Goal: Task Accomplishment & Management: Complete application form

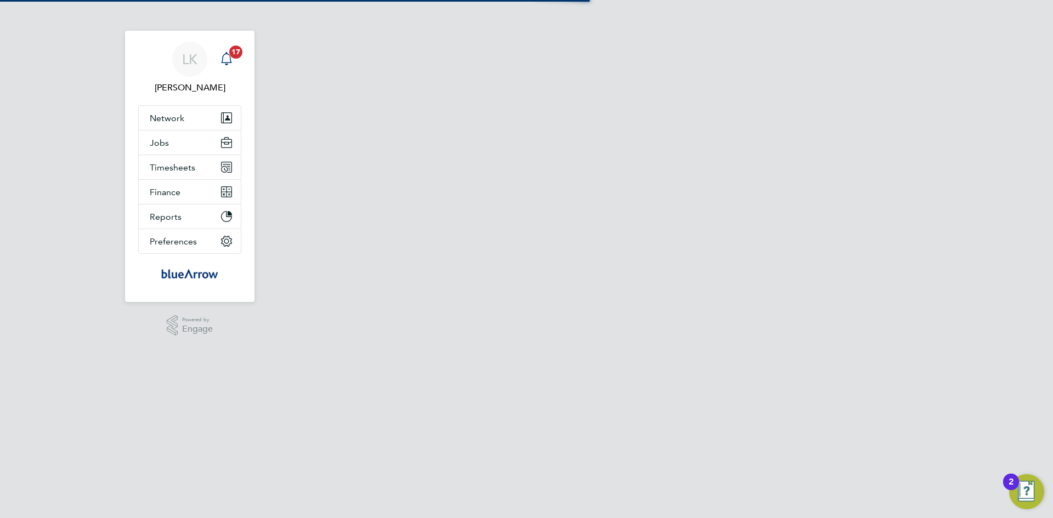
click at [227, 55] on icon "Main navigation" at bounding box center [226, 58] width 13 height 13
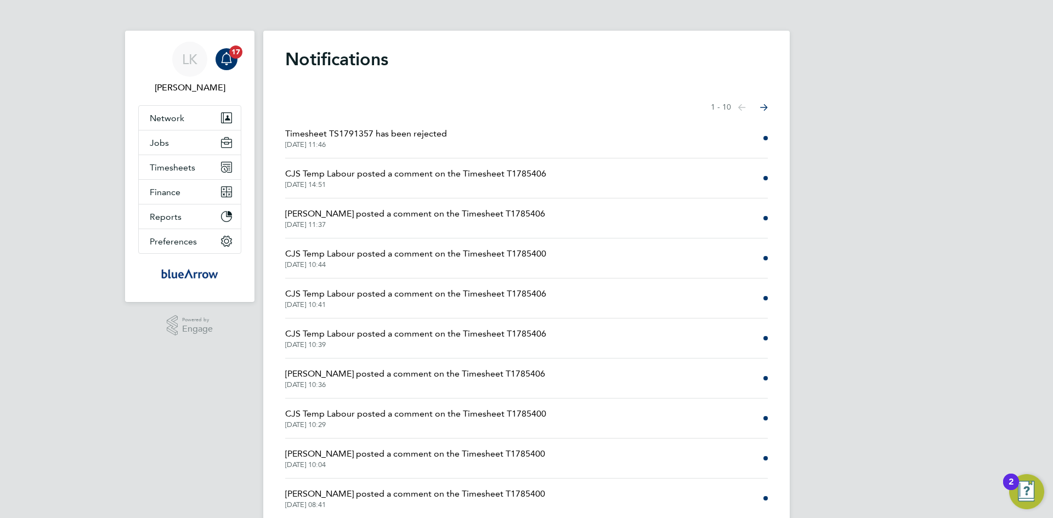
click at [955, 61] on div "LK [PERSON_NAME] Notifications 17 Applications: Network Team Members Businesses…" at bounding box center [526, 279] width 1053 height 558
click at [230, 60] on icon "Main navigation" at bounding box center [226, 57] width 10 height 11
click at [327, 174] on span "CJS Temp Labour posted a comment on the Timesheet T1785406" at bounding box center [415, 173] width 261 height 13
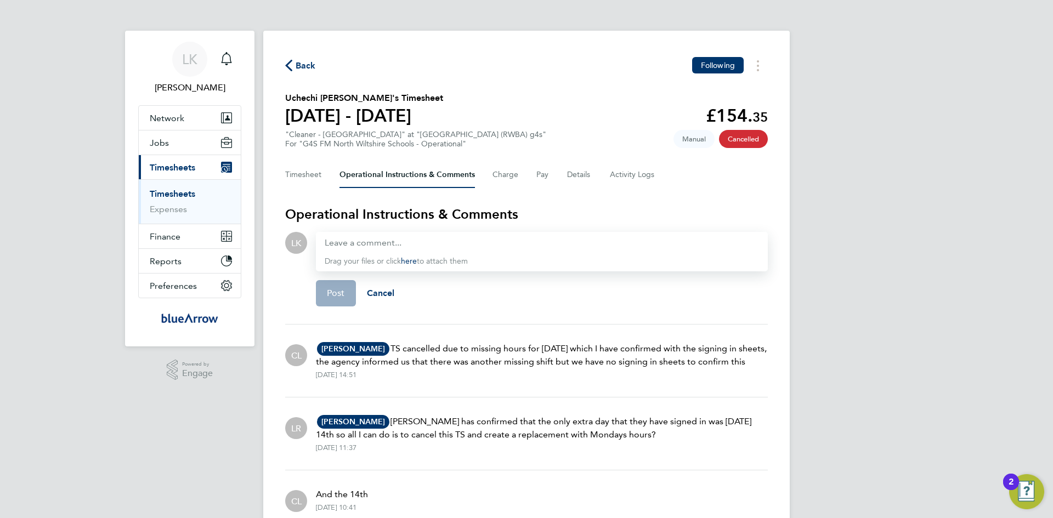
click at [308, 67] on span "Back" at bounding box center [306, 65] width 20 height 13
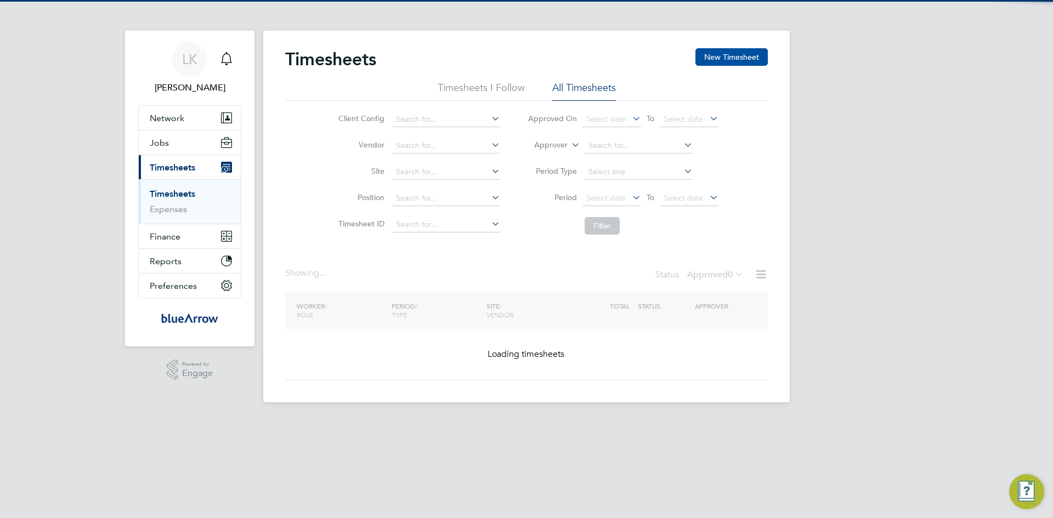
click at [733, 56] on button "New Timesheet" at bounding box center [731, 57] width 72 height 18
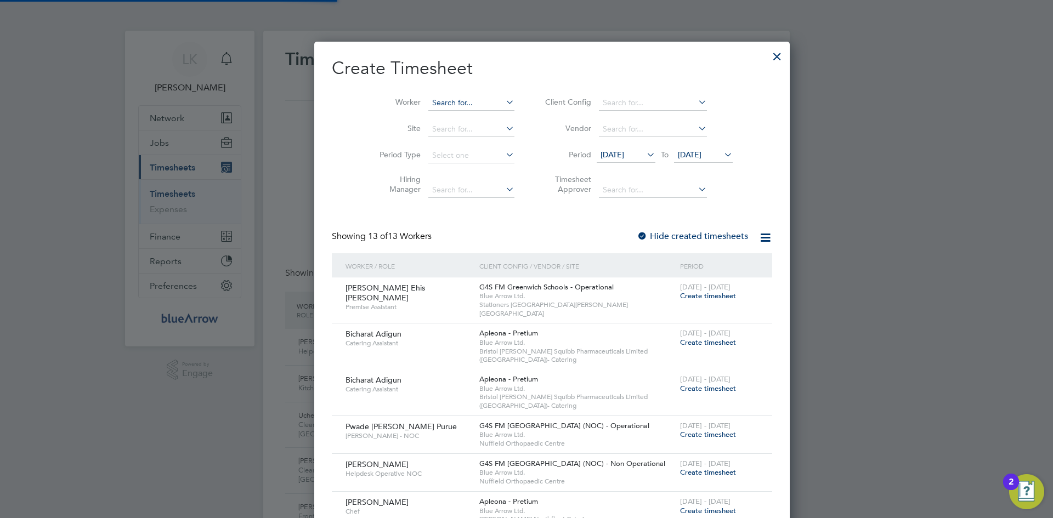
click at [431, 100] on input at bounding box center [471, 102] width 86 height 15
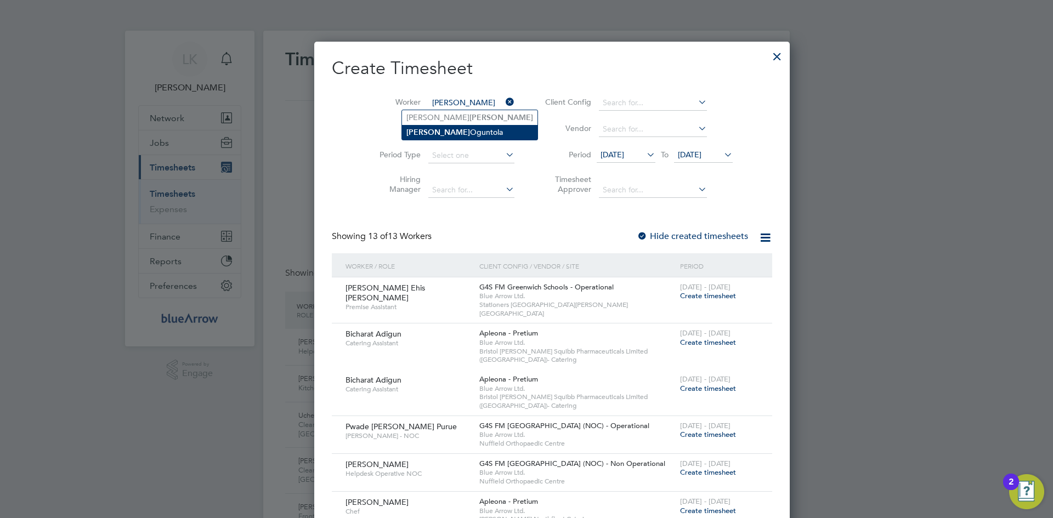
click at [441, 132] on li "Olushola Oguntola" at bounding box center [469, 132] width 135 height 15
type input "[PERSON_NAME]"
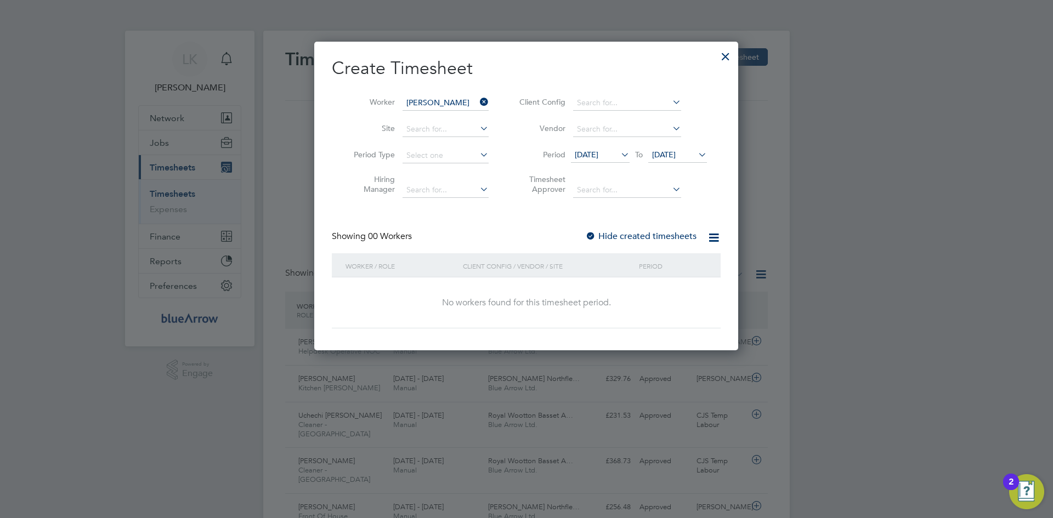
click at [582, 152] on span "[DATE]" at bounding box center [587, 155] width 24 height 10
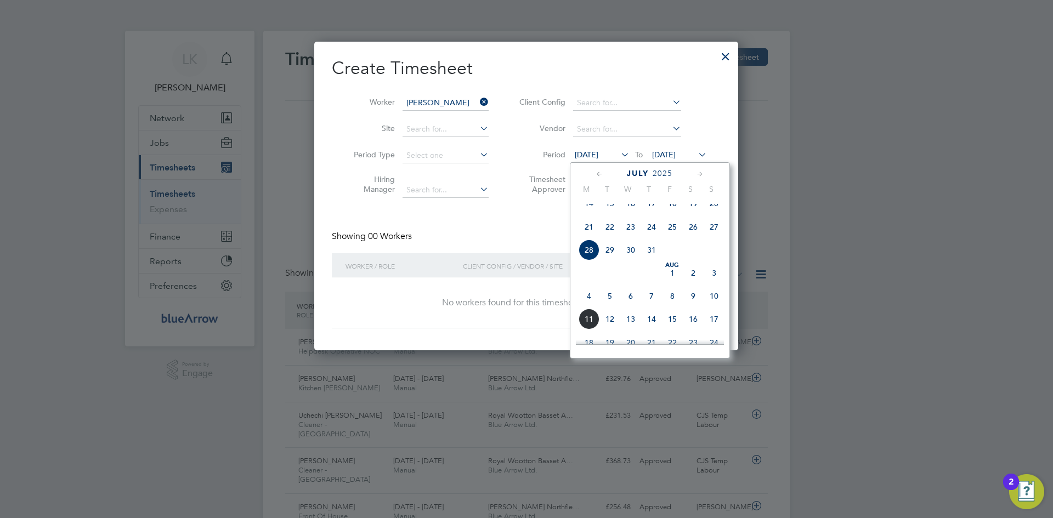
click at [592, 307] on span "4" at bounding box center [589, 296] width 21 height 21
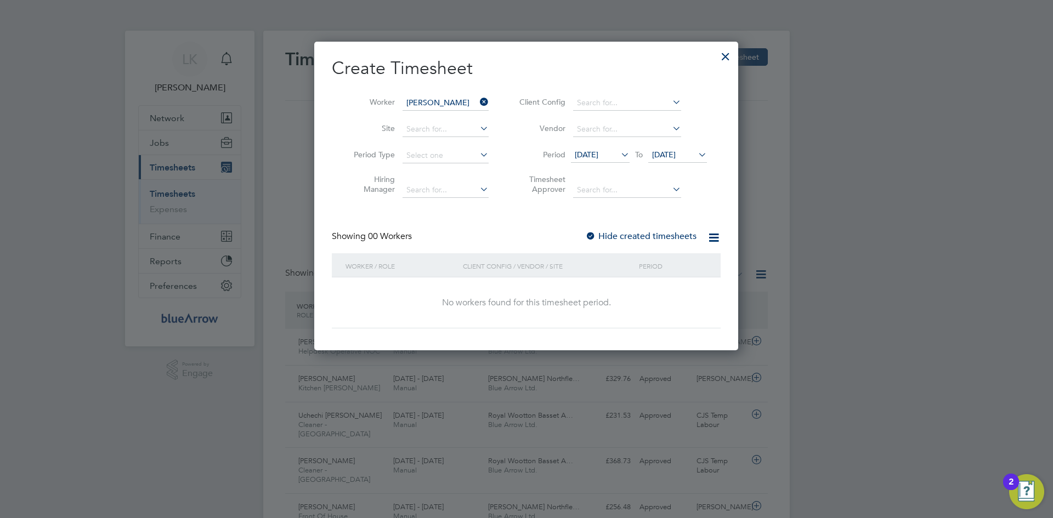
click at [669, 154] on span "[DATE]" at bounding box center [664, 155] width 24 height 10
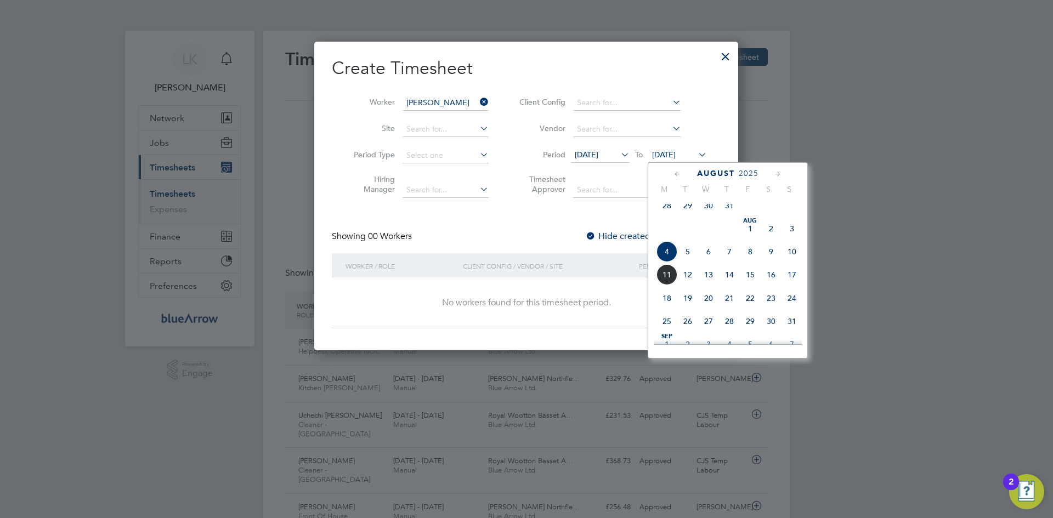
click at [791, 261] on span "10" at bounding box center [792, 251] width 21 height 21
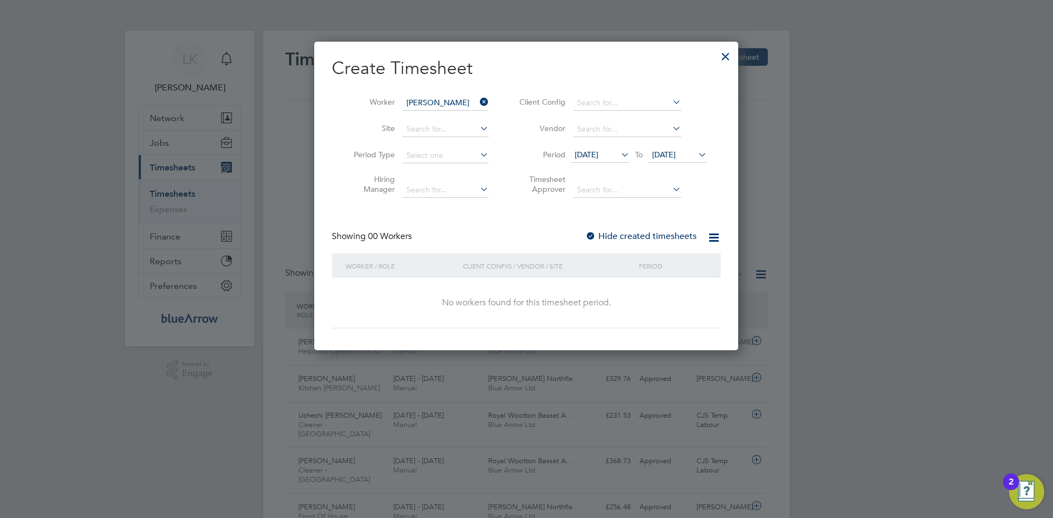
click at [592, 236] on div at bounding box center [590, 236] width 11 height 11
click at [612, 234] on label "Hide created timesheets" at bounding box center [640, 236] width 111 height 11
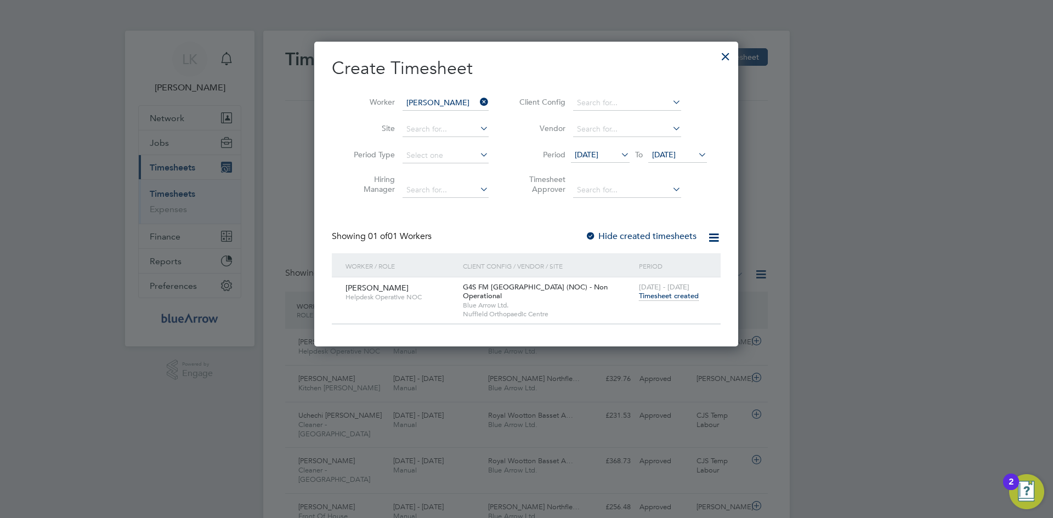
click at [673, 298] on span "Timesheet created" at bounding box center [669, 296] width 60 height 10
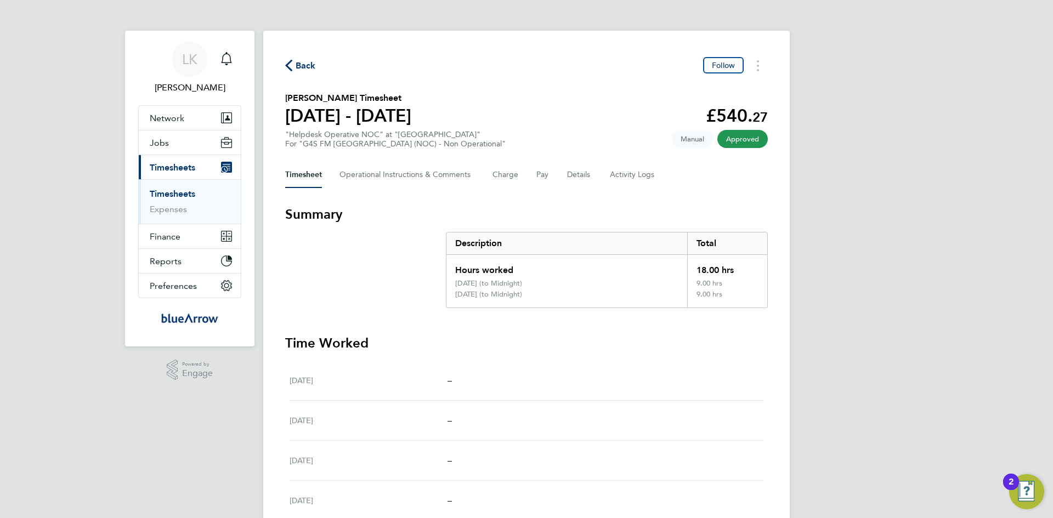
click at [305, 66] on span "Back" at bounding box center [306, 65] width 20 height 13
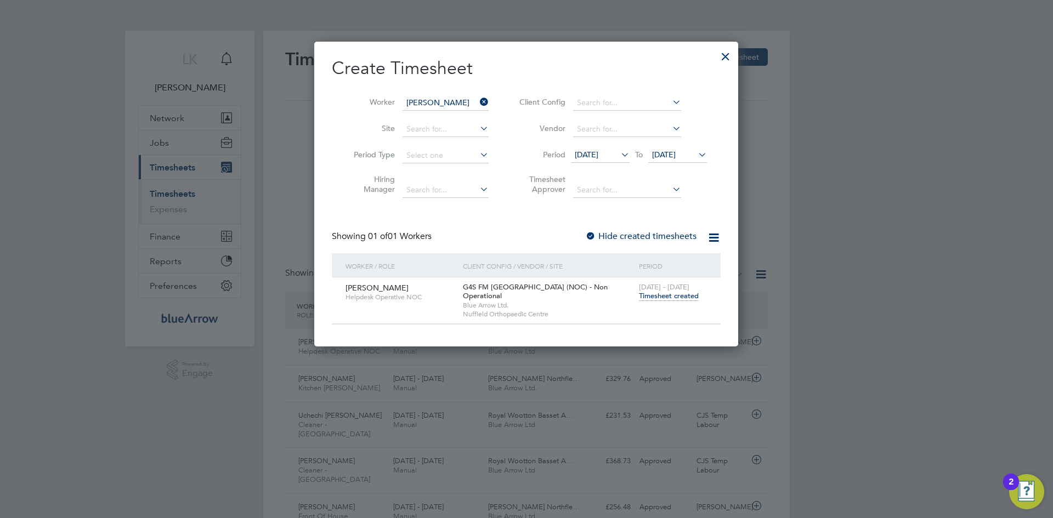
click at [478, 101] on icon at bounding box center [478, 101] width 0 height 15
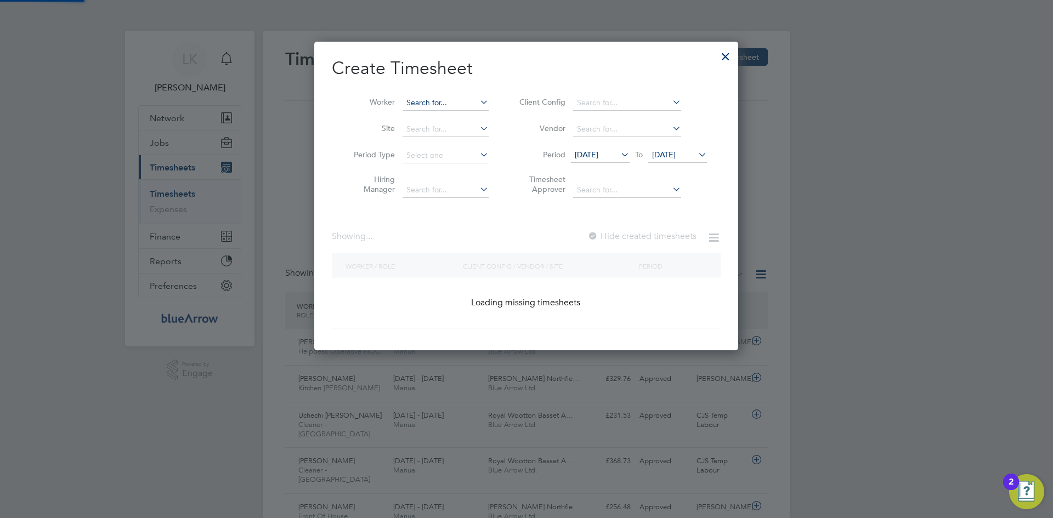
click at [438, 101] on input at bounding box center [446, 102] width 86 height 15
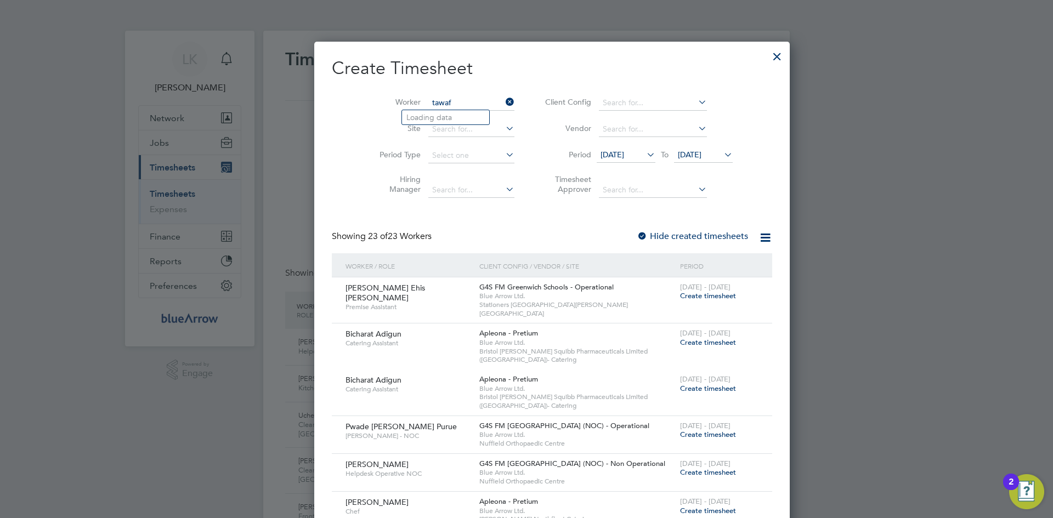
type input "[PERSON_NAME]"
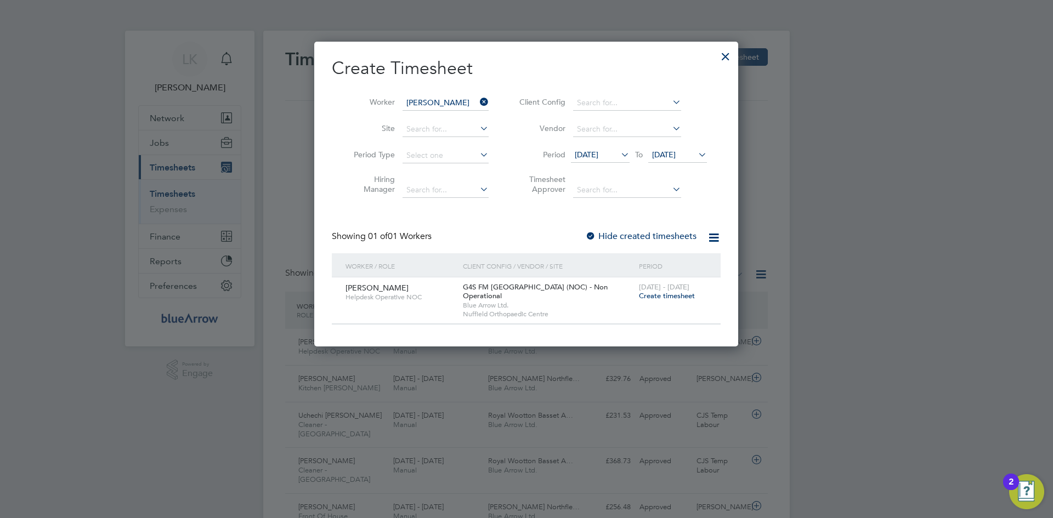
click at [660, 292] on span "Create timesheet" at bounding box center [667, 295] width 56 height 9
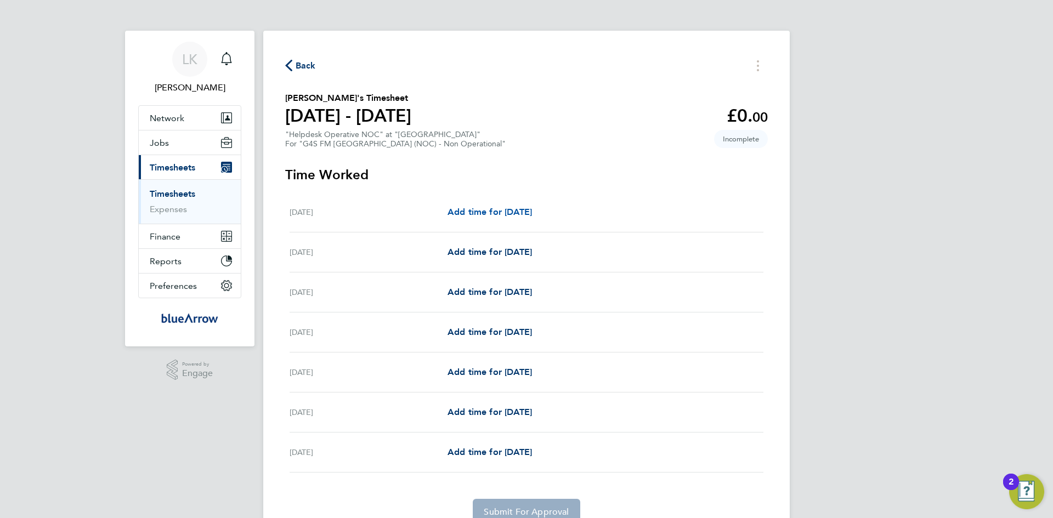
click at [455, 212] on span "Add time for Mon 04 Aug" at bounding box center [490, 212] width 84 height 10
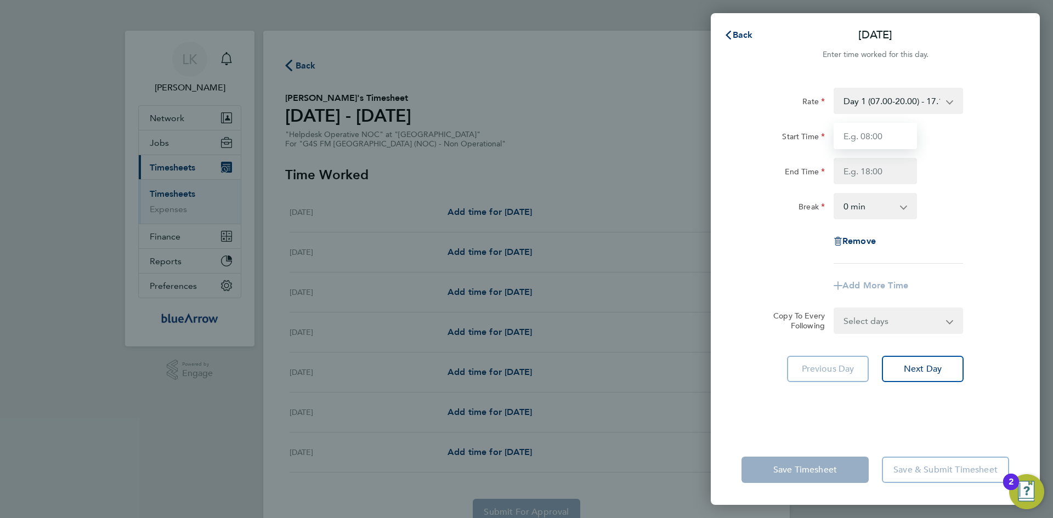
click at [854, 132] on input "Start Time" at bounding box center [875, 136] width 83 height 26
type input "10:00"
type input "19:00"
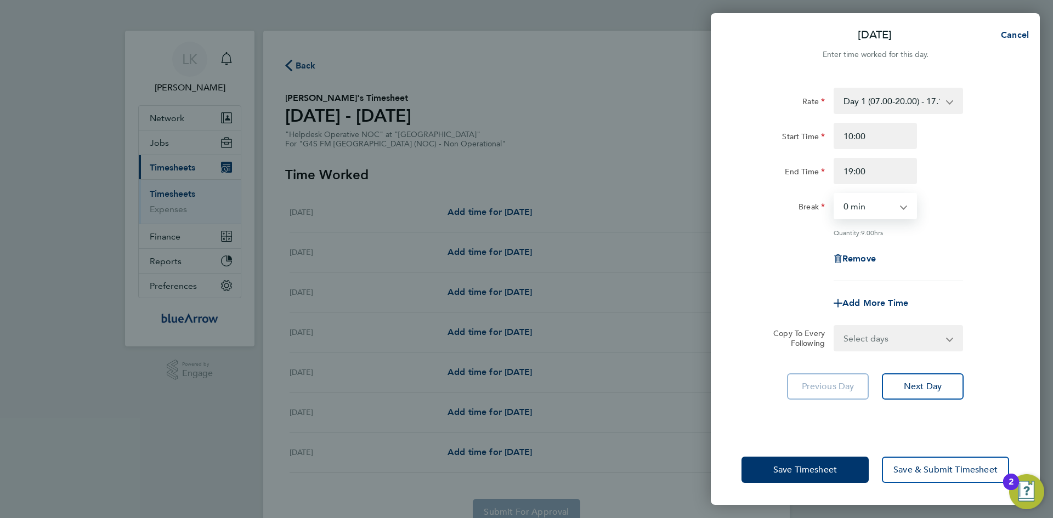
click at [864, 211] on select "0 min 15 min 30 min 45 min 60 min 75 min 90 min" at bounding box center [869, 206] width 68 height 24
select select "30"
click at [835, 194] on select "0 min 15 min 30 min 45 min 60 min 75 min 90 min" at bounding box center [869, 206] width 68 height 24
click at [892, 337] on select "Select days Day Weekday (Mon-Fri) Weekend (Sat-Sun) Tuesday Wednesday Thursday …" at bounding box center [892, 338] width 115 height 24
select select "TUE"
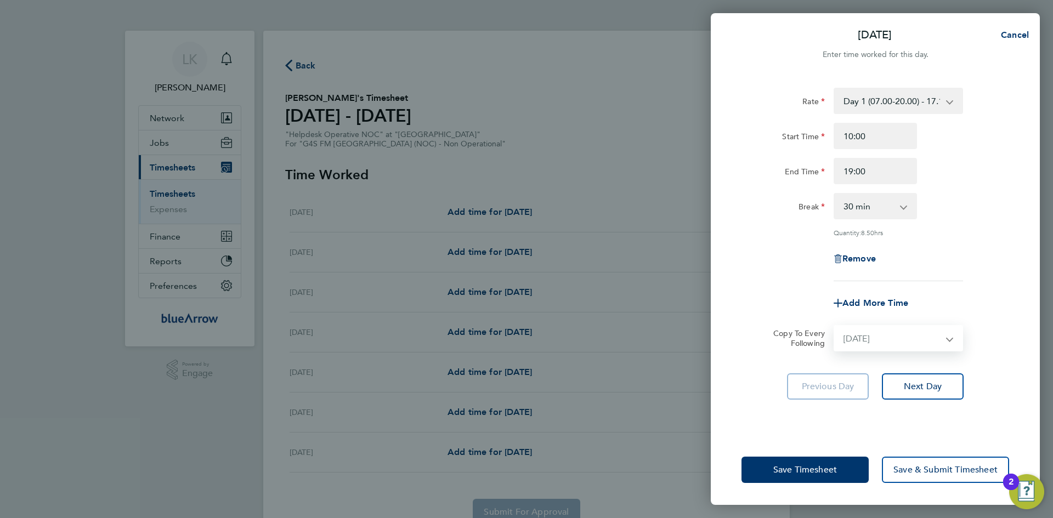
click at [835, 326] on select "Select days Day Weekday (Mon-Fri) Weekend (Sat-Sun) Tuesday Wednesday Thursday …" at bounding box center [892, 338] width 115 height 24
select select "2025-08-10"
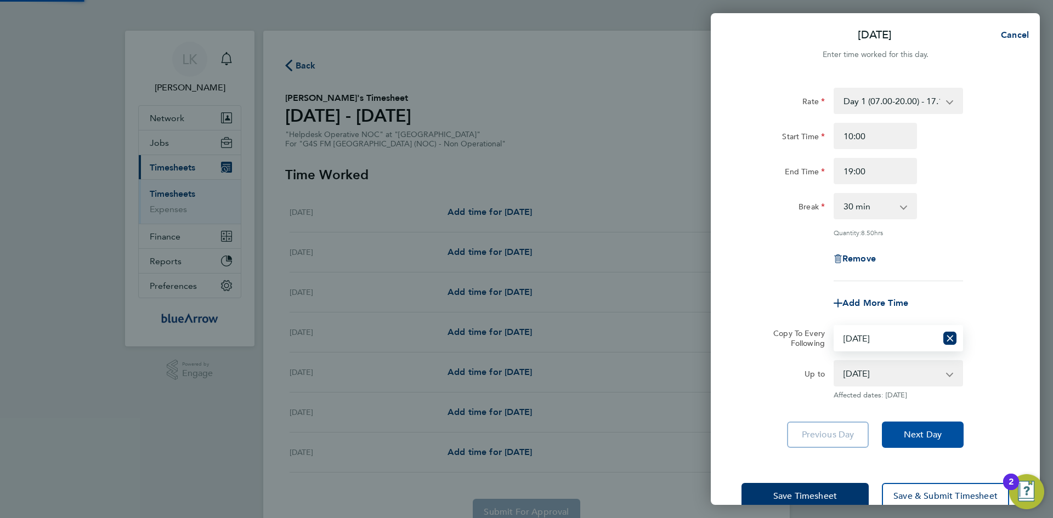
click at [913, 434] on span "Next Day" at bounding box center [923, 434] width 38 height 11
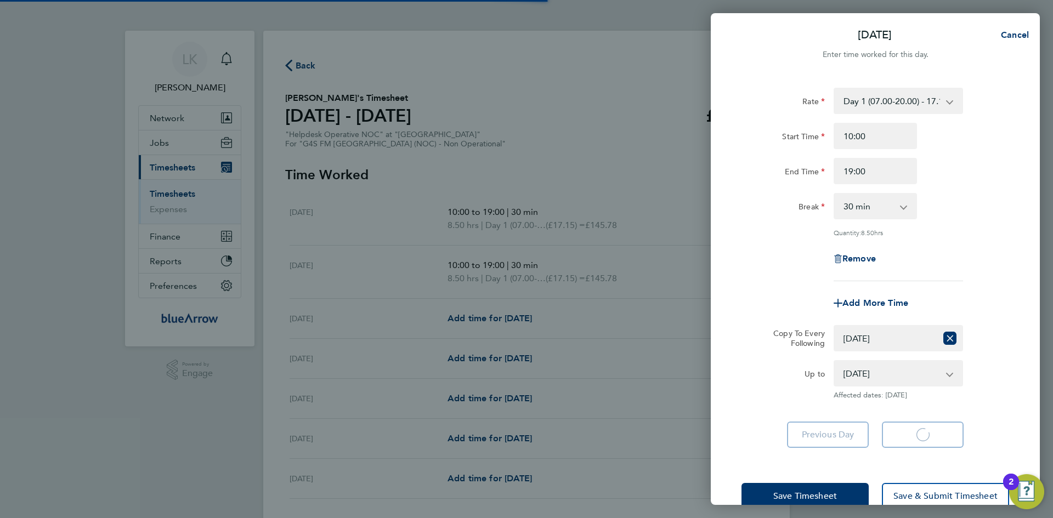
select select "30"
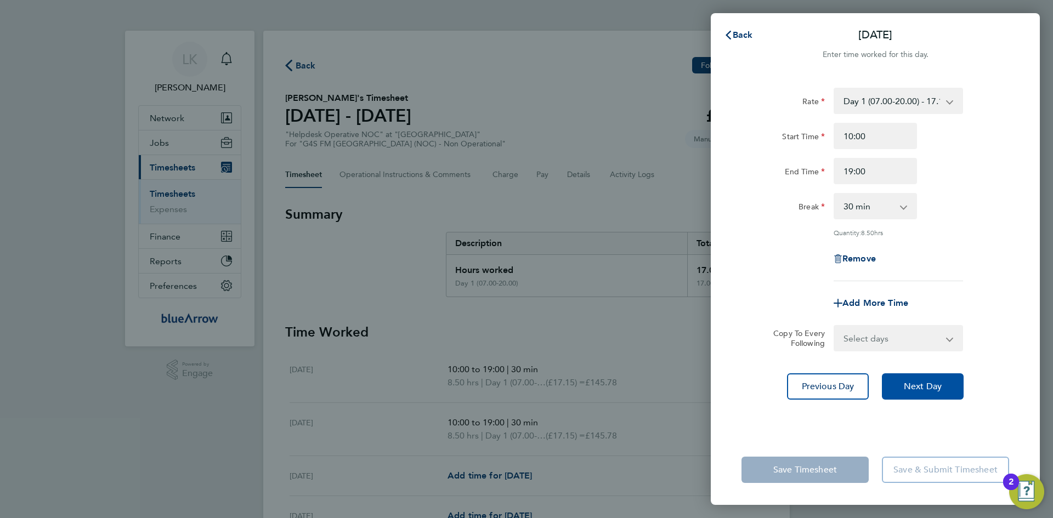
click at [921, 390] on span "Next Day" at bounding box center [923, 386] width 38 height 11
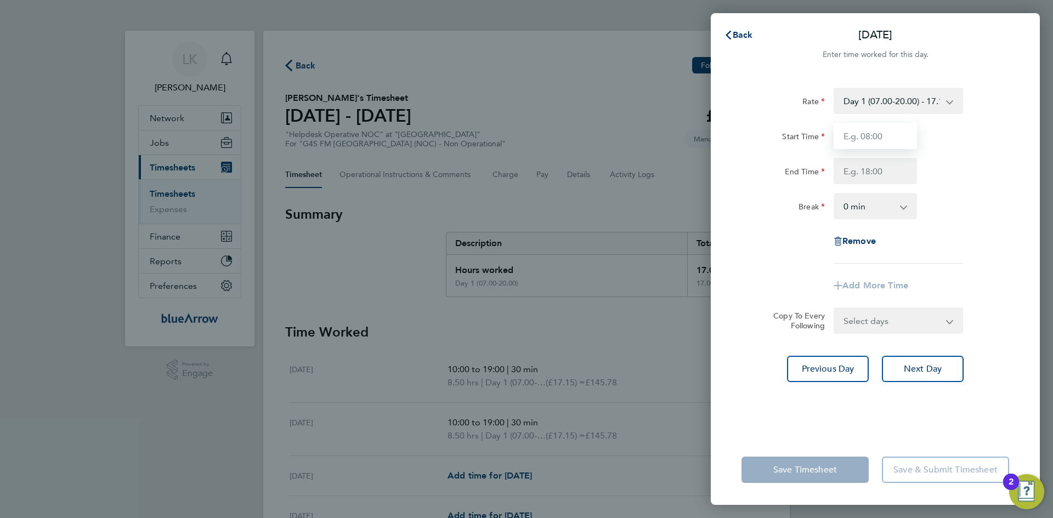
click at [857, 141] on input "Start Time" at bounding box center [875, 136] width 83 height 26
type input "10:30"
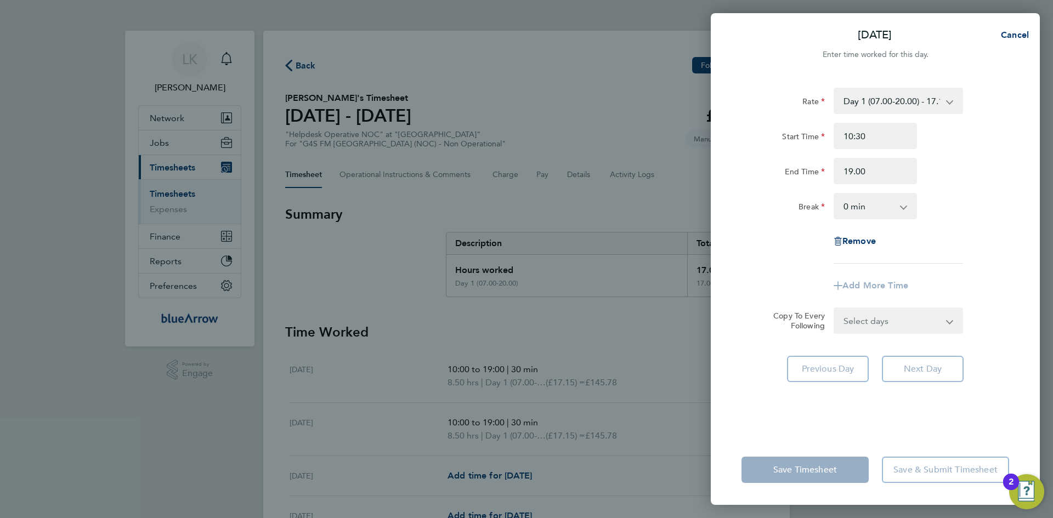
type input "19:00"
click at [851, 205] on select "0 min 15 min 30 min 45 min 60 min 75 min 90 min" at bounding box center [869, 206] width 68 height 24
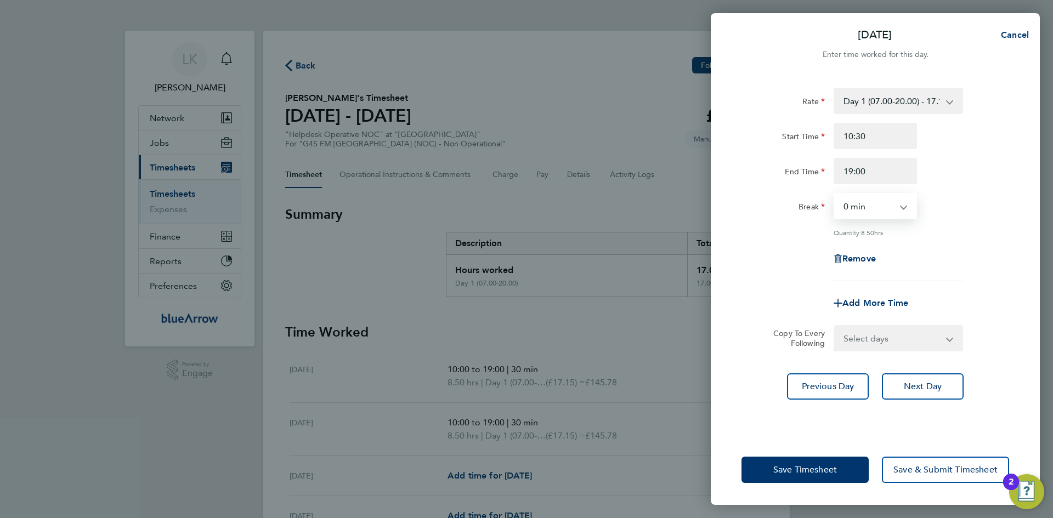
select select "30"
click at [835, 194] on select "0 min 15 min 30 min 45 min 60 min 75 min 90 min" at bounding box center [869, 206] width 68 height 24
click at [906, 384] on span "Next Day" at bounding box center [923, 386] width 38 height 11
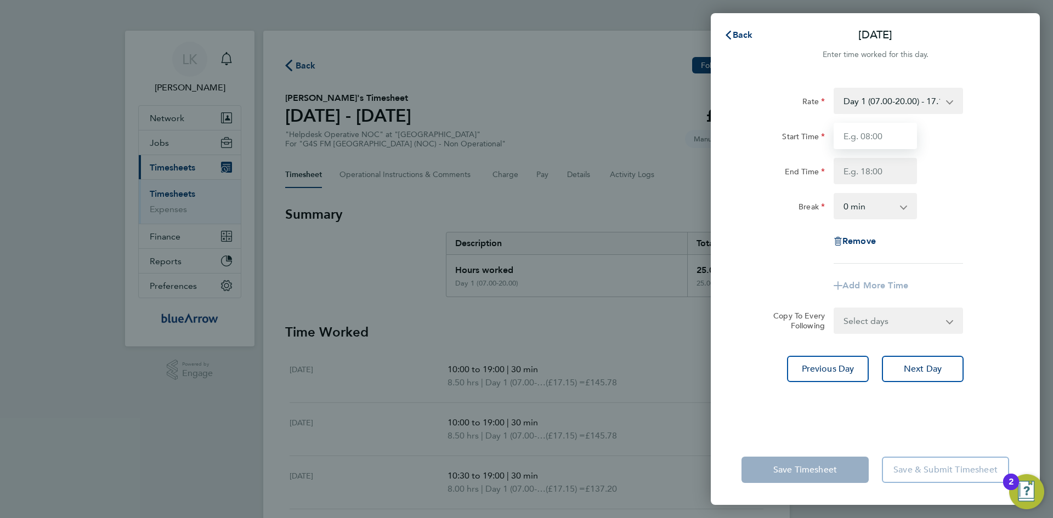
click at [854, 135] on input "Start Time" at bounding box center [875, 136] width 83 height 26
type input "09:30"
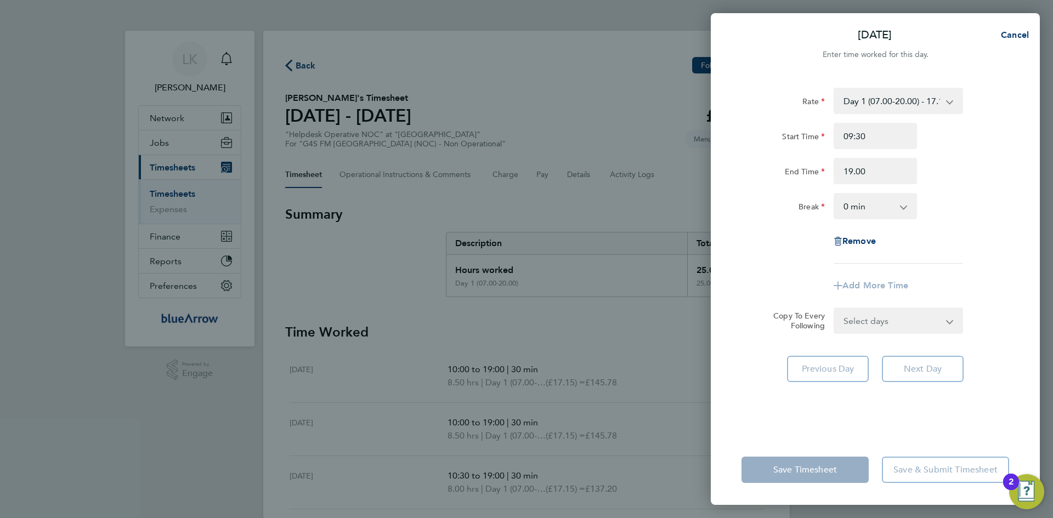
type input "19:00"
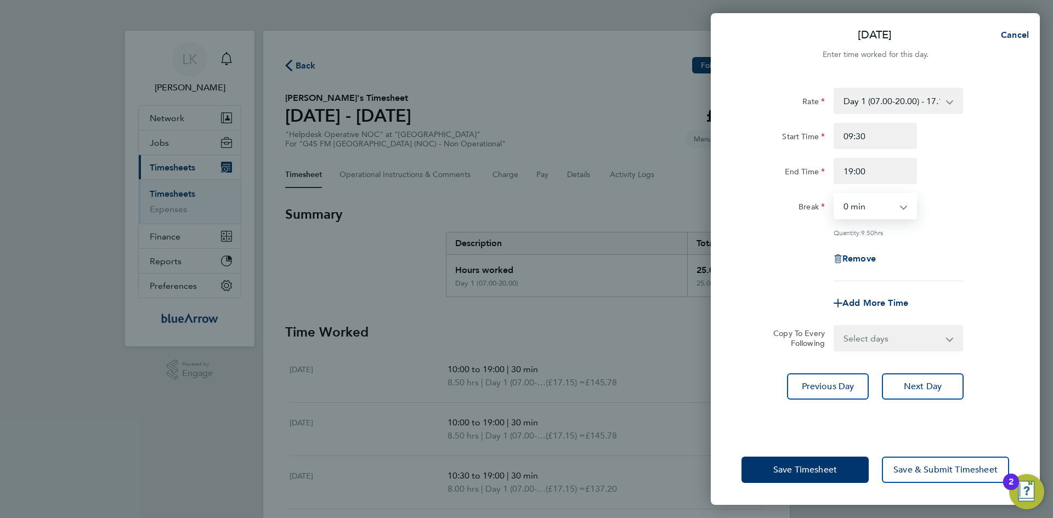
select select "30"
click at [870, 335] on select "Select days Day Weekend (Sat-Sun) Friday Saturday Sunday" at bounding box center [892, 338] width 115 height 24
select select "FRI"
click at [835, 326] on select "Select days Day Weekend (Sat-Sun) Friday Saturday Sunday" at bounding box center [892, 338] width 115 height 24
select select "2025-08-10"
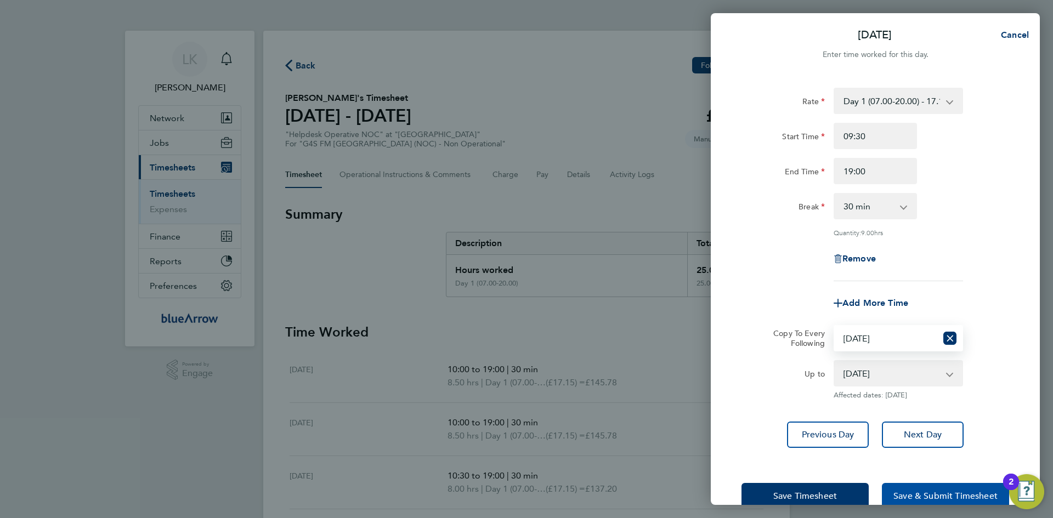
click at [911, 494] on span "Save & Submit Timesheet" at bounding box center [945, 496] width 104 height 11
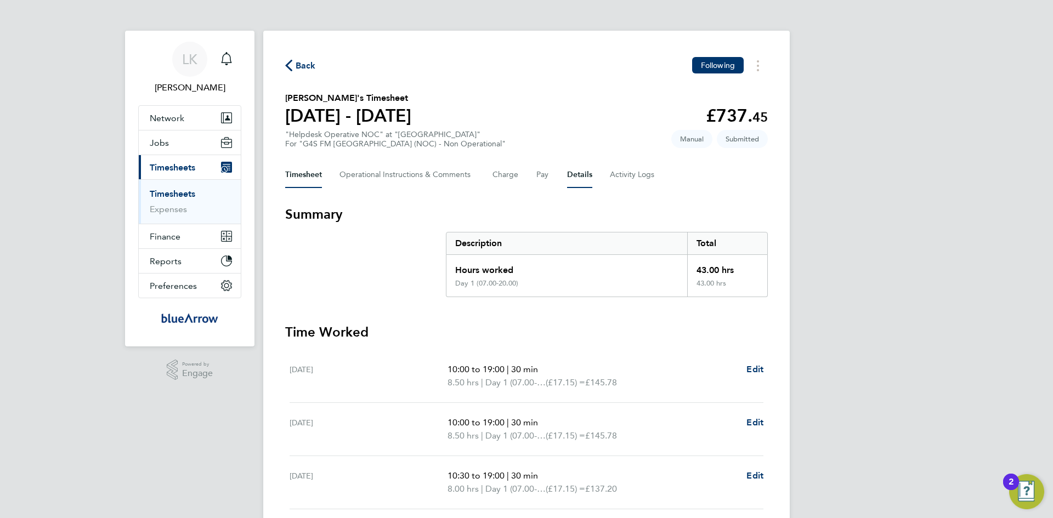
click at [576, 175] on button "Details" at bounding box center [579, 175] width 25 height 26
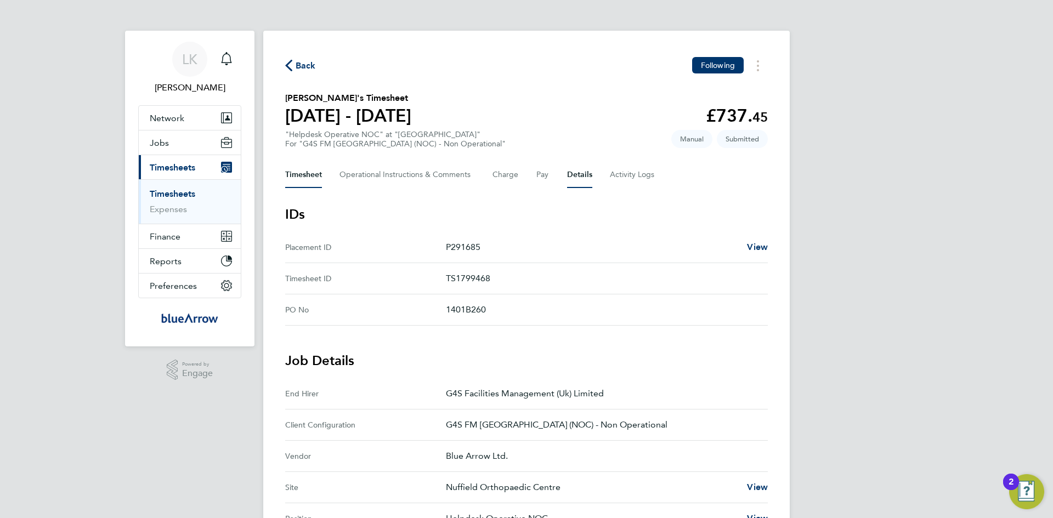
click at [303, 172] on button "Timesheet" at bounding box center [303, 175] width 37 height 26
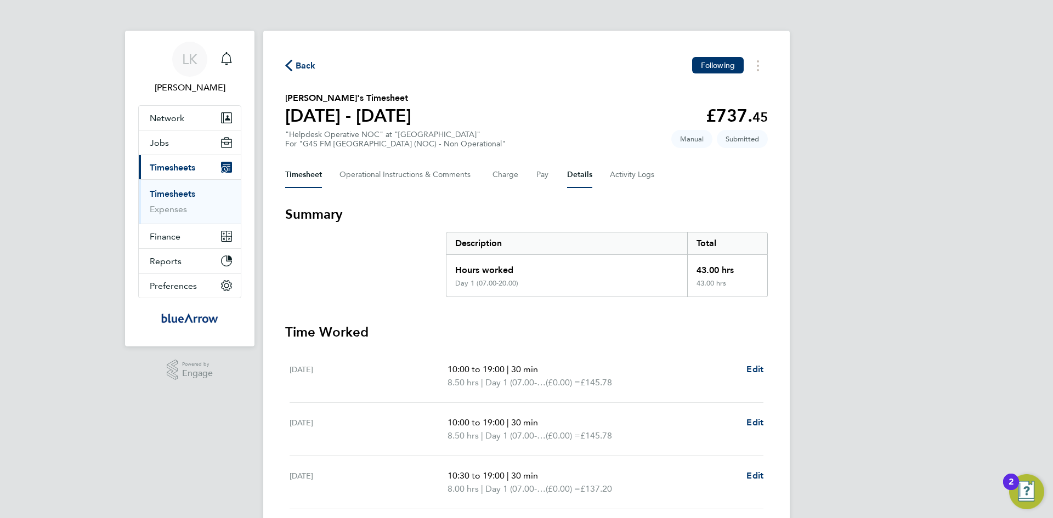
click at [574, 174] on button "Details" at bounding box center [579, 175] width 25 height 26
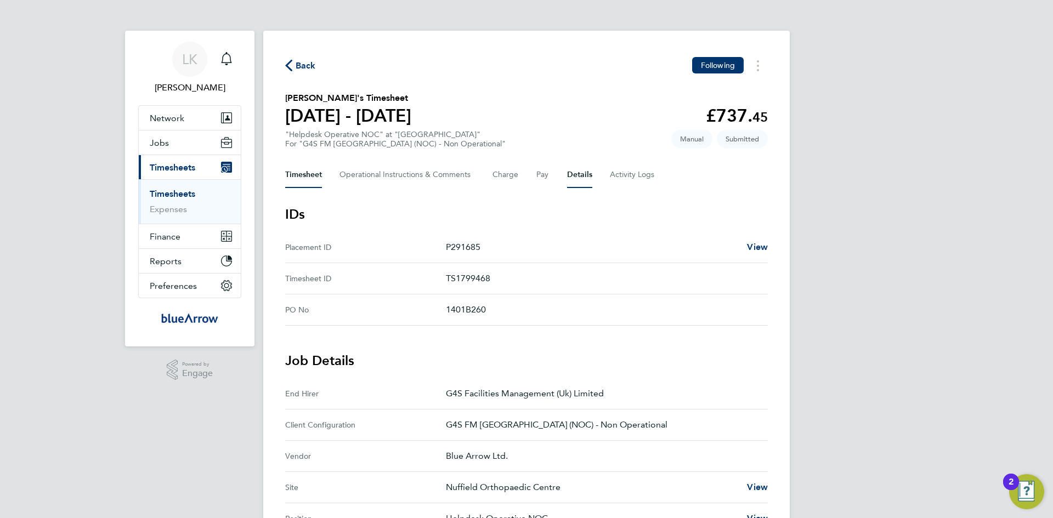
click at [309, 173] on button "Timesheet" at bounding box center [303, 175] width 37 height 26
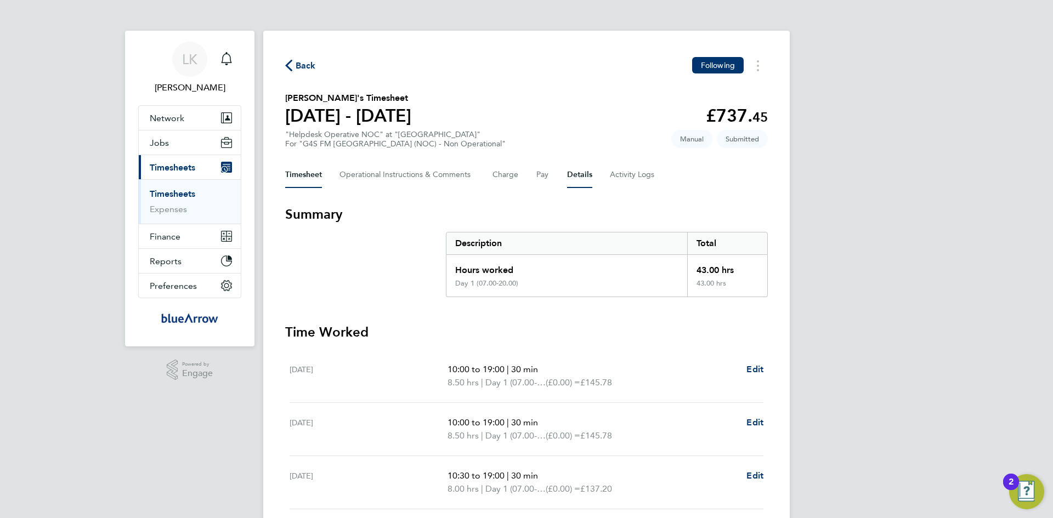
click at [581, 175] on button "Details" at bounding box center [579, 175] width 25 height 26
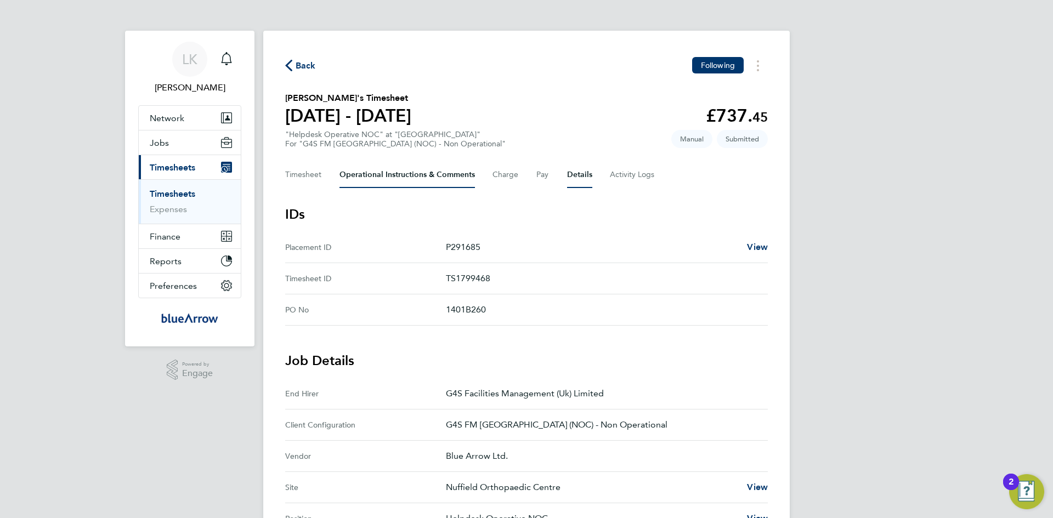
click at [416, 176] on Comments-tab "Operational Instructions & Comments" at bounding box center [406, 175] width 135 height 26
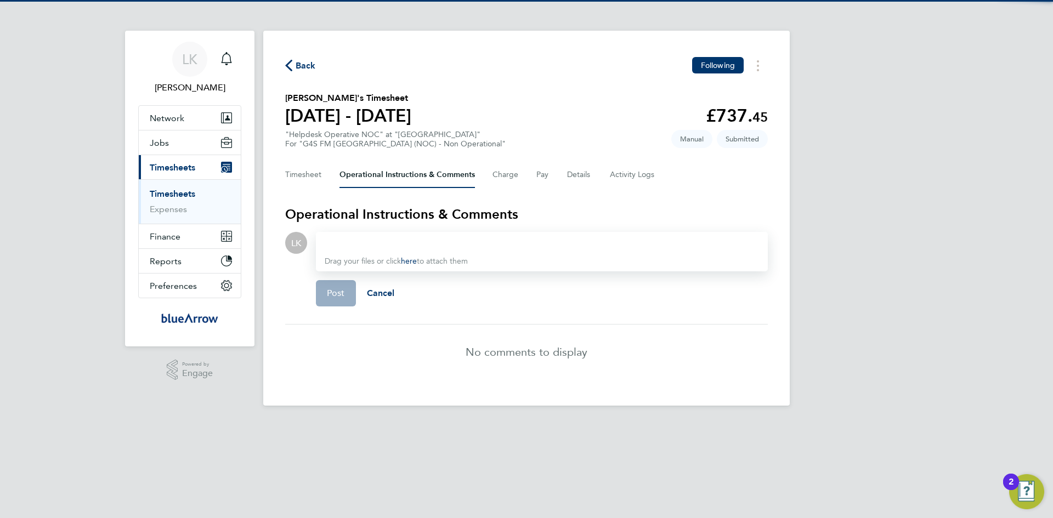
click at [352, 242] on div at bounding box center [542, 242] width 434 height 13
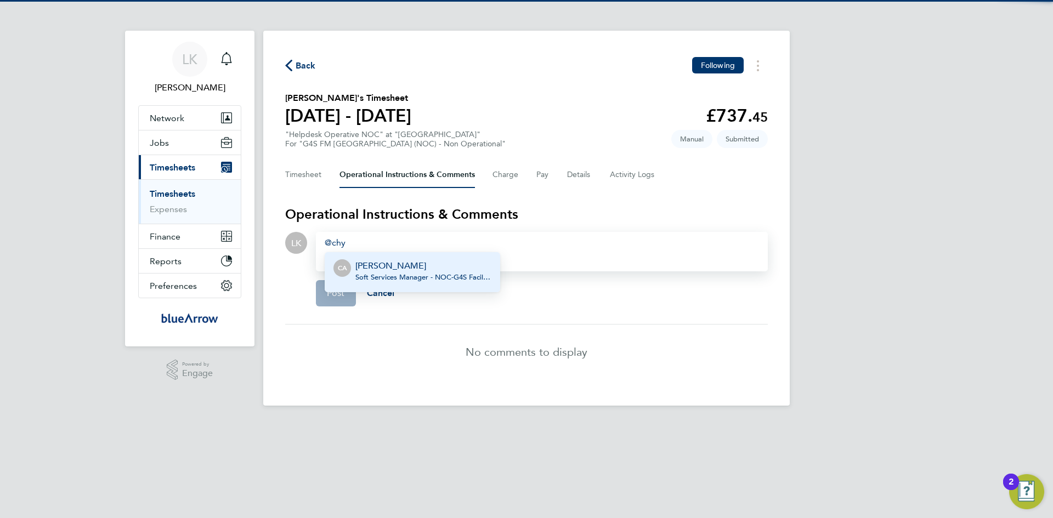
click at [368, 265] on p "[PERSON_NAME]" at bounding box center [423, 265] width 136 height 13
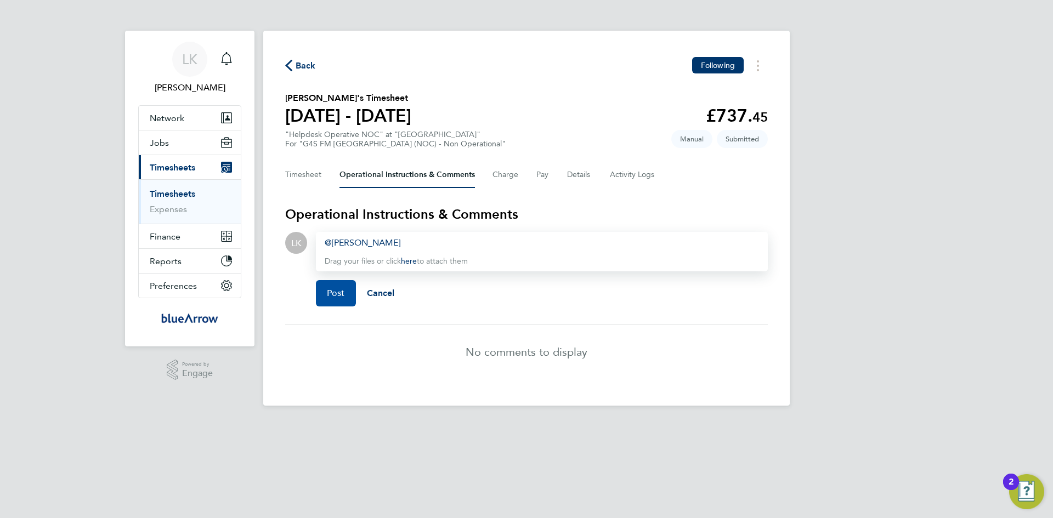
click at [335, 299] on button "Post" at bounding box center [336, 293] width 40 height 26
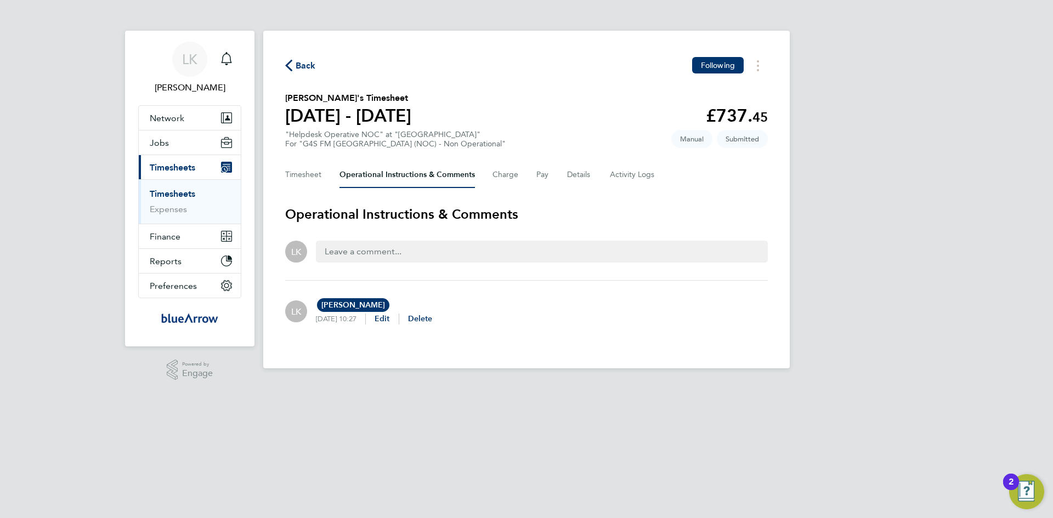
click at [312, 67] on span "Back" at bounding box center [306, 65] width 20 height 13
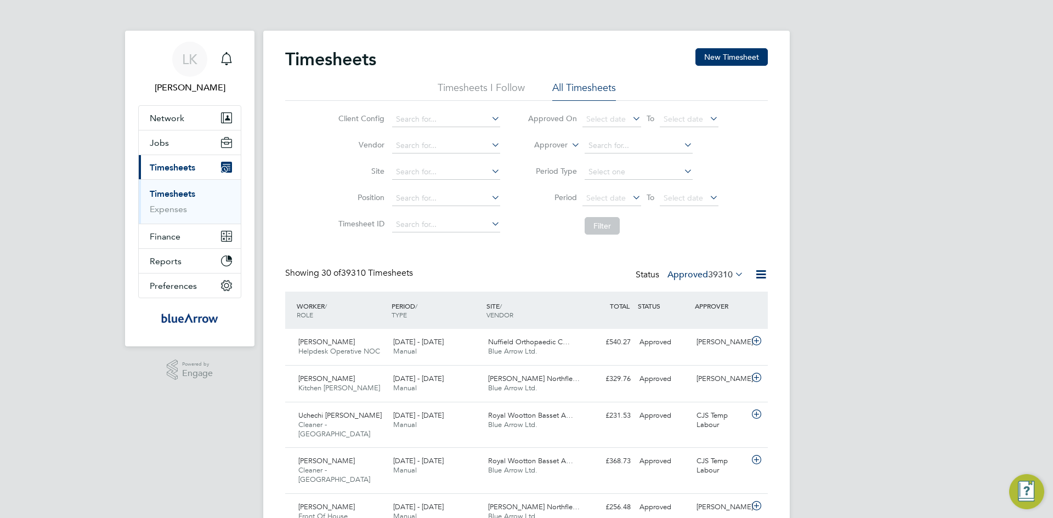
scroll to position [37, 95]
click at [725, 54] on button "New Timesheet" at bounding box center [731, 57] width 72 height 18
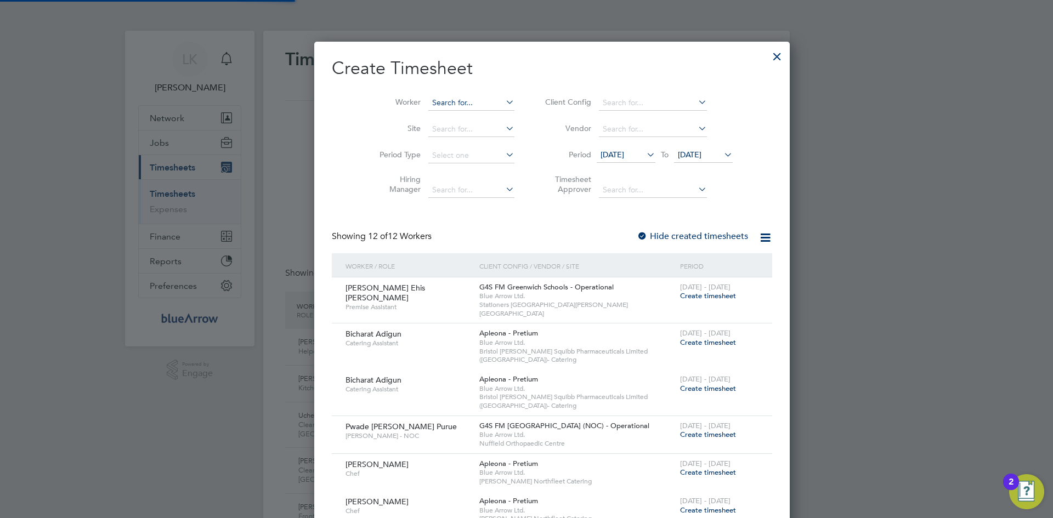
click at [428, 107] on input at bounding box center [471, 102] width 86 height 15
click at [420, 117] on li "Pw ade Ney Gilbert Naaucuwe Purue" at bounding box center [462, 117] width 121 height 15
type input "Pwade Ney Gilbert Naaucuwe Purue"
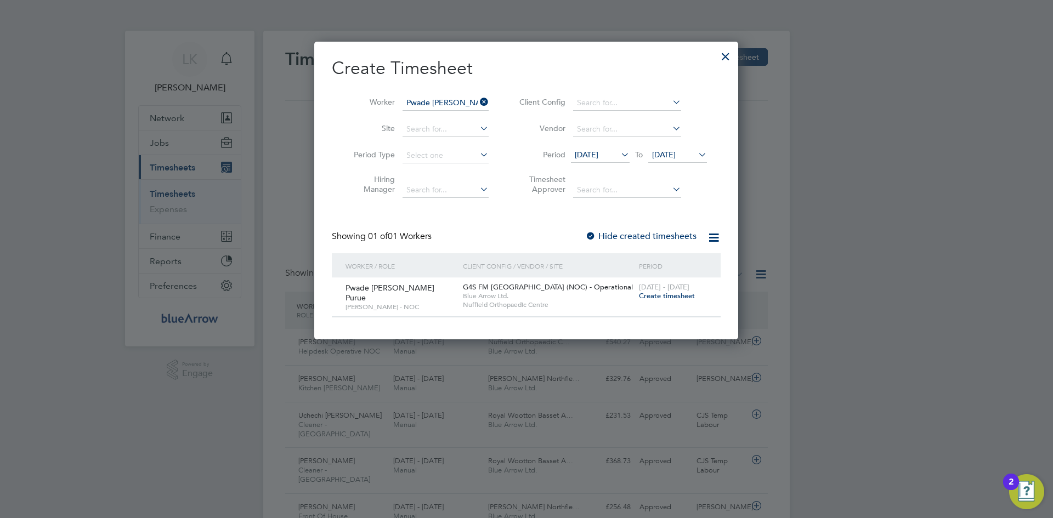
click at [650, 295] on span "Create timesheet" at bounding box center [667, 295] width 56 height 9
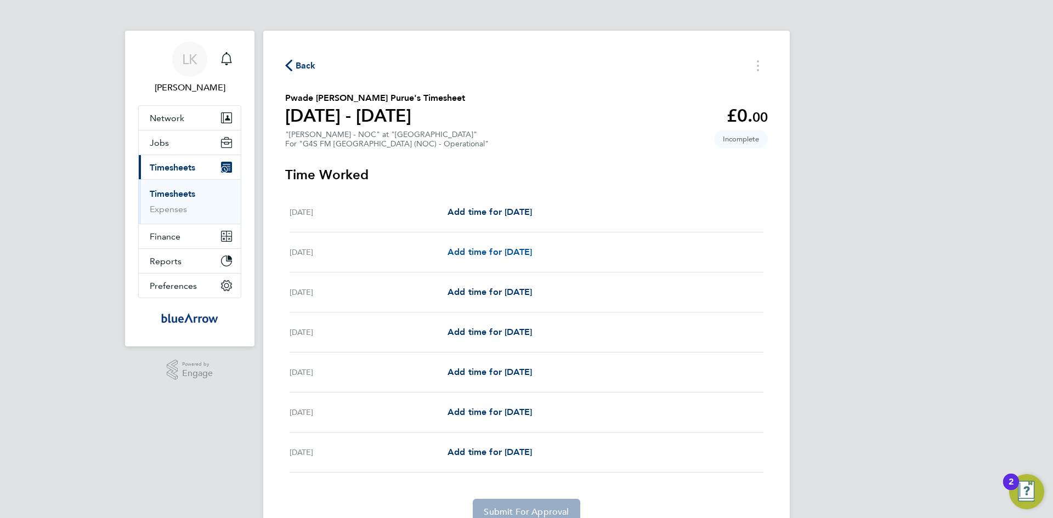
click at [470, 251] on span "Add time for Tue 05 Aug" at bounding box center [490, 252] width 84 height 10
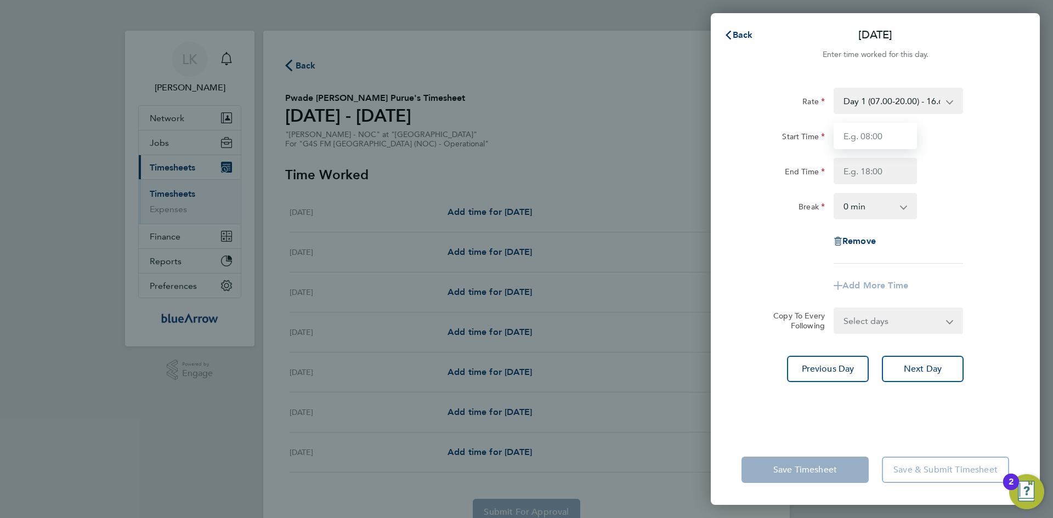
click at [866, 132] on input "Start Time" at bounding box center [875, 136] width 83 height 26
type input "07:30"
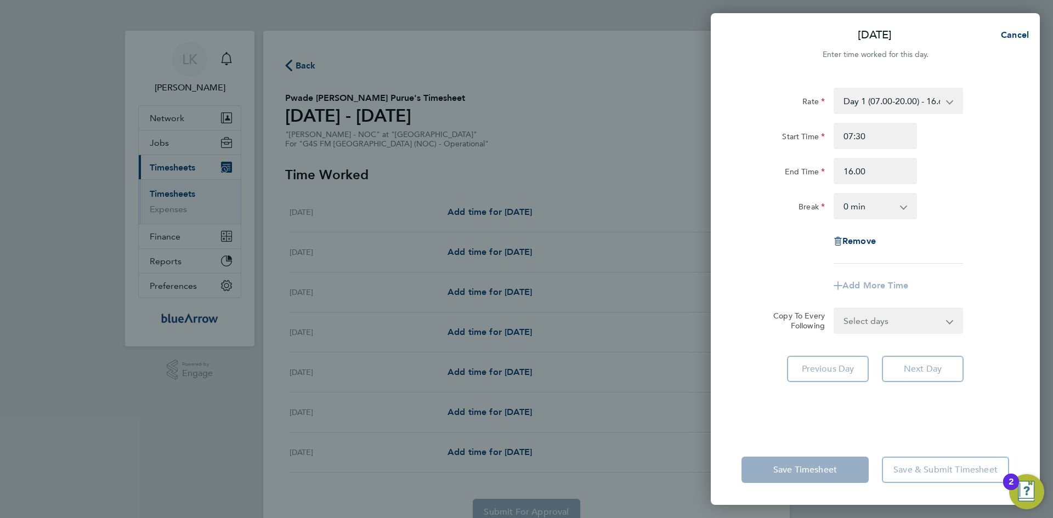
type input "16:00"
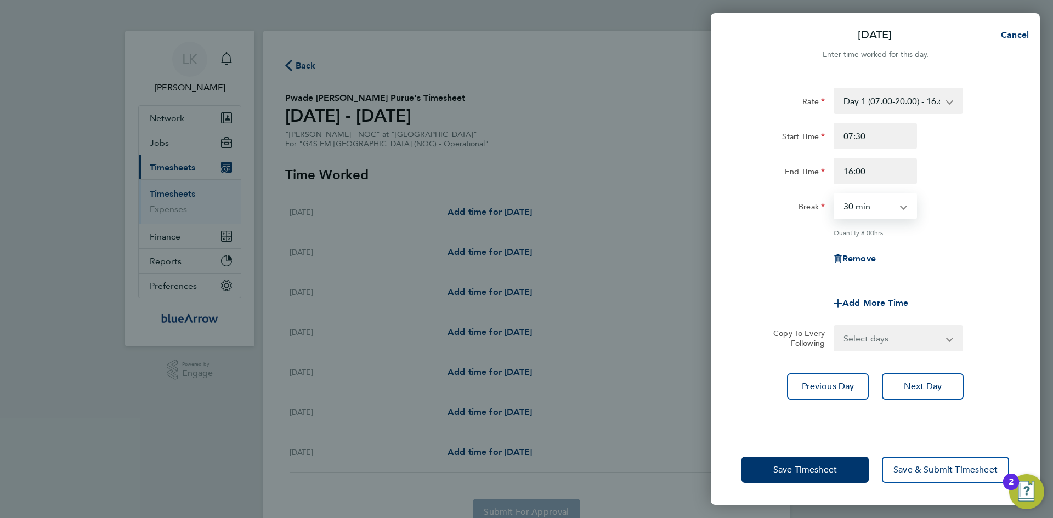
click at [864, 215] on select "0 min 15 min 30 min 45 min 60 min 75 min 90 min" at bounding box center [869, 206] width 68 height 24
select select "60"
click at [835, 194] on select "0 min 15 min 30 min 45 min 60 min 75 min 90 min" at bounding box center [869, 206] width 68 height 24
click at [869, 341] on select "Select days Day Weekday (Mon-Fri) Weekend (Sat-Sun) Wednesday Thursday Friday S…" at bounding box center [892, 338] width 115 height 24
select select "WED"
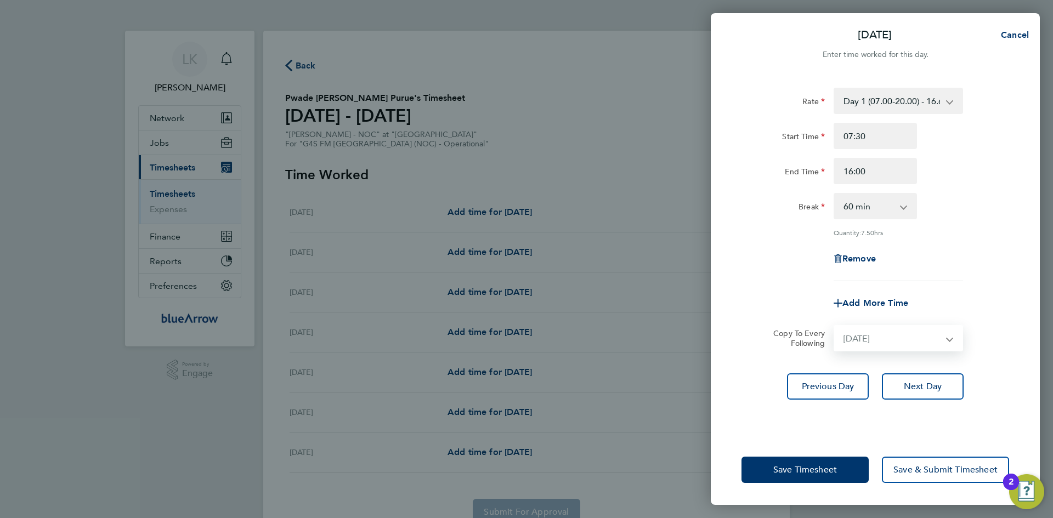
click at [835, 326] on select "Select days Day Weekday (Mon-Fri) Weekend (Sat-Sun) Wednesday Thursday Friday S…" at bounding box center [892, 338] width 115 height 24
select select "2025-08-10"
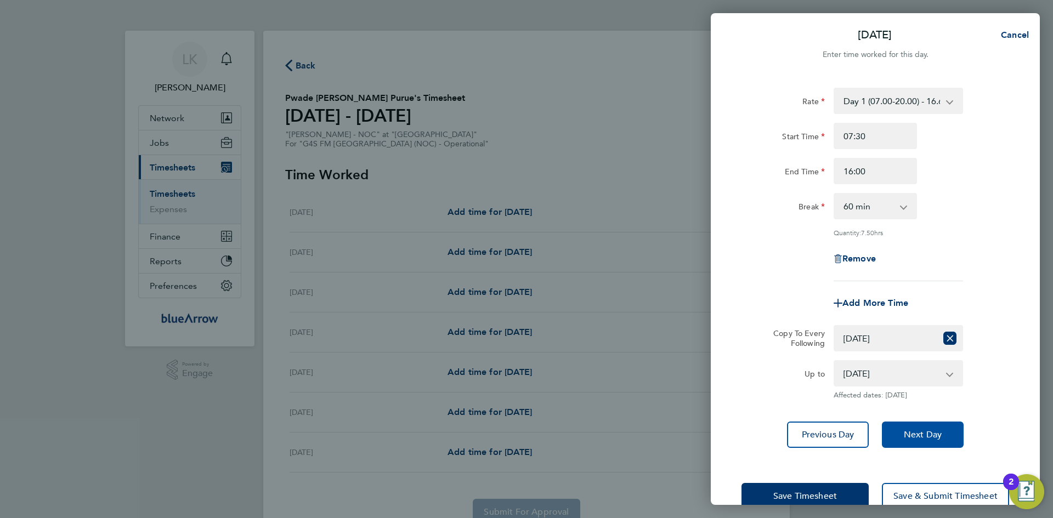
click at [915, 437] on span "Next Day" at bounding box center [923, 434] width 38 height 11
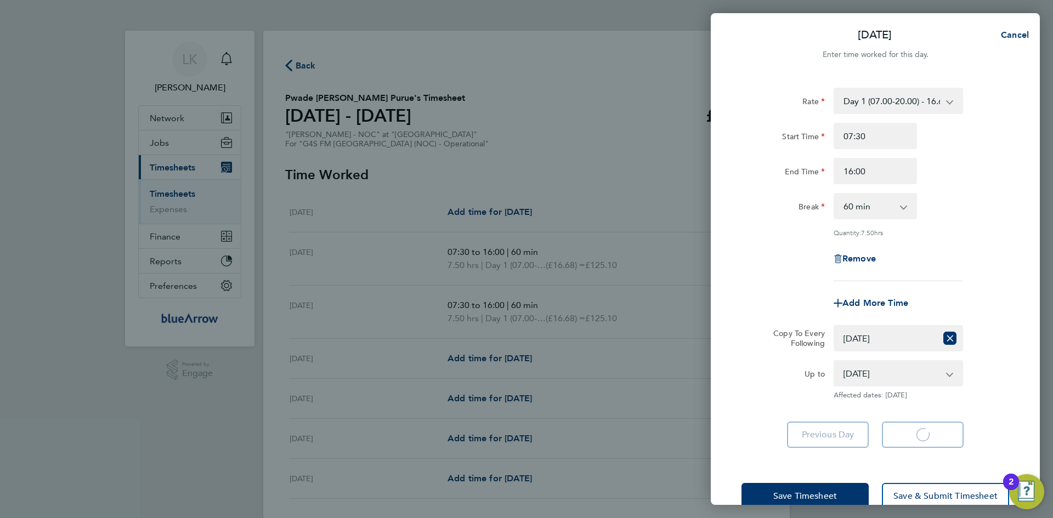
select select "60"
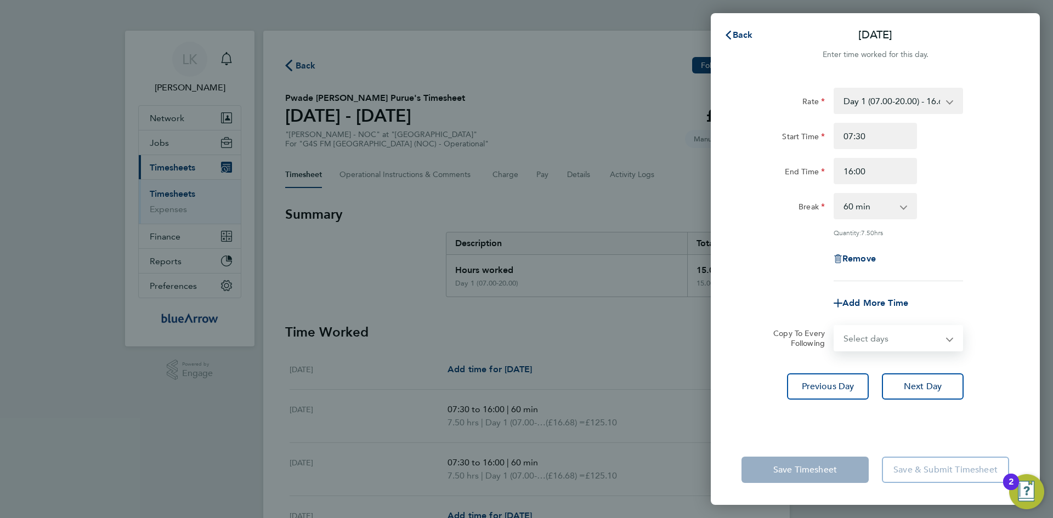
click at [865, 337] on select "Select days Day Weekday (Mon-Fri) Weekend (Sat-Sun) Thursday Friday Saturday Su…" at bounding box center [892, 338] width 115 height 24
select select "THU"
click at [835, 326] on select "Select days Day Weekday (Mon-Fri) Weekend (Sat-Sun) Thursday Friday Saturday Su…" at bounding box center [892, 338] width 115 height 24
select select "2025-08-10"
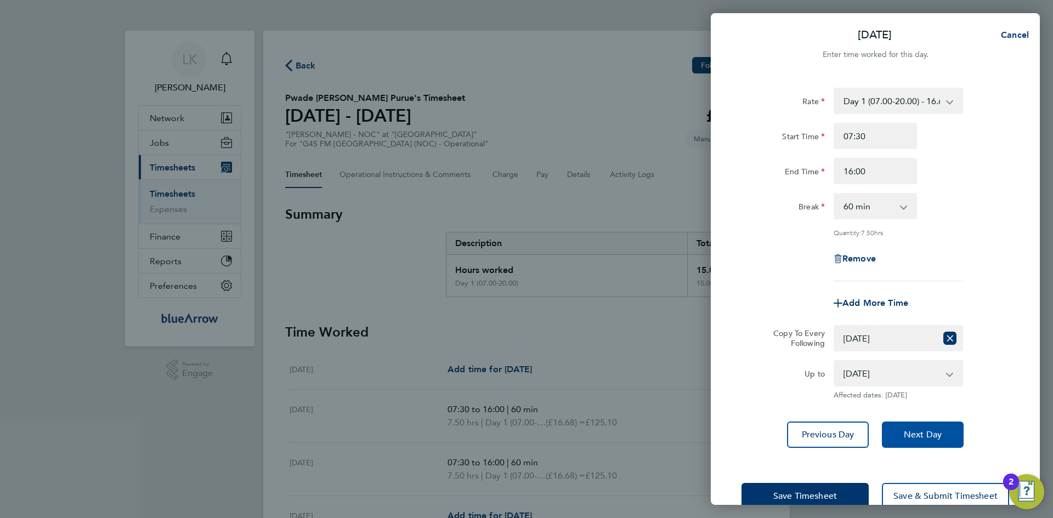
click at [931, 432] on span "Next Day" at bounding box center [923, 434] width 38 height 11
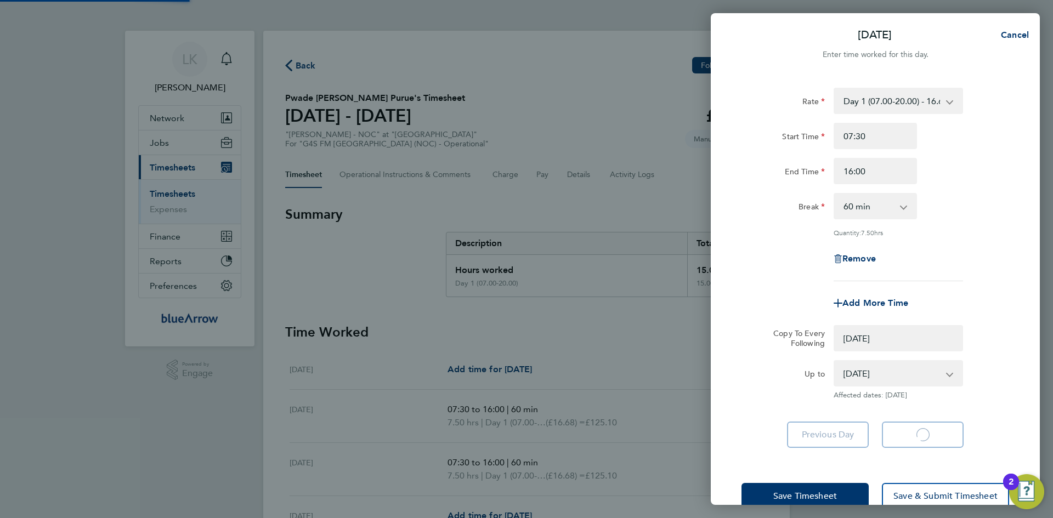
select select "0: null"
select select "60"
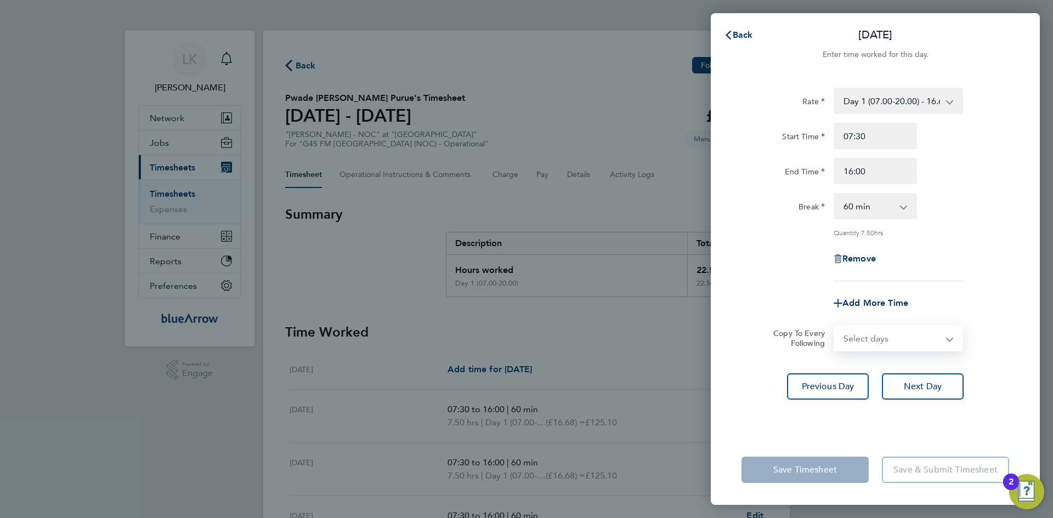
drag, startPoint x: 879, startPoint y: 335, endPoint x: 879, endPoint y: 342, distance: 7.7
click at [879, 335] on select "Select days Day Weekend (Sat-Sun) Friday Saturday Sunday" at bounding box center [892, 338] width 115 height 24
select select "SAT"
click at [835, 326] on select "Select days Day Weekend (Sat-Sun) Friday Saturday Sunday" at bounding box center [892, 338] width 115 height 24
select select "2025-08-10"
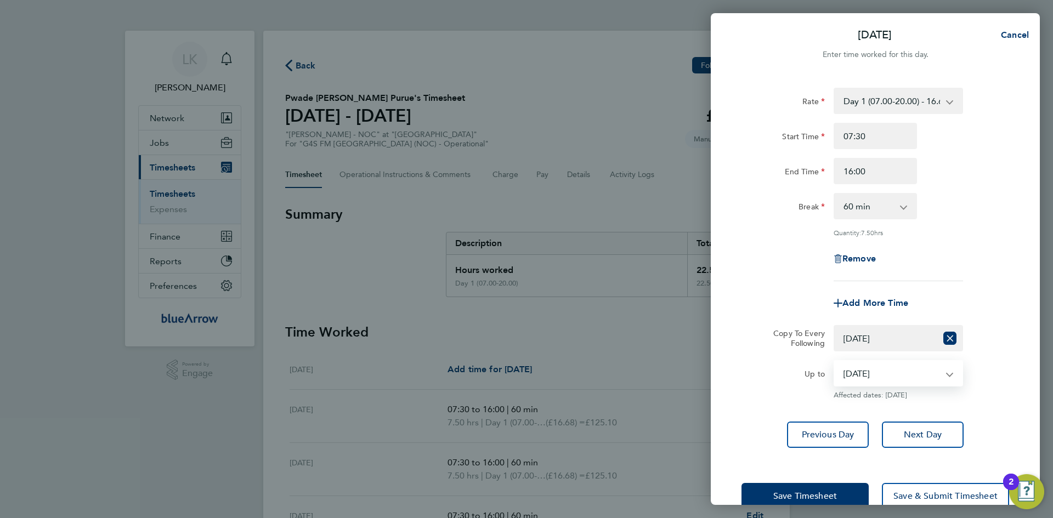
click at [897, 371] on select "09 Aug 2025 10 Aug 2025" at bounding box center [892, 373] width 114 height 24
click at [870, 341] on select "Select days Day Weekend (Sat-Sun) Friday Saturday Sunday" at bounding box center [886, 338] width 102 height 24
click at [835, 326] on select "Select days Day Weekend (Sat-Sun) Friday Saturday Sunday" at bounding box center [886, 338] width 102 height 24
click at [914, 434] on span "Next Day" at bounding box center [923, 434] width 38 height 11
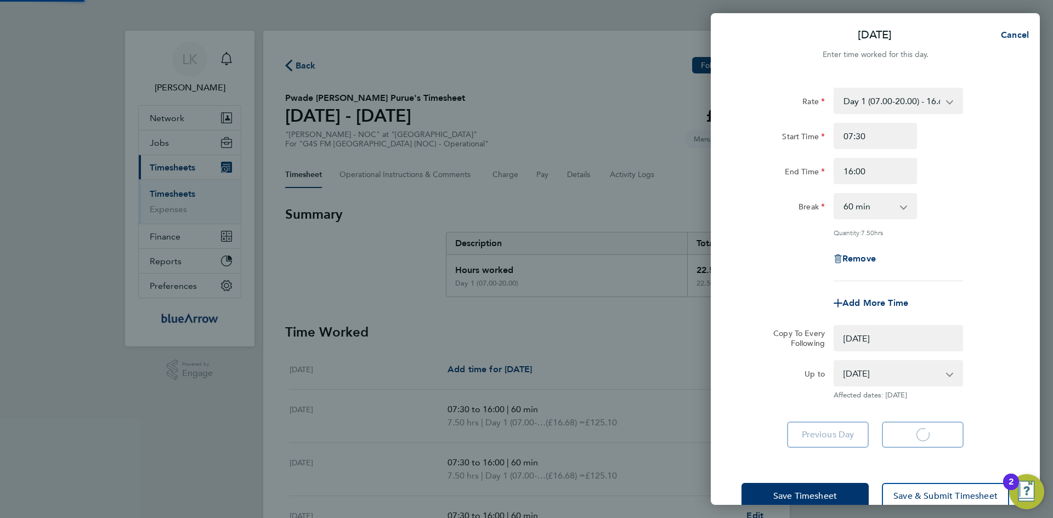
select select "0: null"
select select "60"
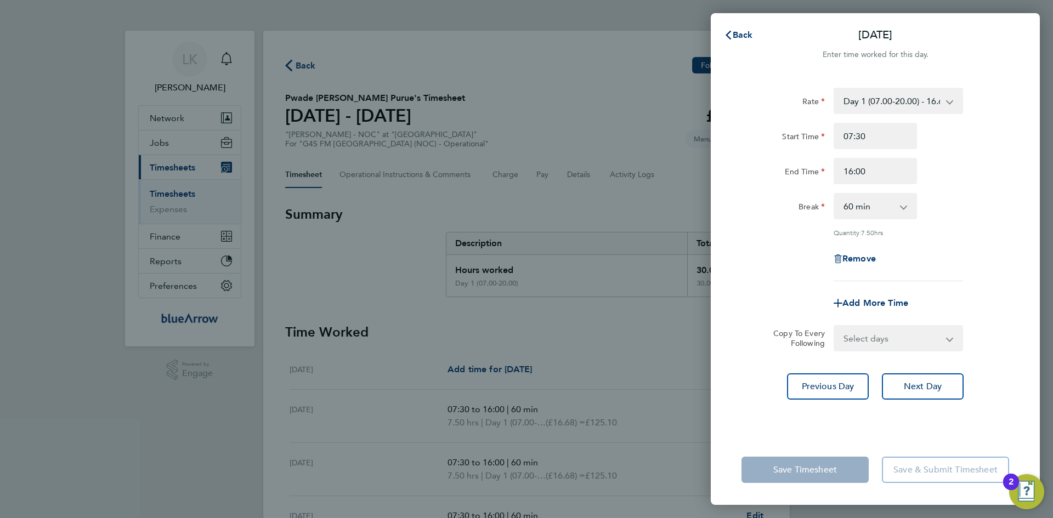
click at [887, 107] on select "Day 1 (07.00-20.00) - 16.68 Bank Holiday - 33.36 Evening (20:00 - 22:00) - 19.8…" at bounding box center [892, 101] width 114 height 24
click at [981, 412] on div "Rate Day 1 (07.00-20.00) - 16.68 Bank Holiday - 33.36 Evening (20:00 - 22:00) -…" at bounding box center [875, 255] width 329 height 360
click at [935, 383] on span "Next Day" at bounding box center [923, 386] width 38 height 11
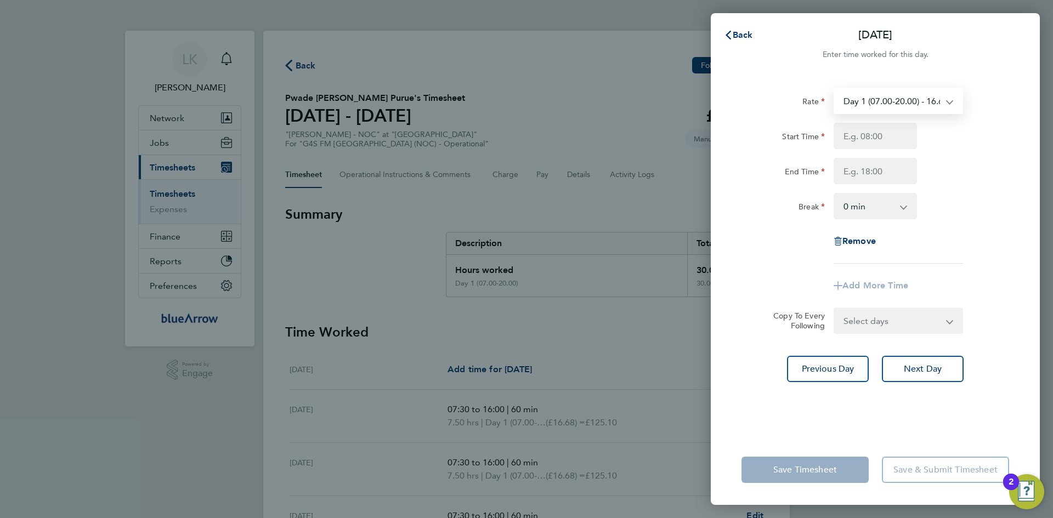
click at [854, 99] on select "Day 1 (07.00-20.00) - 16.68 Bank Holiday - 33.36 Evening (20:00 - 22:00) - 19.8…" at bounding box center [892, 101] width 114 height 24
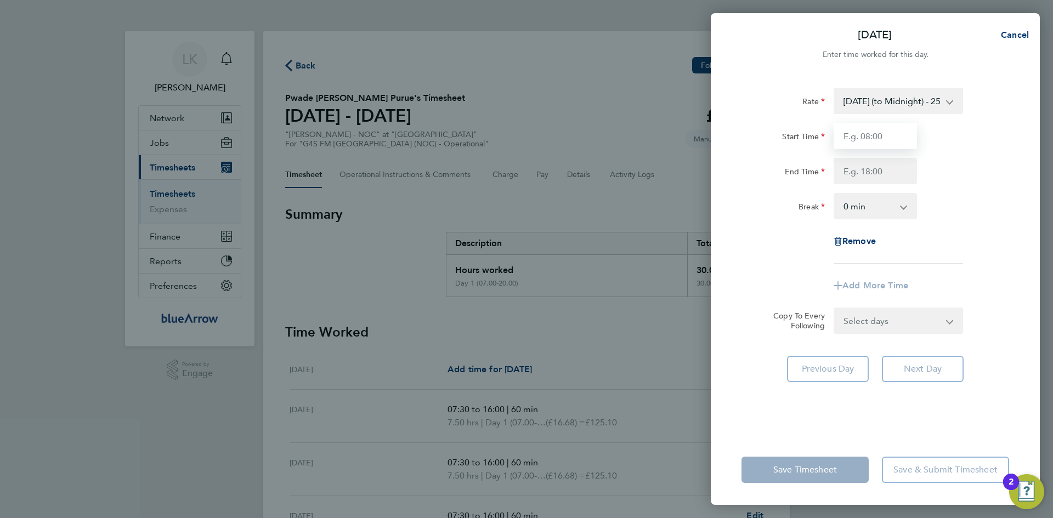
click at [863, 136] on input "Start Time" at bounding box center [875, 136] width 83 height 26
type input "07:30"
type input "16:00"
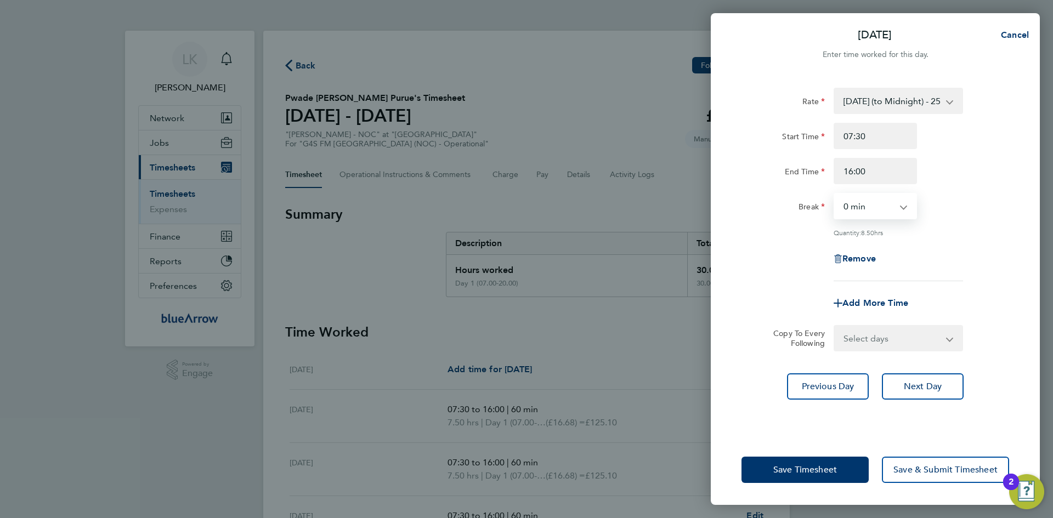
click at [858, 207] on select "0 min 15 min 30 min 45 min 60 min 75 min 90 min" at bounding box center [869, 206] width 68 height 24
select select "60"
click at [835, 194] on select "0 min 15 min 30 min 45 min 60 min 75 min 90 min" at bounding box center [869, 206] width 68 height 24
click at [914, 388] on span "Next Day" at bounding box center [923, 386] width 38 height 11
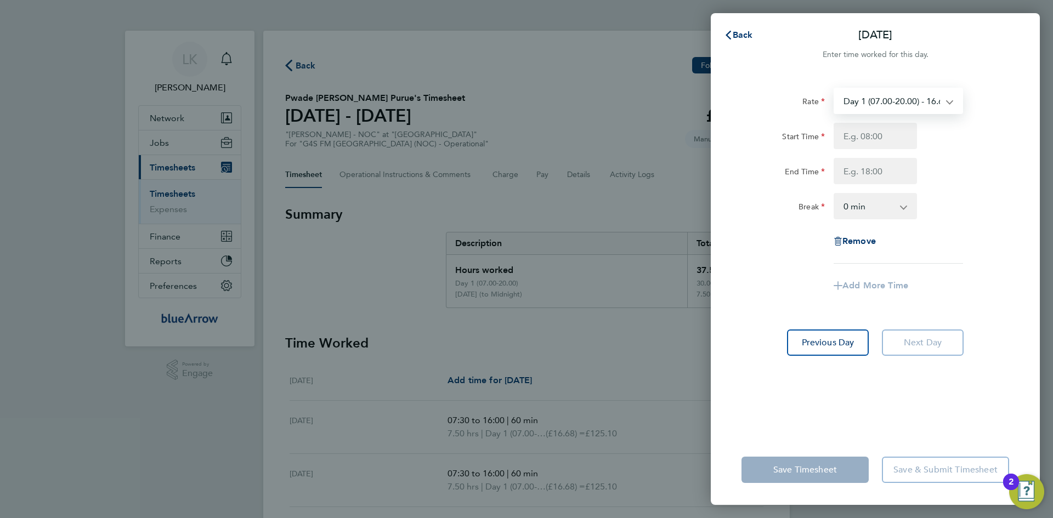
click at [856, 101] on select "Day 1 (07.00-20.00) - 16.68 Bank Holiday - 33.36 Evening (20:00 - 22:00) - 19.8…" at bounding box center [892, 101] width 114 height 24
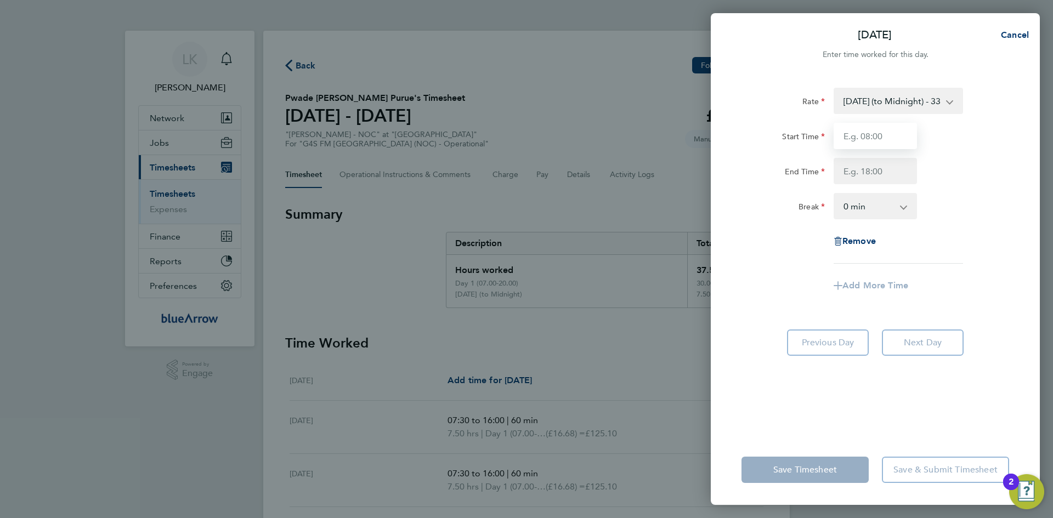
click at [863, 136] on input "Start Time" at bounding box center [875, 136] width 83 height 26
type input "07:30"
type input "16:00"
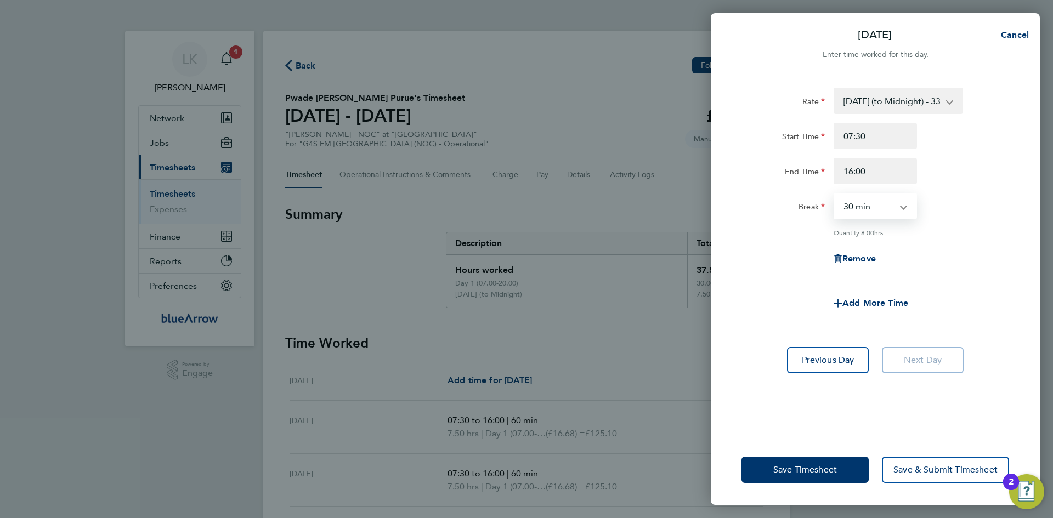
click at [852, 208] on select "0 min 15 min 30 min 45 min 60 min 75 min 90 min" at bounding box center [869, 206] width 68 height 24
select select "60"
click at [835, 194] on select "0 min 15 min 30 min 45 min 60 min 75 min 90 min" at bounding box center [869, 206] width 68 height 24
click at [950, 475] on span "Save & Submit Timesheet" at bounding box center [945, 470] width 104 height 11
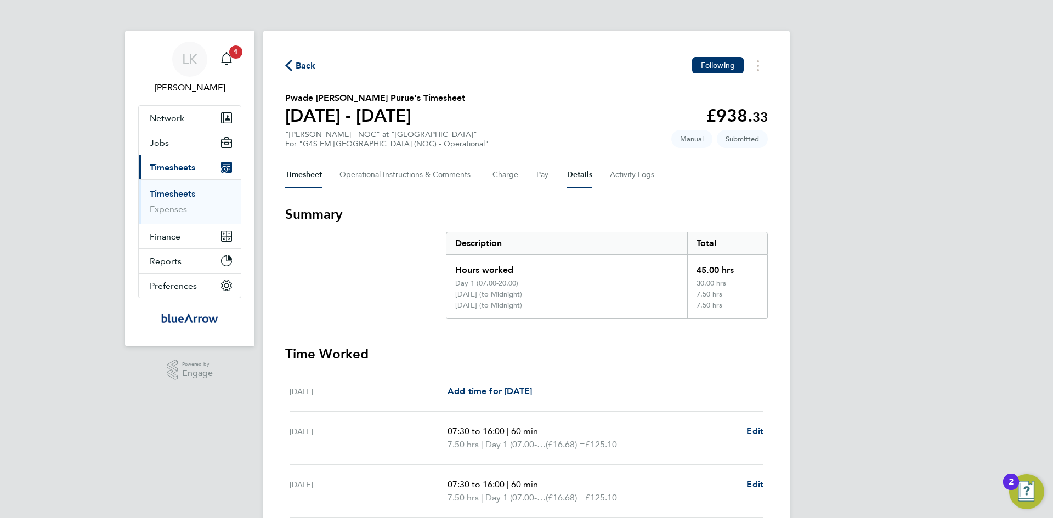
click at [576, 171] on button "Details" at bounding box center [579, 175] width 25 height 26
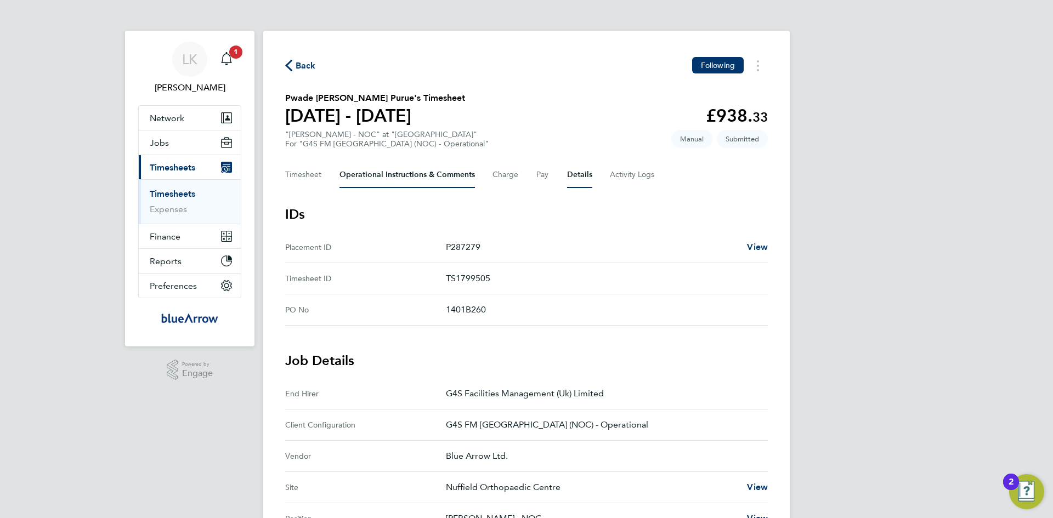
click at [371, 176] on Comments-tab "Operational Instructions & Comments" at bounding box center [406, 175] width 135 height 26
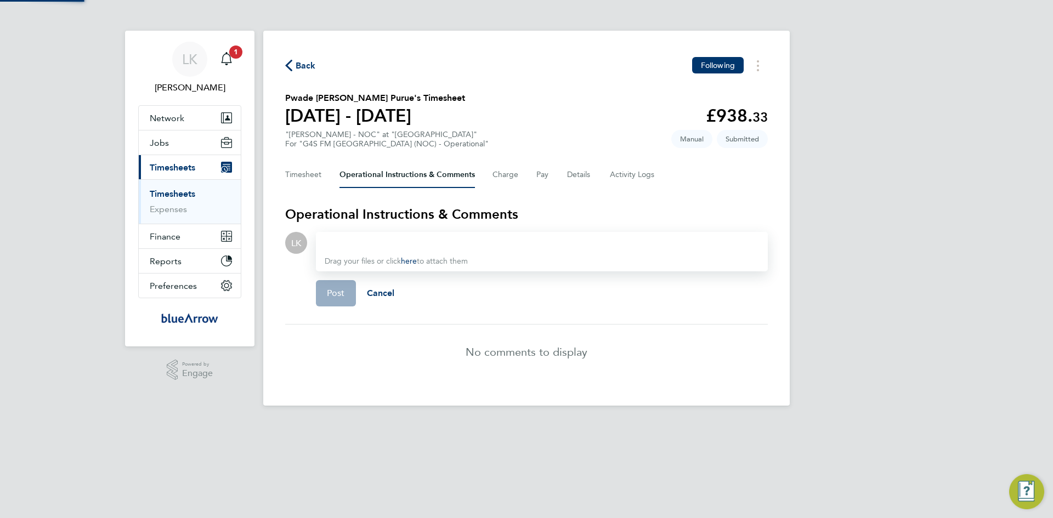
click at [371, 240] on div at bounding box center [542, 242] width 434 height 13
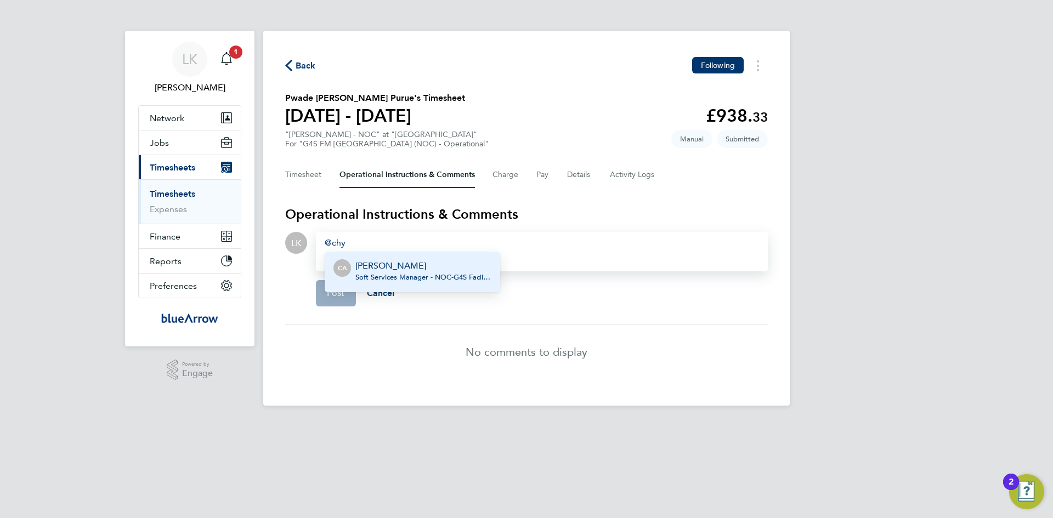
click at [400, 278] on span "Soft Services Manager - NOC - G4S Facilities Management (Uk) Limited" at bounding box center [423, 277] width 136 height 9
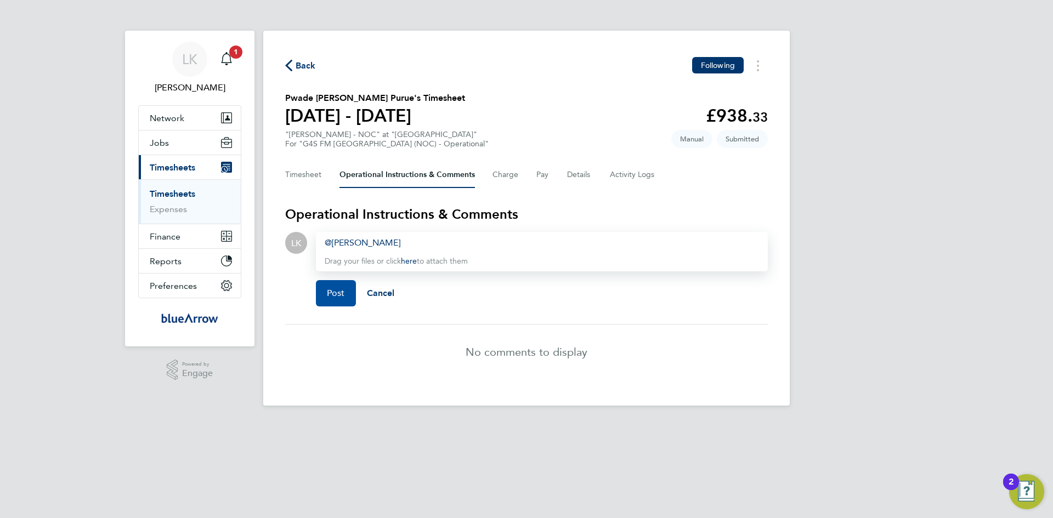
click at [335, 293] on span "Post" at bounding box center [336, 293] width 18 height 11
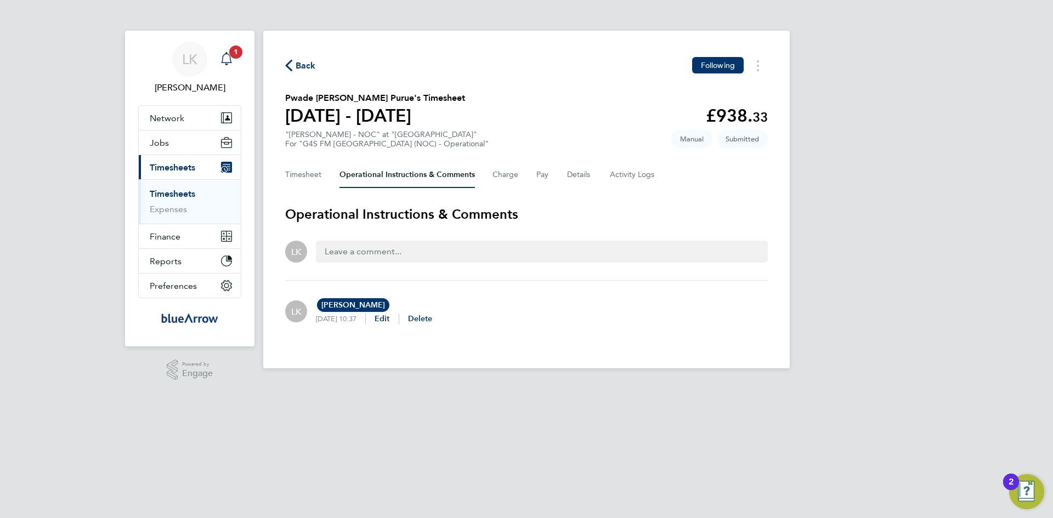
click at [226, 59] on icon "Main navigation" at bounding box center [226, 58] width 13 height 13
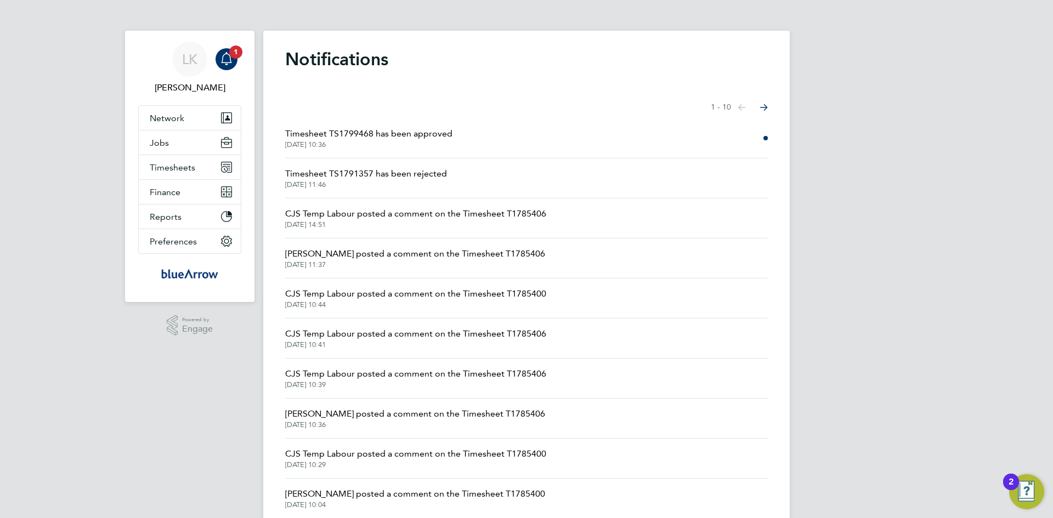
click at [389, 134] on span "Timesheet TS1799468 has been approved" at bounding box center [368, 133] width 167 height 13
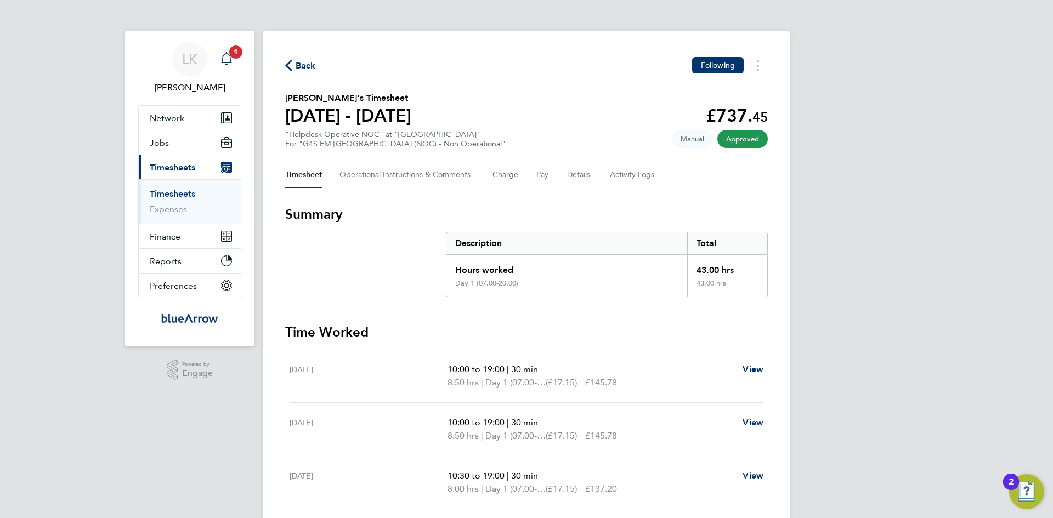
click at [226, 59] on icon "Main navigation" at bounding box center [226, 58] width 13 height 13
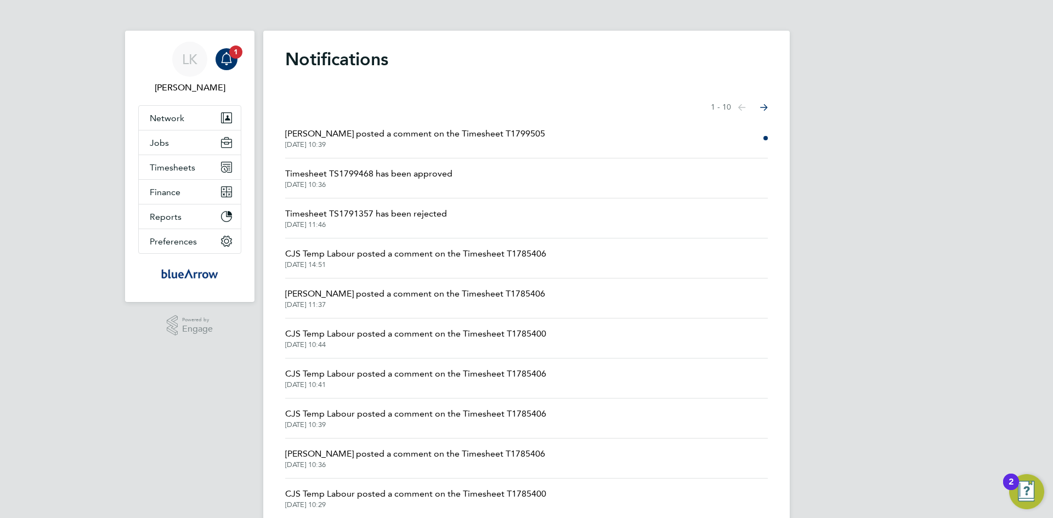
click at [346, 134] on span "Chyrie Anderson posted a comment on the Timesheet T1799505" at bounding box center [415, 133] width 260 height 13
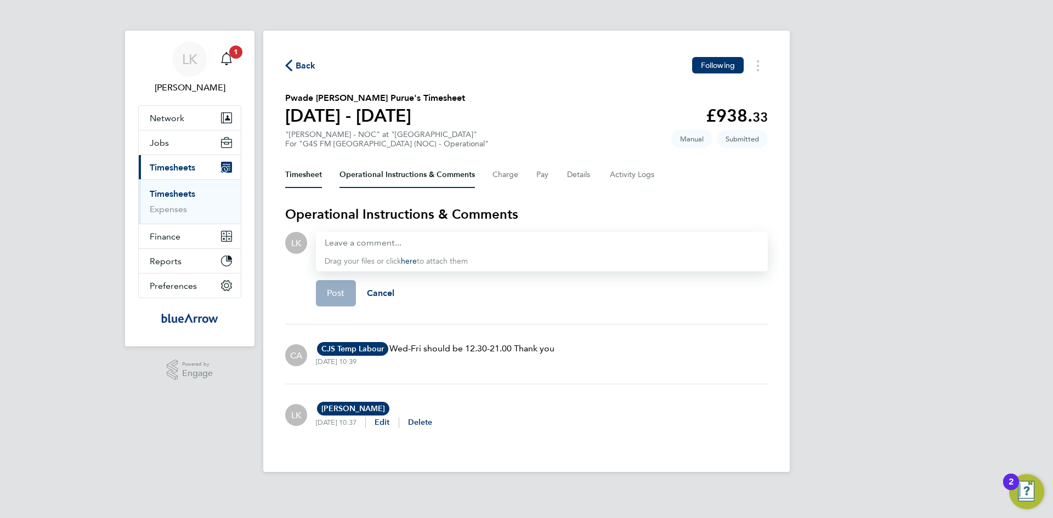
click at [292, 172] on button "Timesheet" at bounding box center [303, 175] width 37 height 26
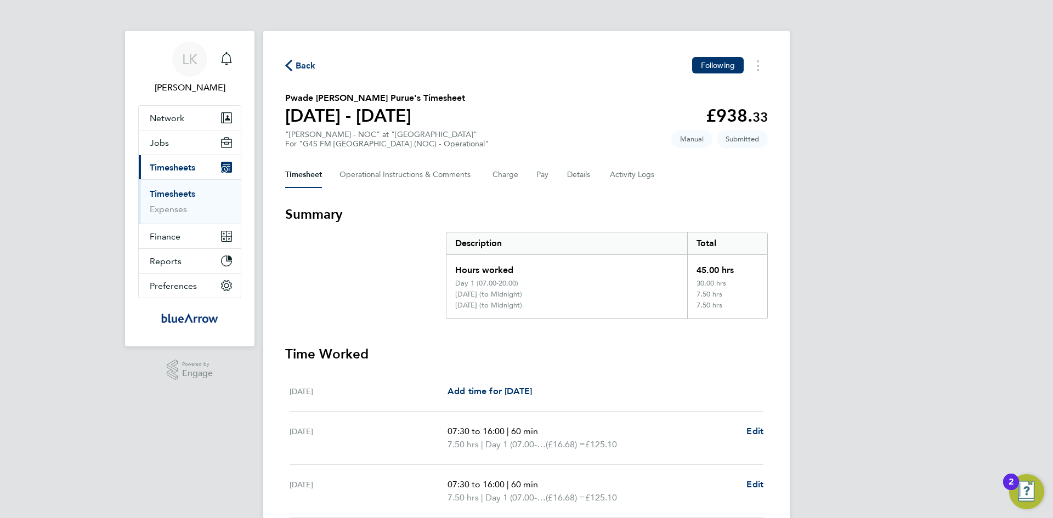
scroll to position [165, 0]
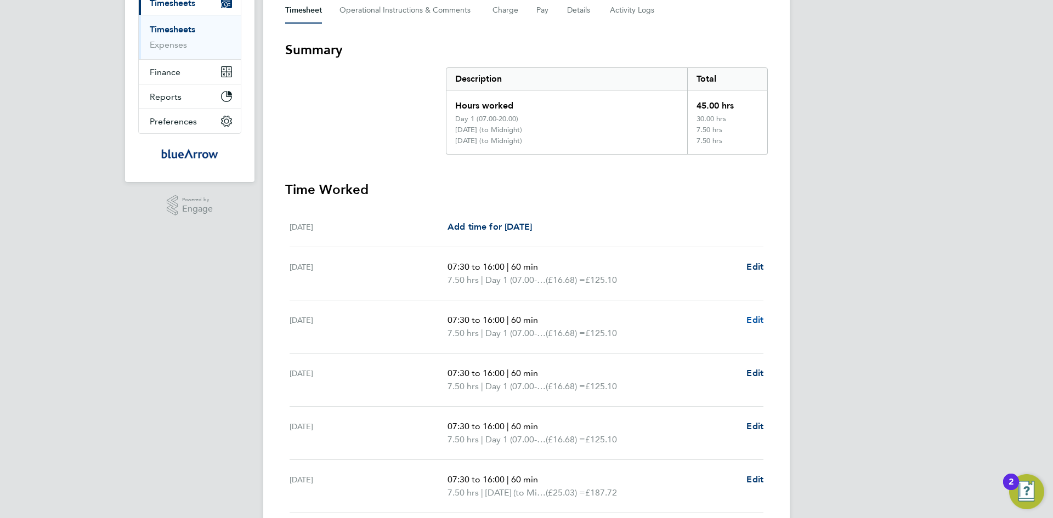
click at [751, 321] on span "Edit" at bounding box center [754, 320] width 17 height 10
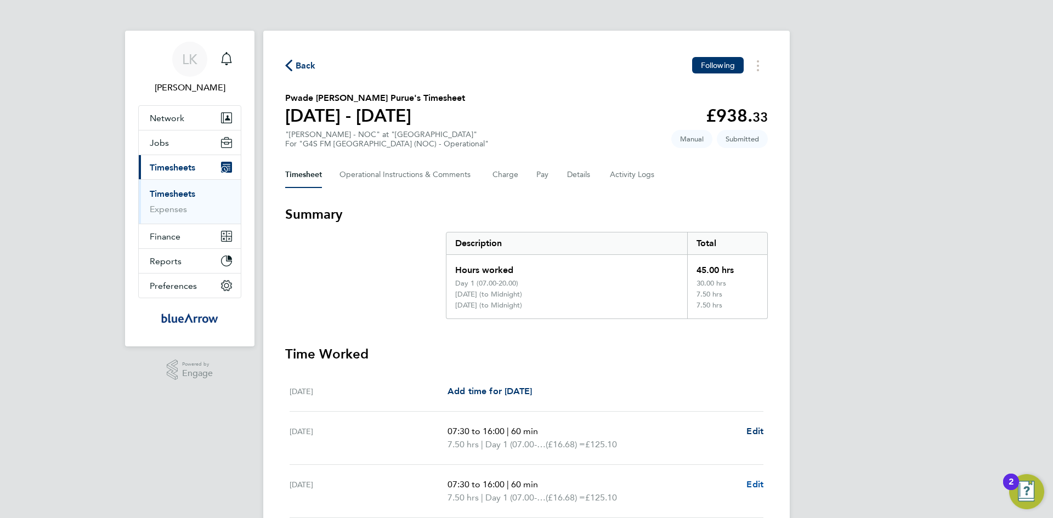
select select "60"
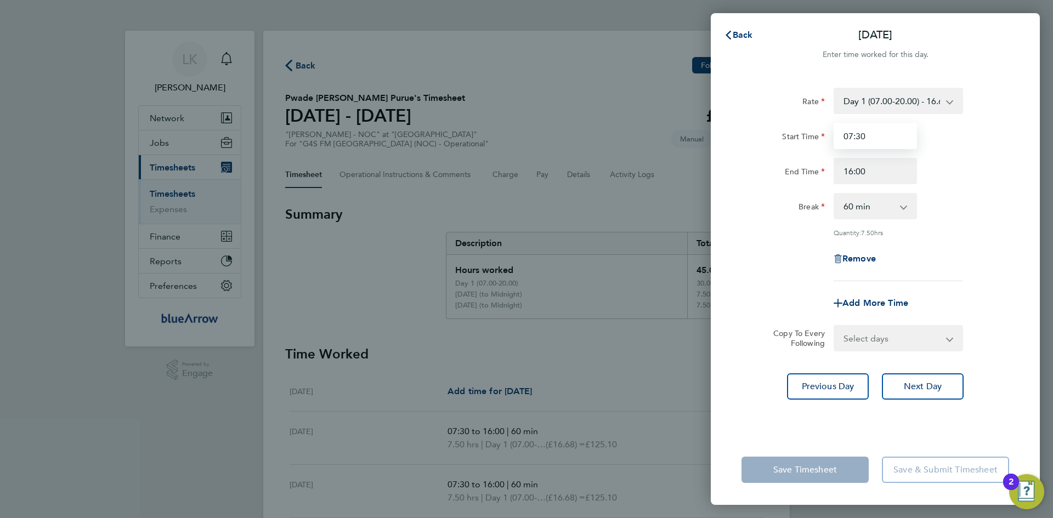
drag, startPoint x: 875, startPoint y: 132, endPoint x: 834, endPoint y: 134, distance: 41.2
click at [834, 134] on input "07:30" at bounding box center [875, 136] width 83 height 26
type input "12:30"
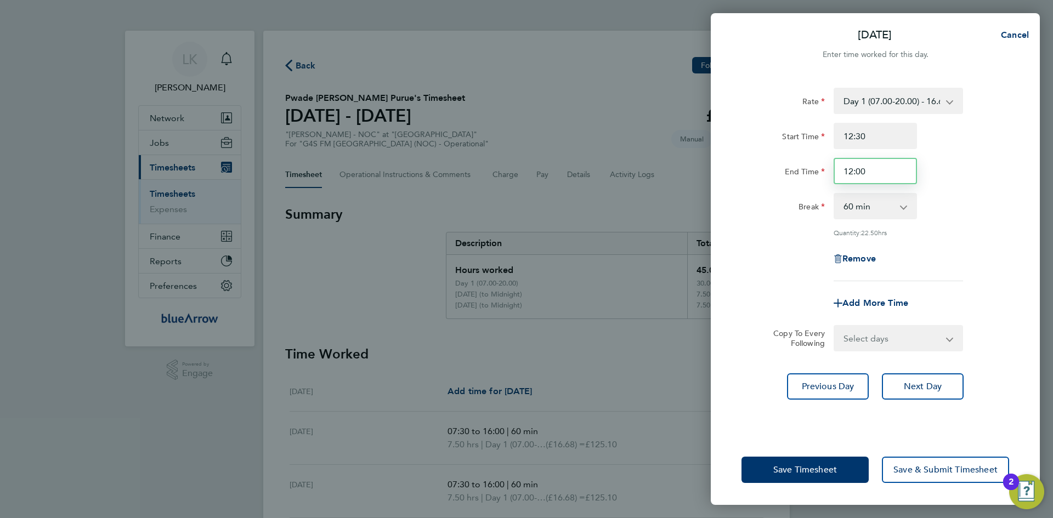
drag, startPoint x: 869, startPoint y: 172, endPoint x: 842, endPoint y: 174, distance: 27.0
click at [842, 174] on input "12:00" at bounding box center [875, 171] width 83 height 26
type input "21:00"
click at [906, 274] on div "Rate Day 1 (07.00-20.00) - 16.68 Bank Holiday - 33.36 Evening (20:00 - 22:00) -…" at bounding box center [876, 185] width 268 height 194
click at [861, 334] on select "Select days Day Weekday (Mon-Fri) Weekend (Sat-Sun) Thursday Friday Saturday Su…" at bounding box center [892, 338] width 115 height 24
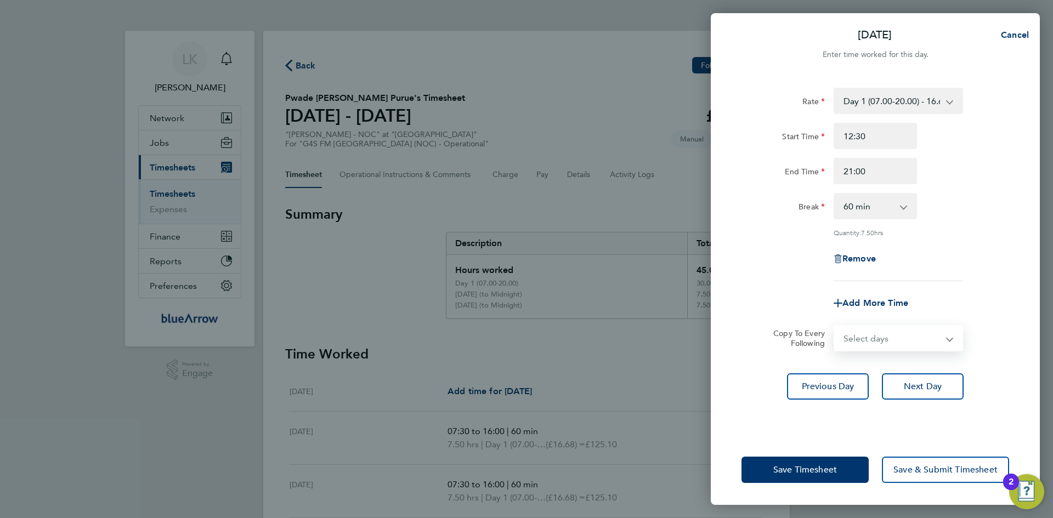
select select "THU"
click at [835, 326] on select "Select days Day Weekday (Mon-Fri) Weekend (Sat-Sun) Thursday Friday Saturday Su…" at bounding box center [892, 338] width 115 height 24
select select "2025-08-10"
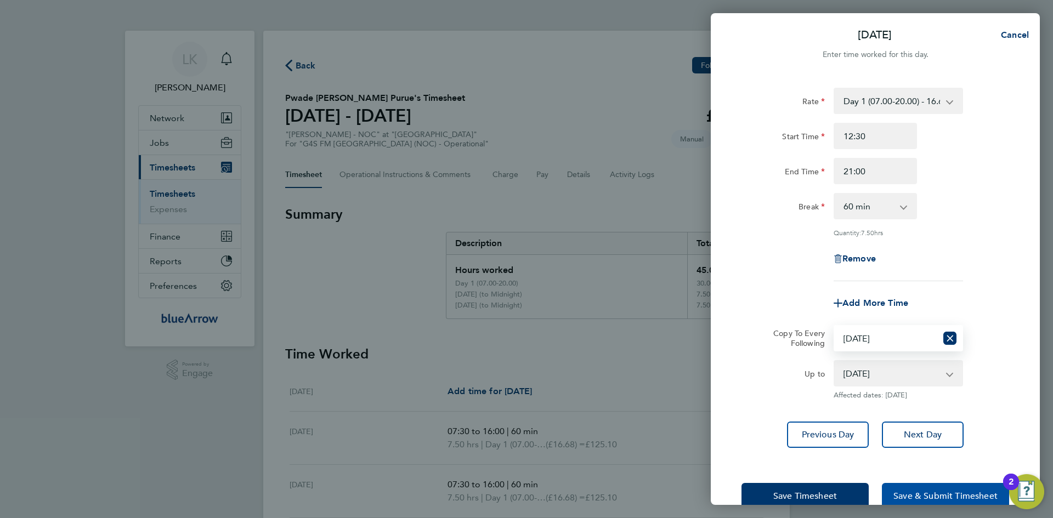
click at [918, 495] on span "Save & Submit Timesheet" at bounding box center [945, 496] width 104 height 11
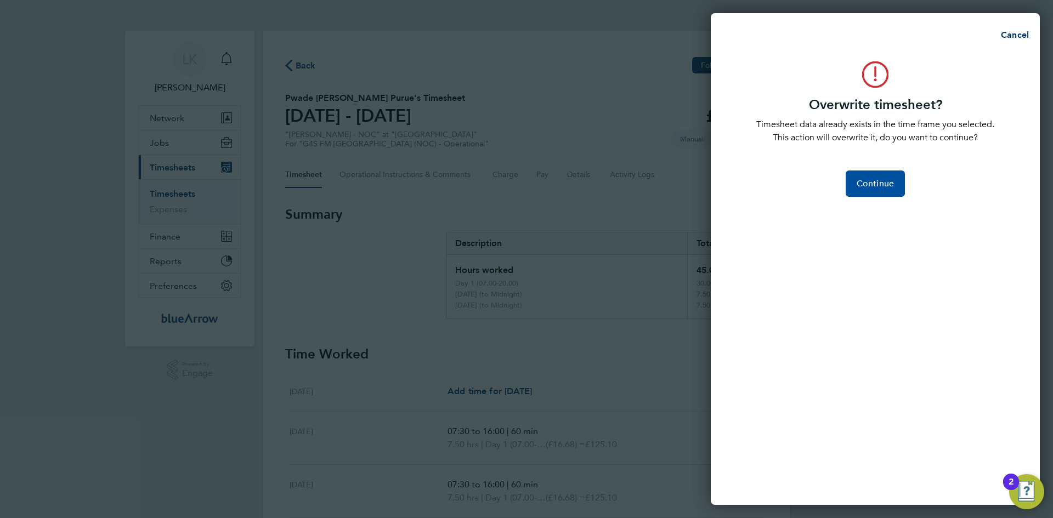
click at [876, 181] on span "Continue" at bounding box center [875, 183] width 37 height 11
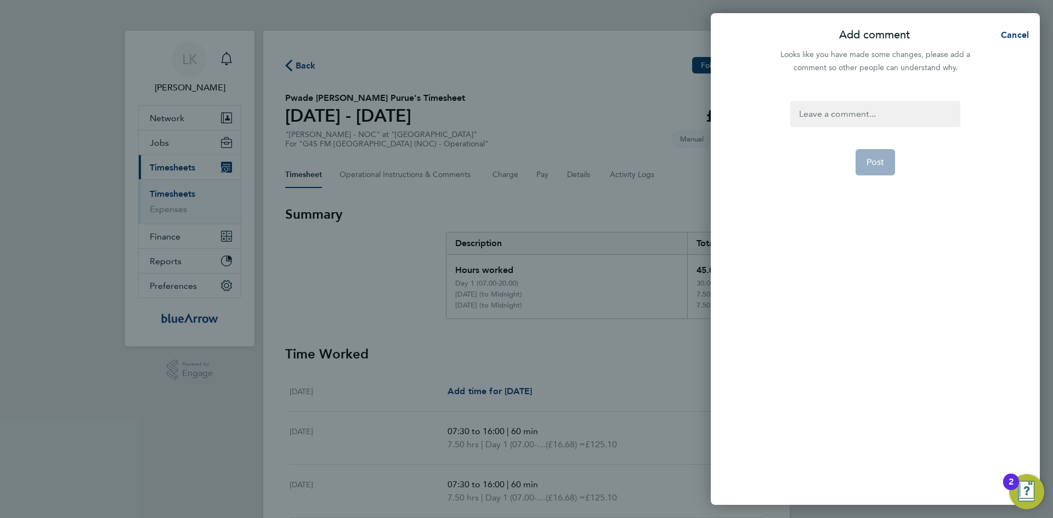
click at [814, 117] on div at bounding box center [874, 114] width 169 height 26
click at [861, 157] on button "Post" at bounding box center [876, 162] width 40 height 26
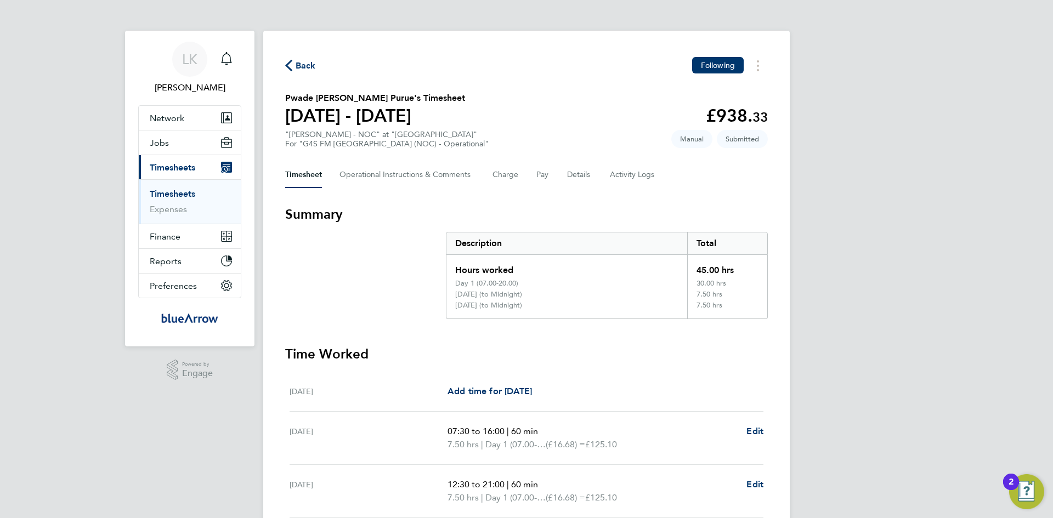
click at [305, 65] on span "Back" at bounding box center [306, 65] width 20 height 13
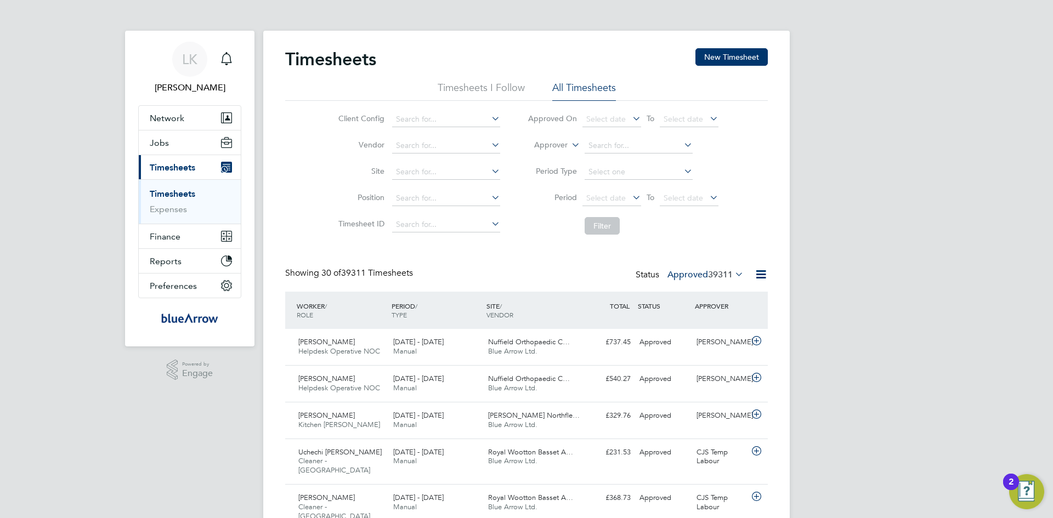
scroll to position [28, 95]
click at [739, 49] on button "New Timesheet" at bounding box center [731, 57] width 72 height 18
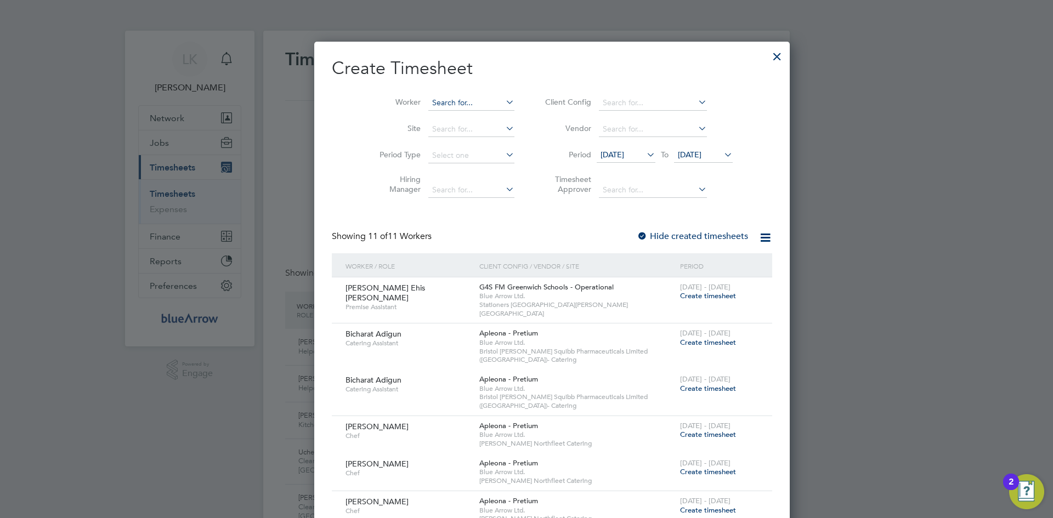
click at [429, 99] on input at bounding box center [471, 102] width 86 height 15
click at [431, 116] on li "Omobolaji Oginni -Yusuff" at bounding box center [468, 117] width 132 height 15
type input "Omobolaji Oginni-Yusuff"
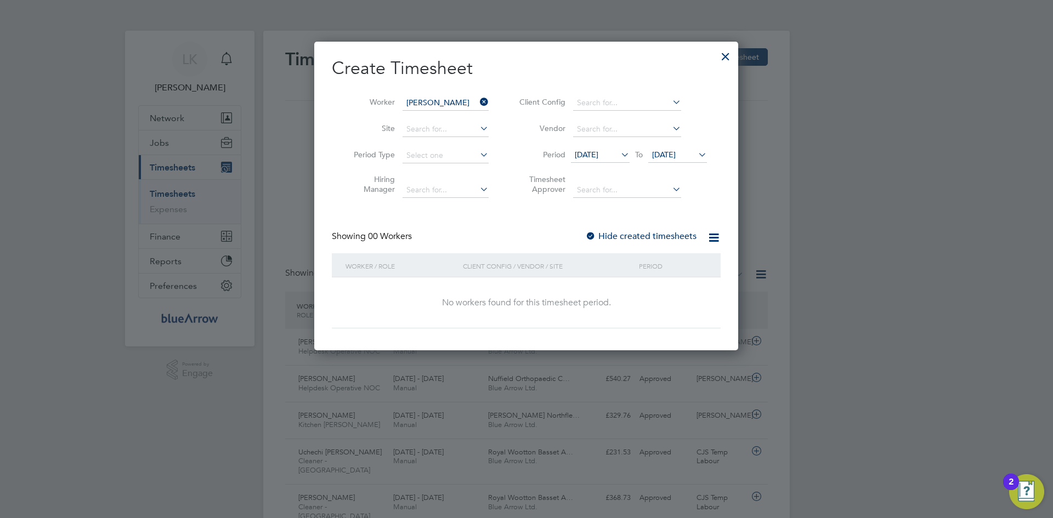
click at [598, 159] on span "[DATE]" at bounding box center [587, 155] width 24 height 10
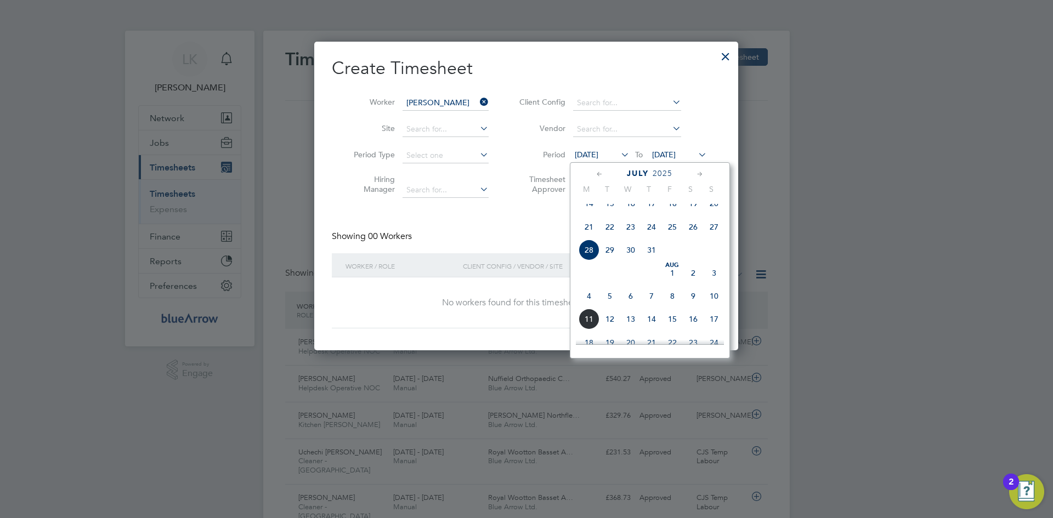
click at [587, 307] on span "4" at bounding box center [589, 296] width 21 height 21
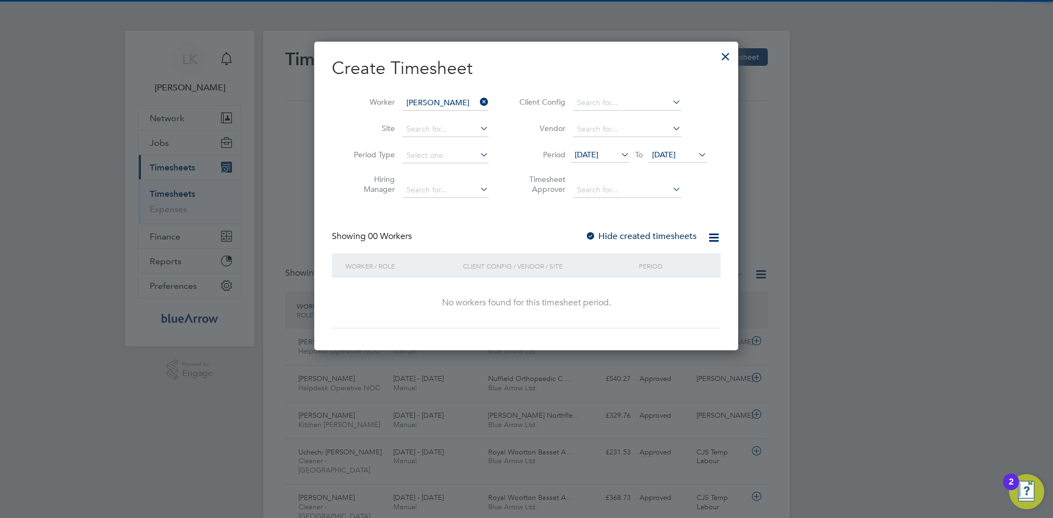
click at [676, 150] on span "[DATE]" at bounding box center [664, 155] width 24 height 10
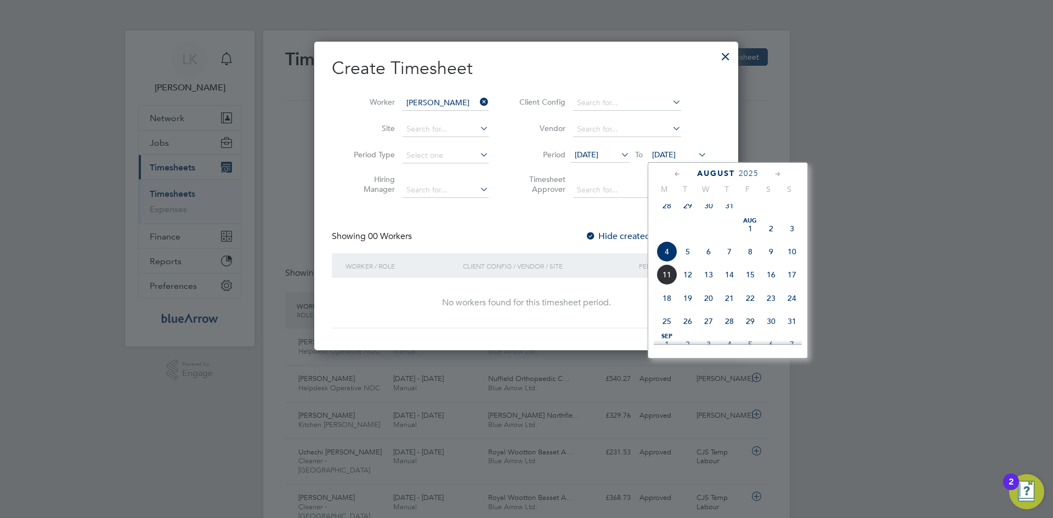
click at [792, 256] on span "10" at bounding box center [792, 251] width 21 height 21
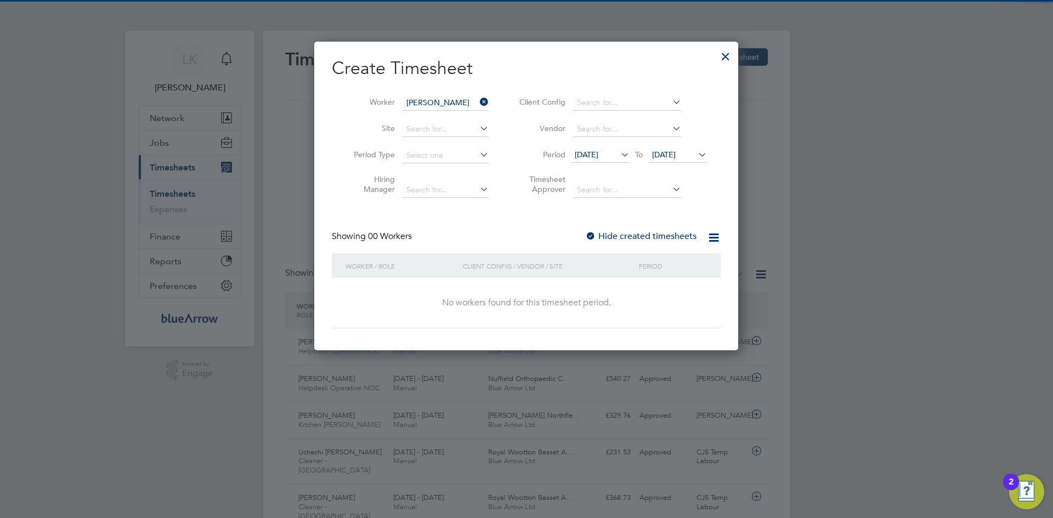
click at [610, 236] on label "Hide created timesheets" at bounding box center [640, 236] width 111 height 11
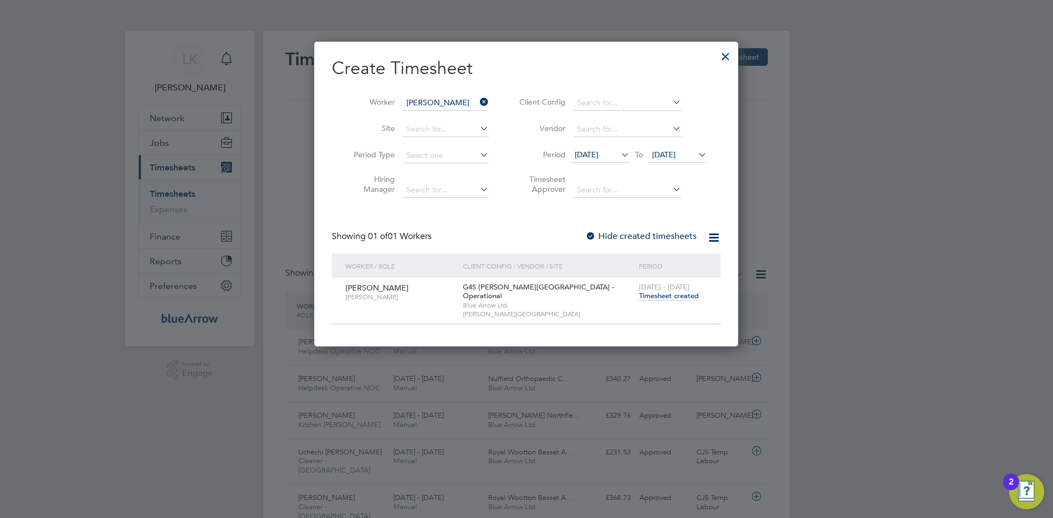
click at [659, 297] on span "Timesheet created" at bounding box center [669, 296] width 60 height 10
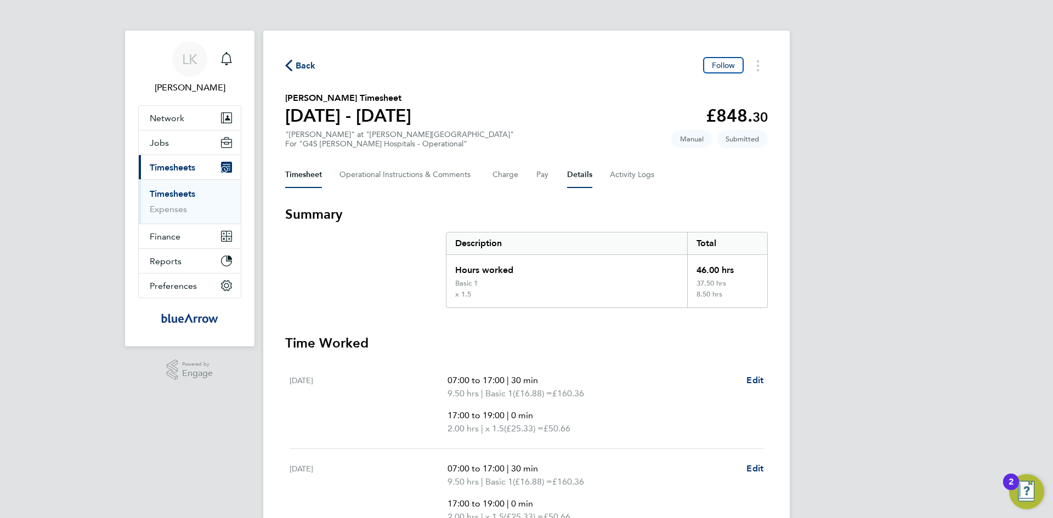
click at [578, 175] on button "Details" at bounding box center [579, 175] width 25 height 26
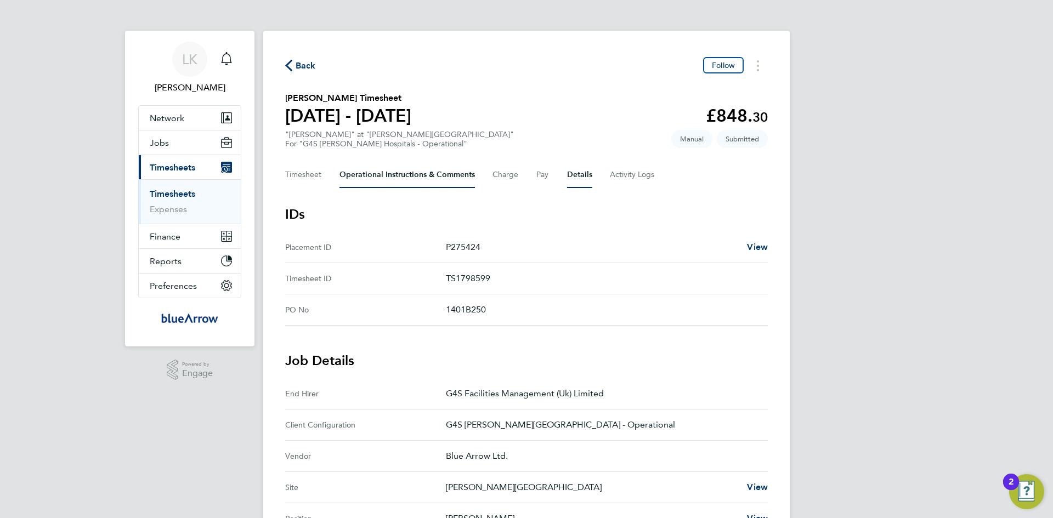
click at [386, 176] on Comments-tab "Operational Instructions & Comments" at bounding box center [406, 175] width 135 height 26
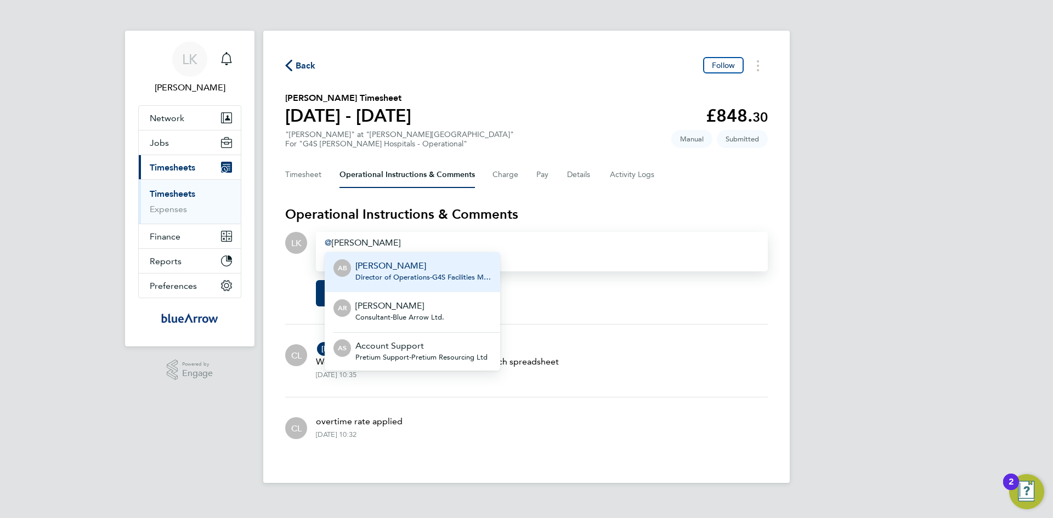
click at [394, 241] on div "Maureen" at bounding box center [542, 242] width 434 height 13
click at [571, 172] on button "Details" at bounding box center [579, 175] width 25 height 26
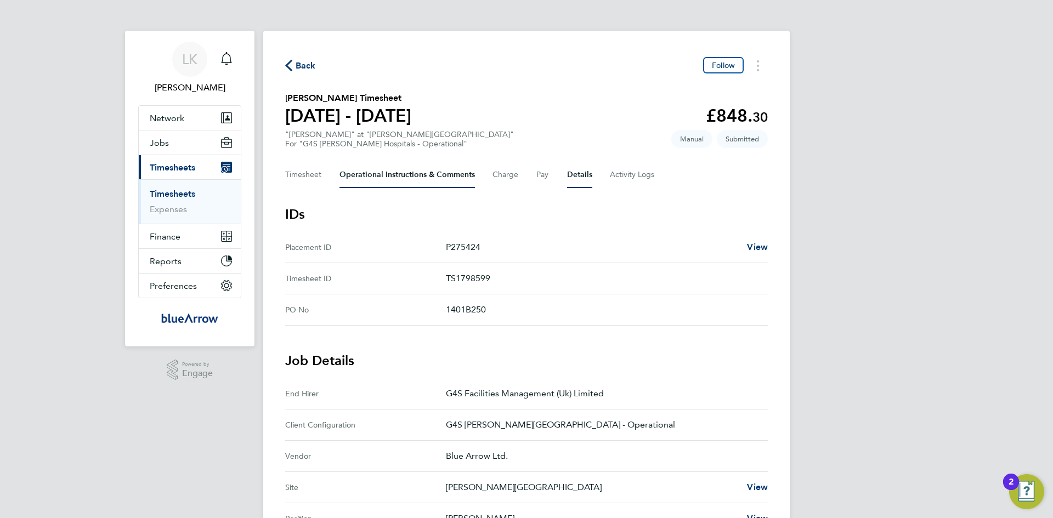
click at [375, 172] on Comments-tab "Operational Instructions & Comments" at bounding box center [406, 175] width 135 height 26
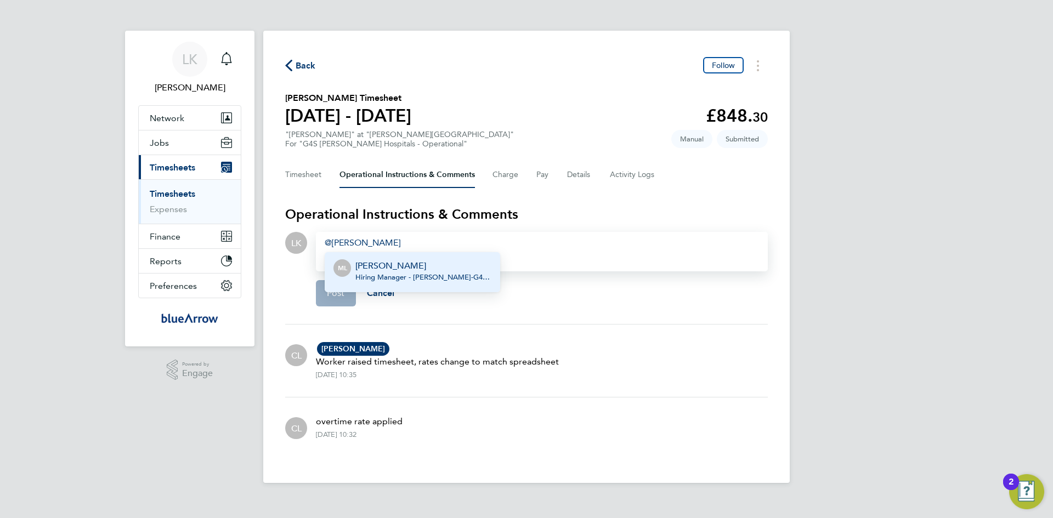
click at [431, 285] on div "Maureen Langridge Hiring Manager - Churchill - G4S Facilities Management (Uk) L…" at bounding box center [423, 272] width 136 height 26
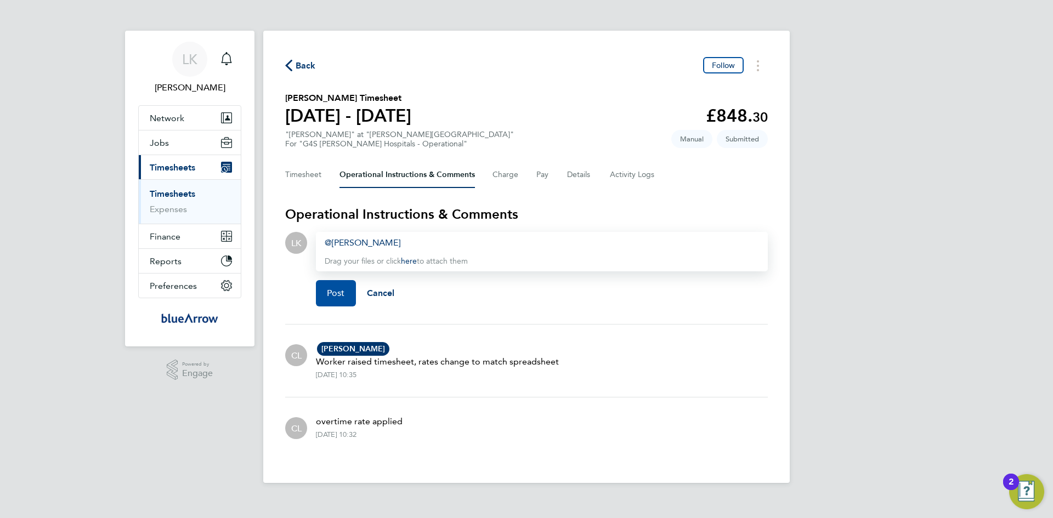
click at [325, 295] on button "Post" at bounding box center [336, 293] width 40 height 26
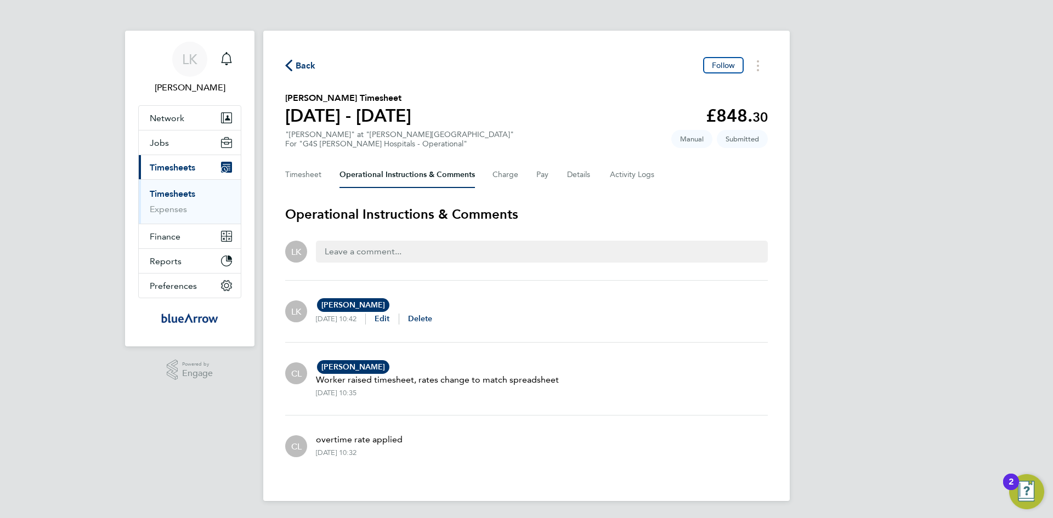
click at [298, 63] on span "Back" at bounding box center [306, 65] width 20 height 13
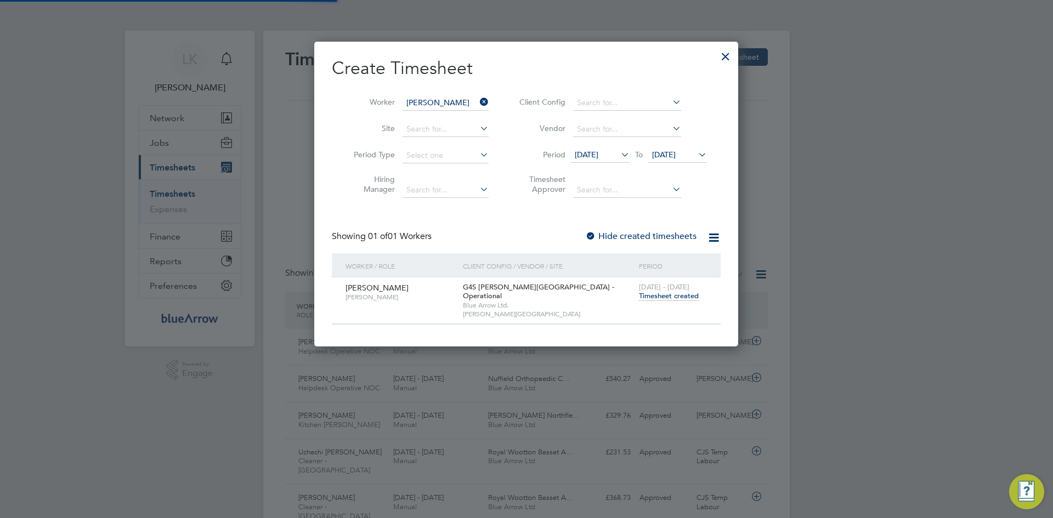
scroll to position [296, 425]
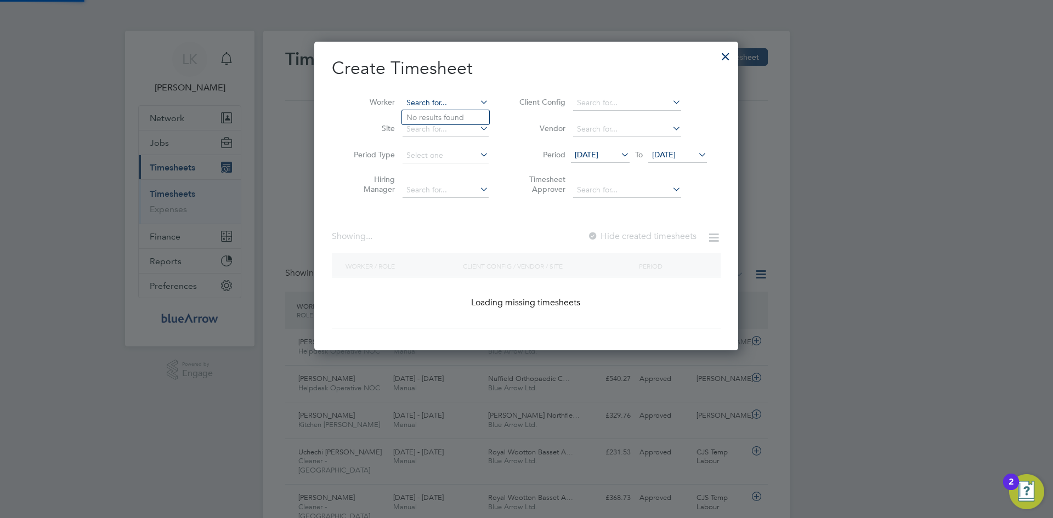
click at [439, 97] on input at bounding box center [446, 102] width 86 height 15
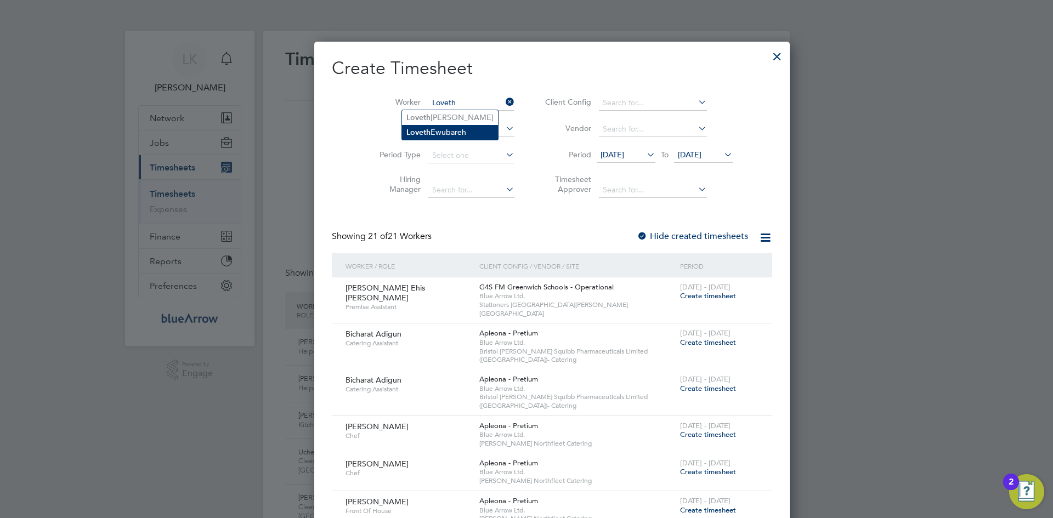
click at [460, 127] on li "Loveth Ewubareh" at bounding box center [450, 132] width 96 height 15
type input "Loveth Ewubareh"
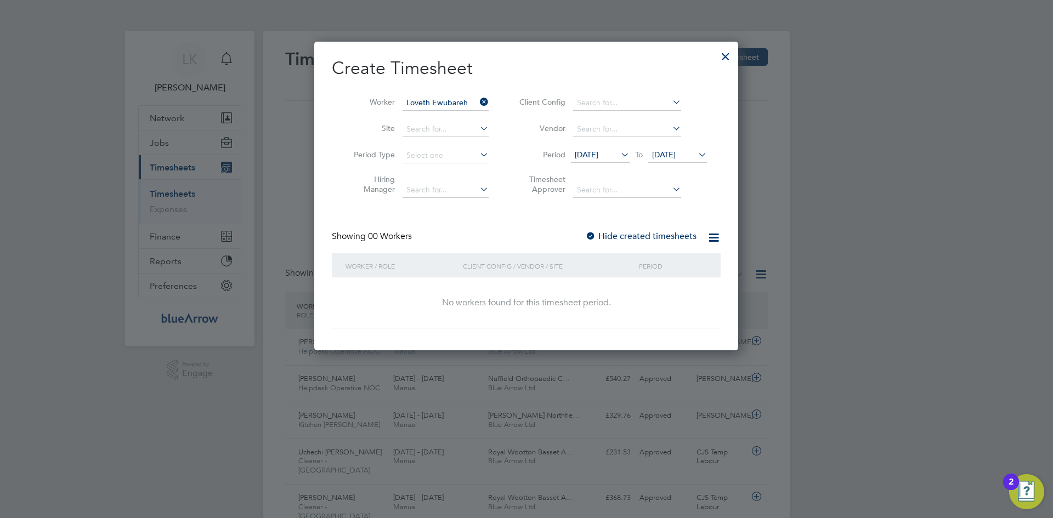
click at [592, 235] on div at bounding box center [590, 236] width 11 height 11
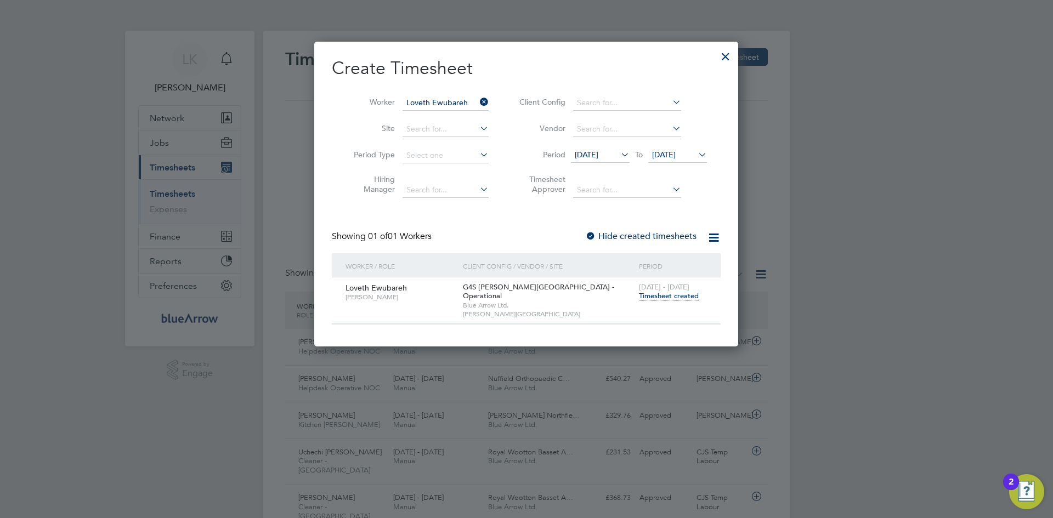
click at [658, 296] on span "Timesheet created" at bounding box center [669, 296] width 60 height 10
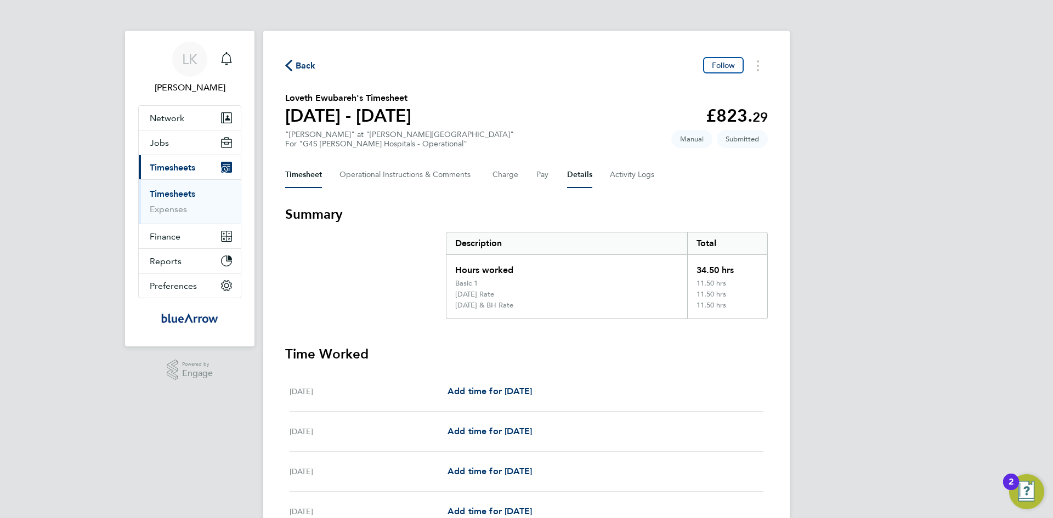
click at [572, 175] on button "Details" at bounding box center [579, 175] width 25 height 26
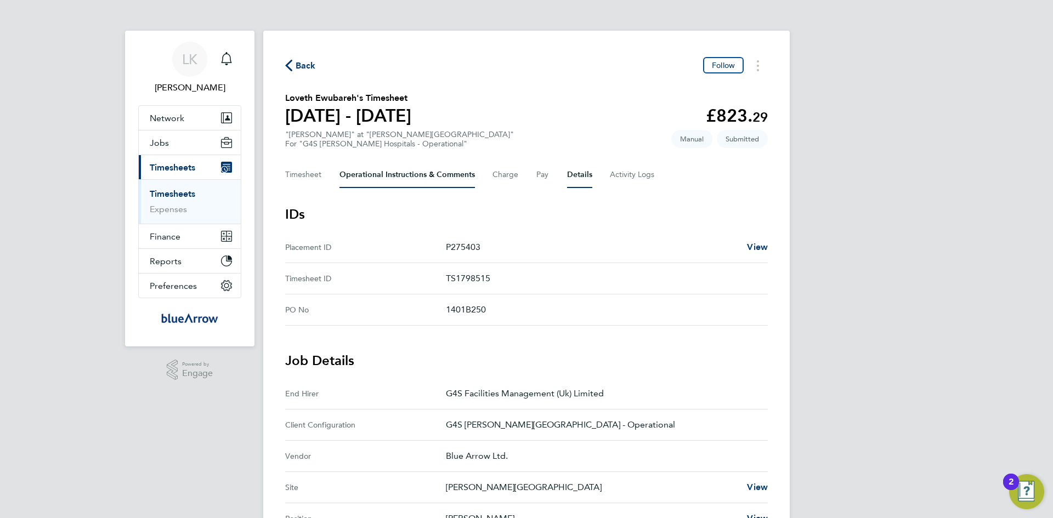
click at [362, 176] on Comments-tab "Operational Instructions & Comments" at bounding box center [406, 175] width 135 height 26
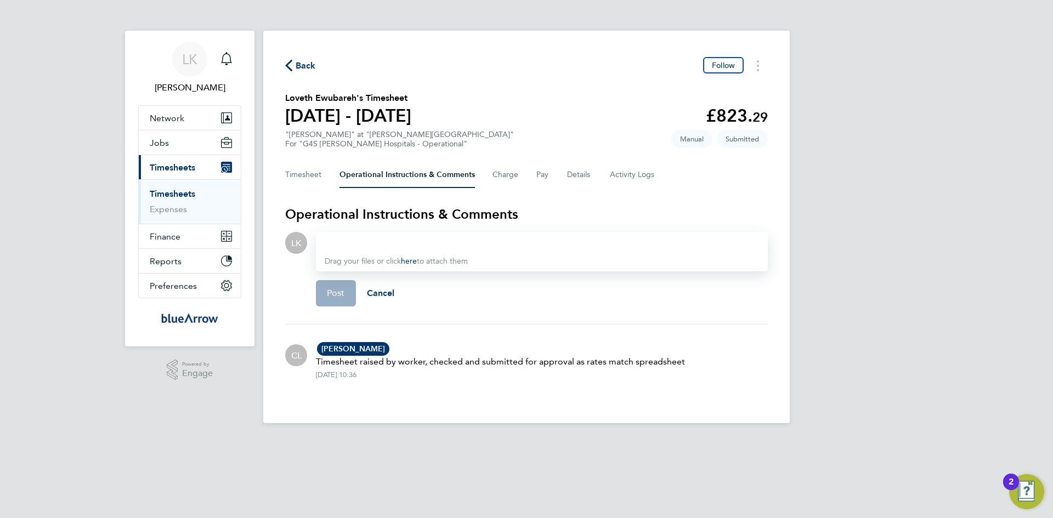
click at [346, 243] on div at bounding box center [542, 242] width 434 height 13
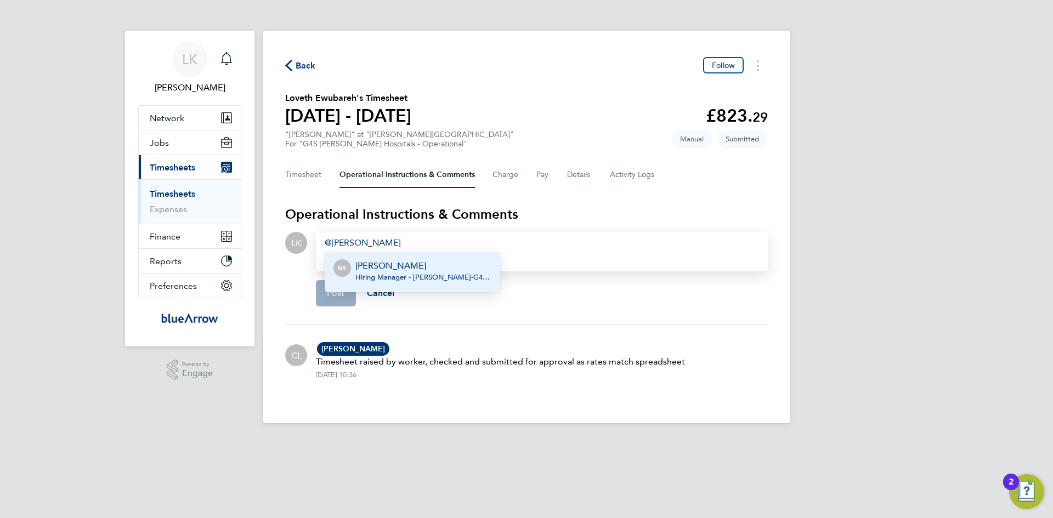
click at [406, 276] on span "Hiring Manager - Churchill - G4S Facilities Management (Uk) Limited" at bounding box center [423, 277] width 136 height 9
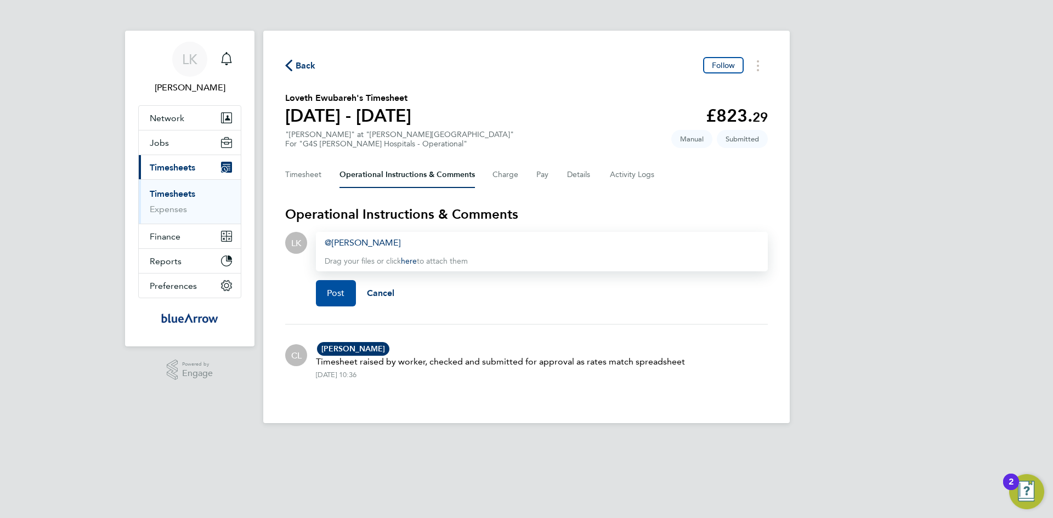
click at [333, 295] on span "Post" at bounding box center [336, 293] width 18 height 11
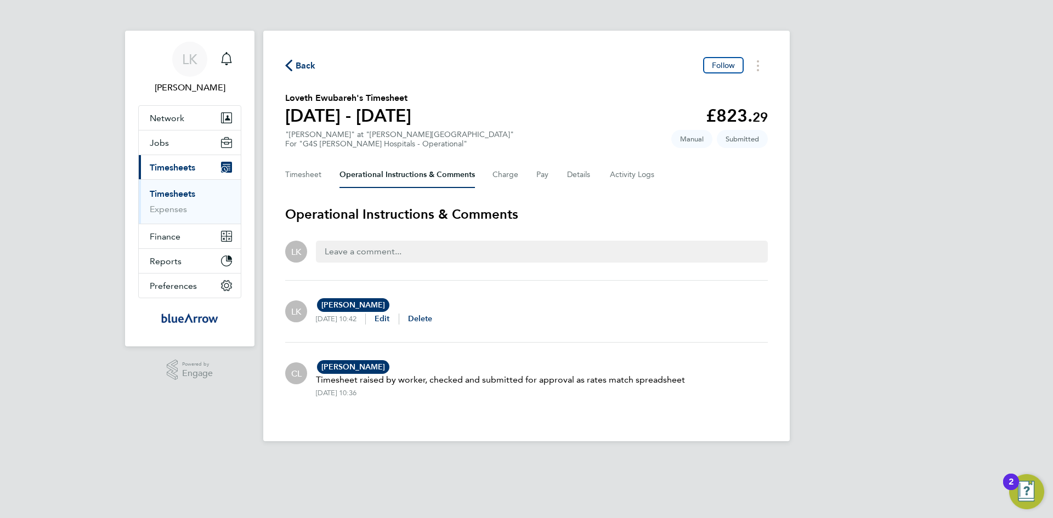
click at [301, 67] on span "Back" at bounding box center [306, 65] width 20 height 13
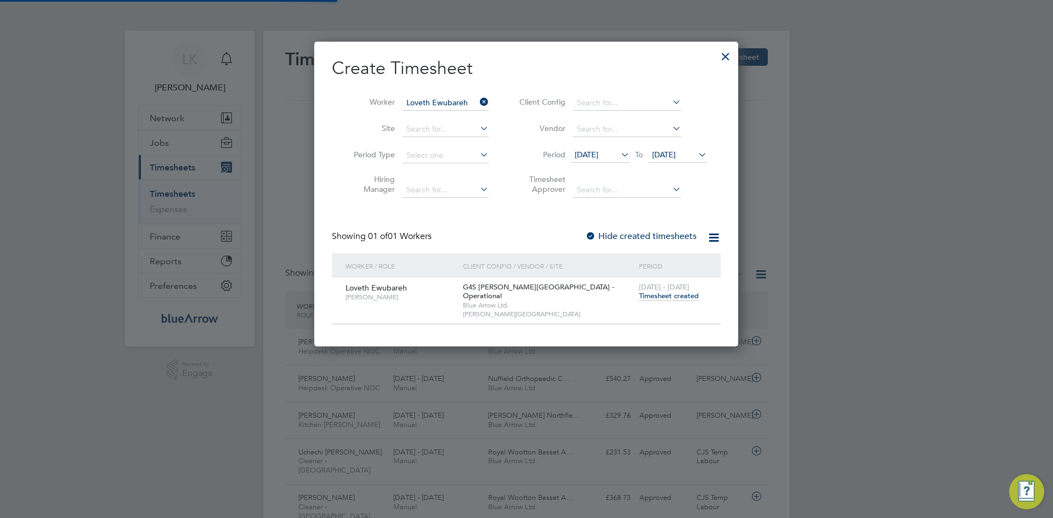
scroll to position [28, 95]
drag, startPoint x: 482, startPoint y: 97, endPoint x: 467, endPoint y: 98, distance: 14.3
click at [478, 98] on icon at bounding box center [478, 101] width 0 height 15
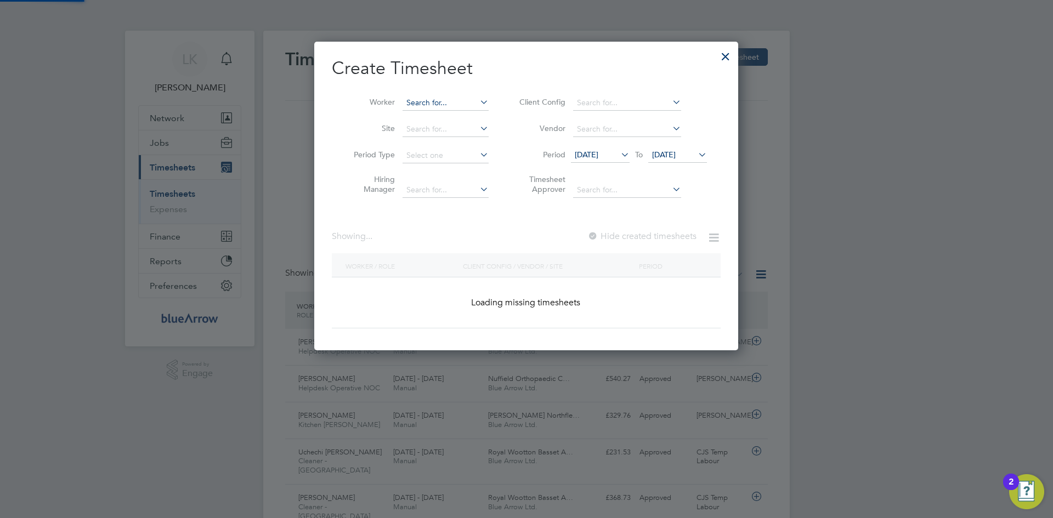
click at [452, 99] on input at bounding box center [446, 102] width 86 height 15
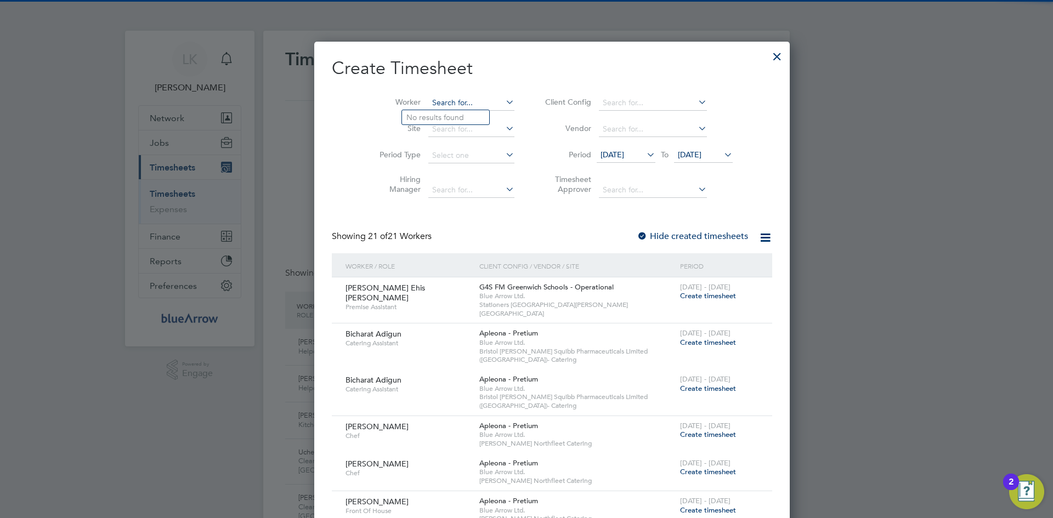
paste input "[PERSON_NAME]"
type input "[PERSON_NAME]"
click at [472, 117] on b "Kirov" at bounding box center [481, 117] width 19 height 9
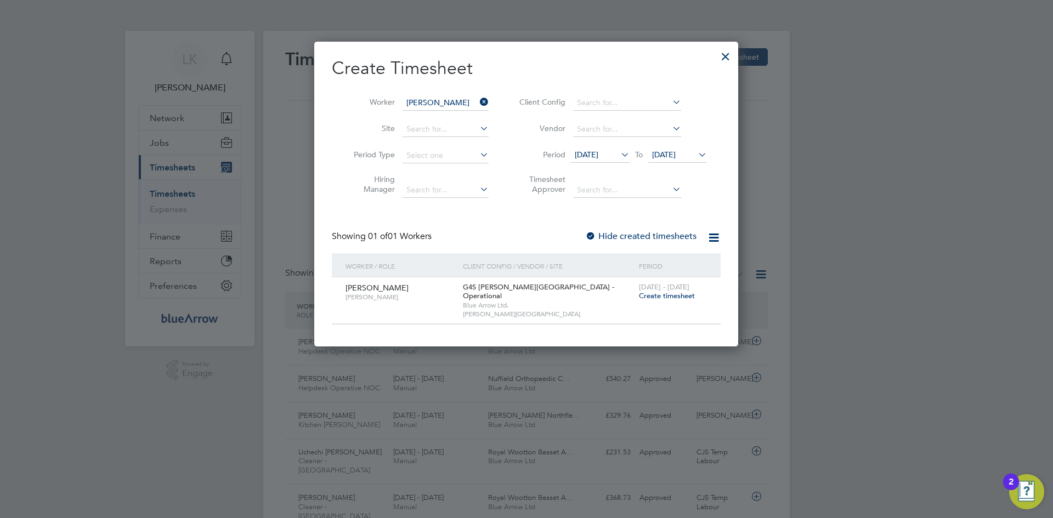
click at [651, 296] on span "Create timesheet" at bounding box center [667, 295] width 56 height 9
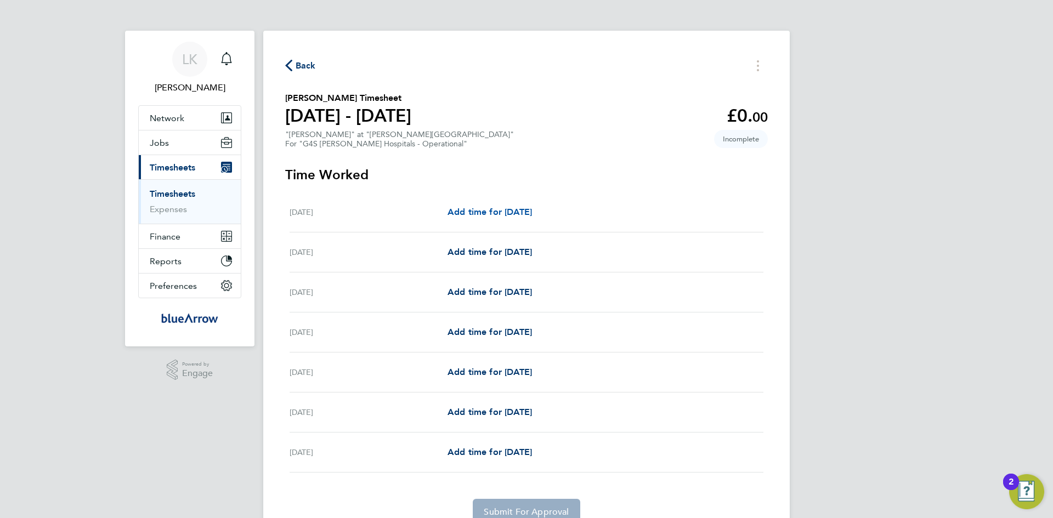
click at [478, 209] on span "Add time for Mon 04 Aug" at bounding box center [490, 212] width 84 height 10
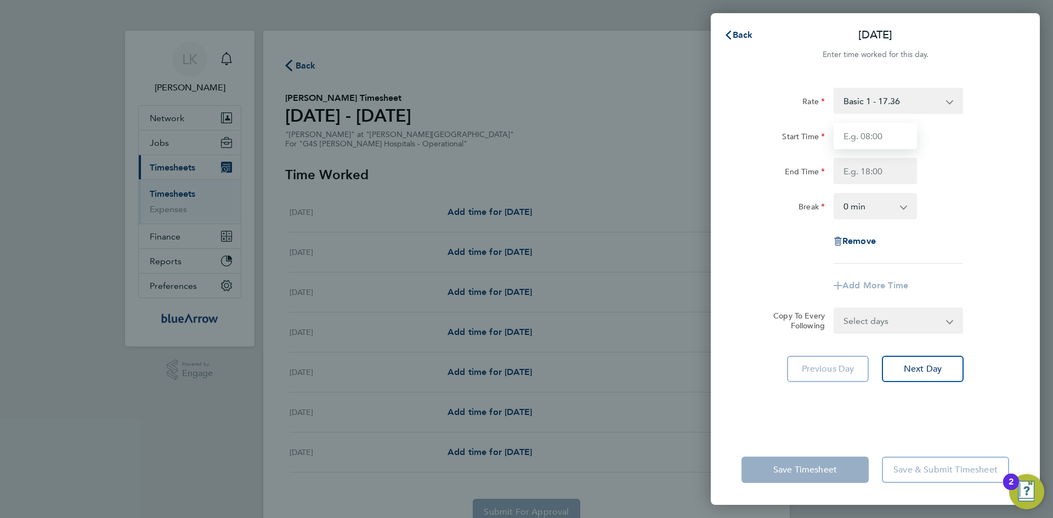
click at [857, 131] on input "Start Time" at bounding box center [875, 136] width 83 height 26
type input "09:00"
type input "17:00"
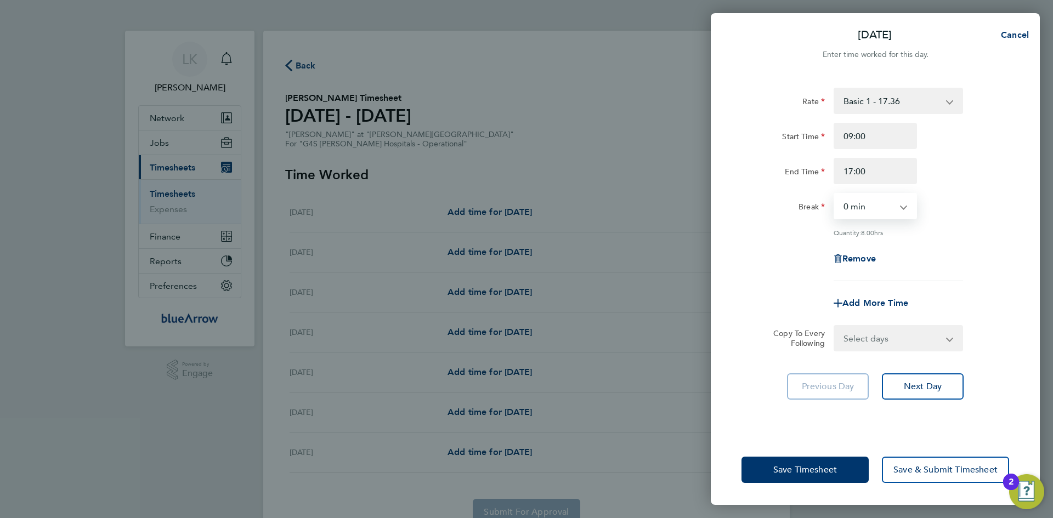
select select "30"
click at [870, 343] on select "Select days Day Weekday (Mon-Fri) Weekend (Sat-Sun) Tuesday Wednesday Thursday …" at bounding box center [892, 338] width 115 height 24
select select "WEEKDAY"
click at [835, 326] on select "Select days Day Weekday (Mon-Fri) Weekend (Sat-Sun) Tuesday Wednesday Thursday …" at bounding box center [892, 338] width 115 height 24
select select "2025-08-10"
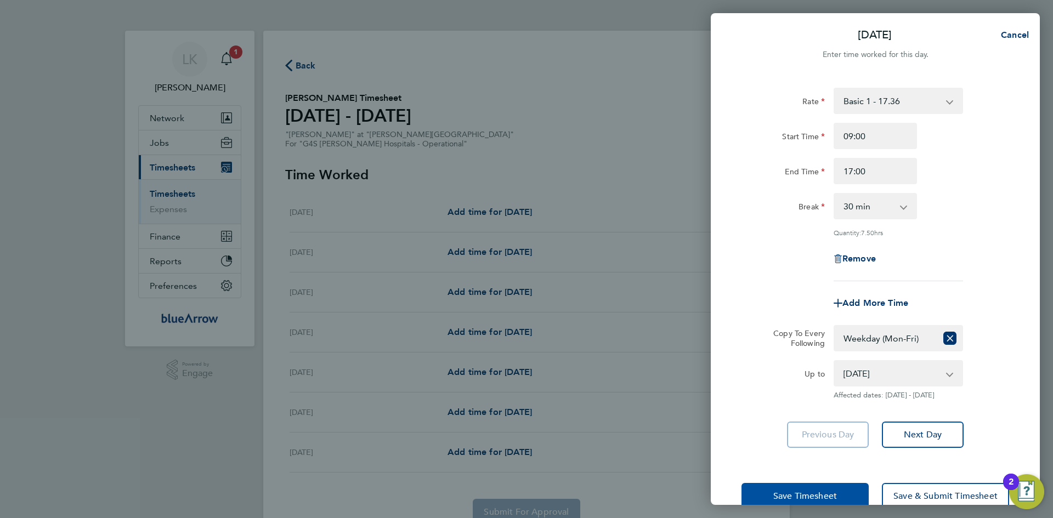
click at [779, 489] on button "Save Timesheet" at bounding box center [805, 496] width 127 height 26
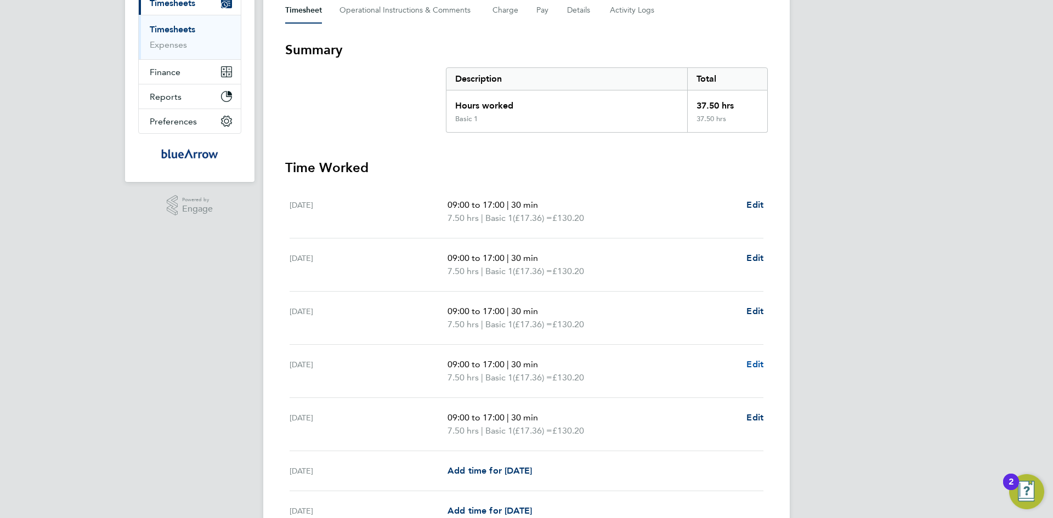
click at [755, 367] on span "Edit" at bounding box center [754, 364] width 17 height 10
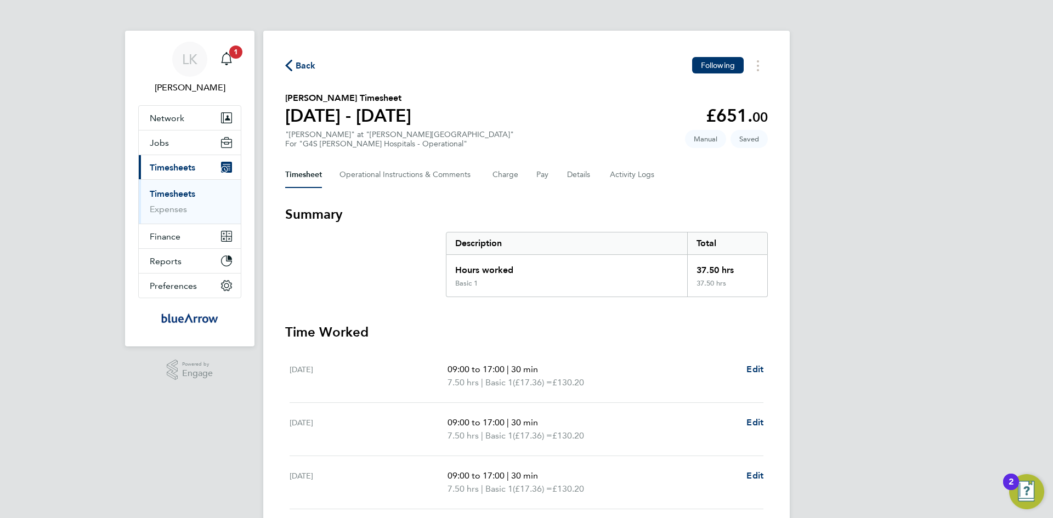
select select "30"
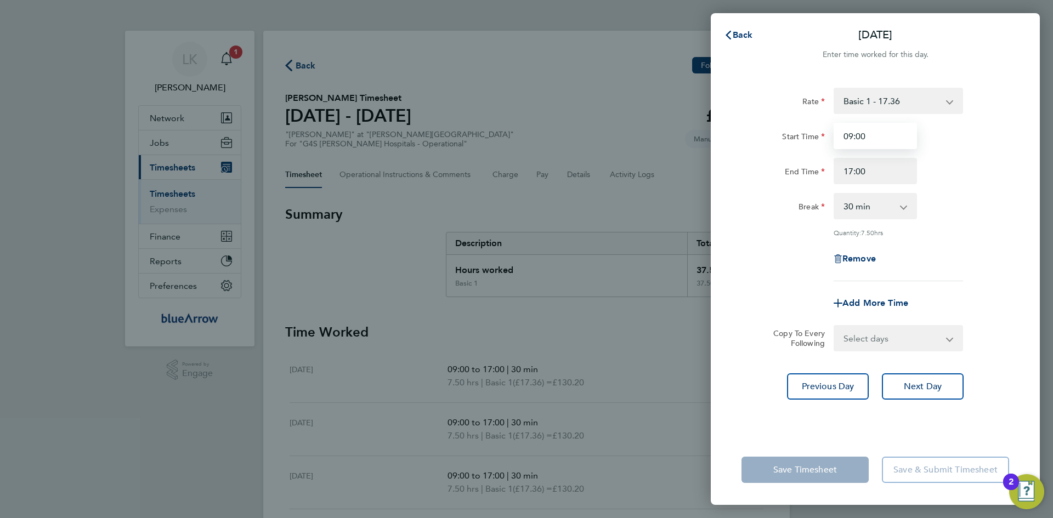
drag, startPoint x: 871, startPoint y: 135, endPoint x: 840, endPoint y: 133, distance: 31.3
click at [840, 133] on input "09:00" at bounding box center [875, 136] width 83 height 26
type input "11:30"
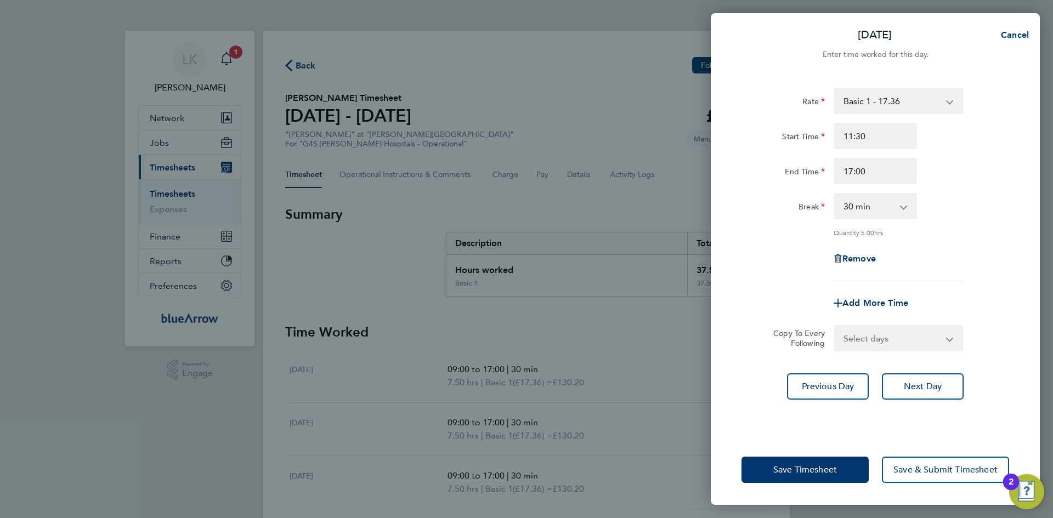
click at [968, 263] on div "Remove" at bounding box center [875, 259] width 276 height 26
click at [878, 206] on select "0 min 15 min 30 min 45 min 60 min 75 min 90 min" at bounding box center [869, 206] width 68 height 24
select select "0"
click at [835, 194] on select "0 min 15 min 30 min 45 min 60 min 75 min 90 min" at bounding box center [869, 206] width 68 height 24
click at [912, 472] on span "Save & Submit Timesheet" at bounding box center [945, 470] width 104 height 11
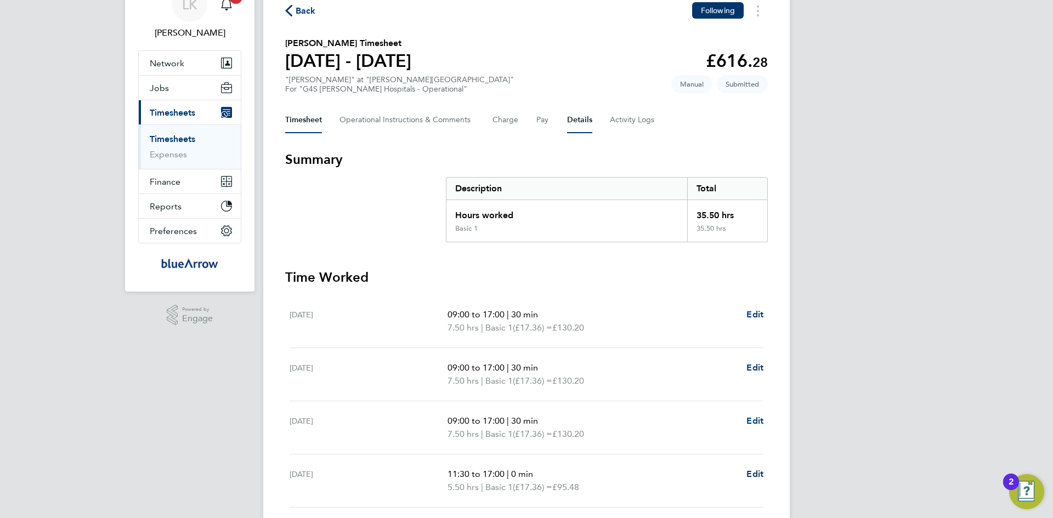
click at [586, 116] on button "Details" at bounding box center [579, 120] width 25 height 26
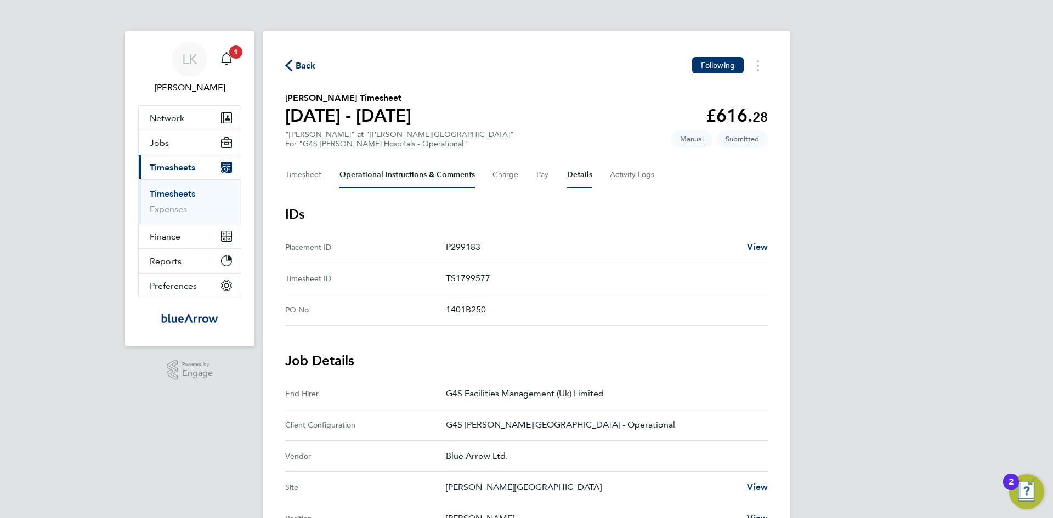
click at [407, 172] on Comments-tab "Operational Instructions & Comments" at bounding box center [406, 175] width 135 height 26
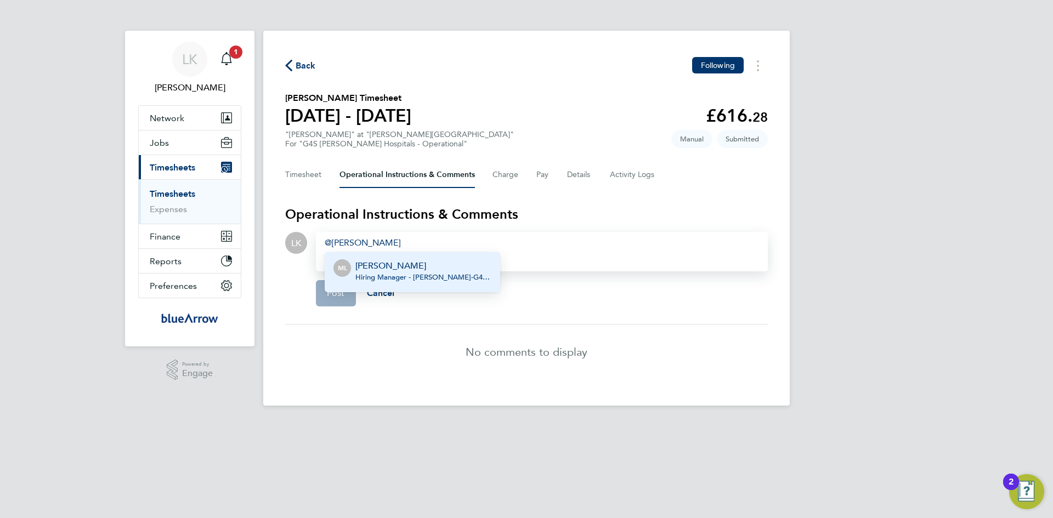
click at [423, 271] on p "Maureen Langridge" at bounding box center [423, 265] width 136 height 13
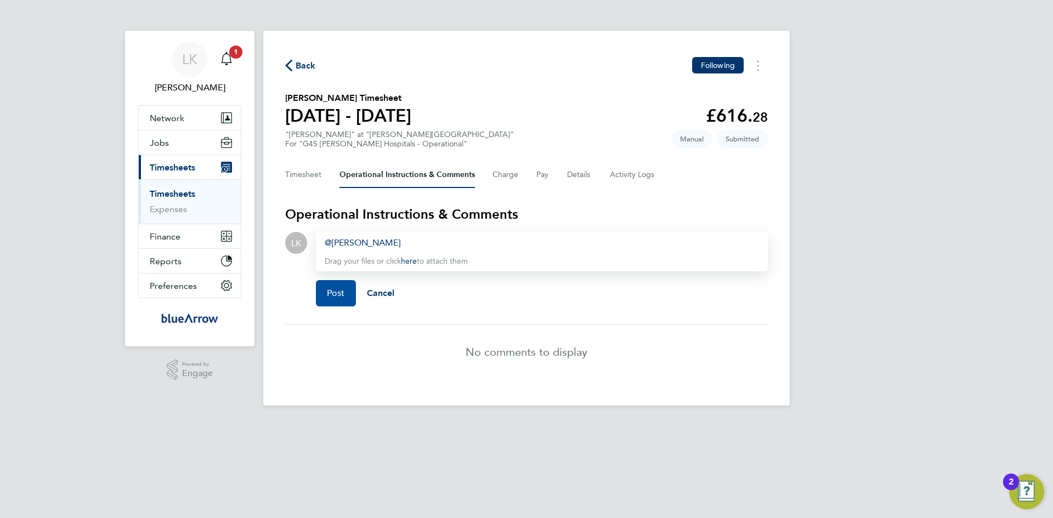
click at [329, 296] on span "Post" at bounding box center [336, 293] width 18 height 11
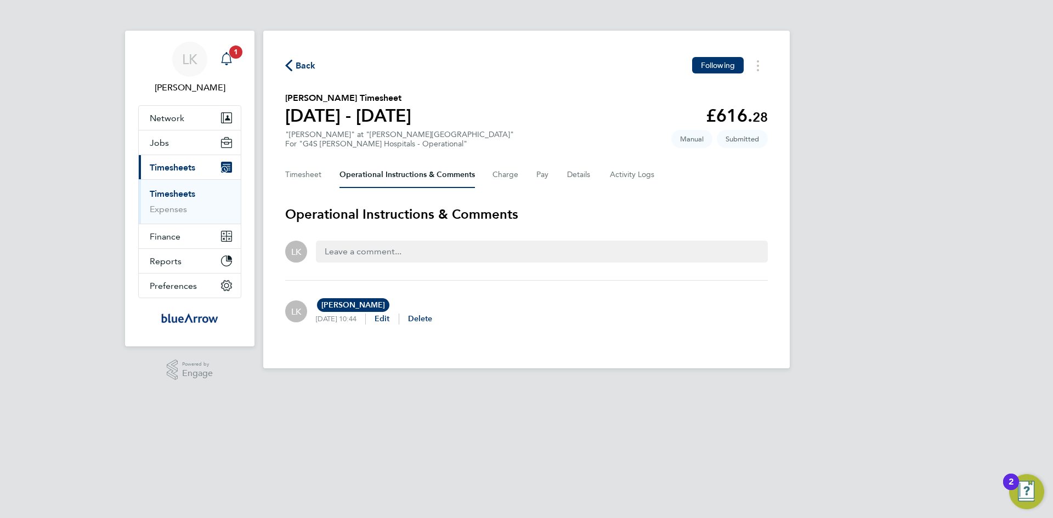
click at [225, 60] on icon "Main navigation" at bounding box center [226, 58] width 13 height 13
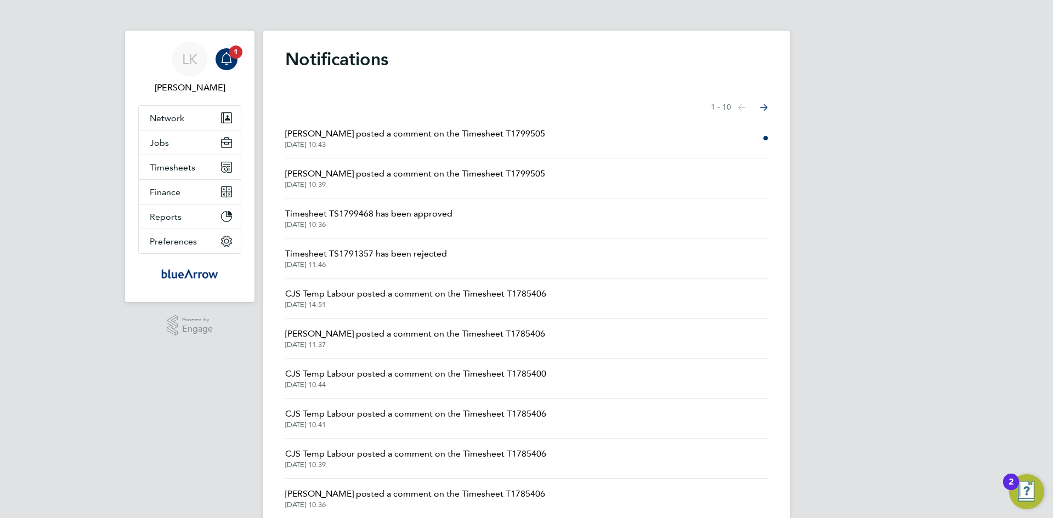
click at [372, 132] on span "Chyrie Anderson posted a comment on the Timesheet T1799505" at bounding box center [415, 133] width 260 height 13
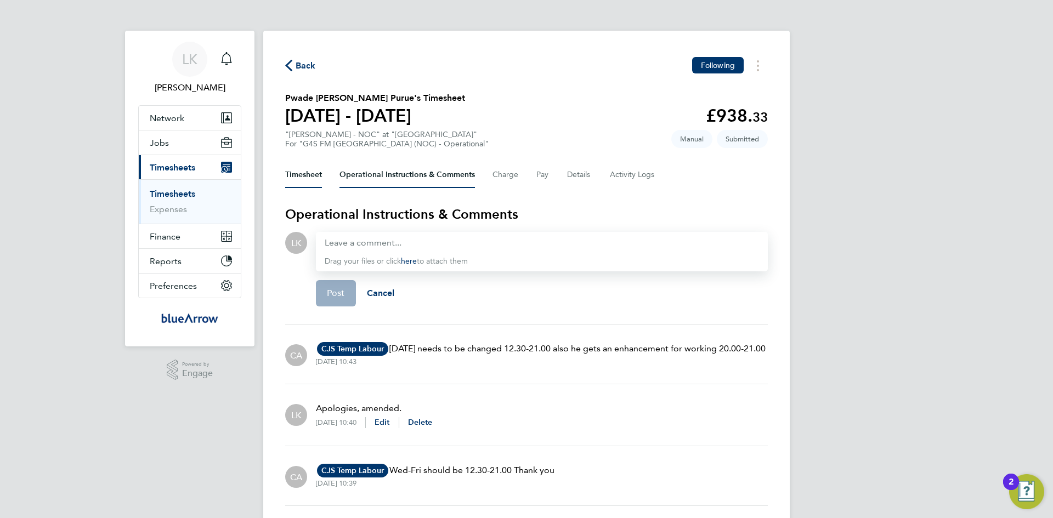
click at [303, 171] on button "Timesheet" at bounding box center [303, 175] width 37 height 26
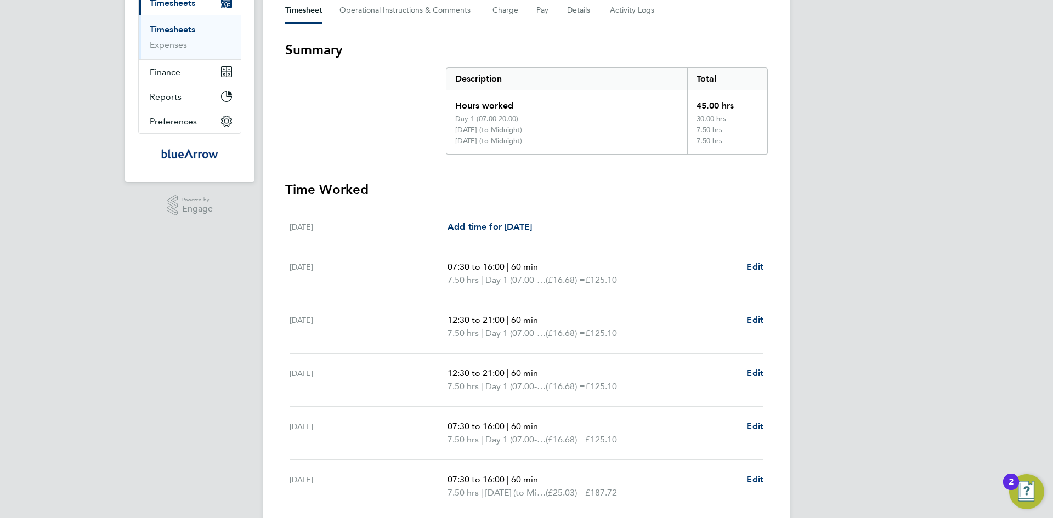
scroll to position [309, 0]
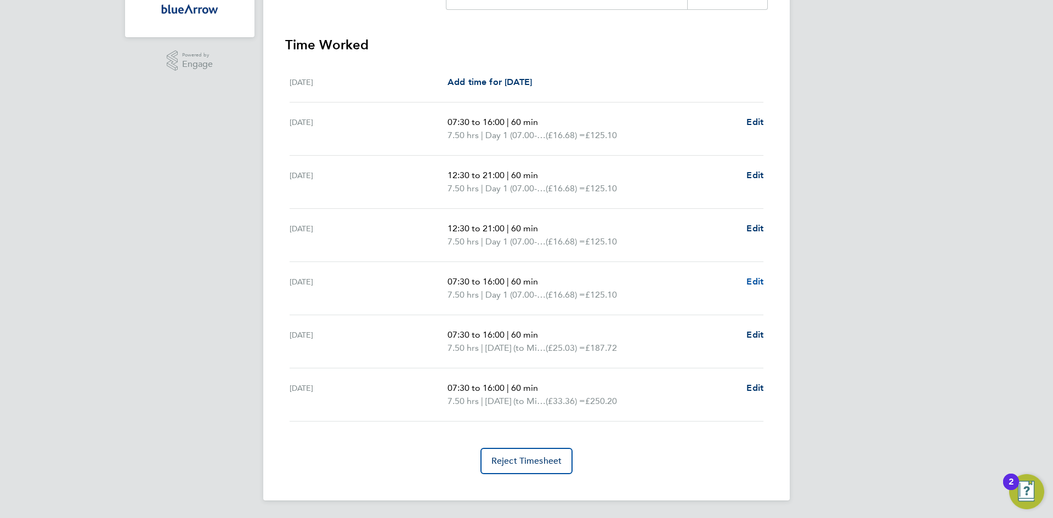
click at [759, 283] on span "Edit" at bounding box center [754, 281] width 17 height 10
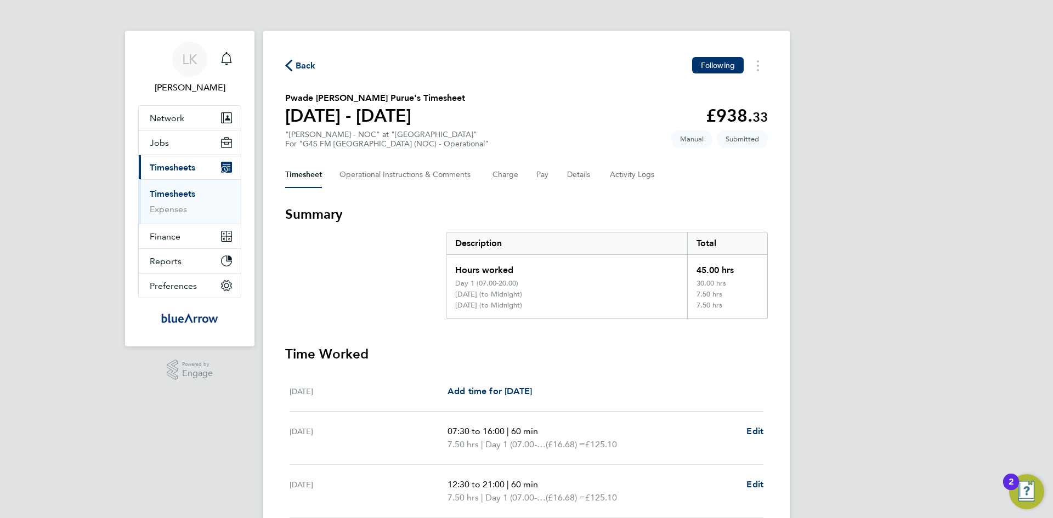
select select "60"
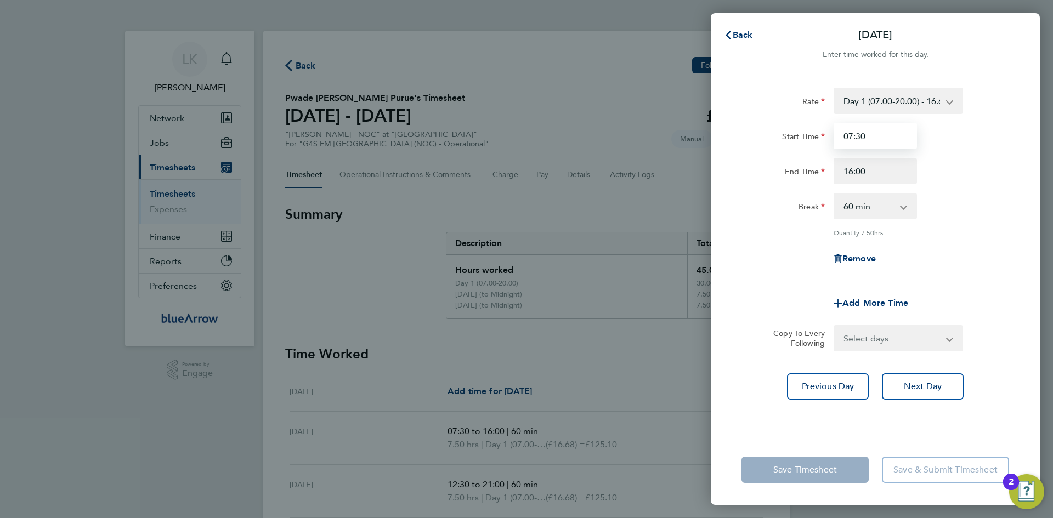
drag, startPoint x: 867, startPoint y: 137, endPoint x: 827, endPoint y: 137, distance: 40.6
click at [827, 137] on div "Start Time 07:30" at bounding box center [875, 136] width 276 height 26
type input "12:30"
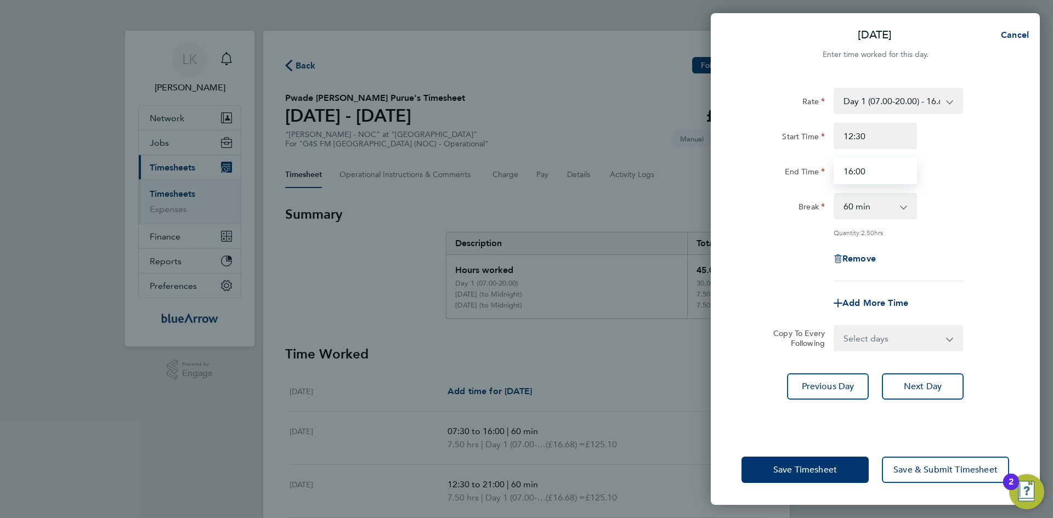
drag, startPoint x: 866, startPoint y: 170, endPoint x: 838, endPoint y: 170, distance: 28.0
click at [838, 170] on input "16:00" at bounding box center [875, 171] width 83 height 26
type input "1"
type input "21:00"
click at [921, 239] on div "Rate Day 1 (07.00-20.00) - 16.68 Bank Holiday - 33.36 Evening (20:00 - 22:00) -…" at bounding box center [876, 185] width 268 height 194
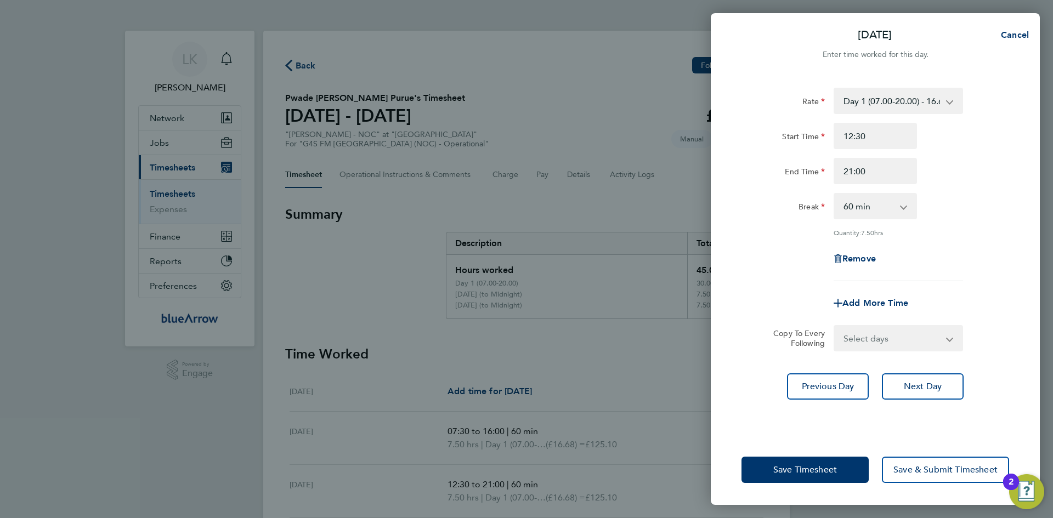
click at [913, 101] on select "Day 1 (07.00-20.00) - 16.68 Bank Holiday - 33.36 Evening (20:00 - 22:00) - 19.8…" at bounding box center [892, 101] width 114 height 24
click at [983, 189] on div "Rate Day 1 (07.00-20.00) - 16.68 Bank Holiday - 33.36 Evening (20:00 - 22:00) -…" at bounding box center [876, 185] width 268 height 194
click at [914, 469] on span "Save & Submit Timesheet" at bounding box center [945, 470] width 104 height 11
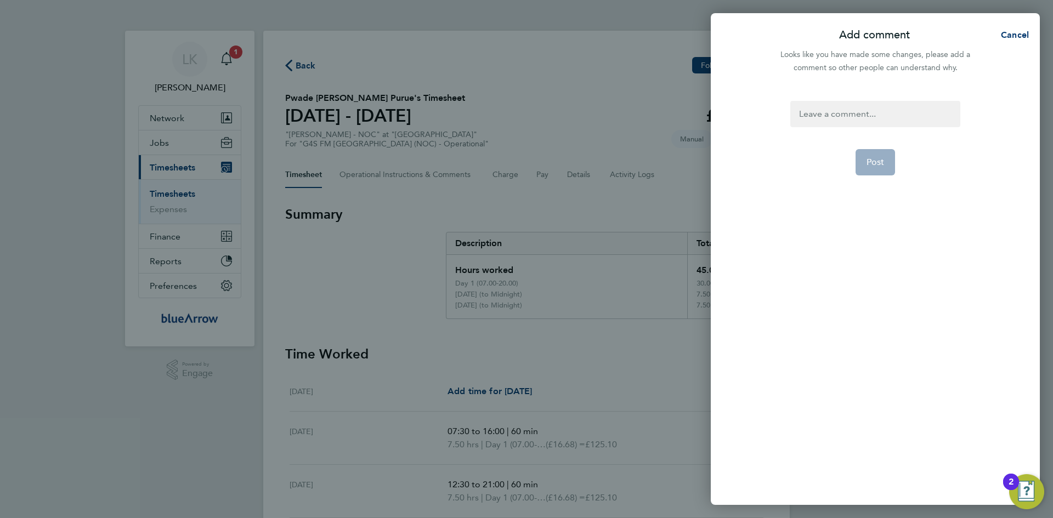
click at [824, 114] on div at bounding box center [874, 114] width 169 height 26
drag, startPoint x: 896, startPoint y: 116, endPoint x: 789, endPoint y: 115, distance: 107.5
click at [789, 115] on form "Done, sorry about that Post" at bounding box center [875, 231] width 178 height 261
click at [1008, 34] on span "Cancel" at bounding box center [1013, 35] width 31 height 10
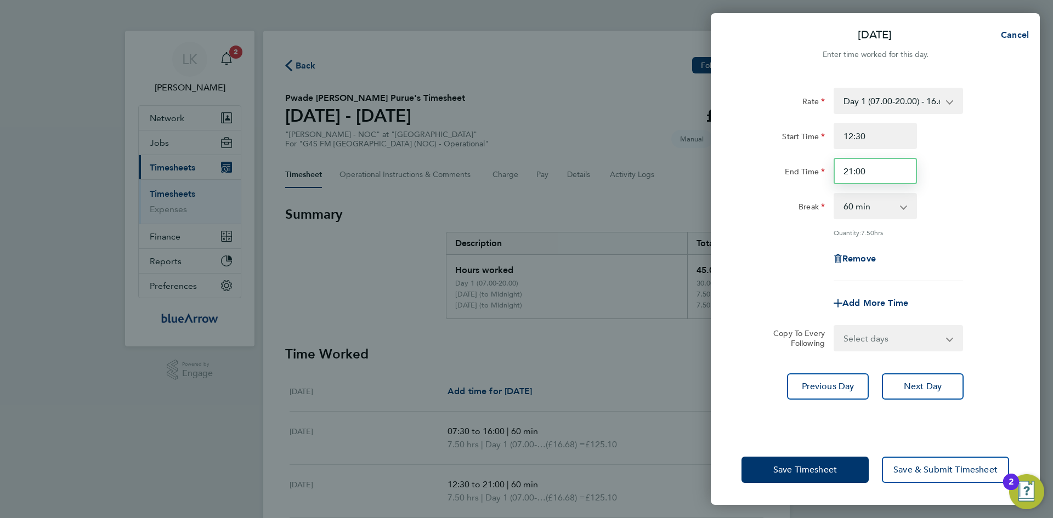
drag, startPoint x: 875, startPoint y: 171, endPoint x: 834, endPoint y: 174, distance: 40.8
click at [834, 174] on input "21:00" at bounding box center [875, 171] width 83 height 26
type input "20:00"
click at [937, 254] on div "Remove" at bounding box center [875, 259] width 276 height 26
click at [838, 301] on icon "button" at bounding box center [838, 303] width 9 height 9
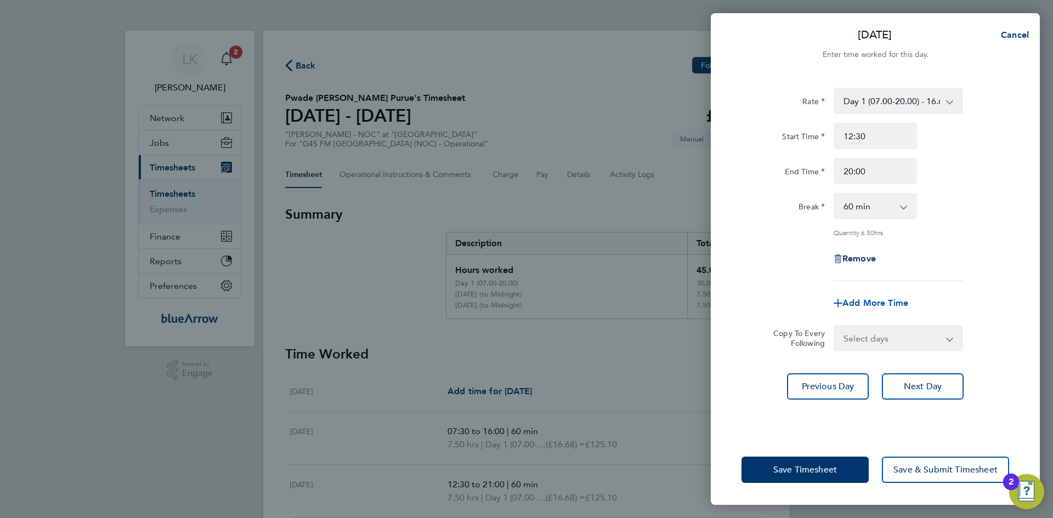
select select "null"
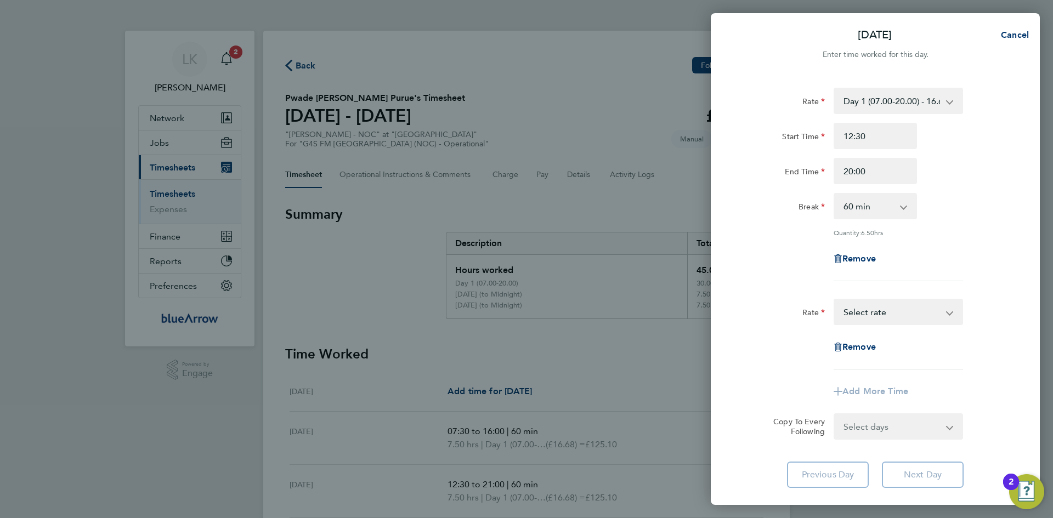
click at [850, 314] on select "Day 1 (07.00-20.00) - 16.68 Bank Holiday - 33.36 Evening (20:00 - 22:00) - 19.8…" at bounding box center [892, 312] width 114 height 24
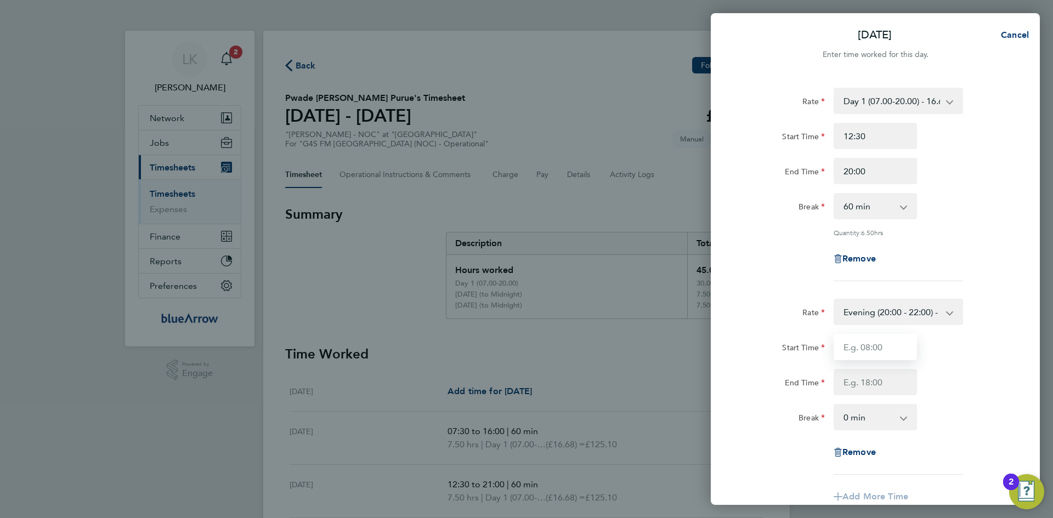
click at [849, 350] on input "Start Time" at bounding box center [875, 347] width 83 height 26
type input "20:00"
click at [856, 383] on input "End Time" at bounding box center [875, 382] width 83 height 26
type input "21:00"
click at [956, 384] on div "End Time 21:00" at bounding box center [875, 382] width 276 height 26
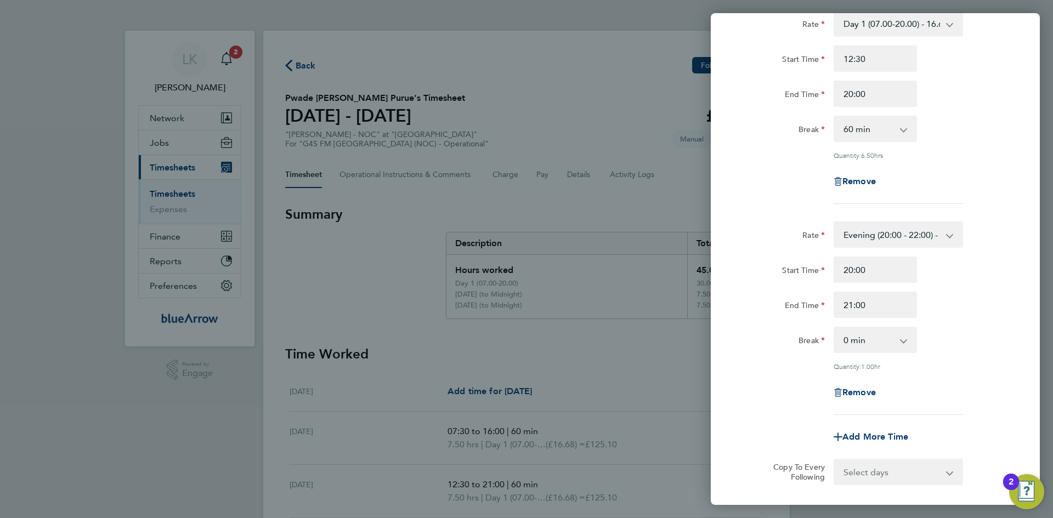
scroll to position [187, 0]
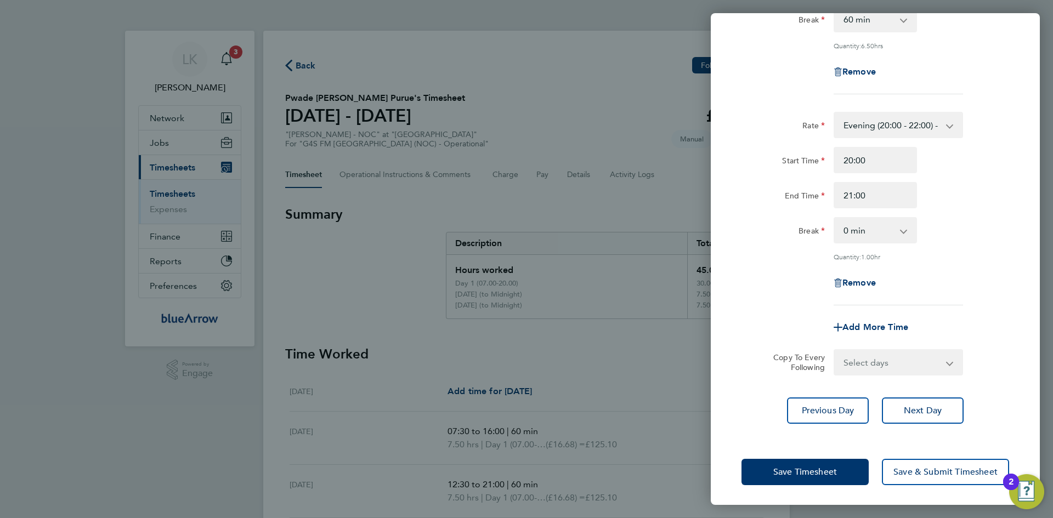
click at [853, 364] on select "Select days Day Weekend (Sat-Sun) Saturday Sunday" at bounding box center [892, 362] width 115 height 24
click at [950, 312] on app-timesheet-line-form-group "Rate Evening (20:00 - 22:00) - 19.81 Day 1 (07.00-20.00) - 16.68 Bank Holiday -…" at bounding box center [876, 226] width 268 height 229
click at [793, 472] on span "Save Timesheet" at bounding box center [805, 472] width 64 height 11
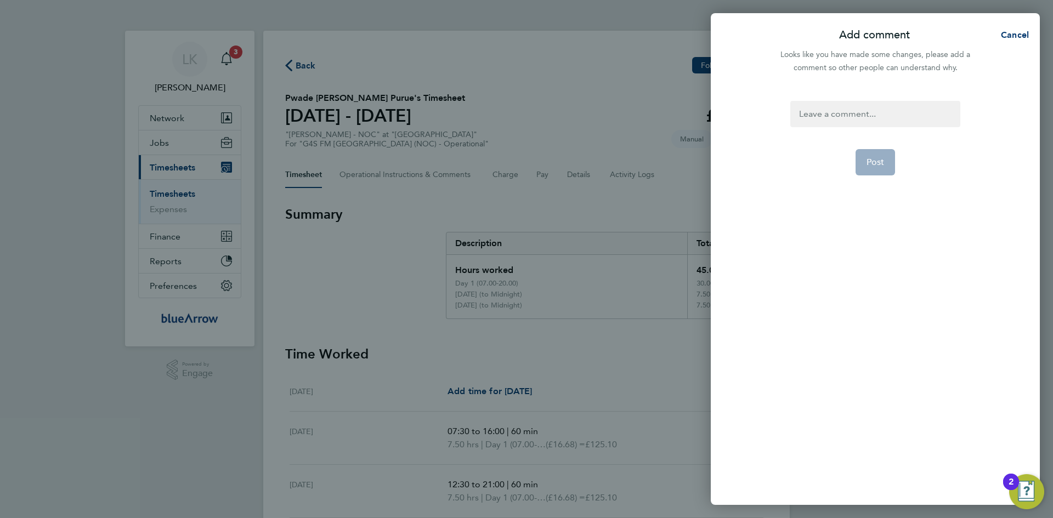
click at [827, 110] on div at bounding box center [874, 114] width 169 height 26
click at [878, 160] on span "Post" at bounding box center [876, 162] width 18 height 11
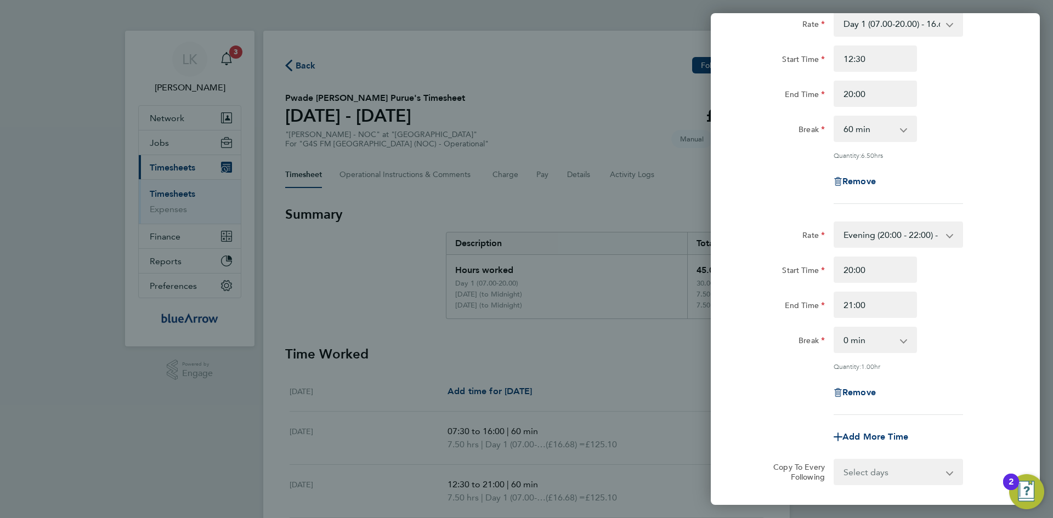
scroll to position [0, 0]
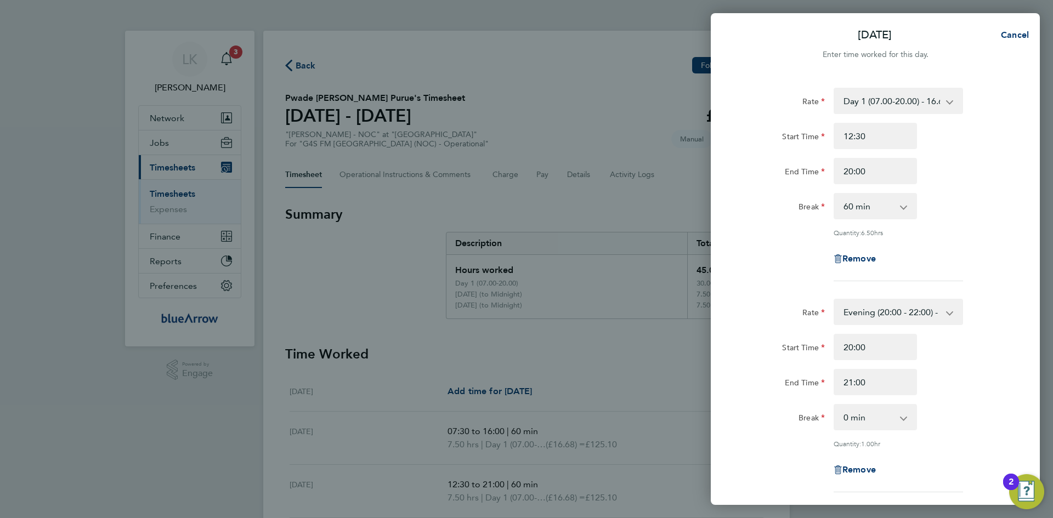
click at [582, 182] on div "Fri 08 Aug Cancel Enter time worked for this day. Rate Day 1 (07.00-20.00) - 16…" at bounding box center [526, 259] width 1053 height 518
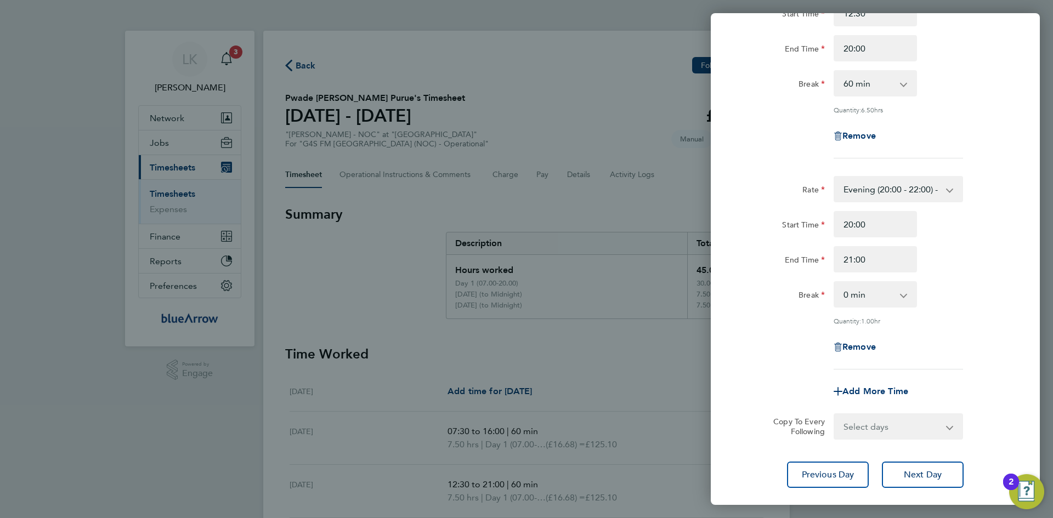
scroll to position [187, 0]
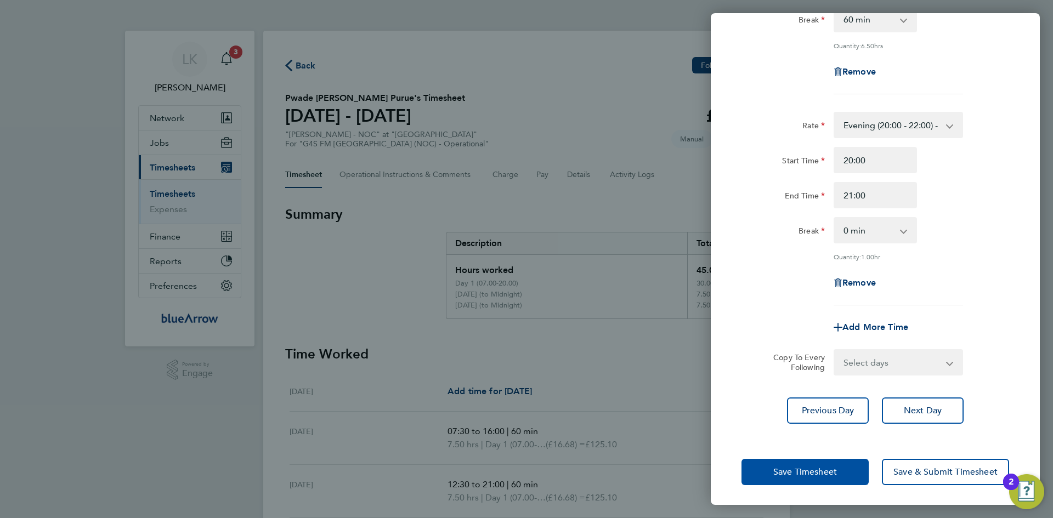
click at [814, 467] on span "Save Timesheet" at bounding box center [805, 472] width 64 height 11
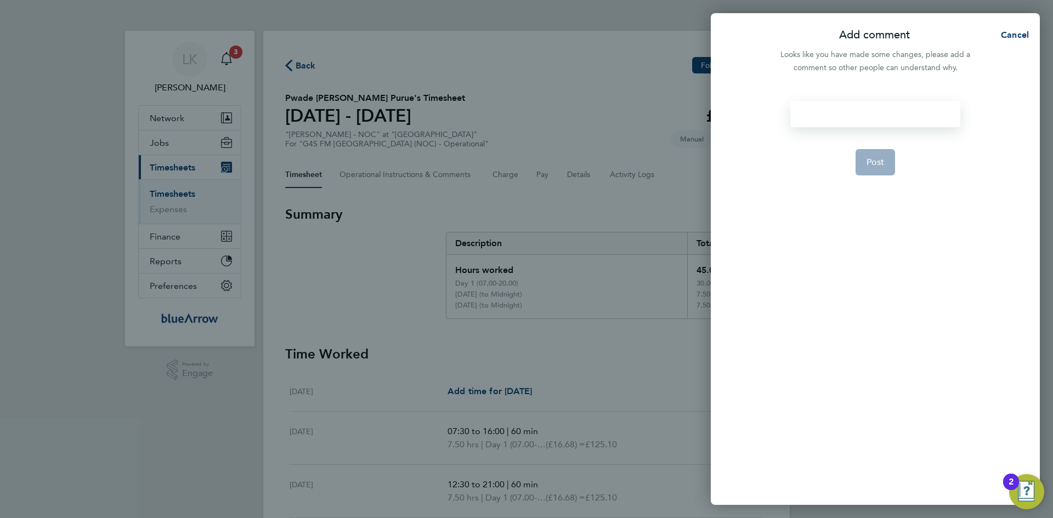
click at [832, 123] on div at bounding box center [874, 114] width 169 height 26
click at [874, 160] on span "Post" at bounding box center [876, 162] width 18 height 11
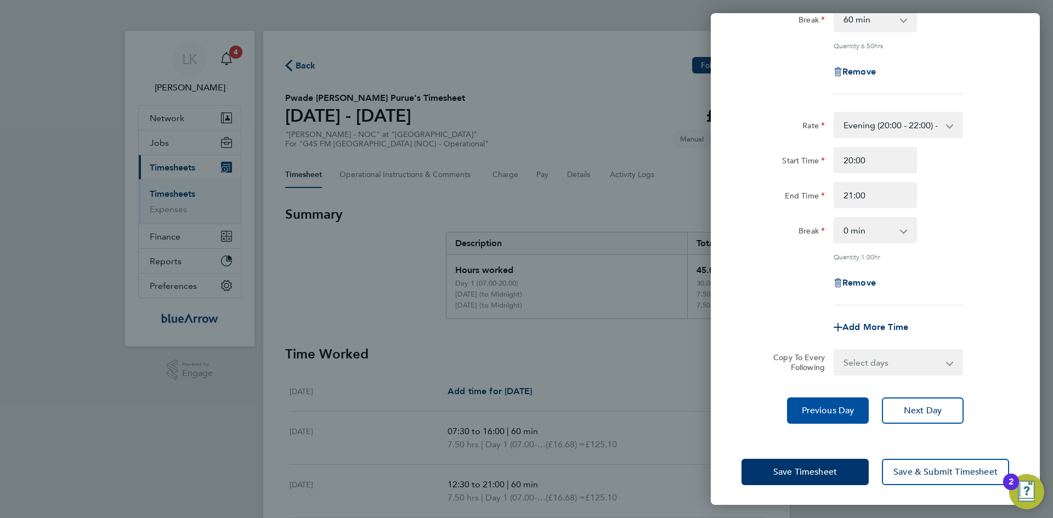
click at [814, 405] on span "Previous Day" at bounding box center [828, 410] width 53 height 11
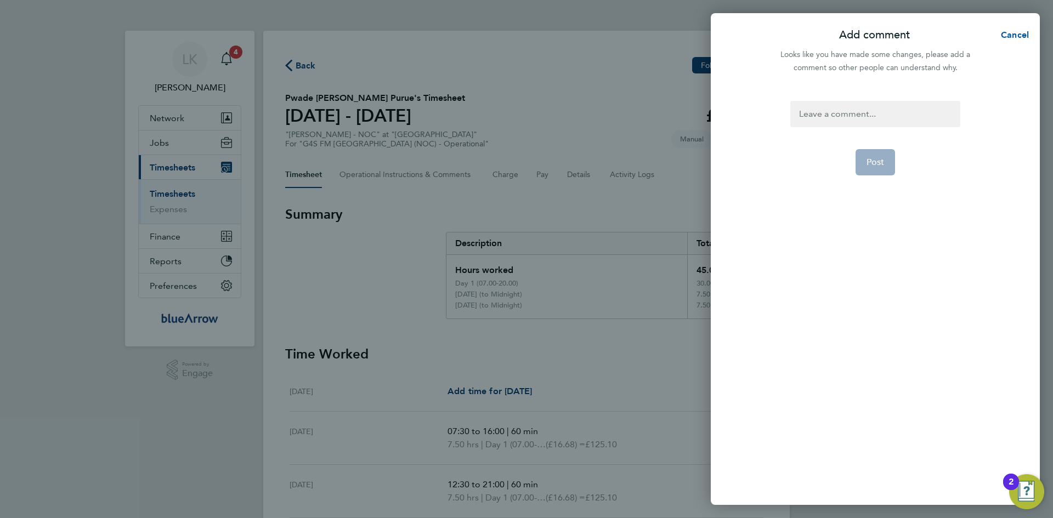
click at [1009, 29] on button "Cancel" at bounding box center [1011, 35] width 56 height 22
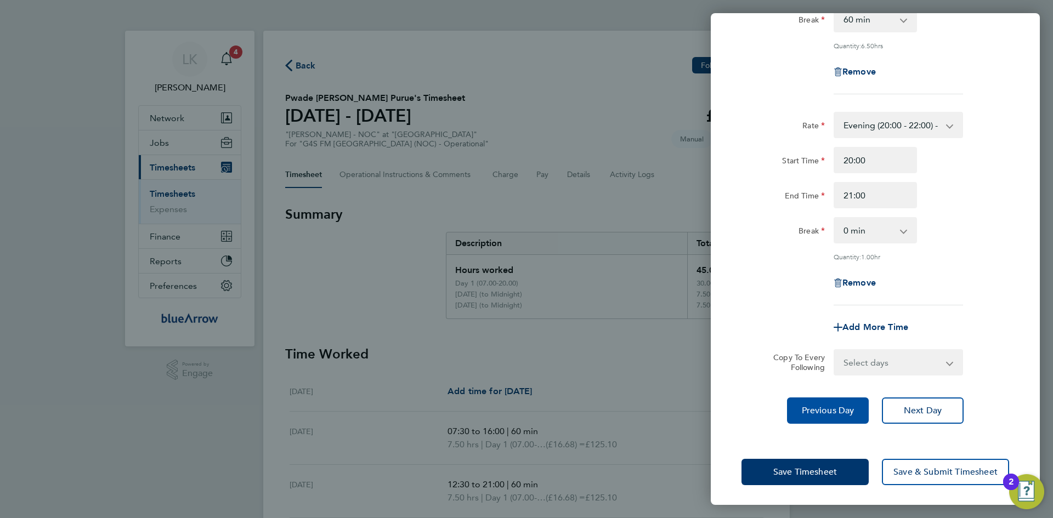
click at [827, 406] on span "Previous Day" at bounding box center [828, 410] width 53 height 11
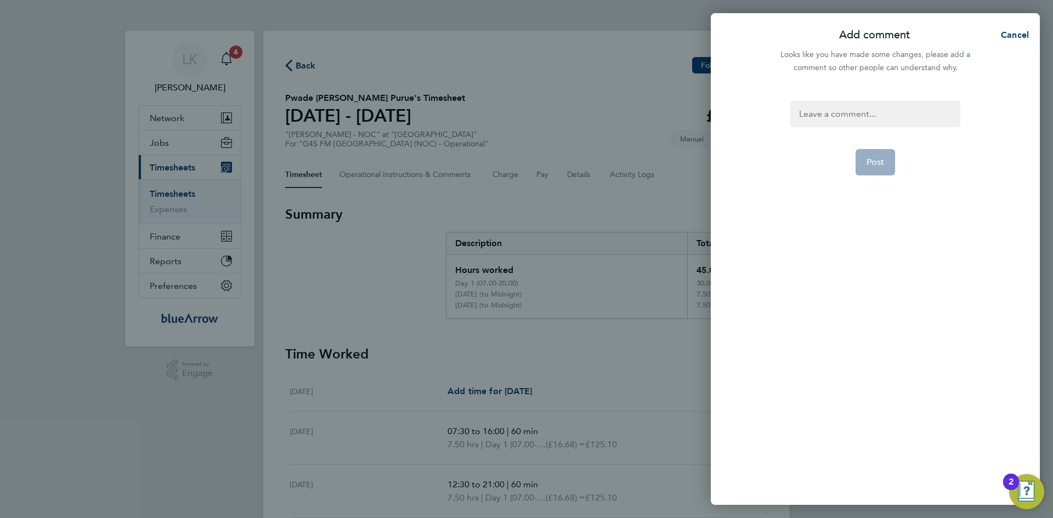
click at [880, 104] on div at bounding box center [874, 114] width 169 height 26
click at [1013, 37] on span "Cancel" at bounding box center [1013, 35] width 31 height 10
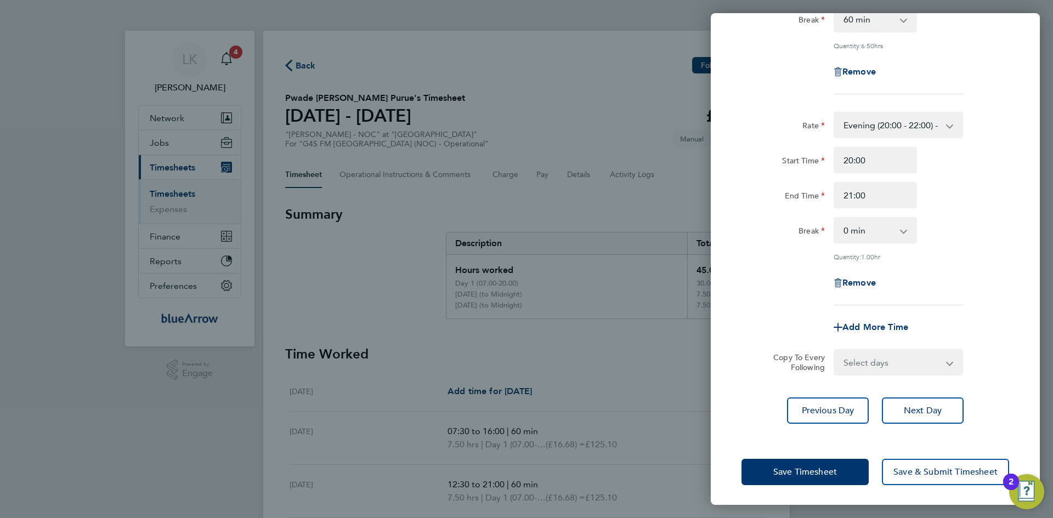
click at [622, 292] on div "Fri 08 Aug Cancel Enter time worked for this day. Rate Day 1 (07.00-20.00) - 16…" at bounding box center [526, 259] width 1053 height 518
click at [825, 473] on span "Save Timesheet" at bounding box center [805, 472] width 64 height 11
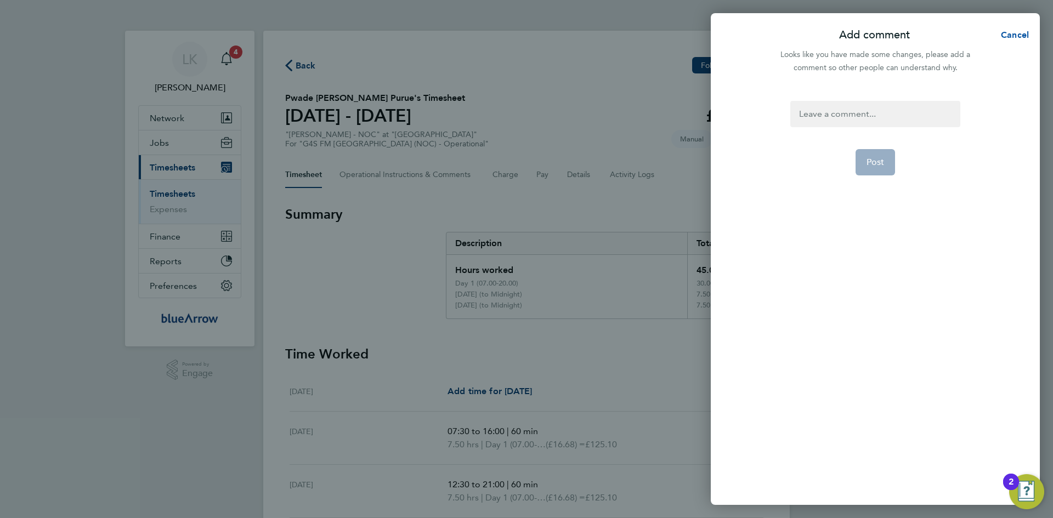
click at [1013, 36] on span "Cancel" at bounding box center [1013, 35] width 31 height 10
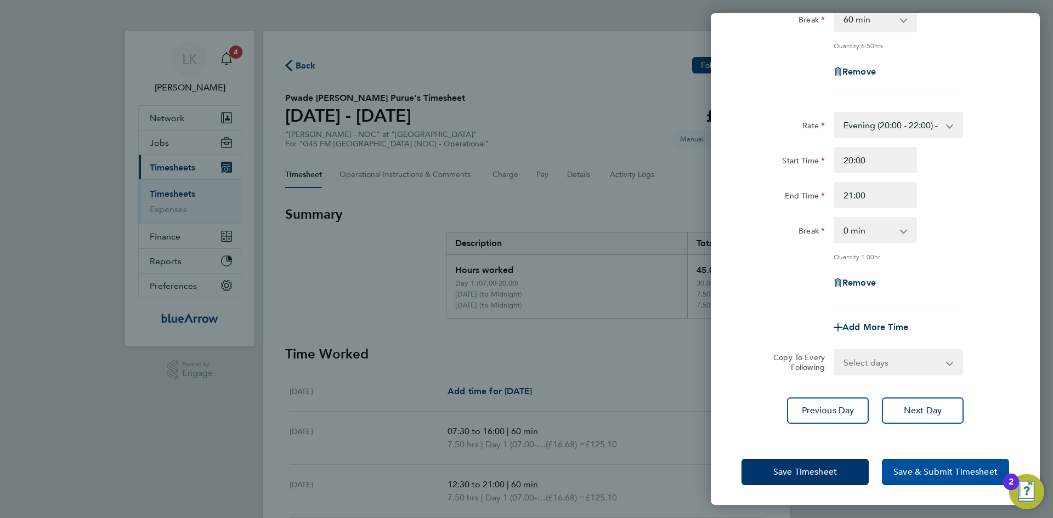
click at [922, 471] on span "Save & Submit Timesheet" at bounding box center [945, 472] width 104 height 11
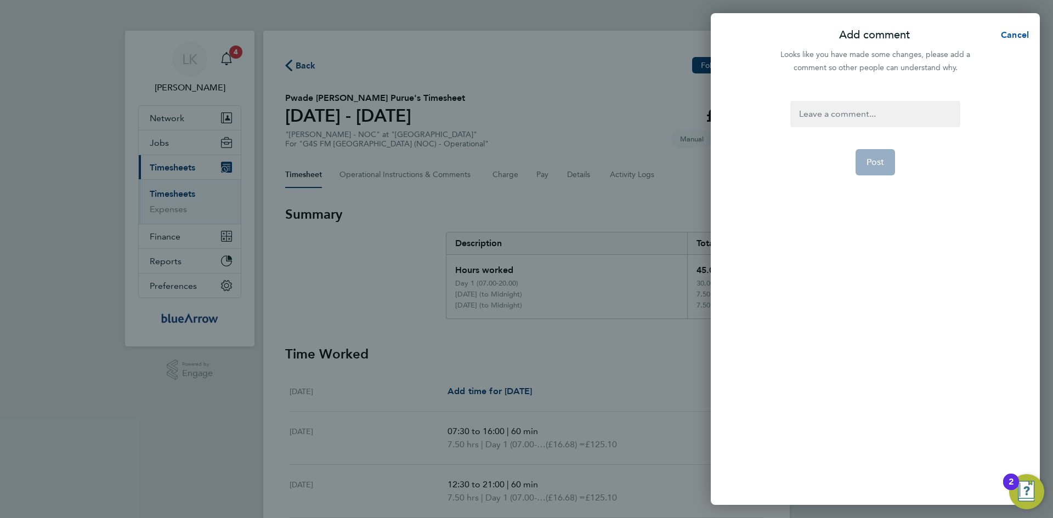
click at [1005, 38] on span "Cancel" at bounding box center [1013, 35] width 31 height 10
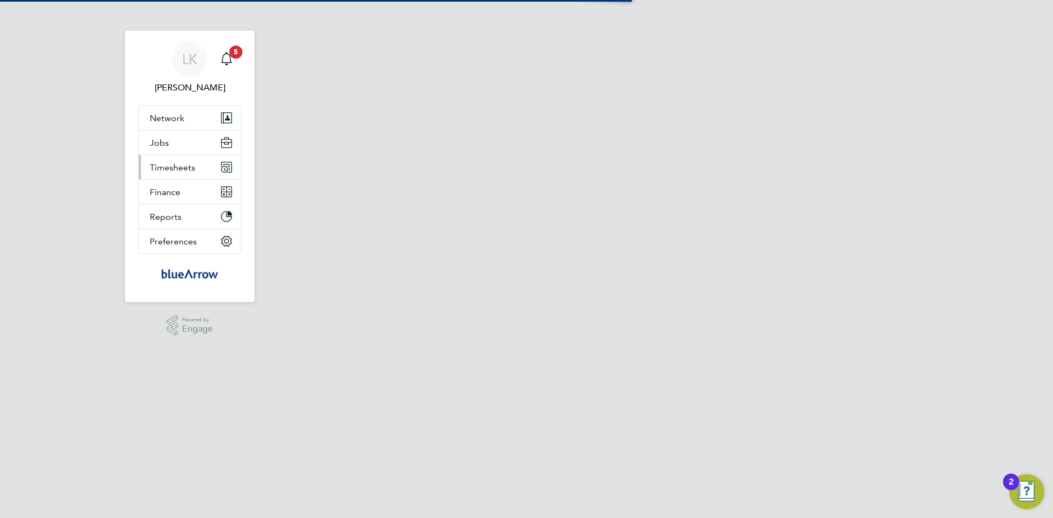
click at [165, 169] on span "Timesheets" at bounding box center [173, 167] width 46 height 10
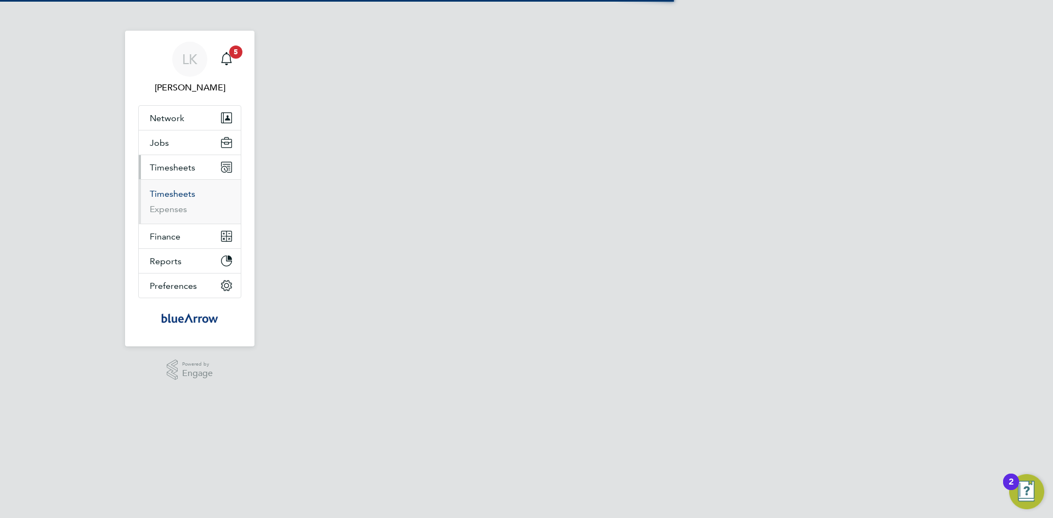
click at [173, 192] on link "Timesheets" at bounding box center [173, 194] width 46 height 10
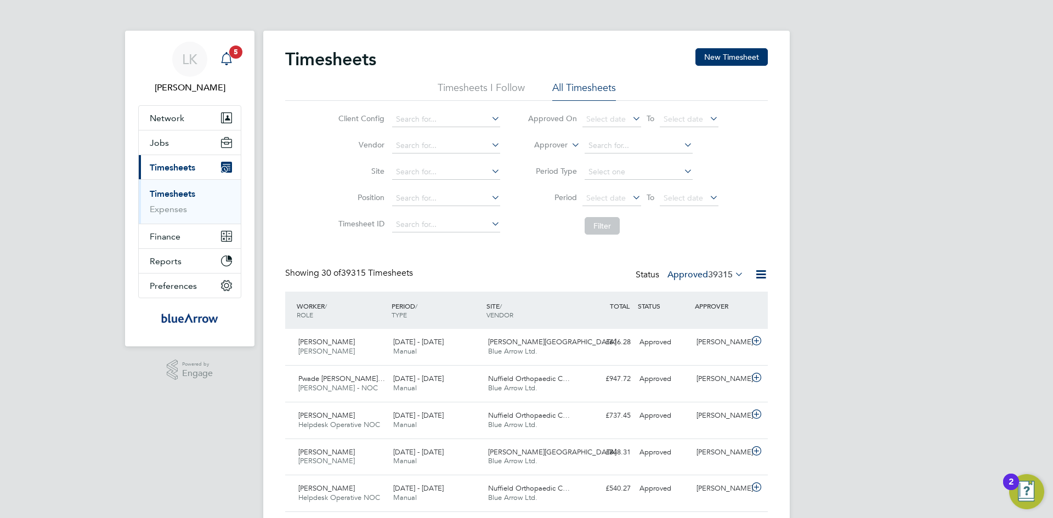
click at [224, 58] on icon "Main navigation" at bounding box center [226, 58] width 13 height 13
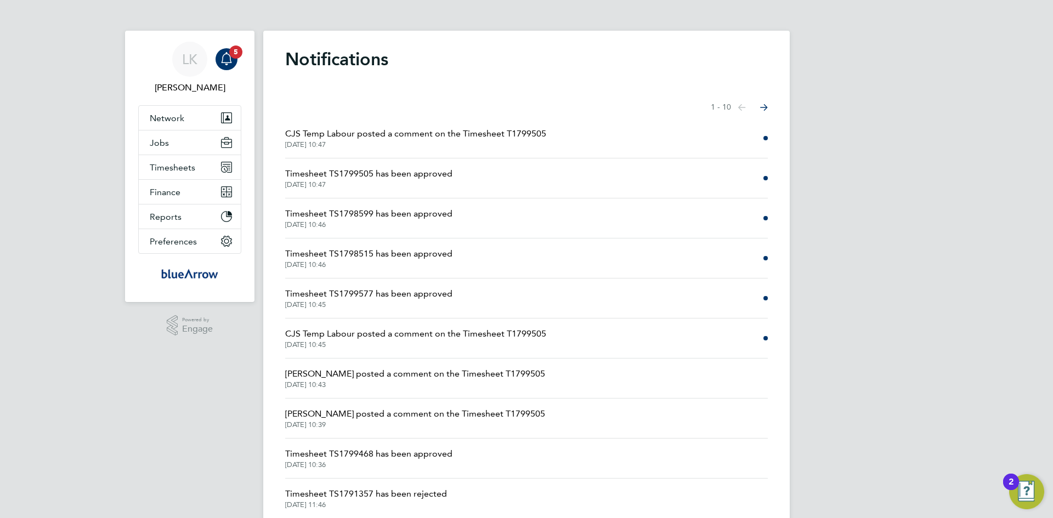
click at [314, 133] on span "CJS Temp Labour posted a comment on the Timesheet T1799505" at bounding box center [415, 133] width 261 height 13
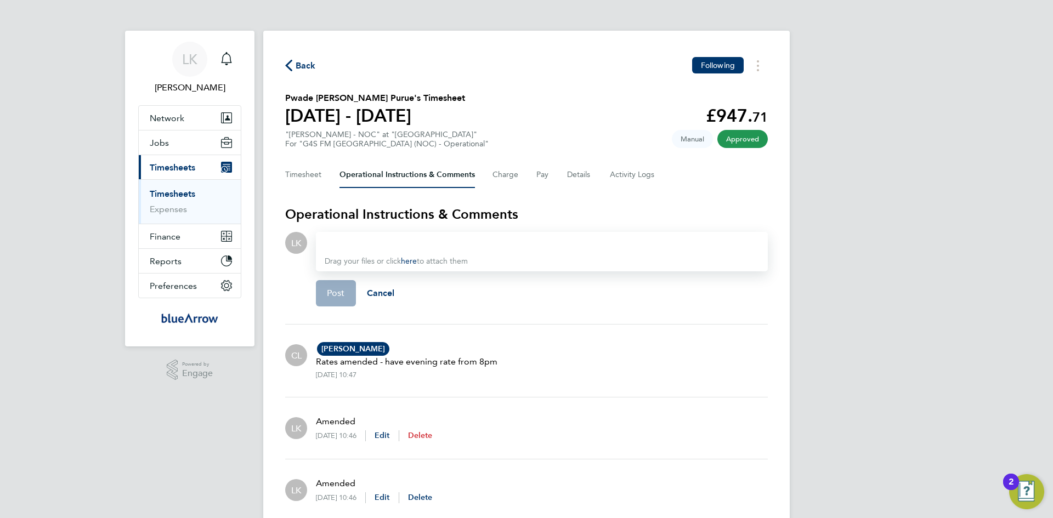
click at [433, 438] on span "Delete" at bounding box center [420, 435] width 25 height 9
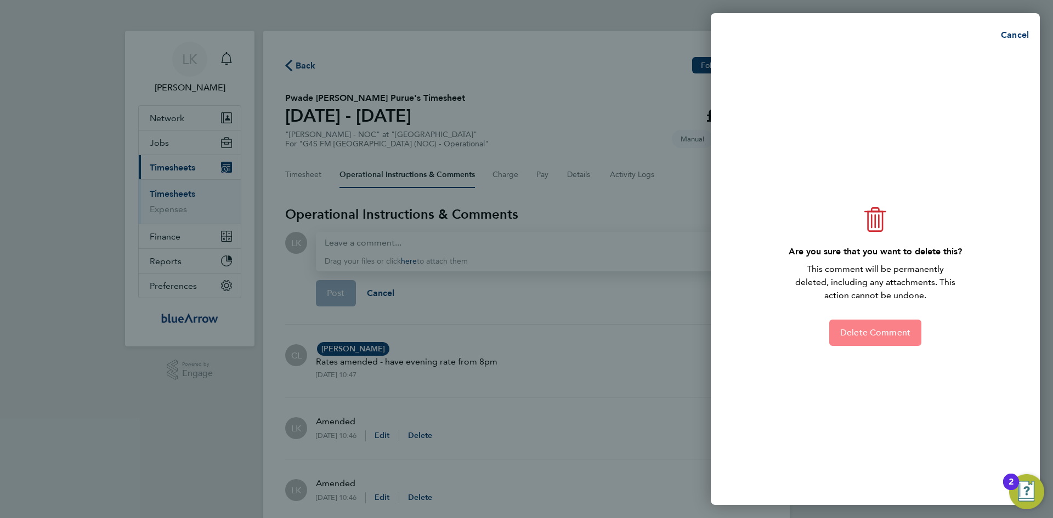
click at [872, 336] on span "Delete Comment" at bounding box center [875, 332] width 70 height 11
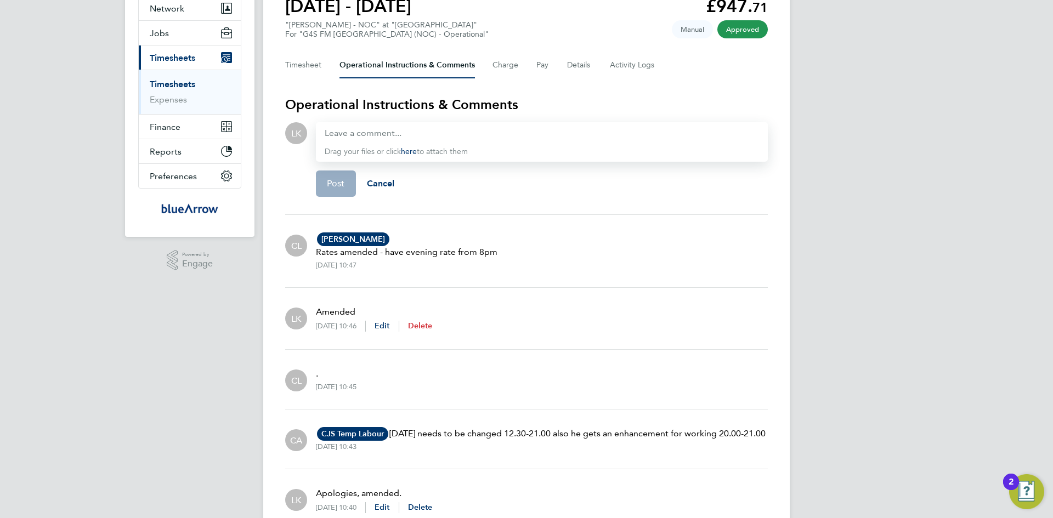
click at [433, 326] on span "Delete" at bounding box center [420, 325] width 25 height 9
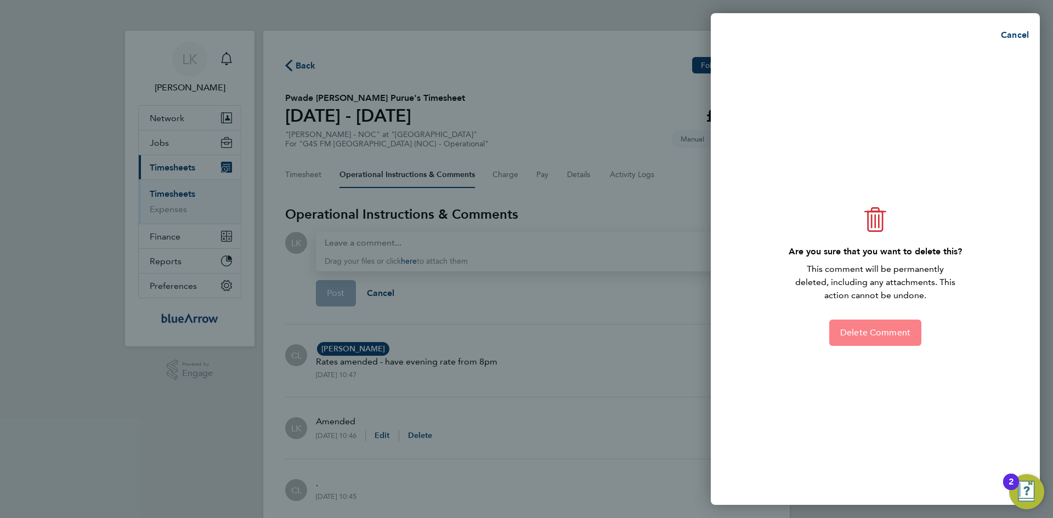
click at [868, 331] on span "Delete Comment" at bounding box center [875, 332] width 70 height 11
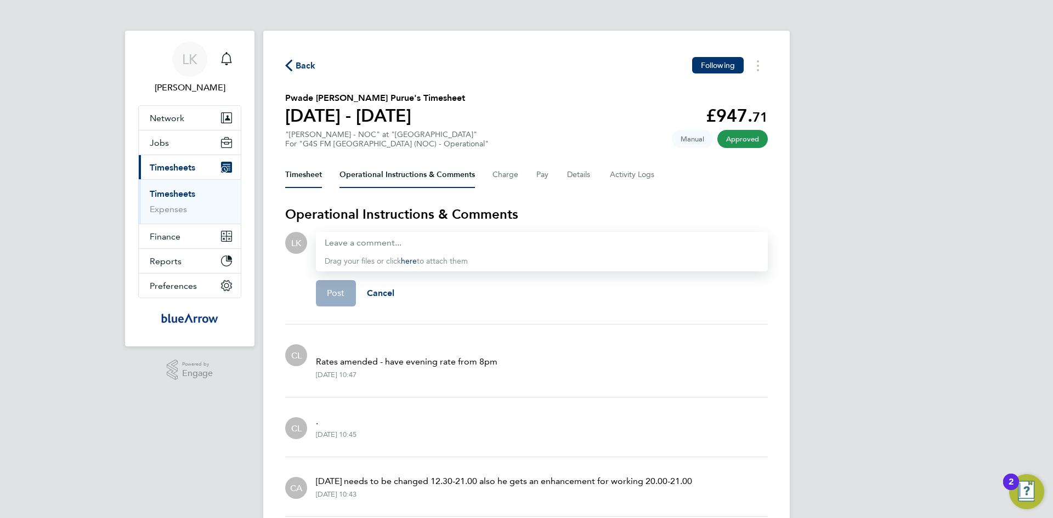
click at [295, 176] on button "Timesheet" at bounding box center [303, 175] width 37 height 26
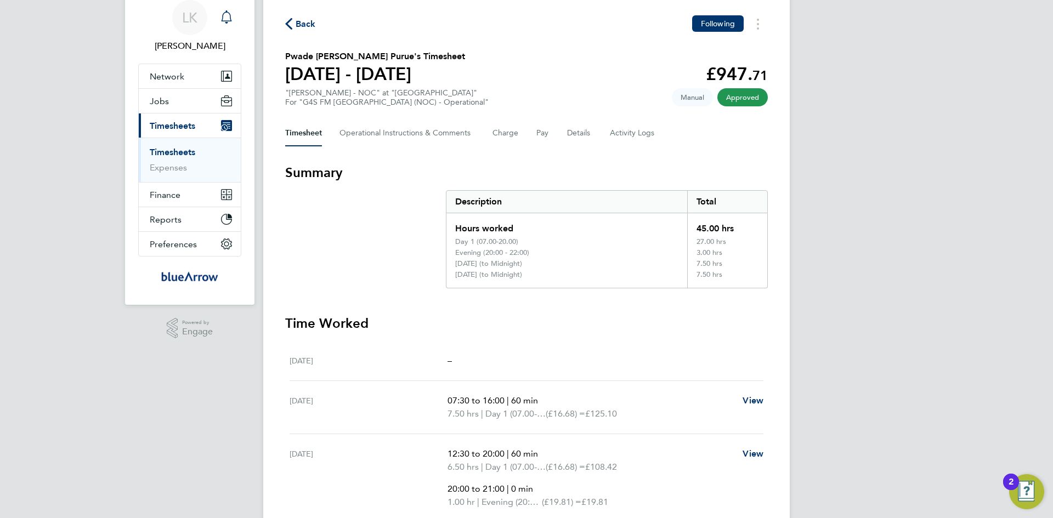
click at [229, 20] on icon "Main navigation" at bounding box center [226, 16] width 13 height 13
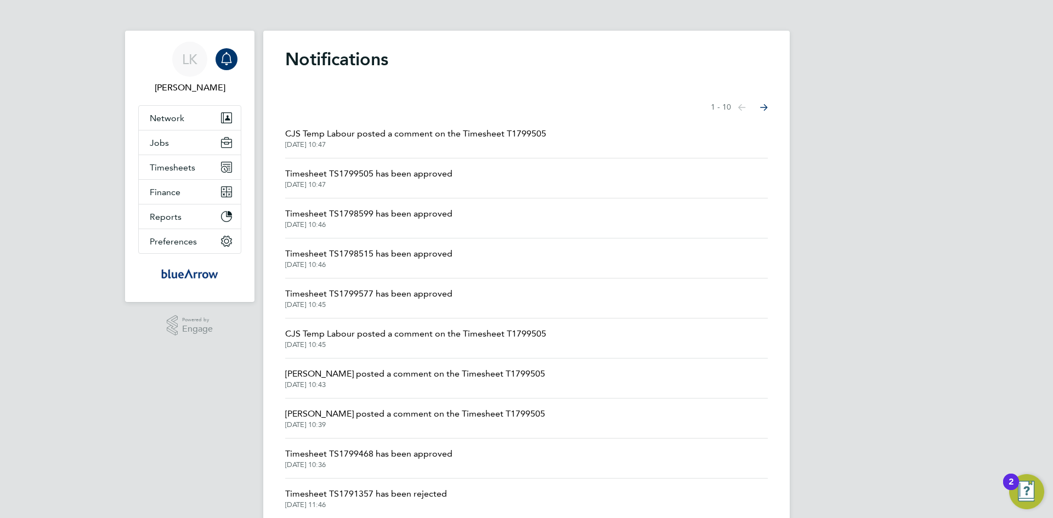
click at [333, 174] on span "Timesheet TS1799505 has been approved" at bounding box center [368, 173] width 167 height 13
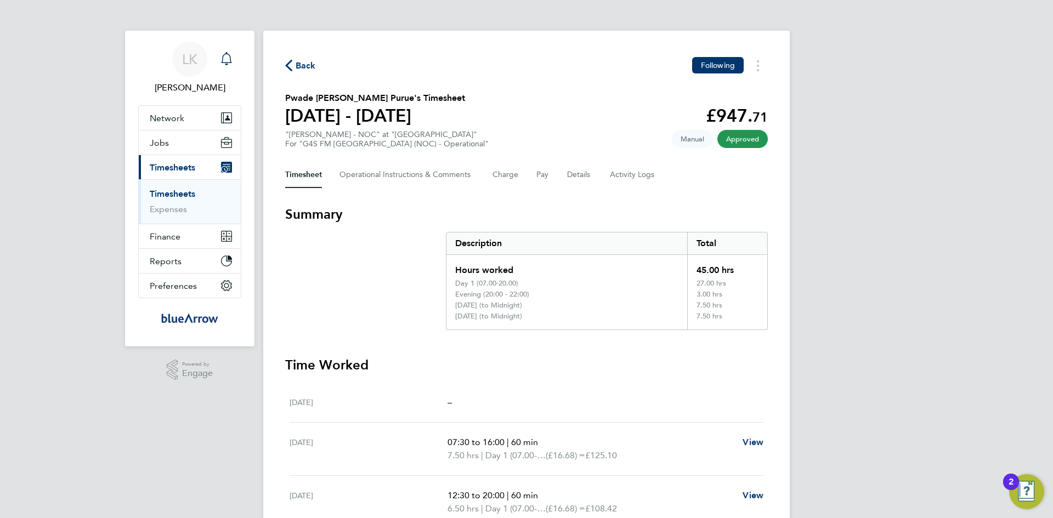
click at [231, 59] on icon "Main navigation" at bounding box center [226, 58] width 13 height 13
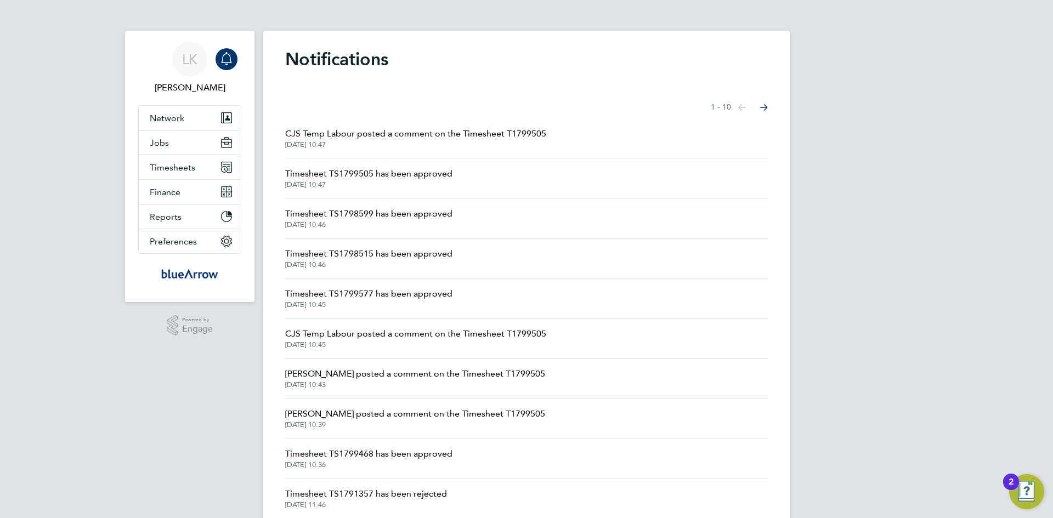
click at [330, 212] on span "Timesheet TS1798599 has been approved" at bounding box center [368, 213] width 167 height 13
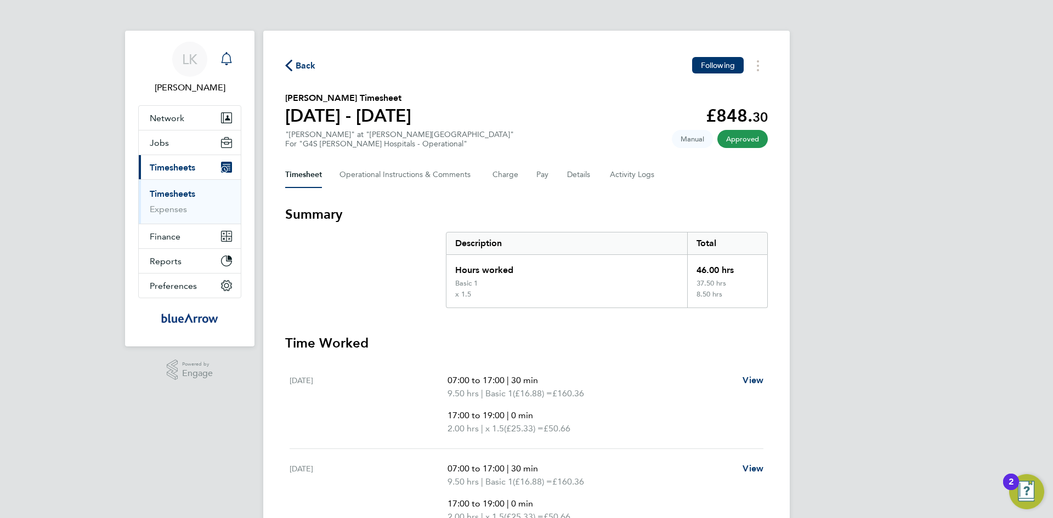
click at [227, 56] on icon "Main navigation" at bounding box center [226, 58] width 13 height 13
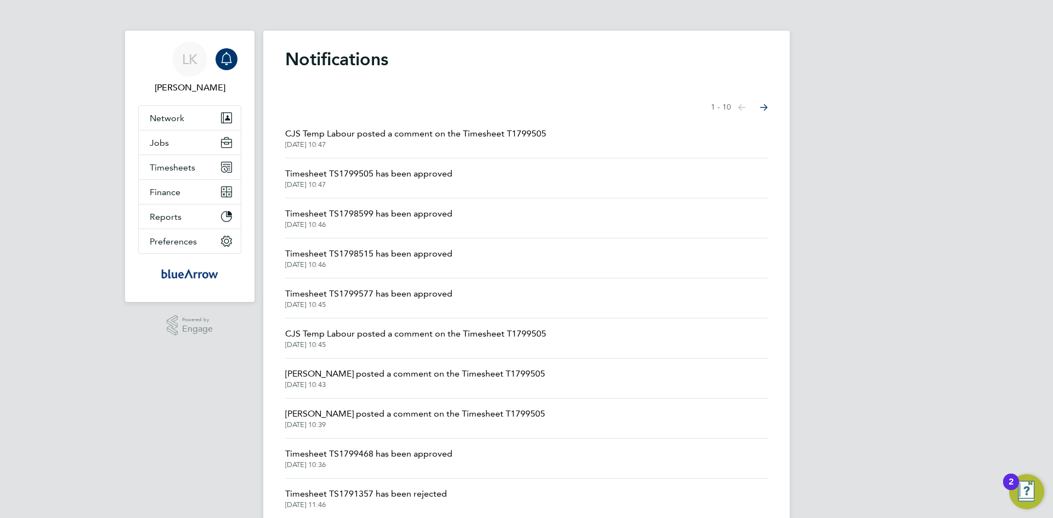
click at [323, 255] on span "Timesheet TS1798515 has been approved" at bounding box center [368, 253] width 167 height 13
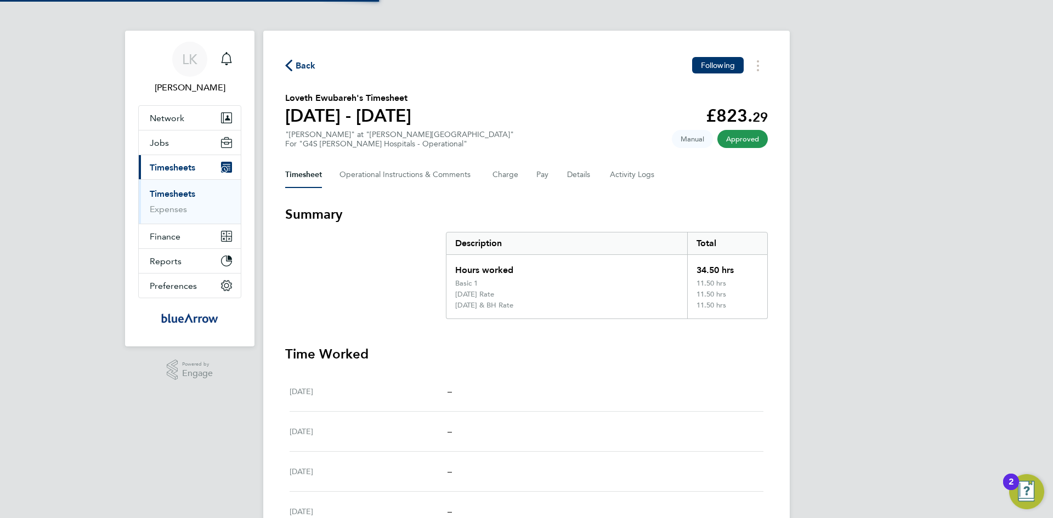
click at [323, 255] on section "Summary Description Total Hours worked 34.50 hrs Basic 1 11.50 hrs Saturday Rat…" at bounding box center [526, 263] width 483 height 114
click at [224, 55] on icon "Main navigation" at bounding box center [226, 57] width 10 height 11
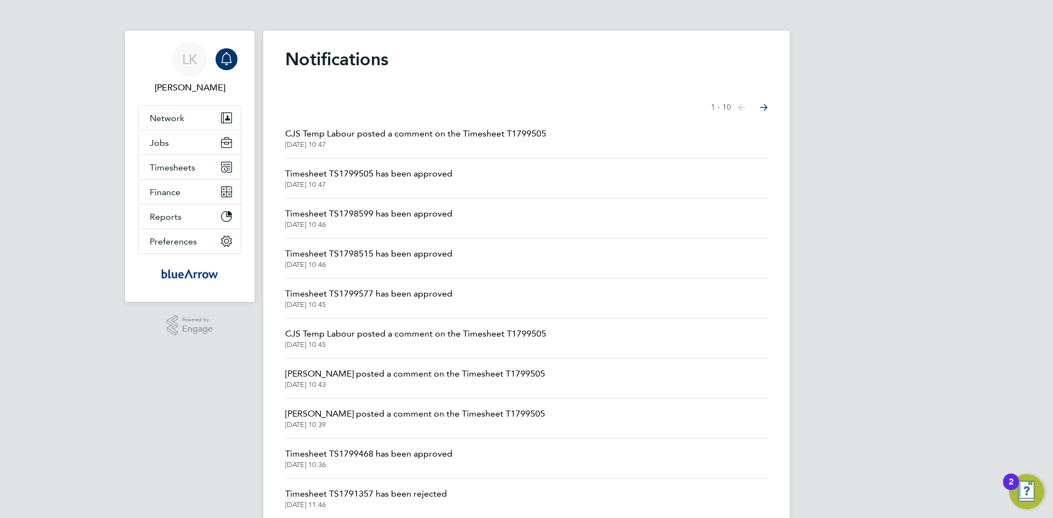
click at [352, 295] on span "Timesheet TS1799577 has been approved" at bounding box center [368, 293] width 167 height 13
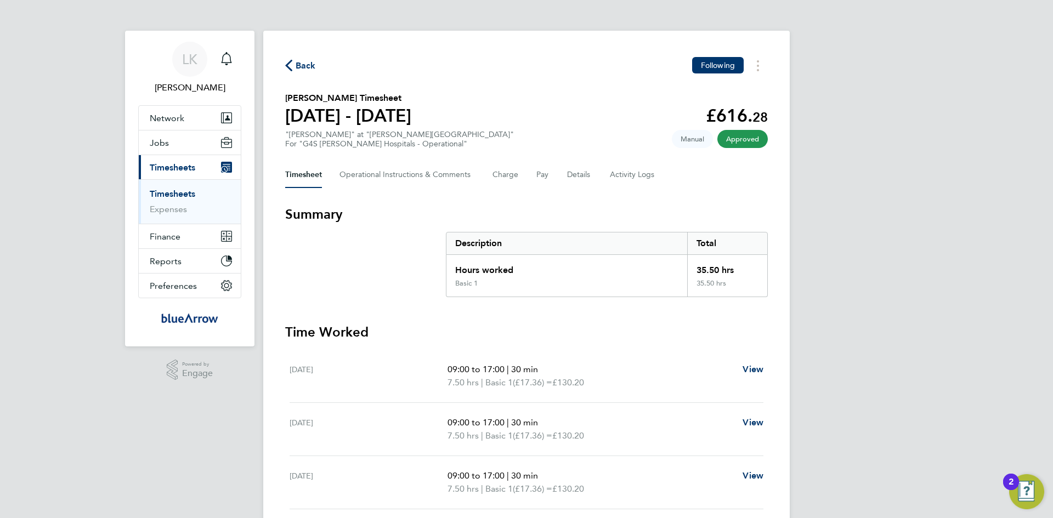
click at [166, 164] on span "Timesheets" at bounding box center [173, 167] width 46 height 10
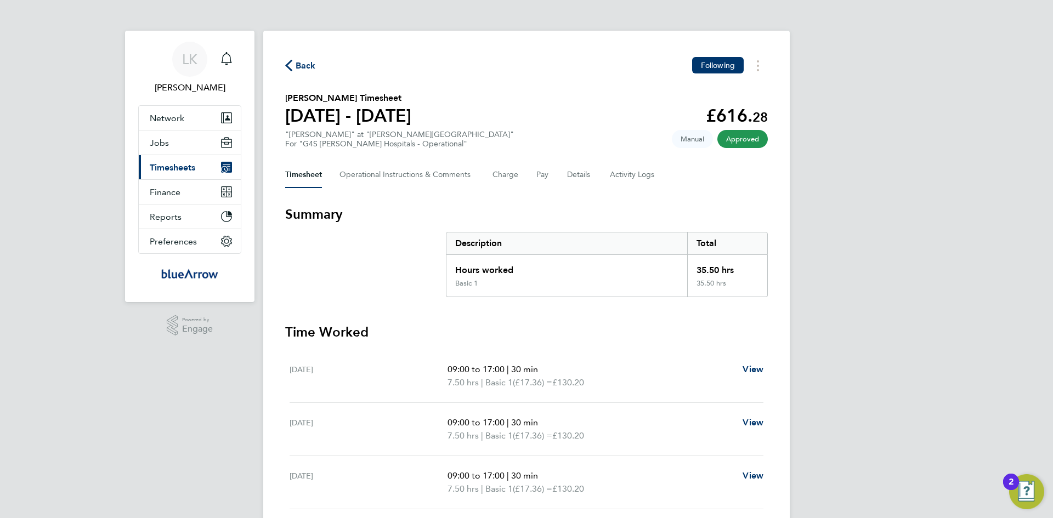
click at [179, 169] on span "Timesheets" at bounding box center [173, 167] width 46 height 10
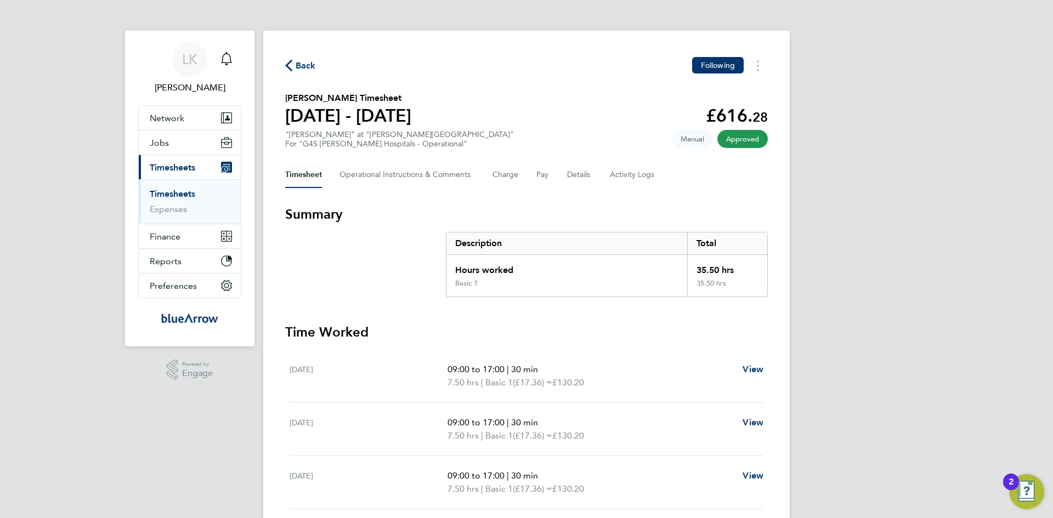
click at [184, 199] on link "Timesheets" at bounding box center [173, 194] width 46 height 10
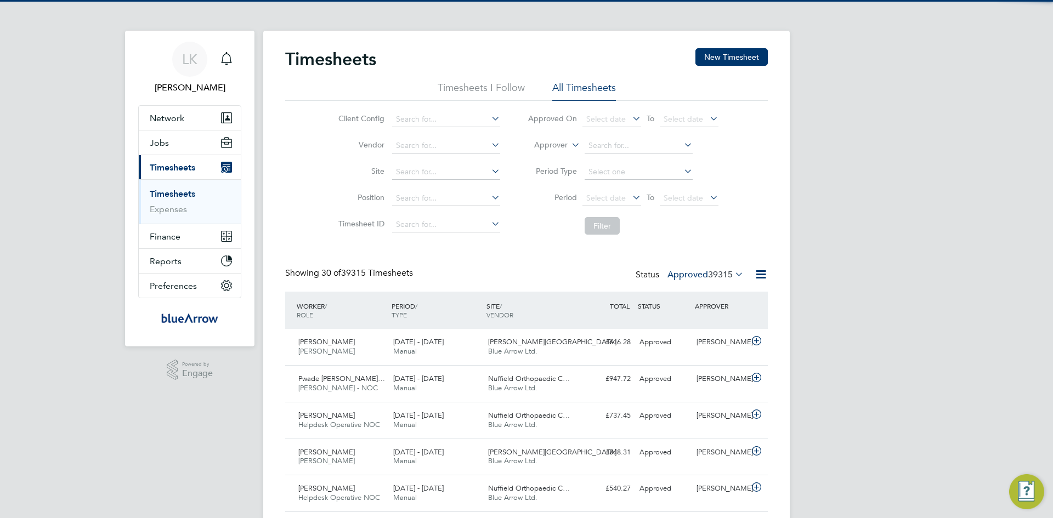
scroll to position [28, 95]
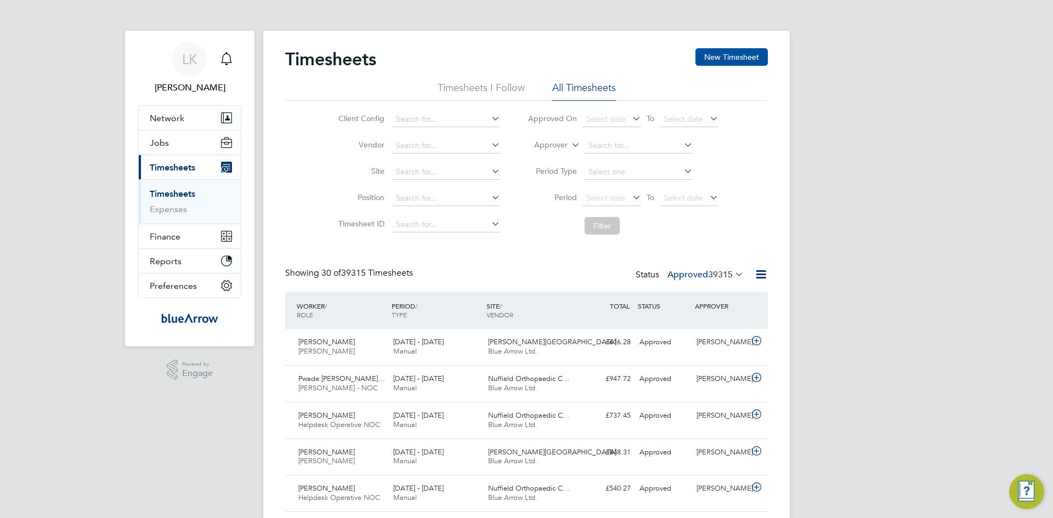
click at [714, 56] on button "New Timesheet" at bounding box center [731, 57] width 72 height 18
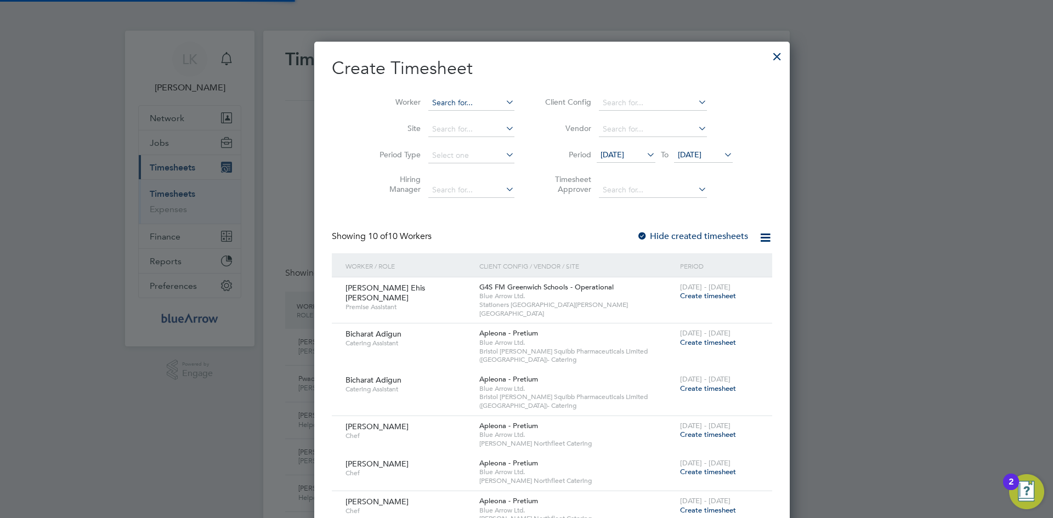
click at [428, 105] on input at bounding box center [471, 102] width 86 height 15
paste input "[PERSON_NAME] Ehis [PERSON_NAME]"
type input "[PERSON_NAME] Ehis [PERSON_NAME]"
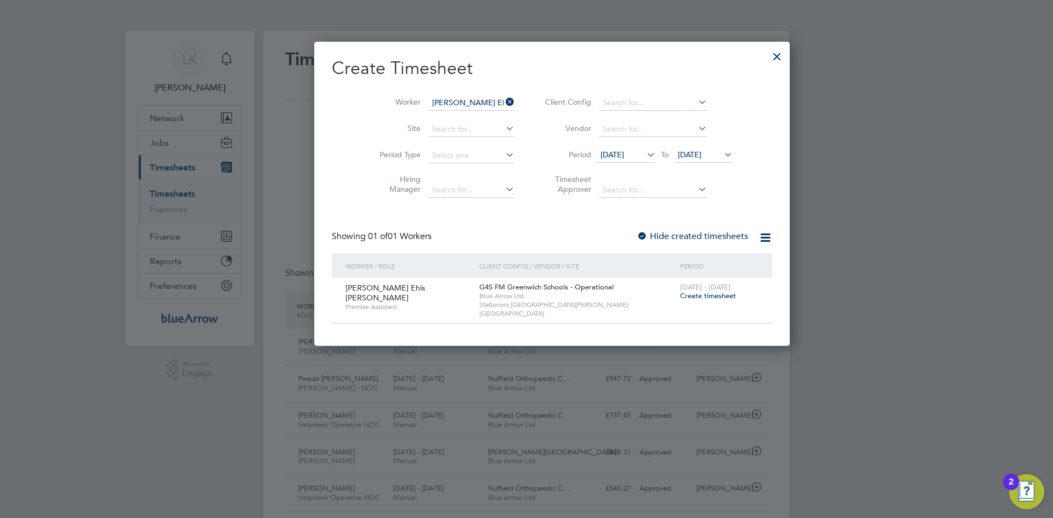
click at [680, 297] on span "Create timesheet" at bounding box center [708, 295] width 56 height 9
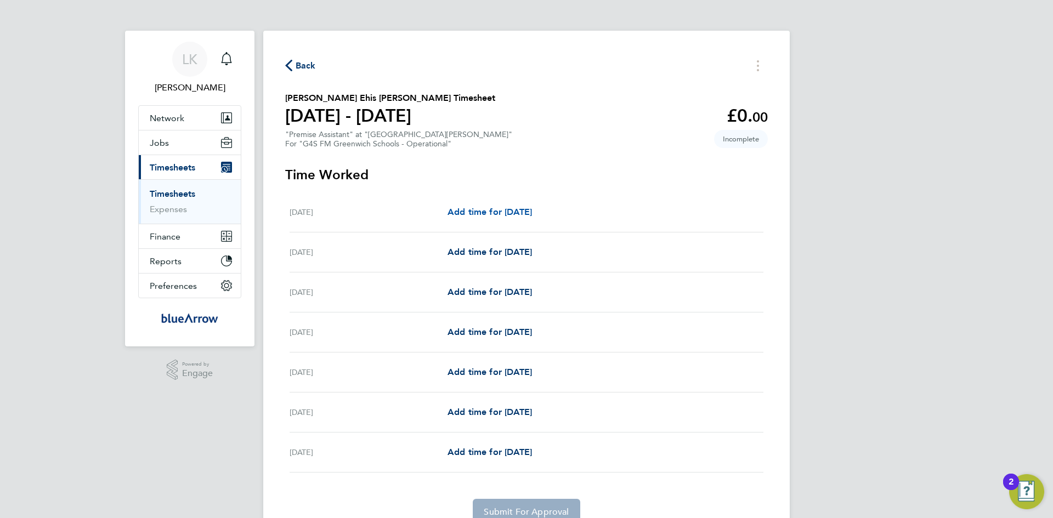
click at [476, 211] on span "Add time for Mon 04 Aug" at bounding box center [490, 212] width 84 height 10
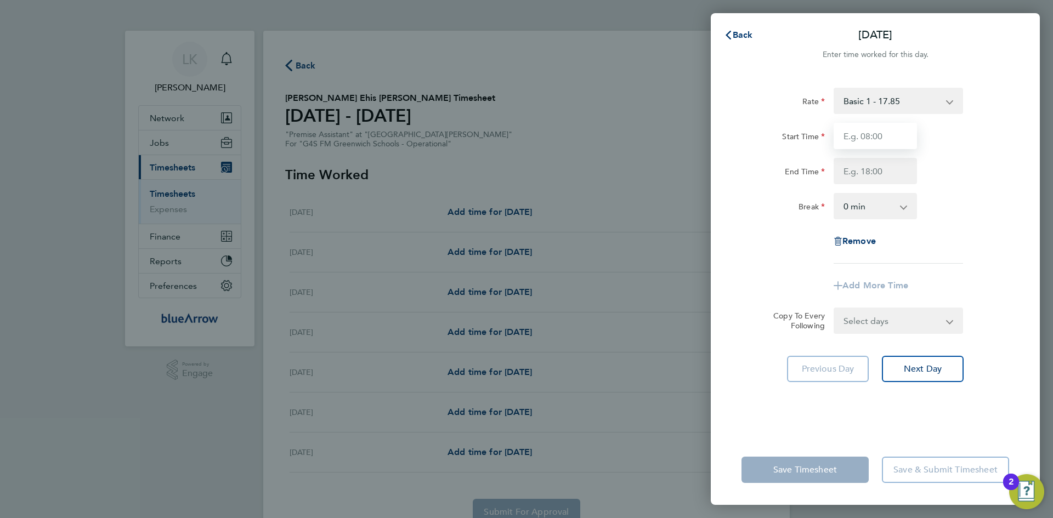
click at [860, 135] on input "Start Time" at bounding box center [875, 136] width 83 height 26
type input "09:00"
type input "17:00"
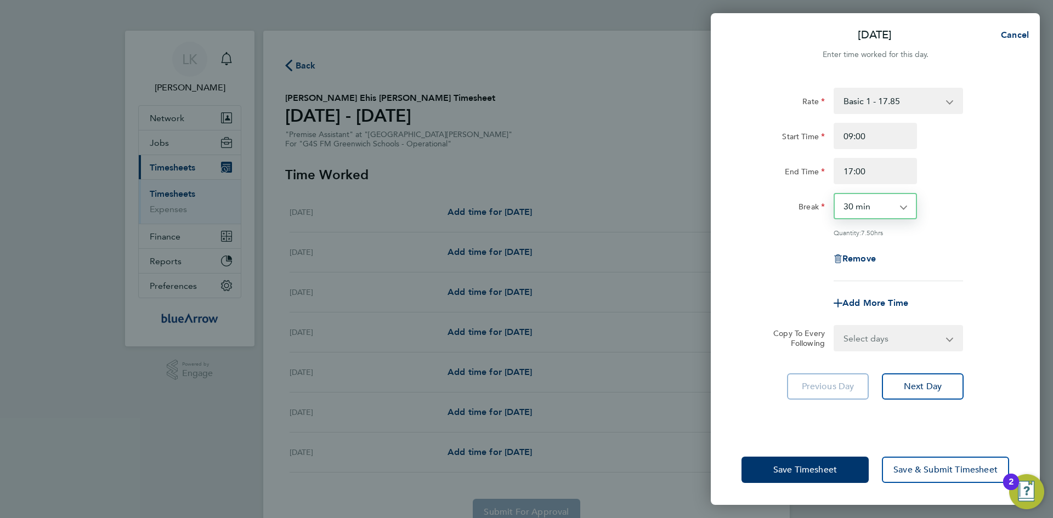
click at [869, 207] on select "0 min 15 min 30 min 45 min 60 min 75 min 90 min" at bounding box center [869, 206] width 68 height 24
select select "0"
click at [835, 194] on select "0 min 15 min 30 min 45 min 60 min 75 min 90 min" at bounding box center [869, 206] width 68 height 24
click at [786, 240] on div "Rate Basic 1 - 17.85 Start Time 09:00 End Time 17:00 Break 0 min 15 min 30 min …" at bounding box center [876, 185] width 268 height 194
click at [890, 336] on select "Select days Day Weekday (Mon-Fri) Weekend (Sat-Sun) Tuesday Wednesday Thursday …" at bounding box center [892, 338] width 115 height 24
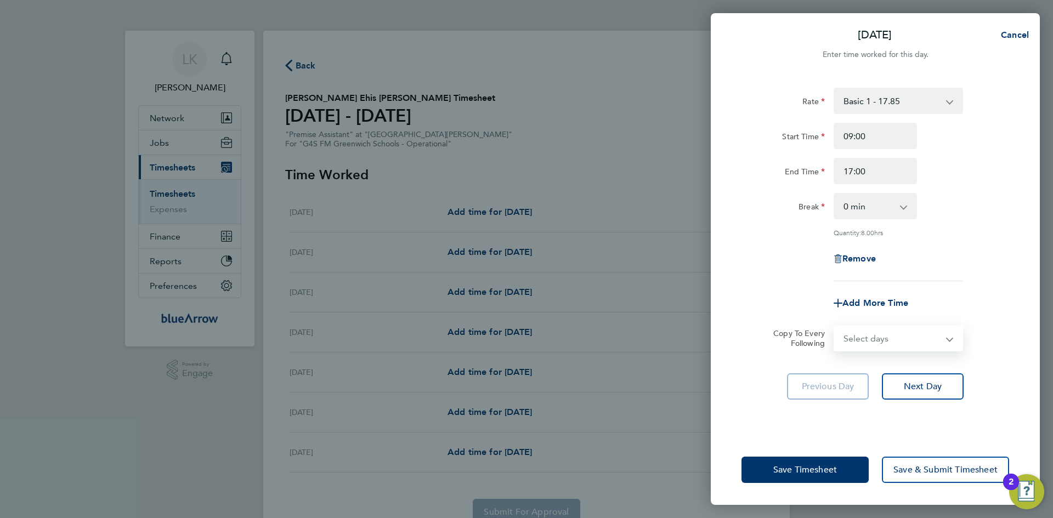
select select "WEEKDAY"
click at [835, 326] on select "Select days Day Weekday (Mon-Fri) Weekend (Sat-Sun) Tuesday Wednesday Thursday …" at bounding box center [892, 338] width 115 height 24
select select "2025-08-10"
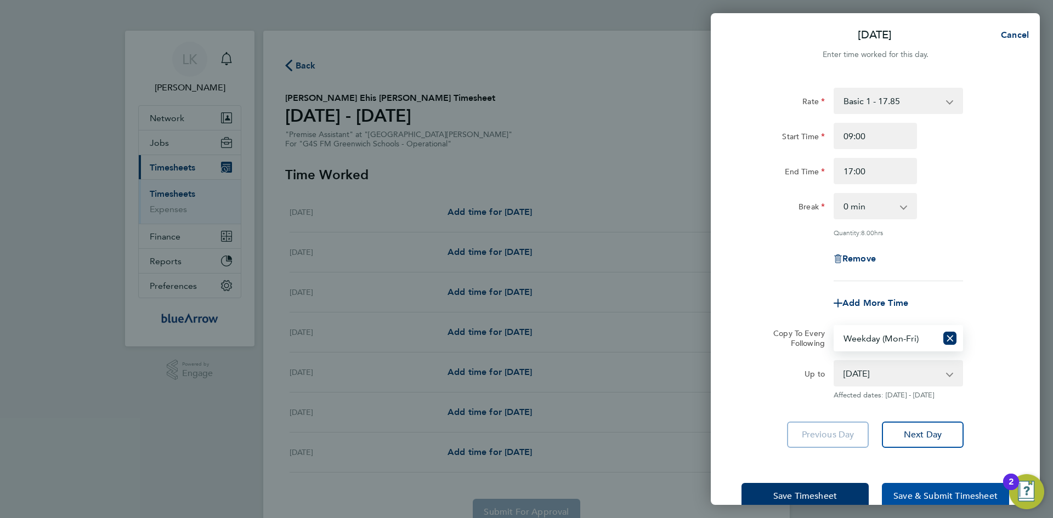
click at [903, 487] on button "Save & Submit Timesheet" at bounding box center [945, 496] width 127 height 26
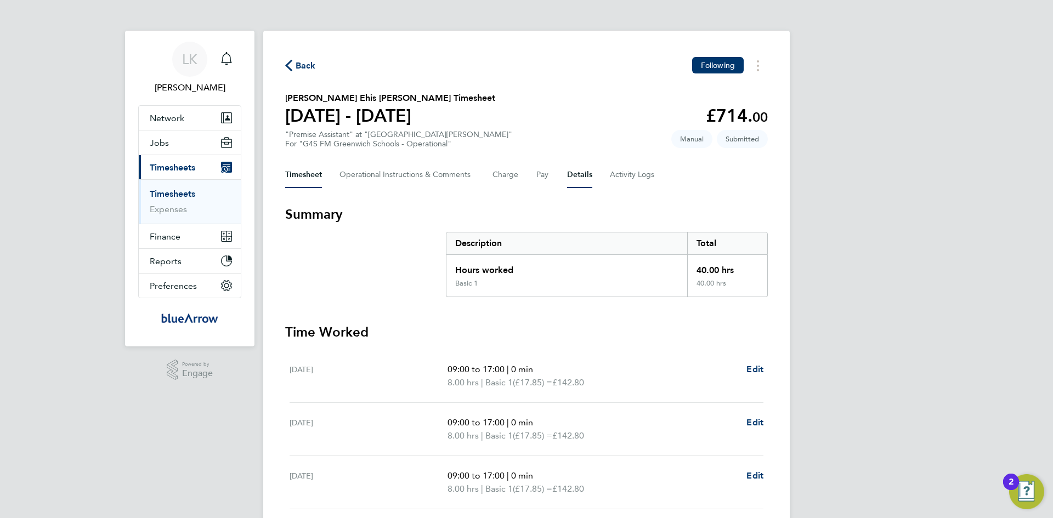
click at [579, 172] on button "Details" at bounding box center [579, 175] width 25 height 26
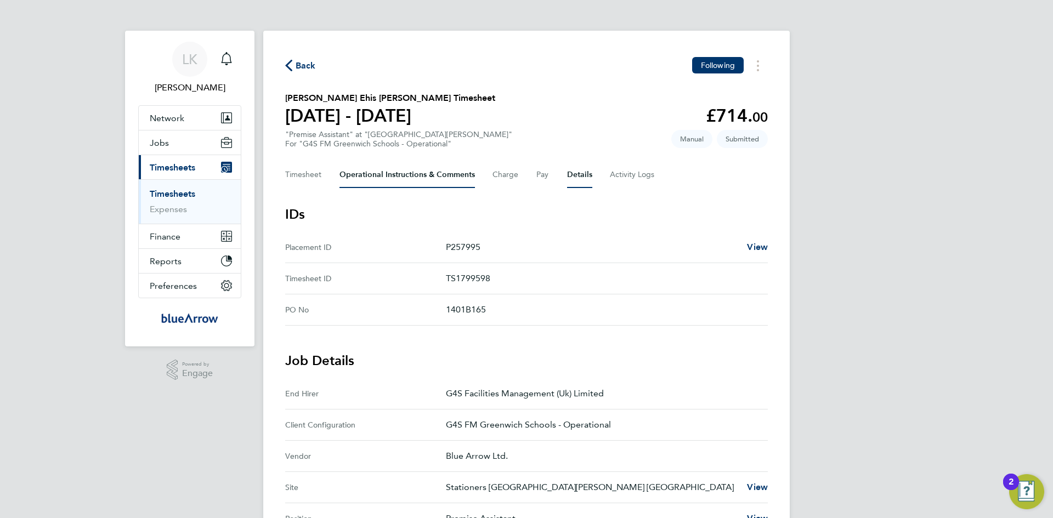
click at [360, 178] on Comments-tab "Operational Instructions & Comments" at bounding box center [406, 175] width 135 height 26
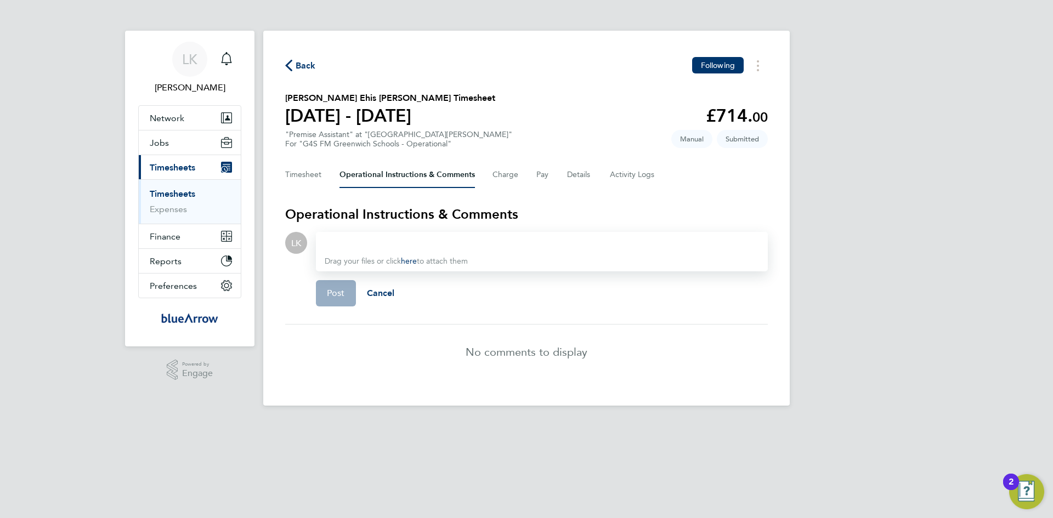
click at [378, 246] on div at bounding box center [542, 242] width 434 height 13
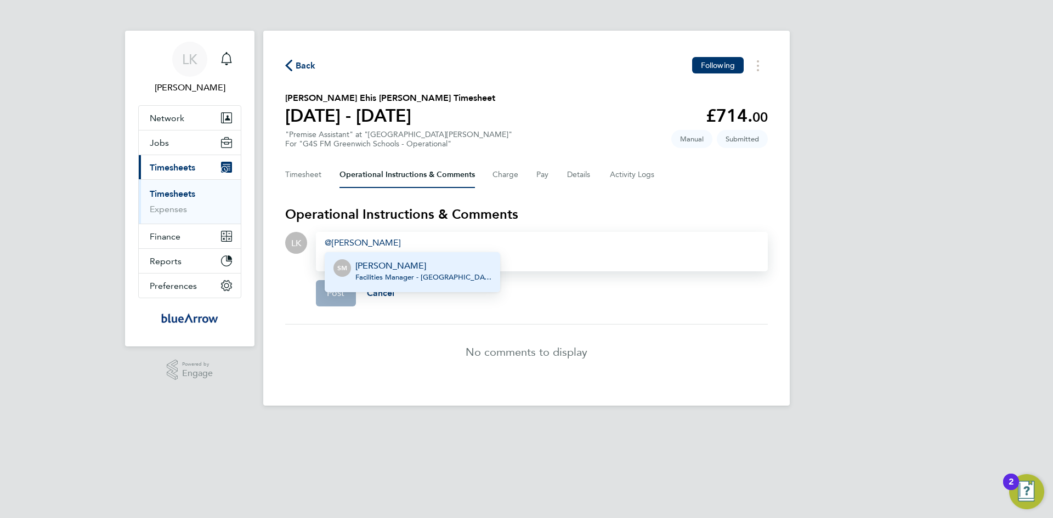
click at [378, 263] on p "[PERSON_NAME]" at bounding box center [423, 265] width 136 height 13
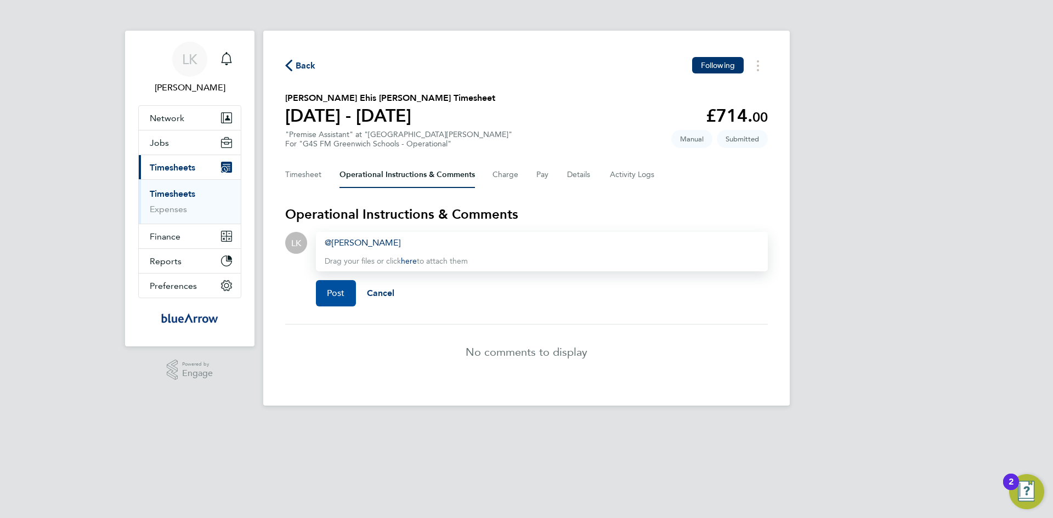
click at [342, 295] on span "Post" at bounding box center [336, 293] width 18 height 11
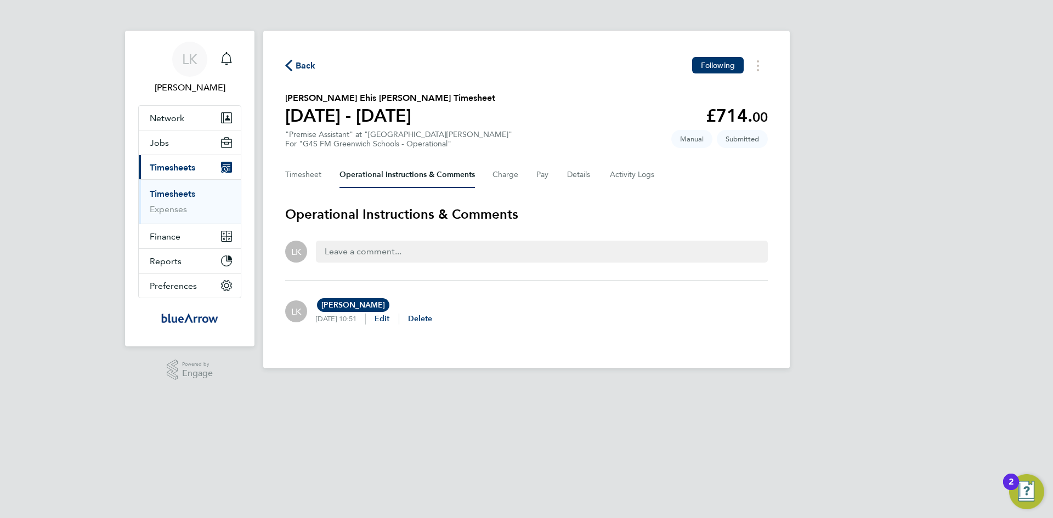
click at [314, 64] on span "Back" at bounding box center [306, 65] width 20 height 13
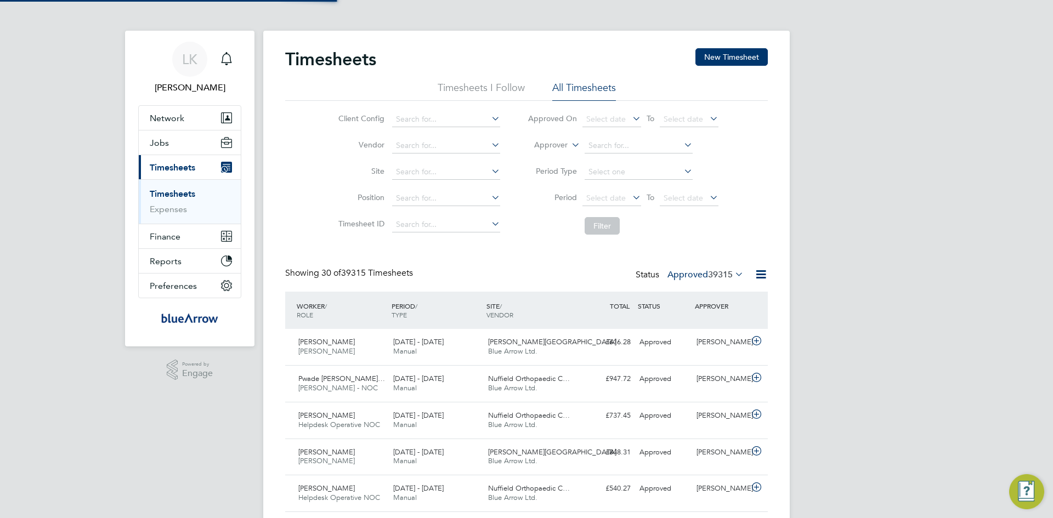
scroll to position [28, 95]
click at [733, 56] on button "New Timesheet" at bounding box center [731, 57] width 72 height 18
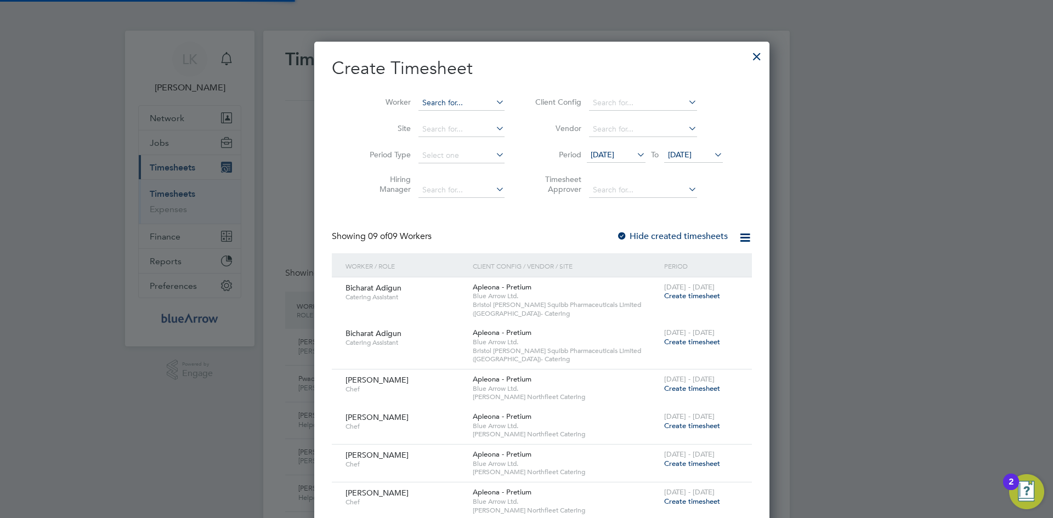
click at [435, 101] on input at bounding box center [461, 102] width 86 height 15
paste input "Folashade Macaulay"
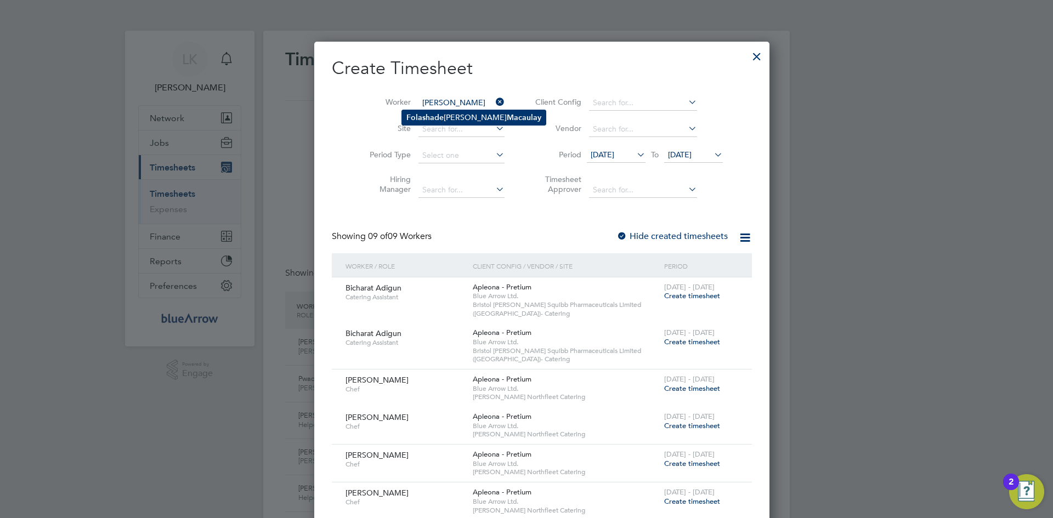
click at [429, 115] on b "Folashade" at bounding box center [424, 117] width 37 height 9
type input "Folashade Esther Macaulay"
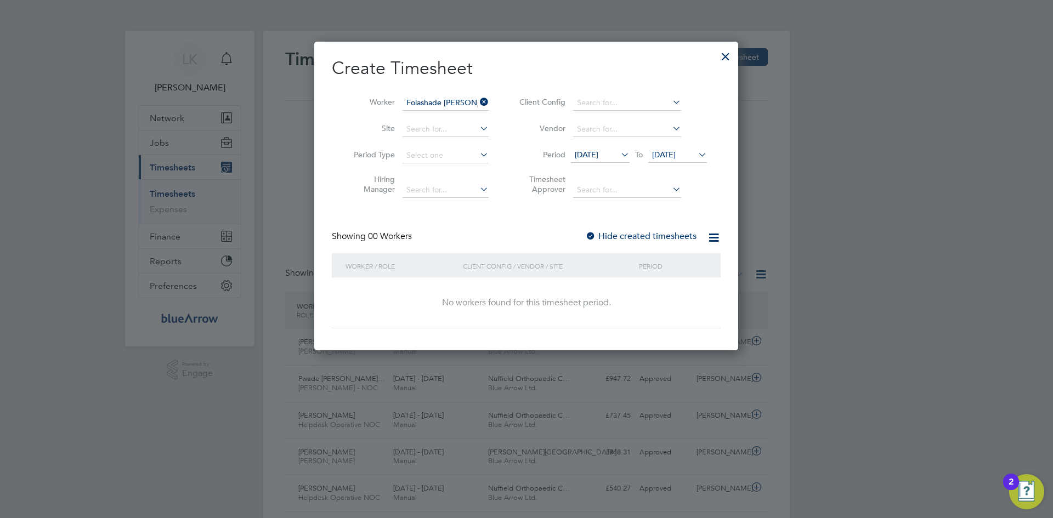
click at [584, 155] on span "[DATE]" at bounding box center [587, 155] width 24 height 10
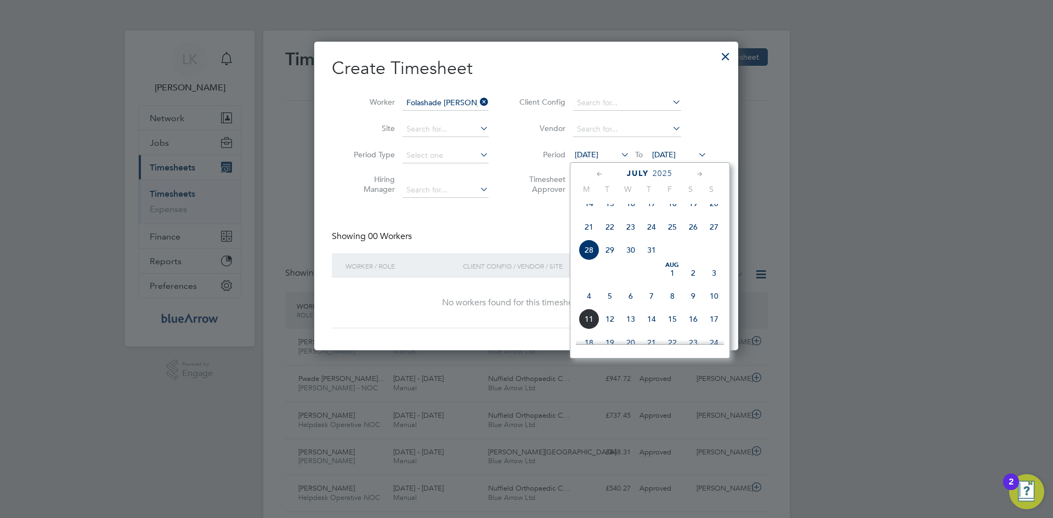
click at [586, 307] on span "4" at bounding box center [589, 296] width 21 height 21
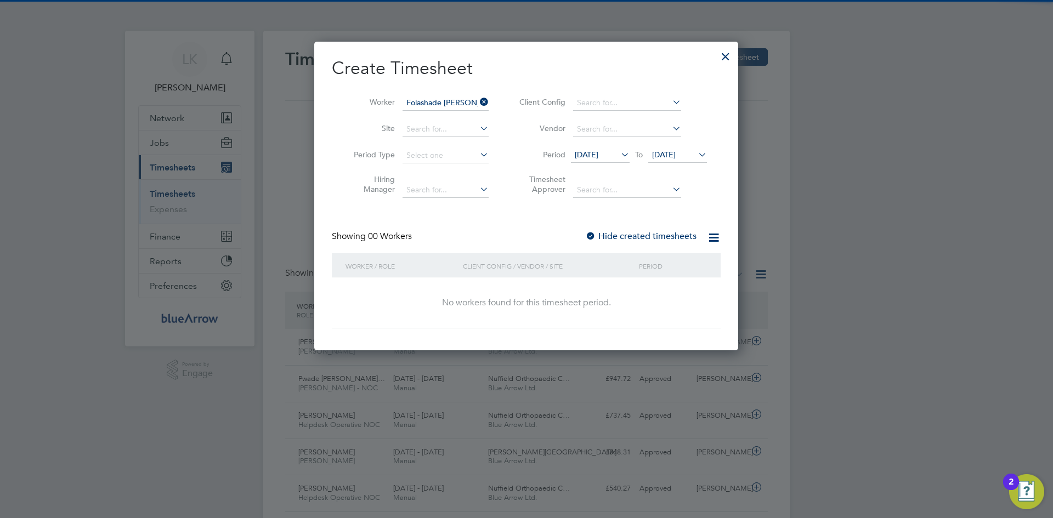
click at [676, 154] on span "[DATE]" at bounding box center [664, 155] width 24 height 10
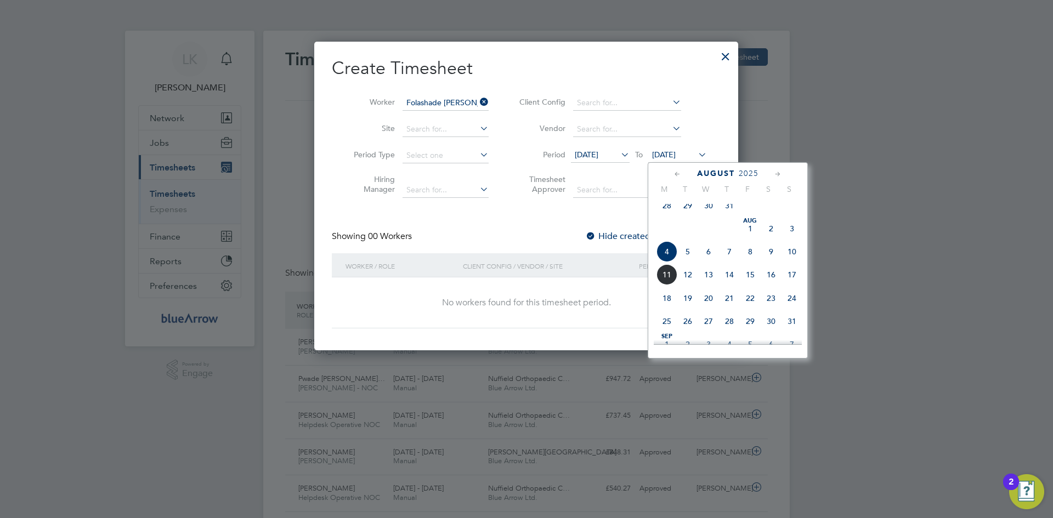
click at [799, 262] on span "10" at bounding box center [792, 251] width 21 height 21
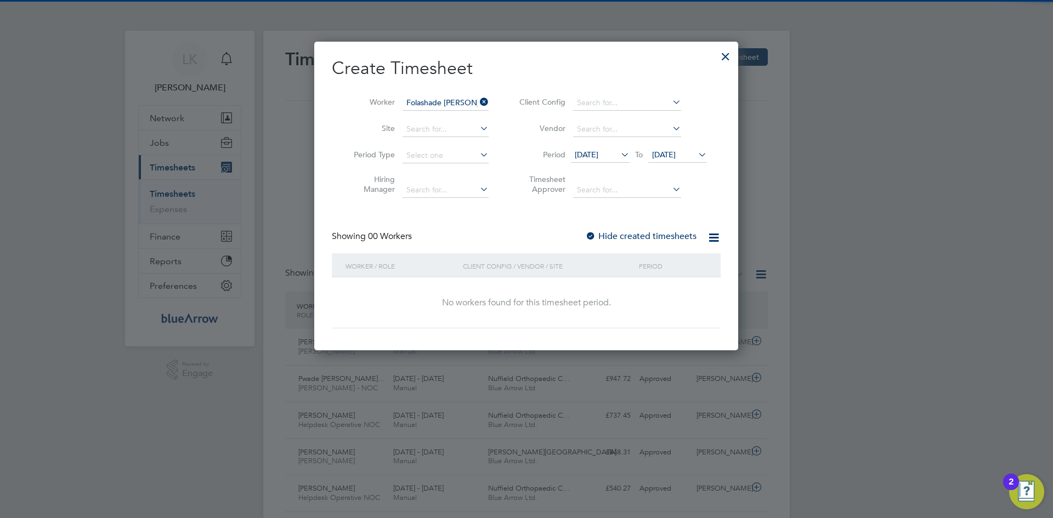
click at [608, 235] on label "Hide created timesheets" at bounding box center [640, 236] width 111 height 11
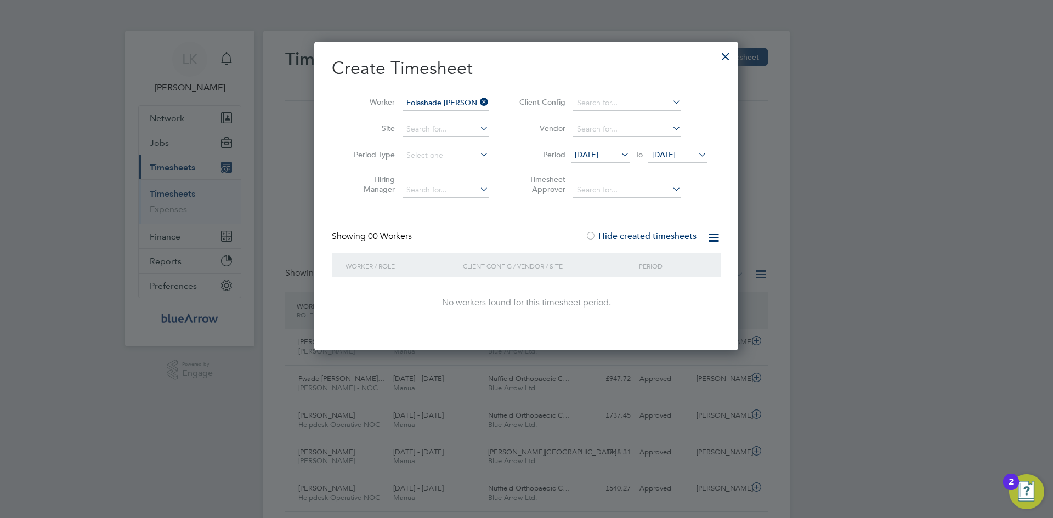
click at [608, 235] on label "Hide created timesheets" at bounding box center [640, 236] width 111 height 11
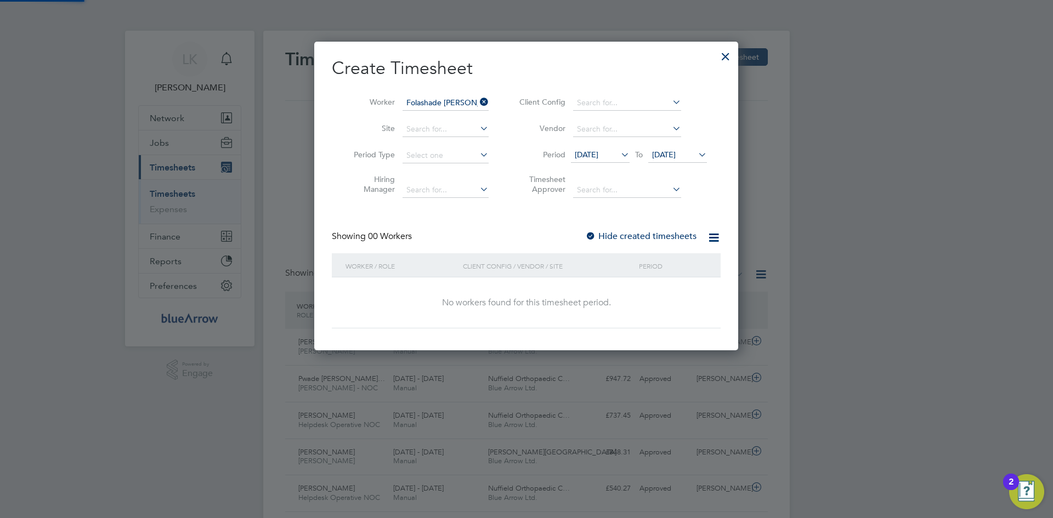
click at [608, 235] on label "Hide created timesheets" at bounding box center [640, 236] width 111 height 11
click at [723, 55] on div at bounding box center [726, 54] width 20 height 20
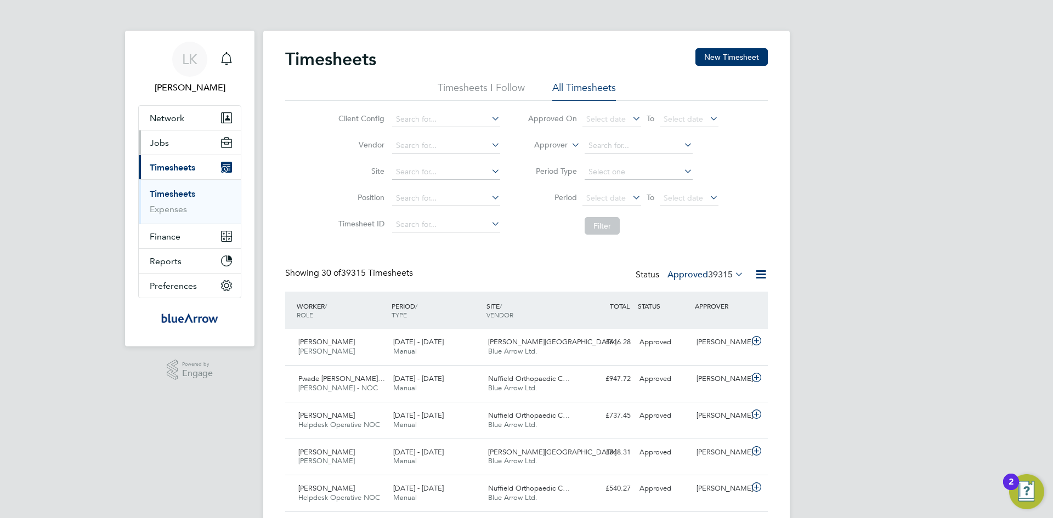
click at [157, 140] on span "Jobs" at bounding box center [159, 143] width 19 height 10
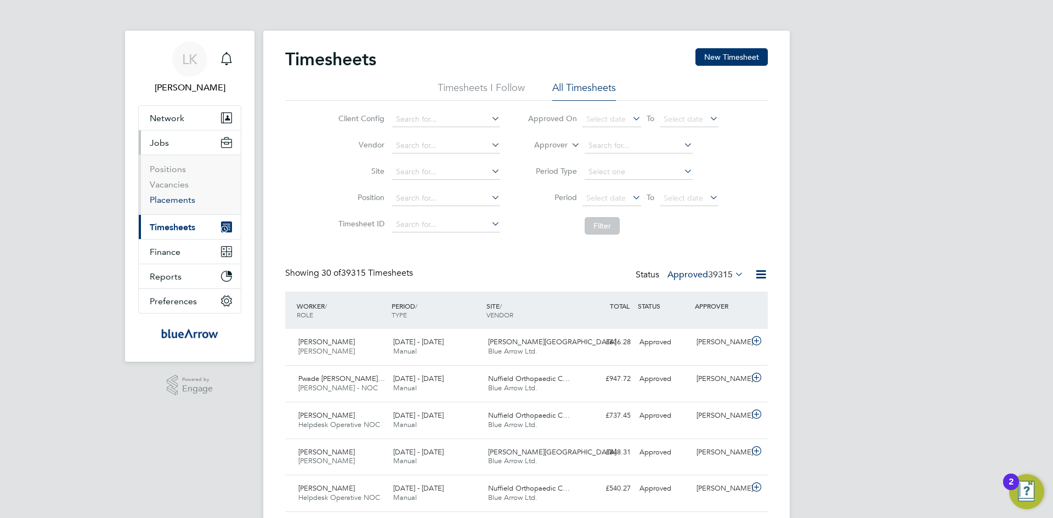
click at [180, 200] on link "Placements" at bounding box center [173, 200] width 46 height 10
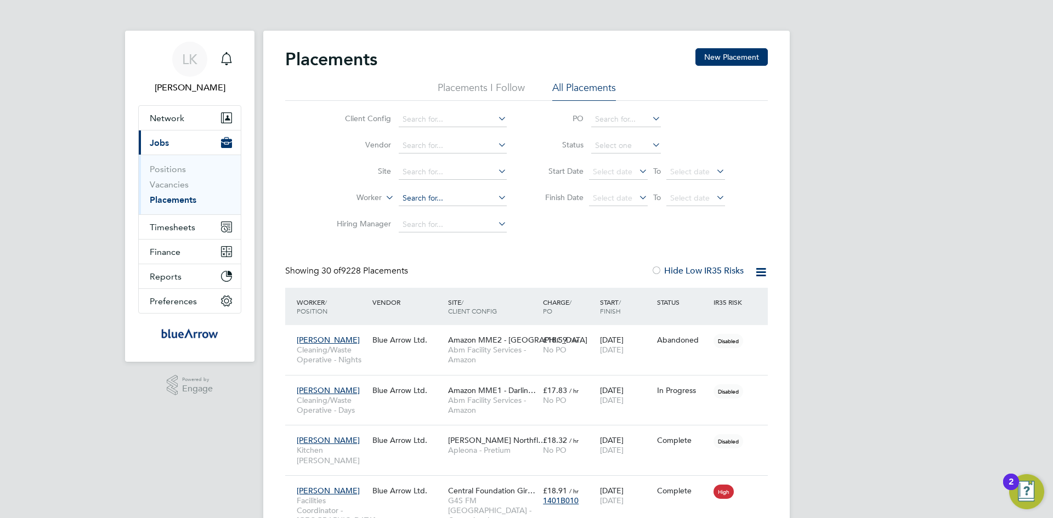
click at [418, 196] on input at bounding box center [453, 198] width 108 height 15
paste input "Folashade Macaulay"
click at [428, 211] on b "Folashade" at bounding box center [421, 213] width 37 height 9
type input "Folashade Esther Macaulay"
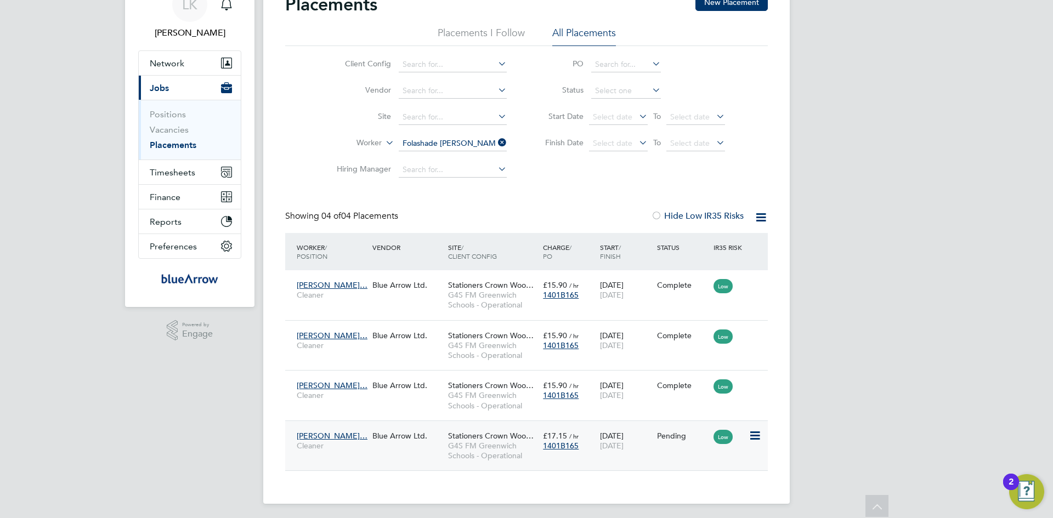
click at [753, 435] on icon at bounding box center [754, 435] width 11 height 13
click at [693, 503] on li "Start" at bounding box center [721, 503] width 78 height 15
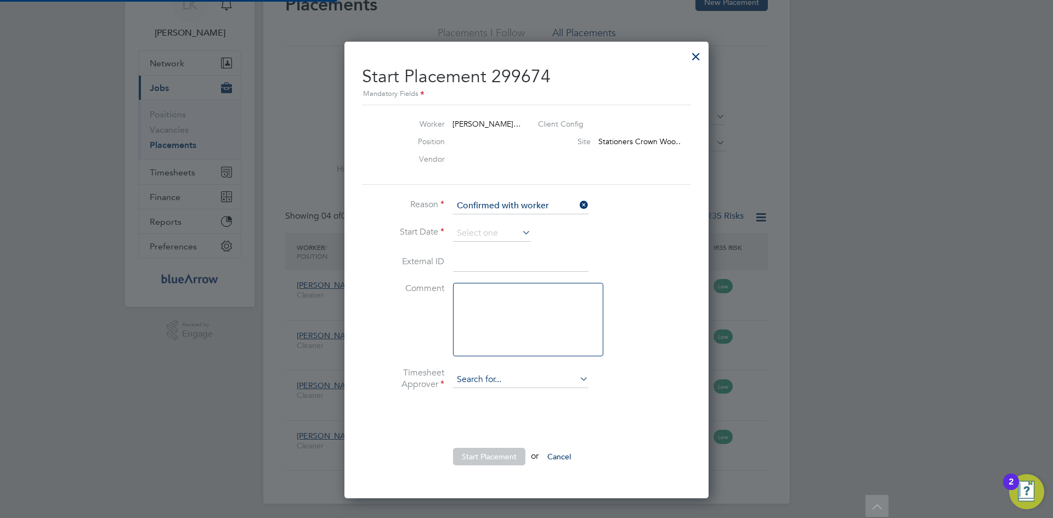
type input "[PERSON_NAME]"
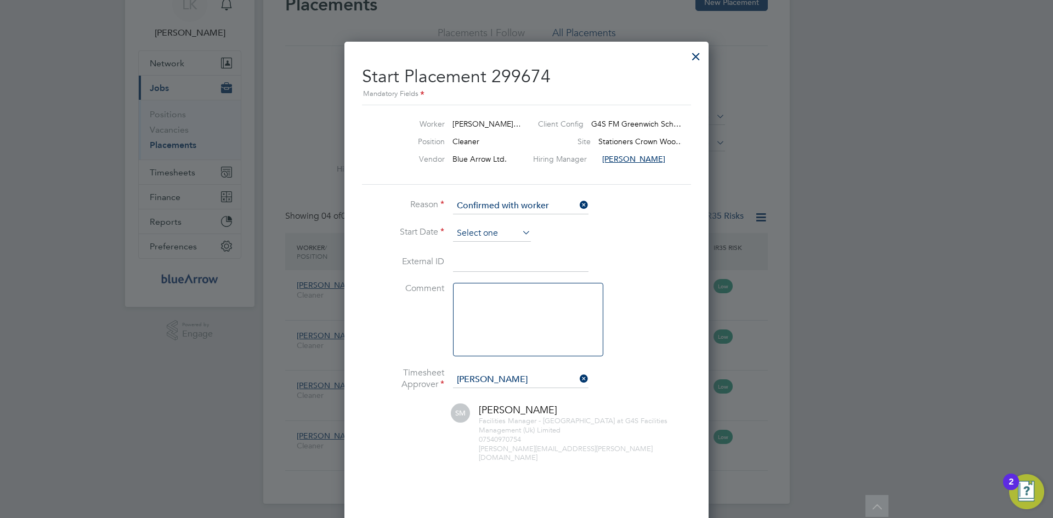
click at [475, 229] on input at bounding box center [492, 233] width 78 height 16
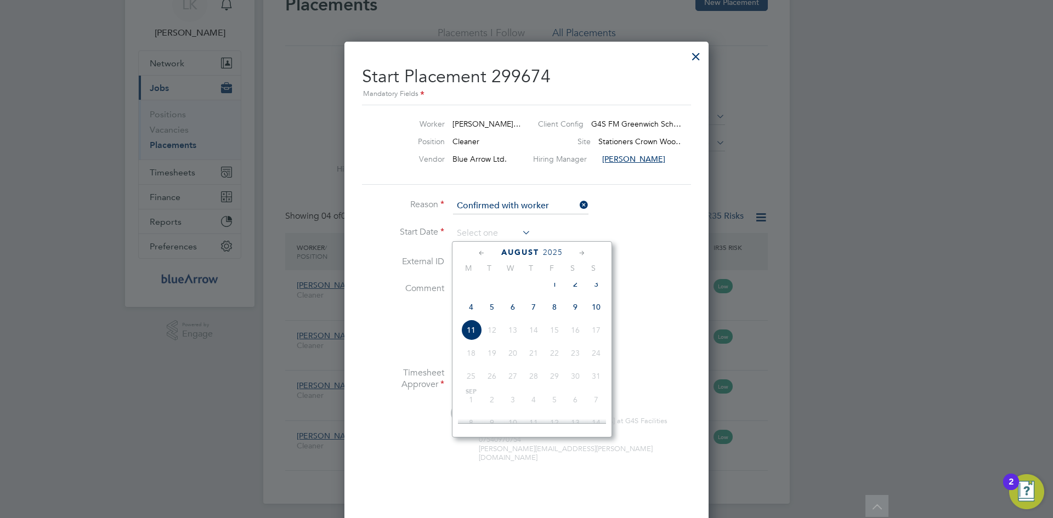
click at [474, 318] on span "4" at bounding box center [471, 307] width 21 height 21
type input "[DATE]"
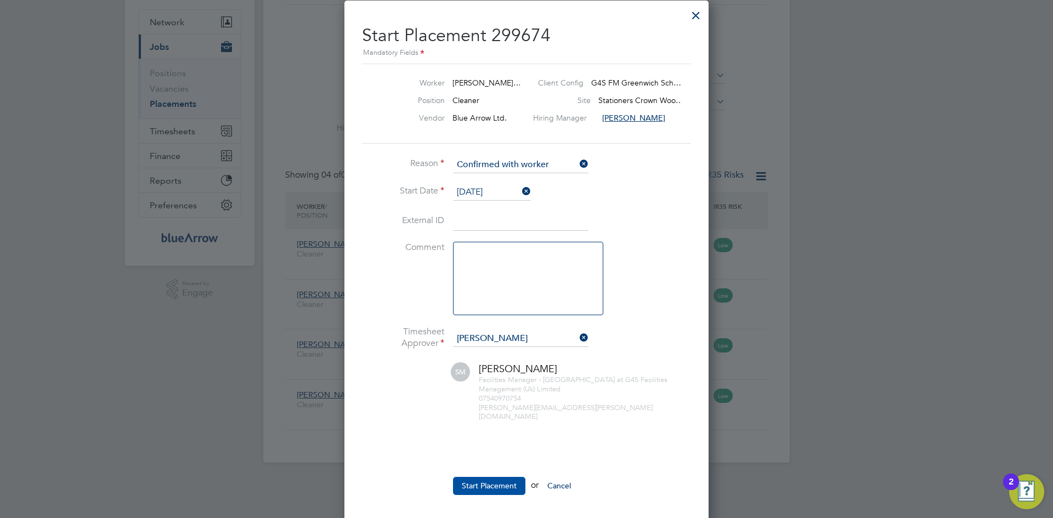
click at [465, 478] on button "Start Placement" at bounding box center [489, 486] width 72 height 18
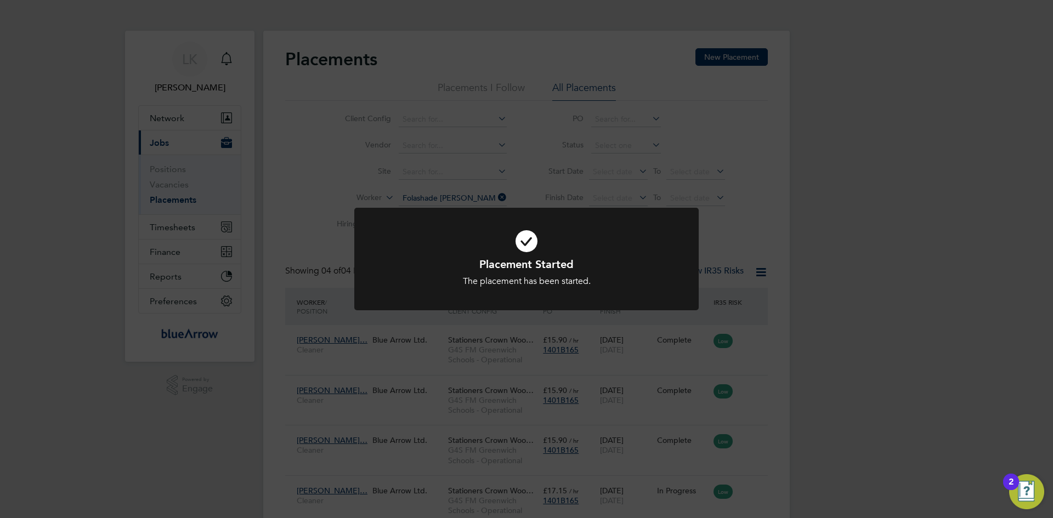
click at [593, 123] on div "Placement Started The placement has been started. Cancel Okay" at bounding box center [526, 259] width 1053 height 518
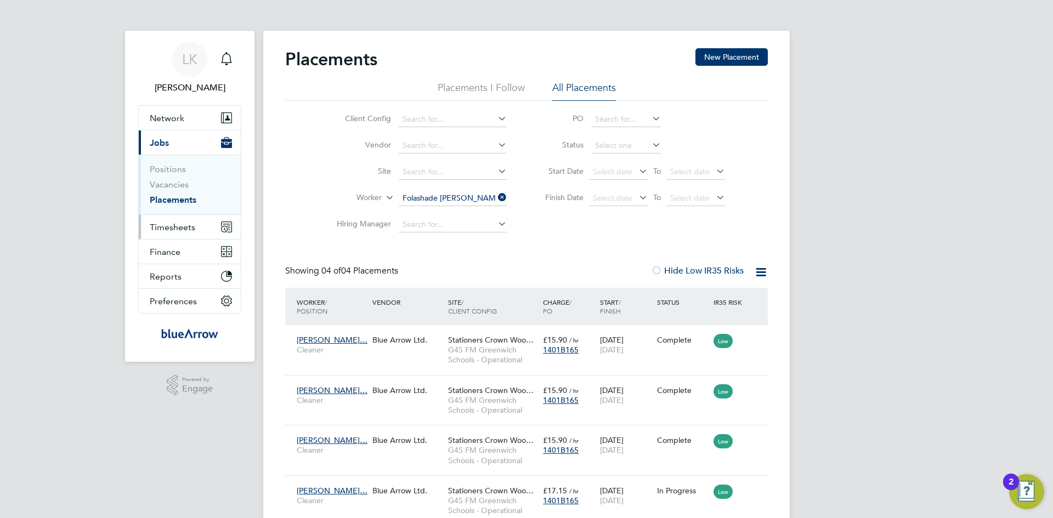
click at [188, 229] on span "Timesheets" at bounding box center [173, 227] width 46 height 10
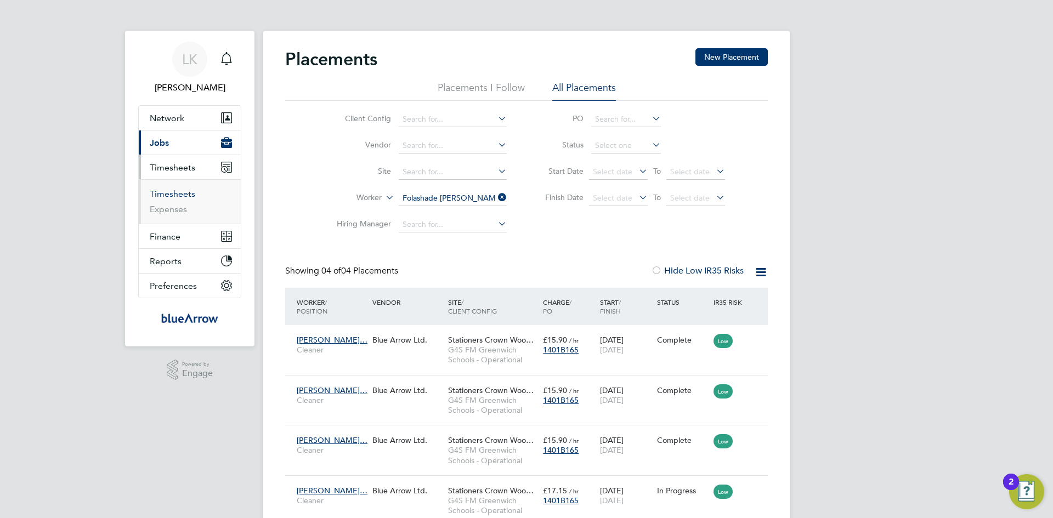
click at [183, 192] on link "Timesheets" at bounding box center [173, 194] width 46 height 10
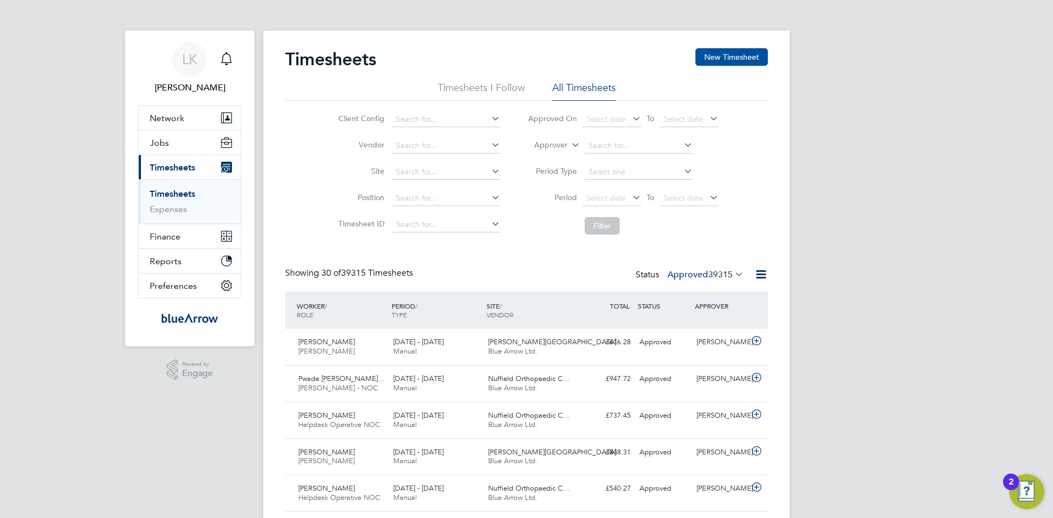
click at [731, 55] on button "New Timesheet" at bounding box center [731, 57] width 72 height 18
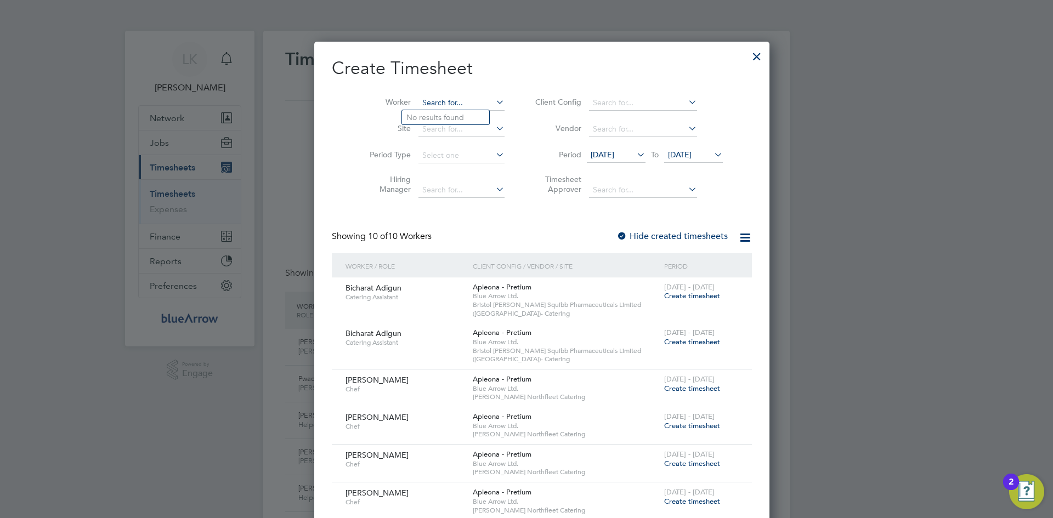
click at [418, 100] on input at bounding box center [461, 102] width 86 height 15
paste input "Folashade Macaulay"
click at [440, 120] on b "Folashade" at bounding box center [424, 117] width 37 height 9
type input "Folashade Esther Macaulay"
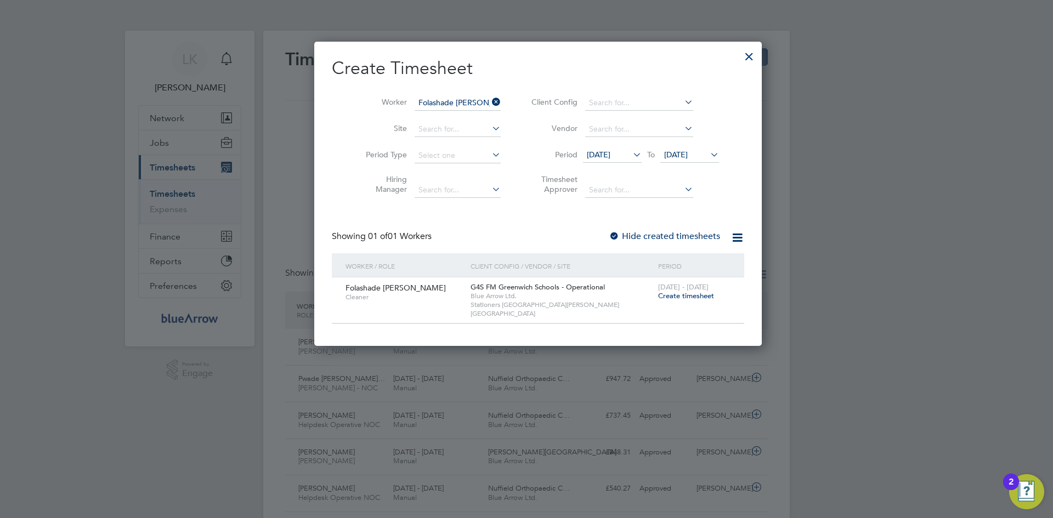
click at [658, 296] on span "Create timesheet" at bounding box center [686, 295] width 56 height 9
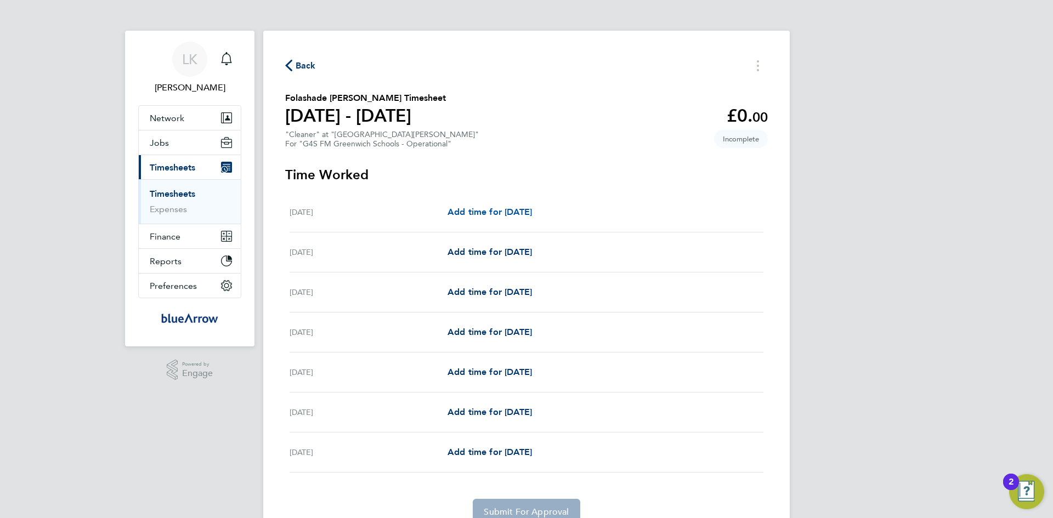
click at [479, 214] on span "Add time for Mon 04 Aug" at bounding box center [490, 212] width 84 height 10
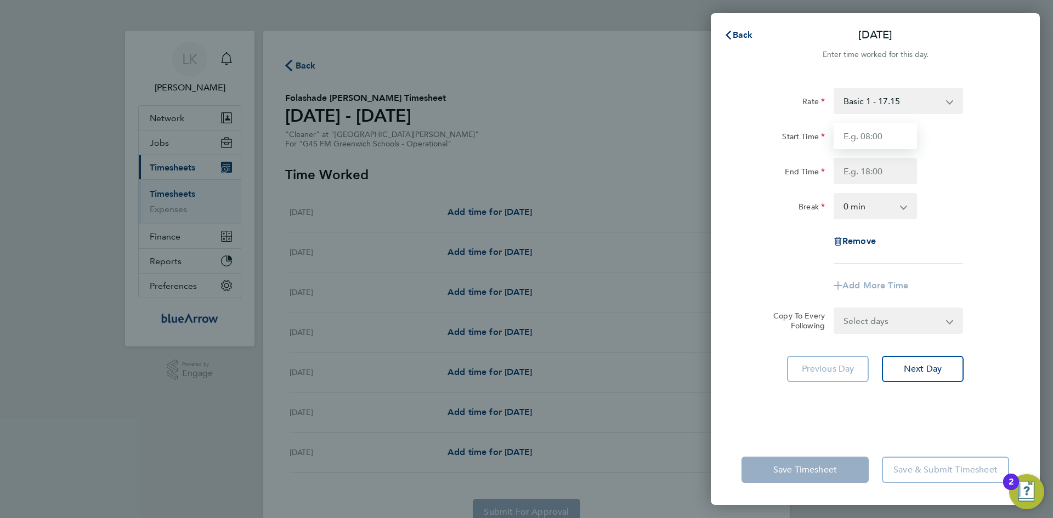
click at [868, 138] on input "Start Time" at bounding box center [875, 136] width 83 height 26
type input "10:00"
type input "16:00"
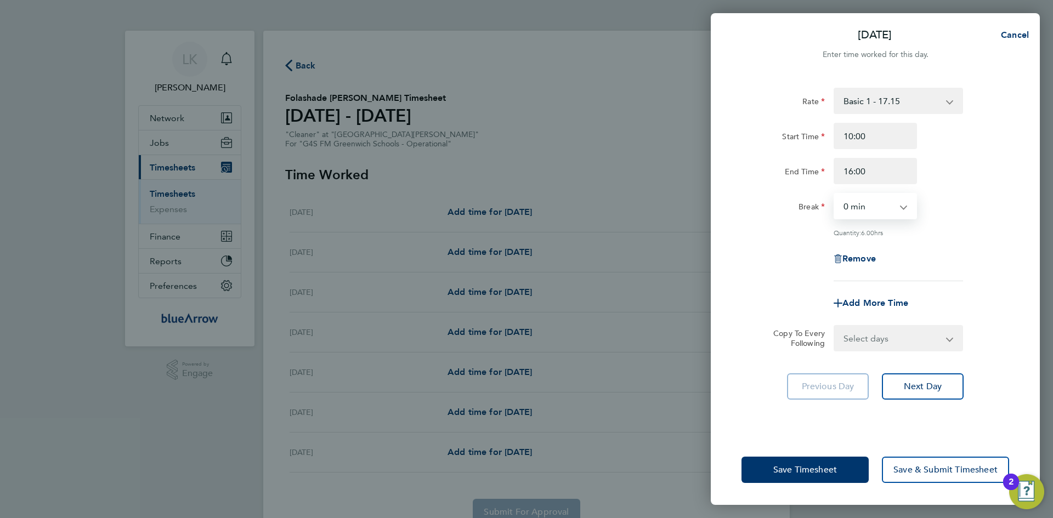
click at [852, 335] on select "Select days Day Weekday (Mon-Fri) Weekend (Sat-Sun) Tuesday Wednesday Thursday …" at bounding box center [892, 338] width 115 height 24
select select "WEEKDAY"
click at [835, 326] on select "Select days Day Weekday (Mon-Fri) Weekend (Sat-Sun) Tuesday Wednesday Thursday …" at bounding box center [892, 338] width 115 height 24
select select "2025-08-10"
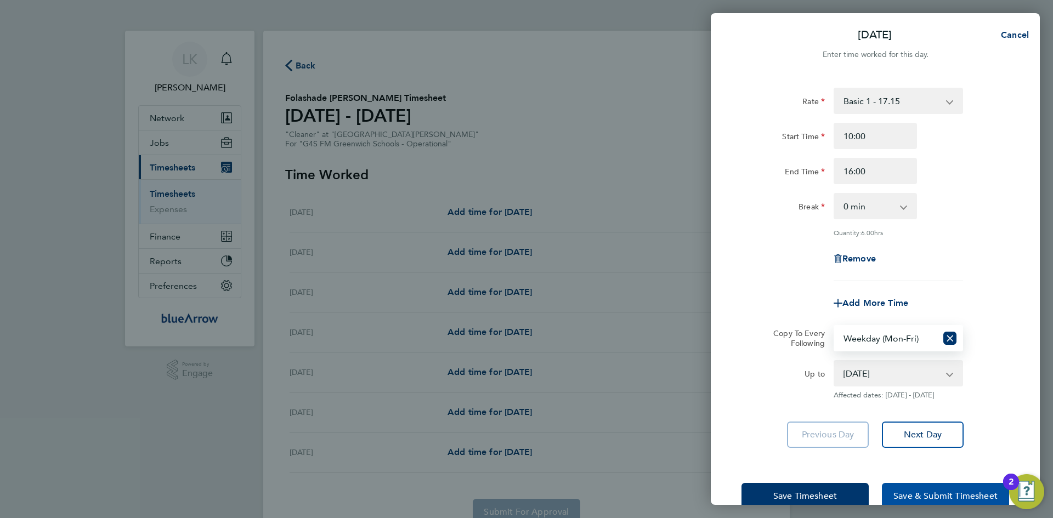
click at [932, 488] on button "Save & Submit Timesheet" at bounding box center [945, 496] width 127 height 26
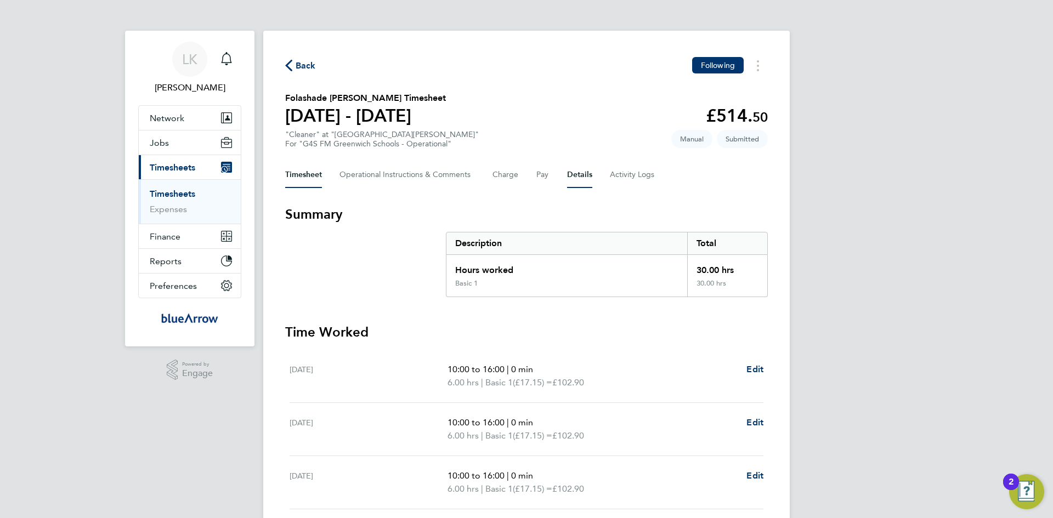
drag, startPoint x: 572, startPoint y: 171, endPoint x: 573, endPoint y: 182, distance: 10.4
click at [572, 171] on button "Details" at bounding box center [579, 175] width 25 height 26
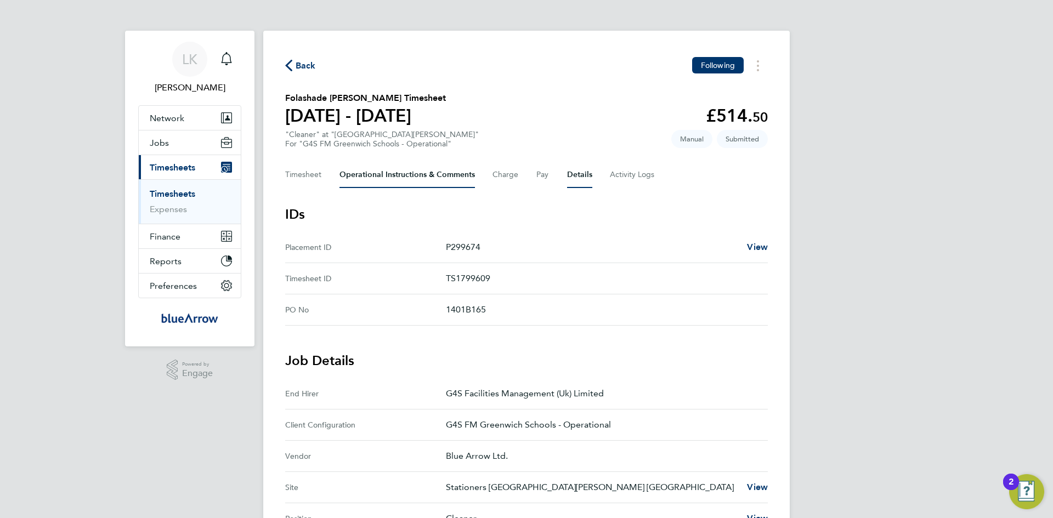
click at [363, 173] on Comments-tab "Operational Instructions & Comments" at bounding box center [406, 175] width 135 height 26
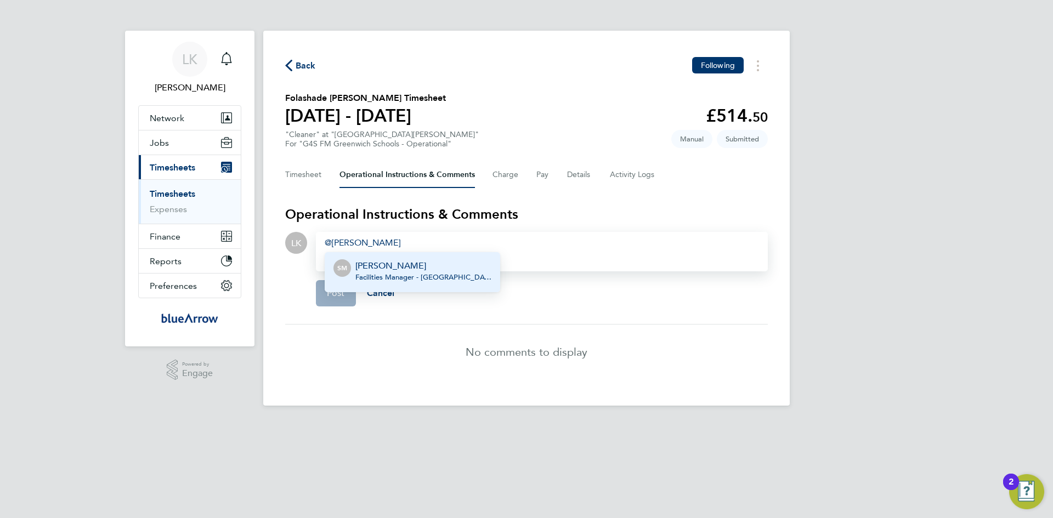
click at [400, 273] on span "Facilities Manager - Greenwich - G4S Facilities Management (Uk) Limited" at bounding box center [423, 277] width 136 height 9
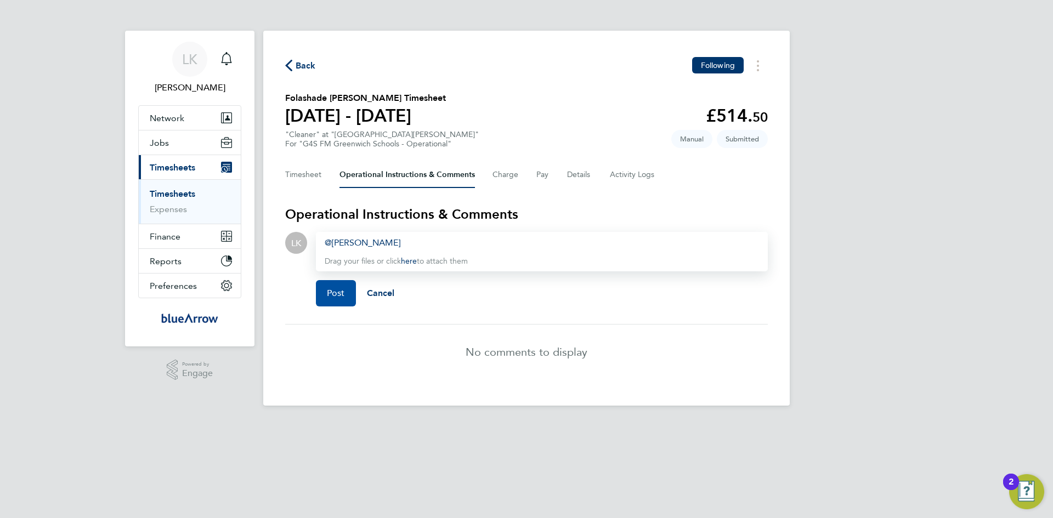
click at [335, 292] on span "Post" at bounding box center [336, 293] width 18 height 11
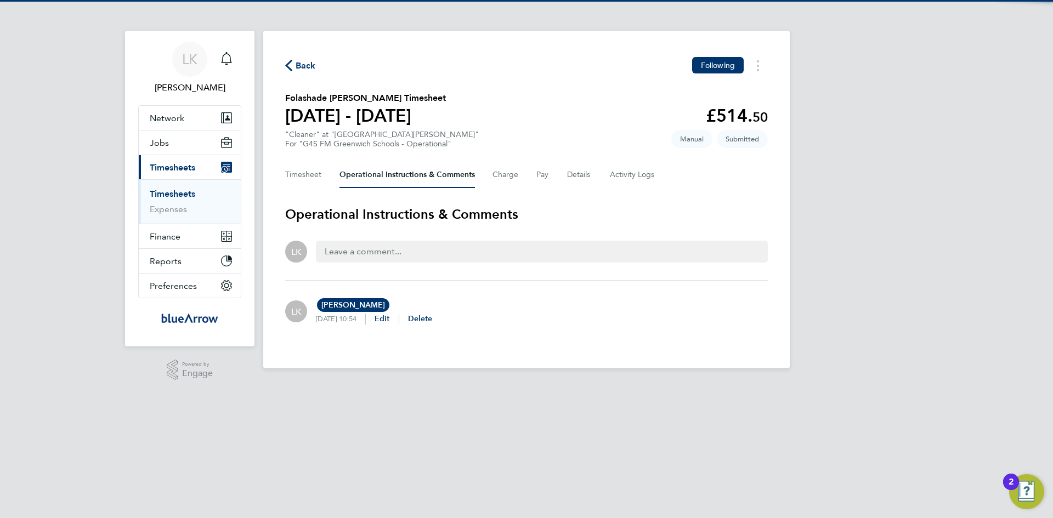
click at [169, 194] on link "Timesheets" at bounding box center [173, 194] width 46 height 10
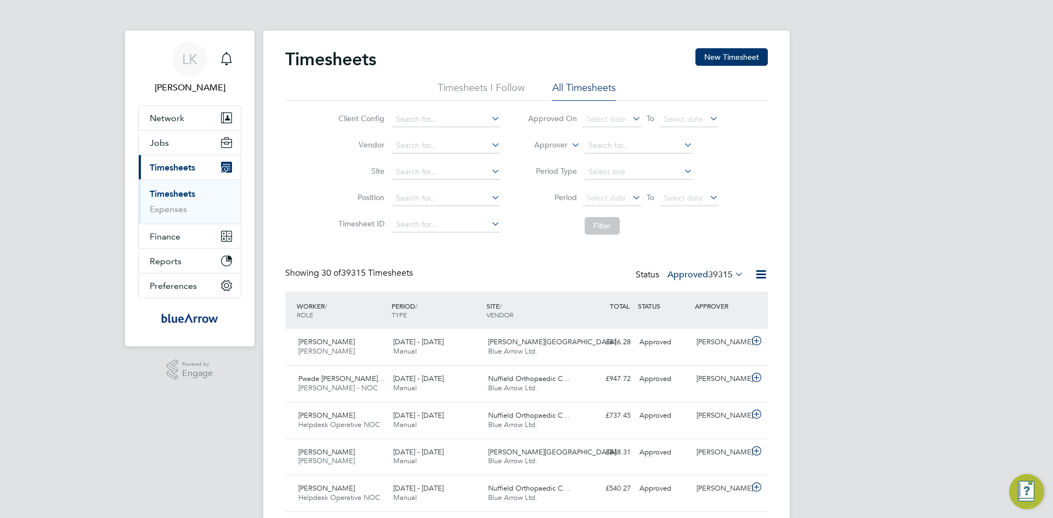
scroll to position [28, 95]
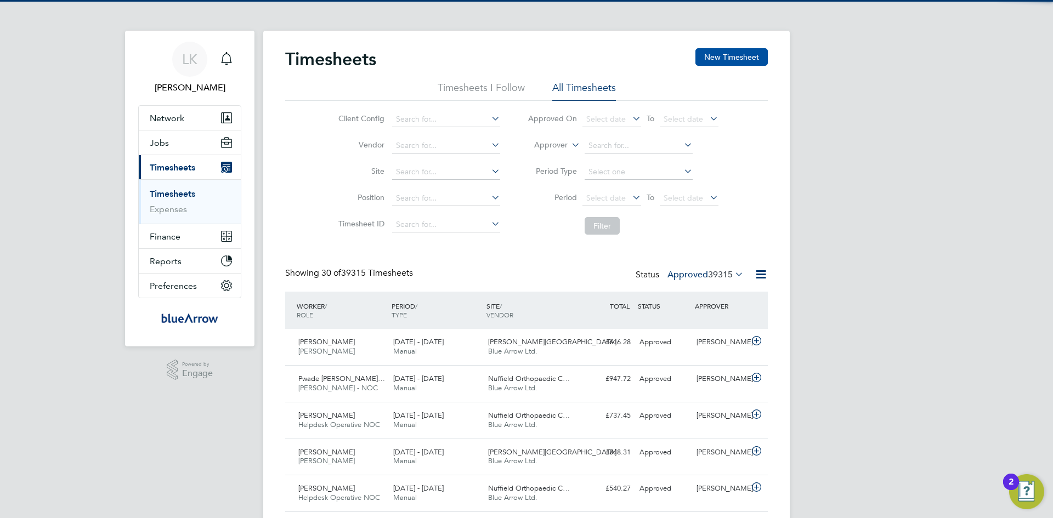
click at [733, 55] on button "New Timesheet" at bounding box center [731, 57] width 72 height 18
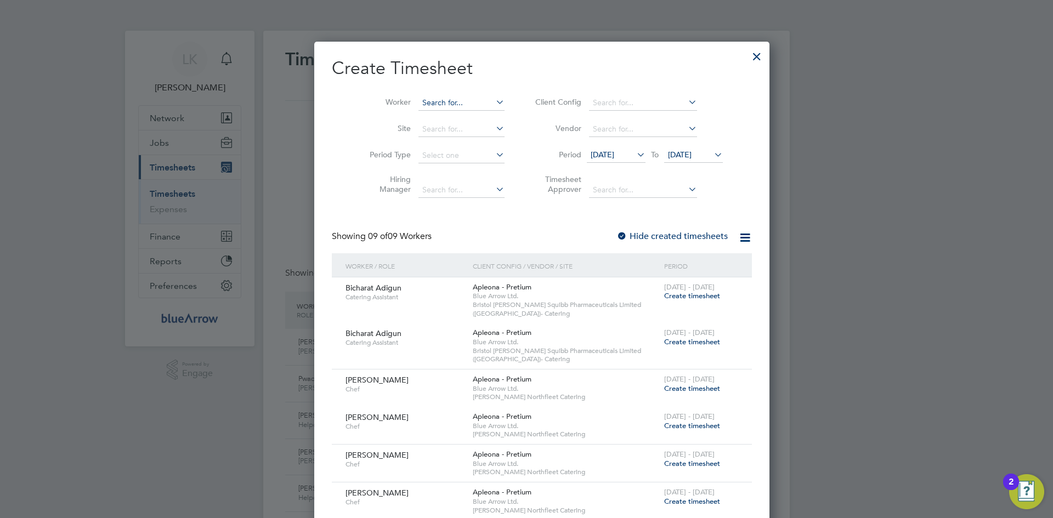
click at [418, 101] on input at bounding box center [461, 102] width 86 height 15
paste input "[PERSON_NAME]"
type input "[PERSON_NAME]"
click at [418, 101] on input at bounding box center [461, 102] width 86 height 15
paste input "[PERSON_NAME]"
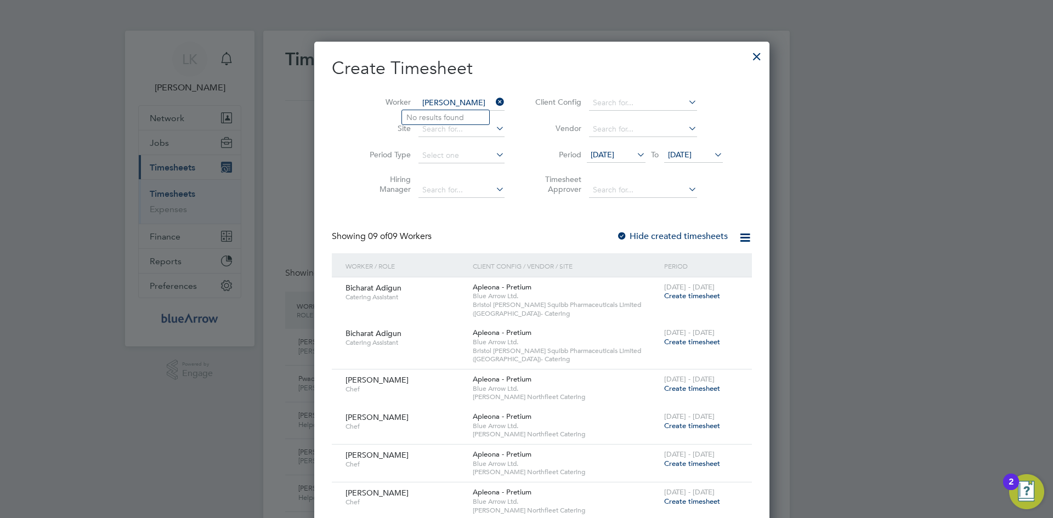
click at [471, 105] on input "Moriamo Ajibaye" at bounding box center [461, 102] width 86 height 15
click at [446, 122] on li "Moriamo Abiola Ajibaye" at bounding box center [454, 117] width 105 height 15
type input "[PERSON_NAME]"
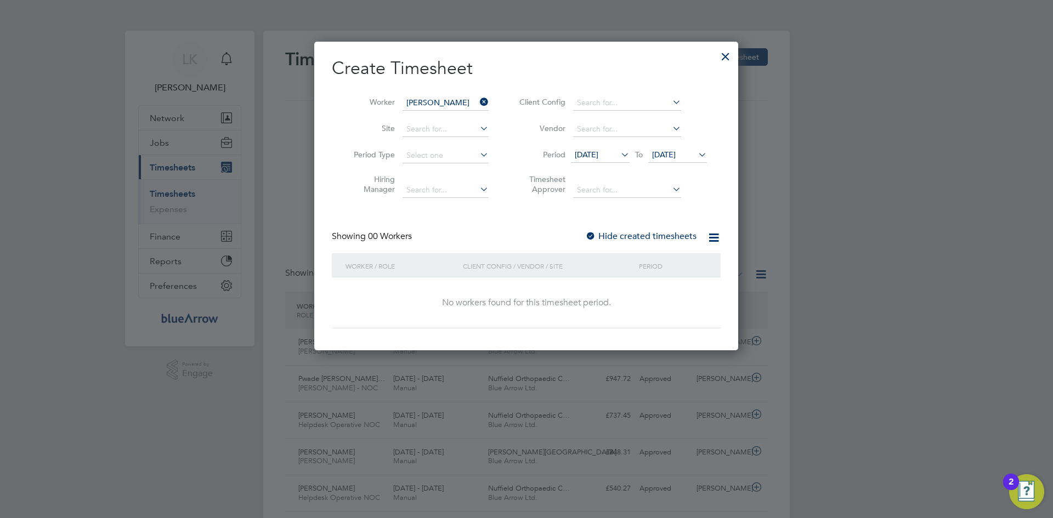
click at [593, 154] on span "[DATE]" at bounding box center [587, 155] width 24 height 10
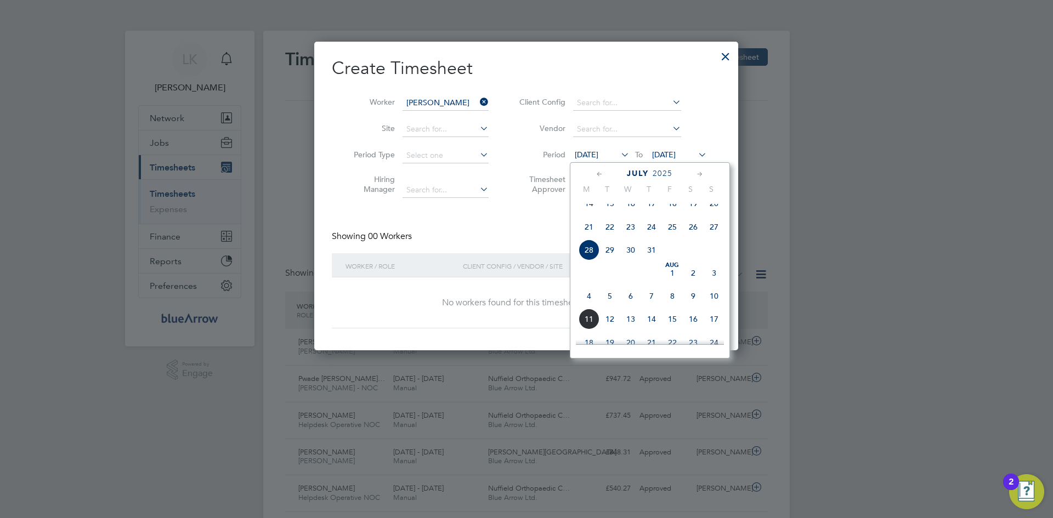
click at [587, 305] on span "4" at bounding box center [589, 296] width 21 height 21
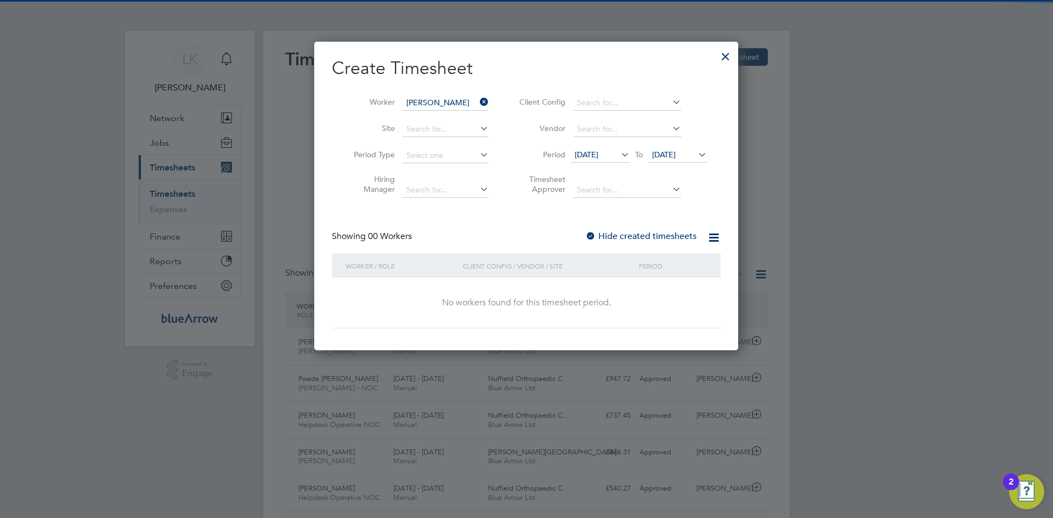
click at [665, 152] on span "[DATE]" at bounding box center [664, 155] width 24 height 10
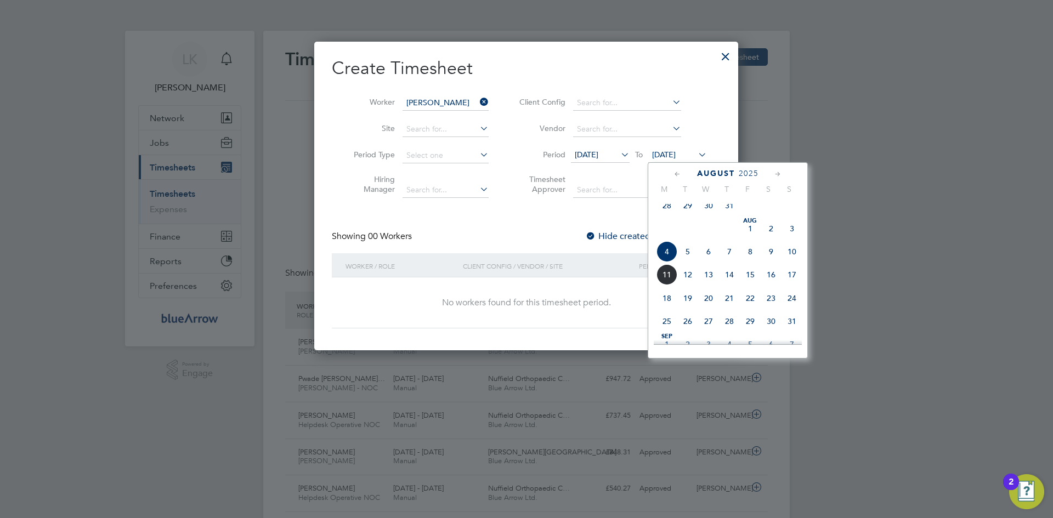
click at [792, 256] on span "10" at bounding box center [792, 251] width 21 height 21
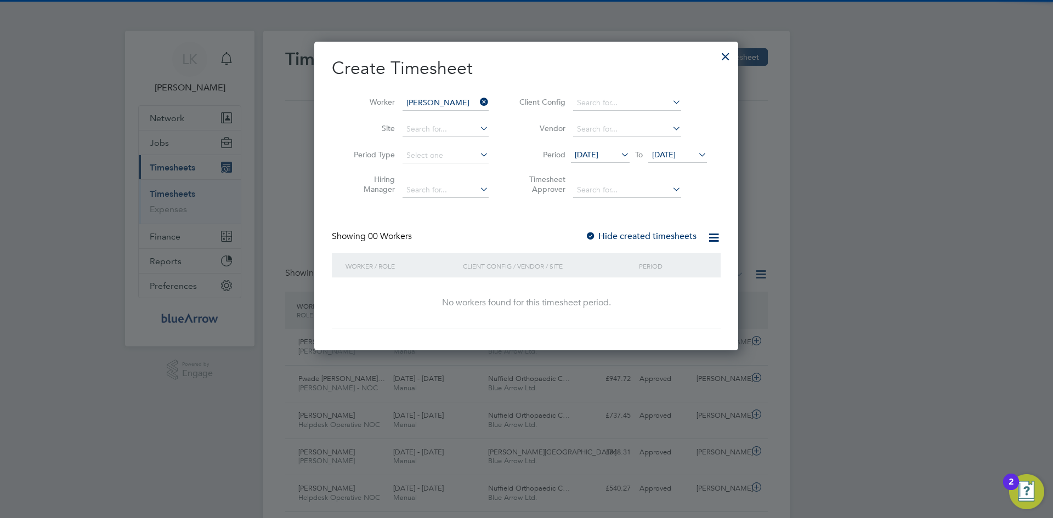
click at [644, 234] on label "Hide created timesheets" at bounding box center [640, 236] width 111 height 11
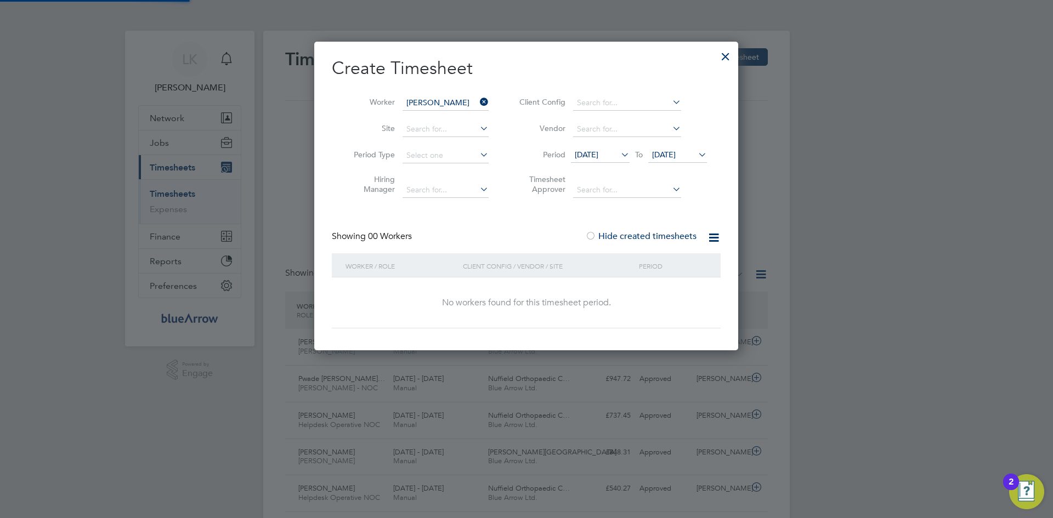
click at [644, 234] on label "Hide created timesheets" at bounding box center [640, 236] width 111 height 11
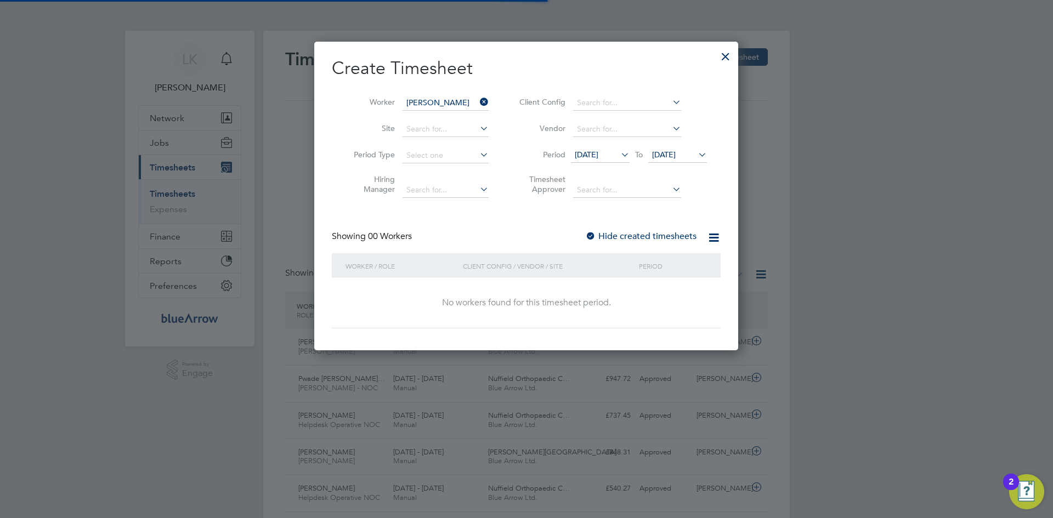
click at [644, 234] on label "Hide created timesheets" at bounding box center [640, 236] width 111 height 11
click at [663, 234] on label "Hide created timesheets" at bounding box center [640, 236] width 111 height 11
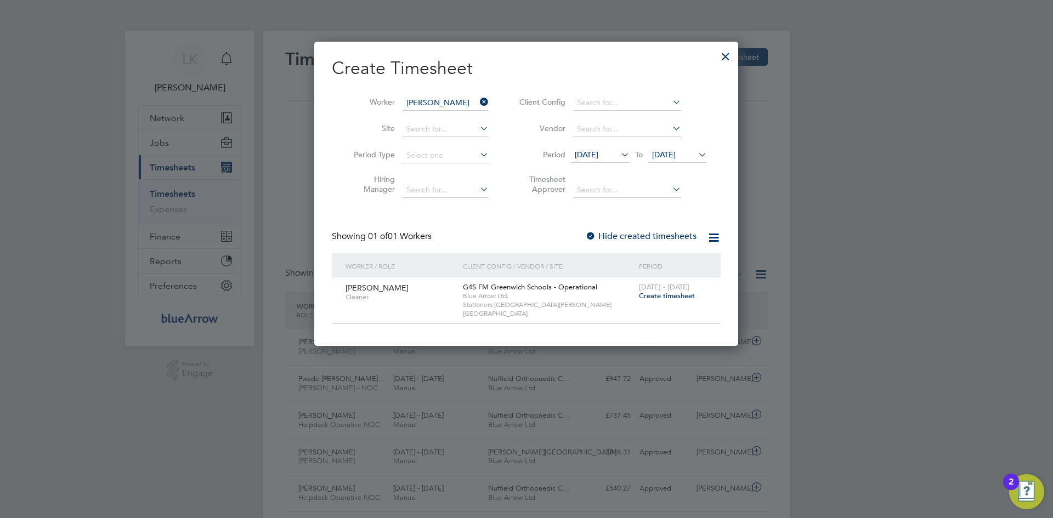
click at [659, 298] on span "Create timesheet" at bounding box center [667, 295] width 56 height 9
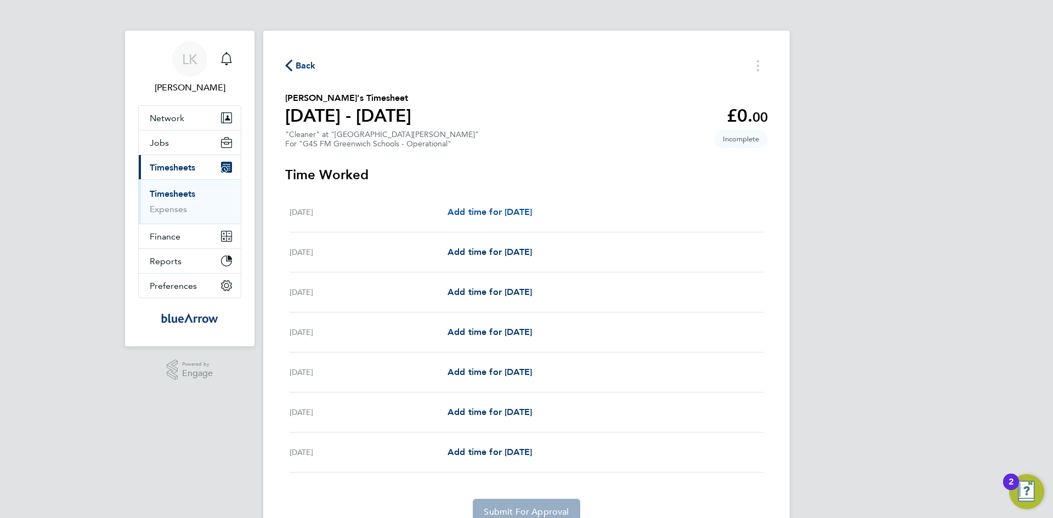
click at [480, 217] on link "Add time for Mon 04 Aug" at bounding box center [490, 212] width 84 height 13
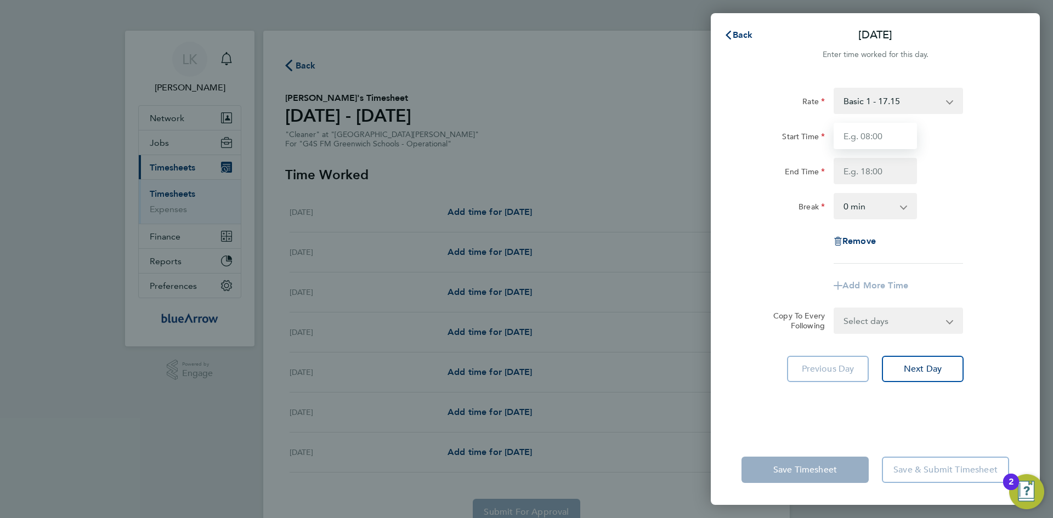
click at [857, 129] on input "Start Time" at bounding box center [875, 136] width 83 height 26
type input "10:00"
type input "16:00"
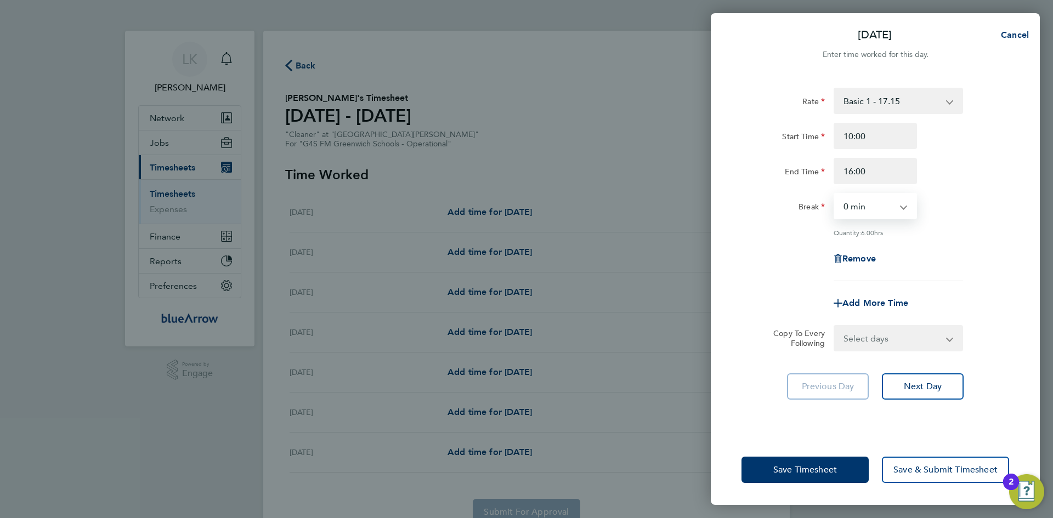
click at [858, 336] on select "Select days Day Weekday (Mon-Fri) Weekend (Sat-Sun) Tuesday Wednesday Thursday …" at bounding box center [892, 338] width 115 height 24
select select "WEEKDAY"
click at [835, 326] on select "Select days Day Weekday (Mon-Fri) Weekend (Sat-Sun) Tuesday Wednesday Thursday …" at bounding box center [892, 338] width 115 height 24
select select "2025-08-10"
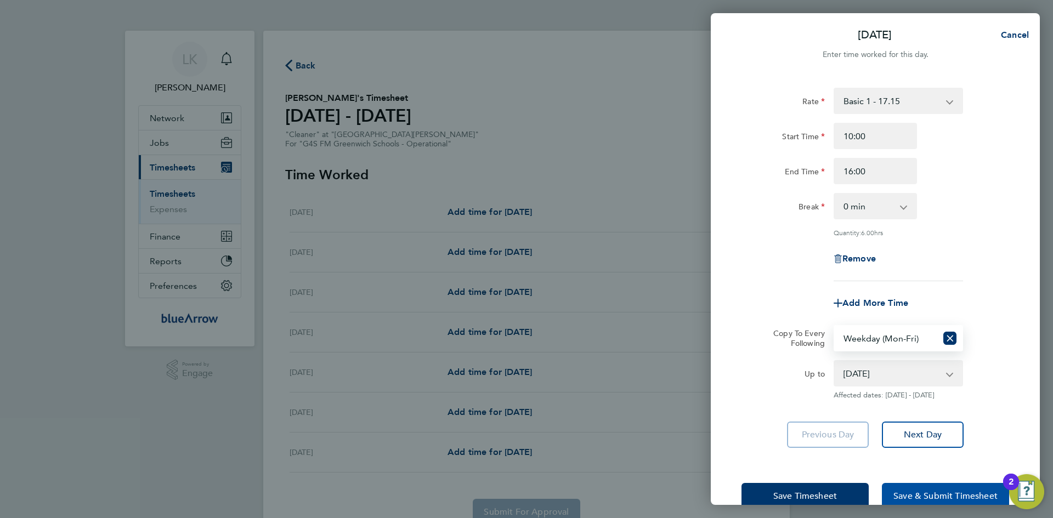
click at [932, 491] on span "Save & Submit Timesheet" at bounding box center [945, 496] width 104 height 11
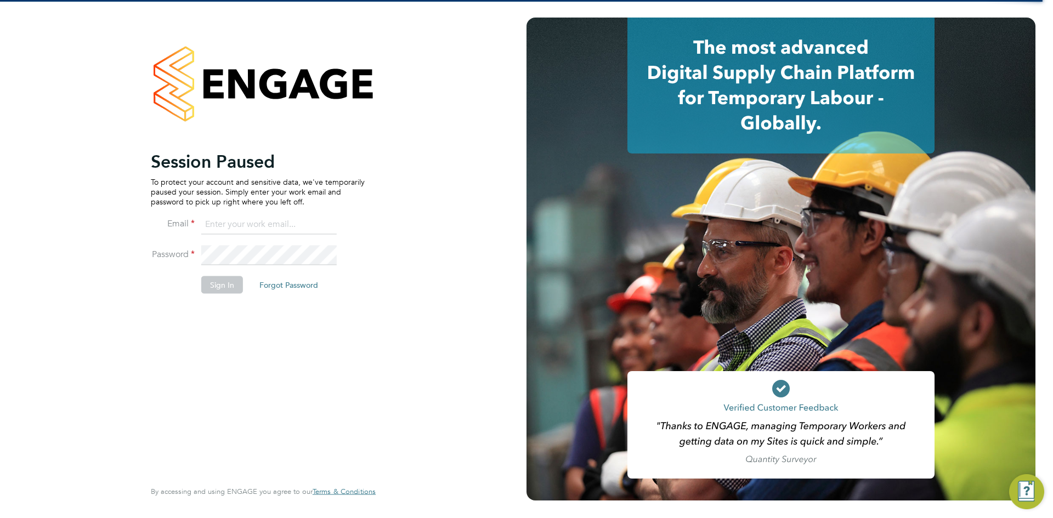
type input "[PERSON_NAME][EMAIL_ADDRESS][PERSON_NAME][DOMAIN_NAME]"
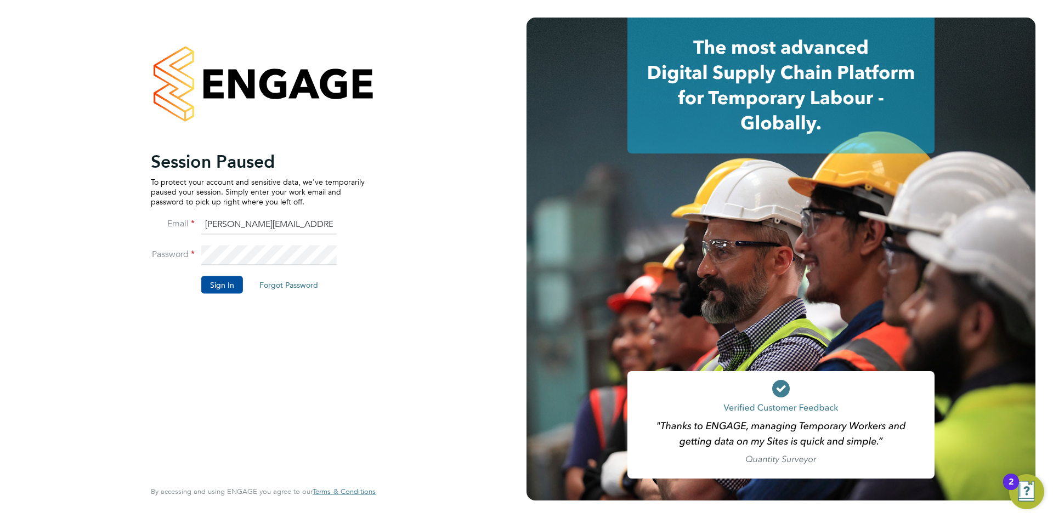
click at [212, 284] on button "Sign In" at bounding box center [222, 285] width 42 height 18
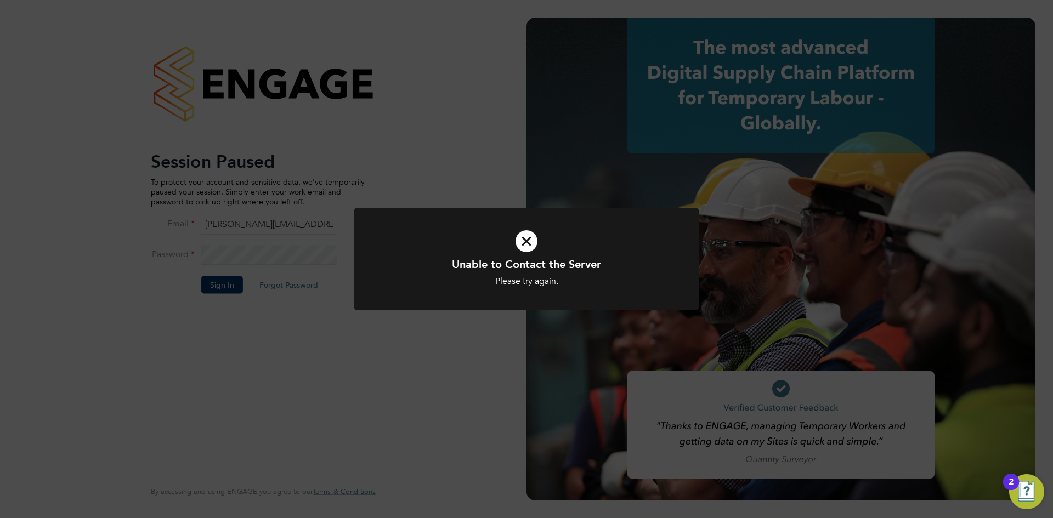
click at [522, 241] on icon at bounding box center [526, 241] width 285 height 43
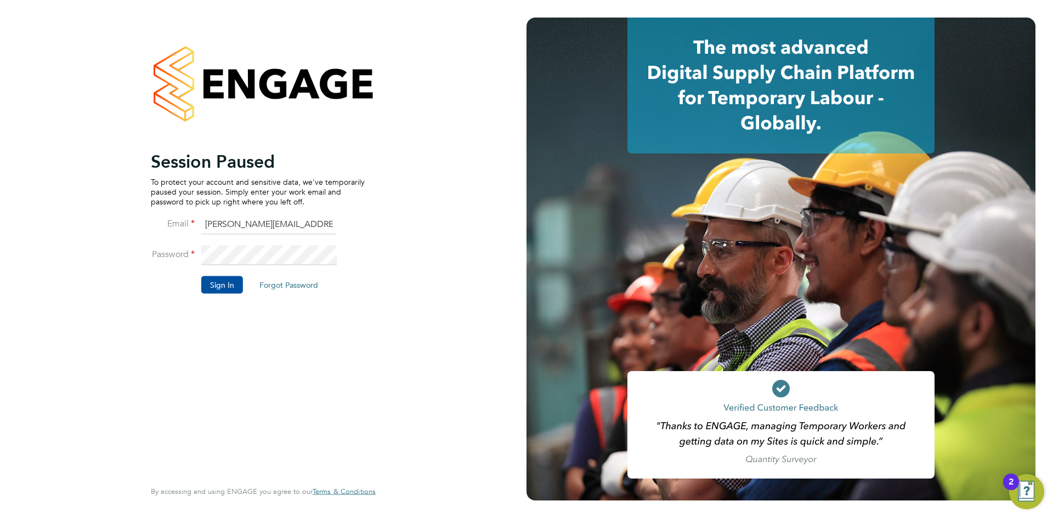
click at [212, 291] on button "Sign In" at bounding box center [222, 285] width 42 height 18
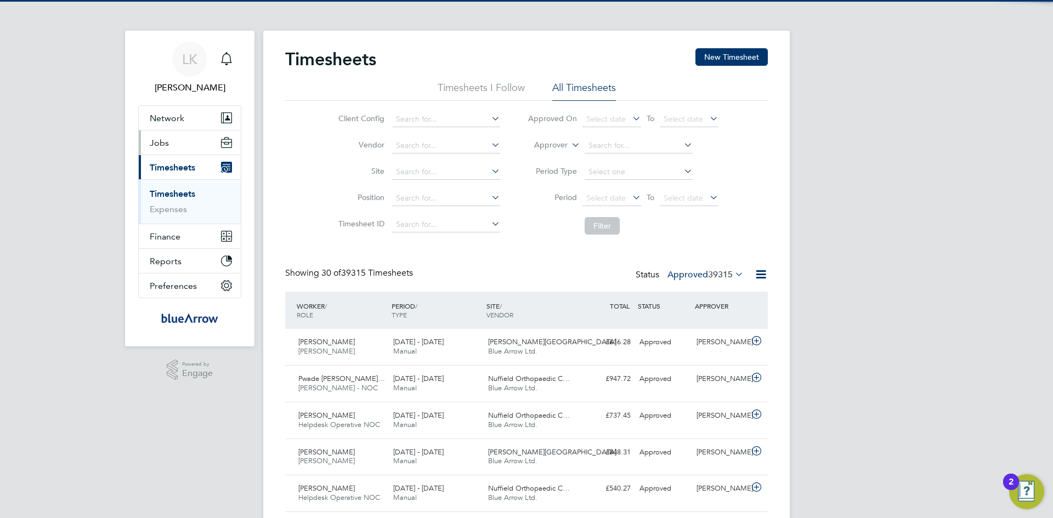
click at [172, 145] on button "Jobs" at bounding box center [190, 143] width 102 height 24
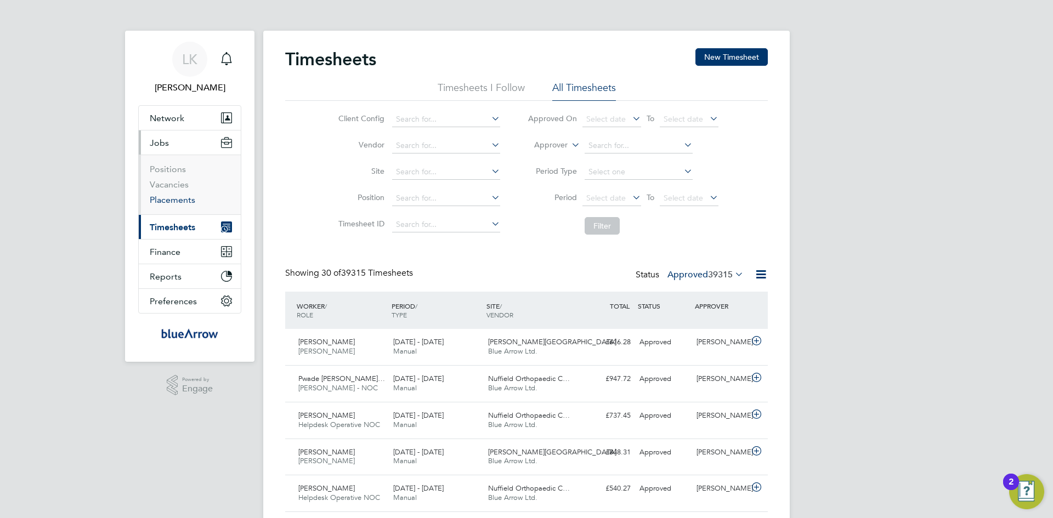
click at [171, 202] on link "Placements" at bounding box center [173, 200] width 46 height 10
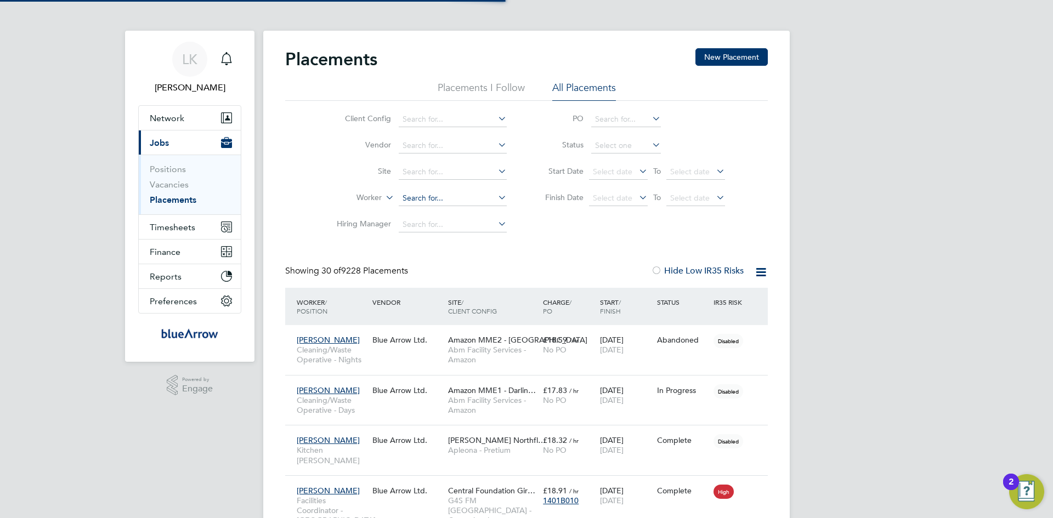
click at [410, 199] on input at bounding box center [453, 198] width 108 height 15
paste input "[PERSON_NAME]"
click at [459, 199] on input "[PERSON_NAME]" at bounding box center [453, 198] width 108 height 15
click at [444, 216] on li "Moriamo Abiola Ajibaye" at bounding box center [452, 213] width 109 height 15
type input "[PERSON_NAME]"
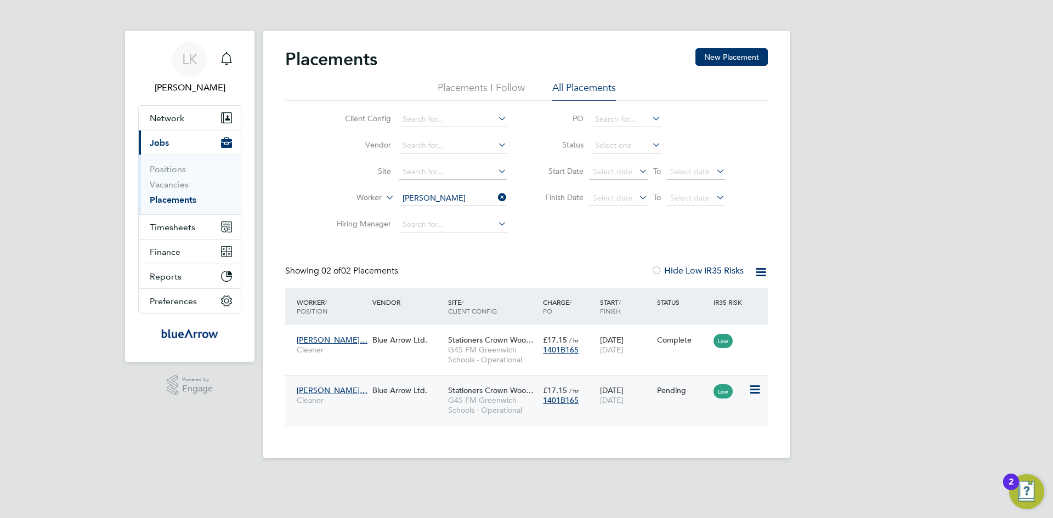
click at [755, 389] on icon at bounding box center [754, 389] width 11 height 13
click at [704, 459] on li "Start" at bounding box center [721, 458] width 78 height 15
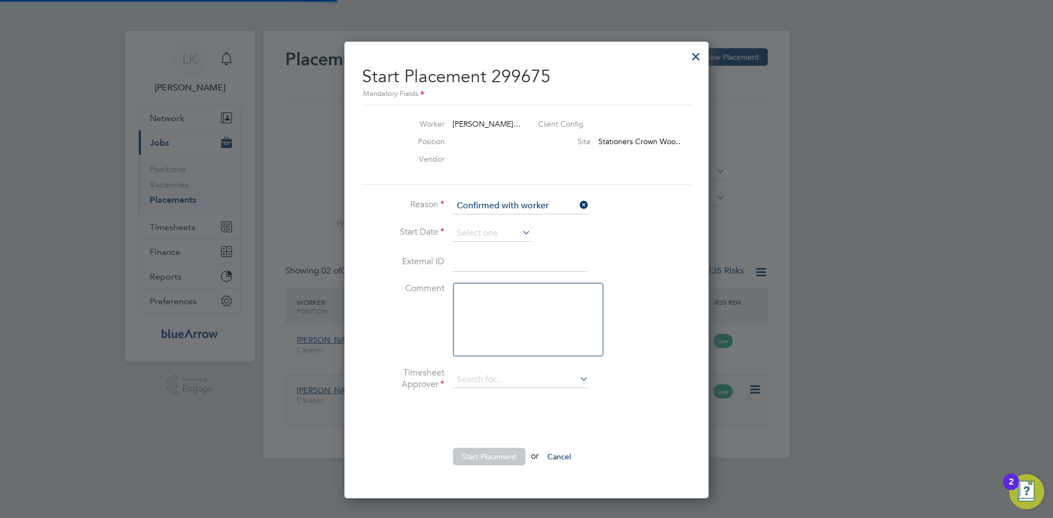
type input "[PERSON_NAME]"
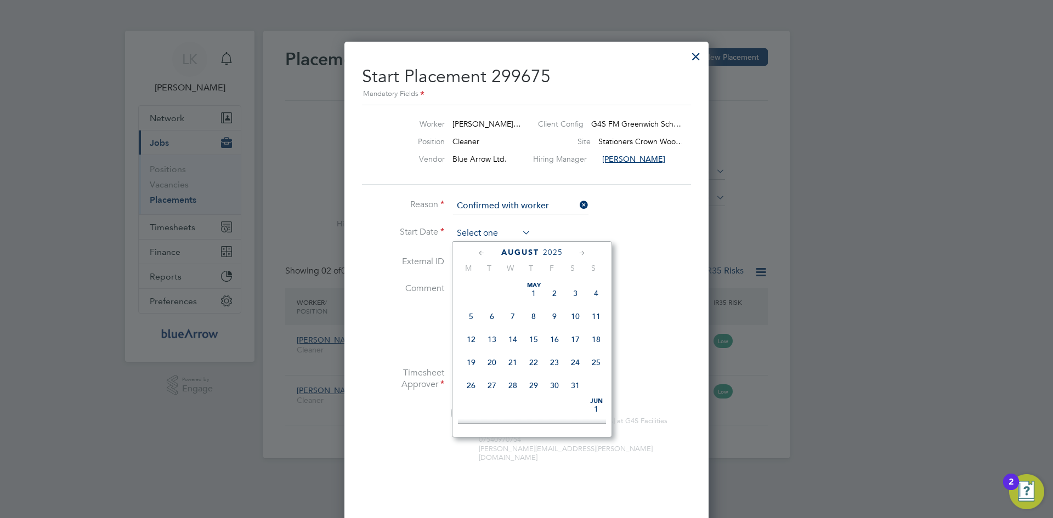
click at [464, 233] on input at bounding box center [492, 233] width 78 height 16
click at [472, 317] on span "4" at bounding box center [471, 307] width 21 height 21
type input "[DATE]"
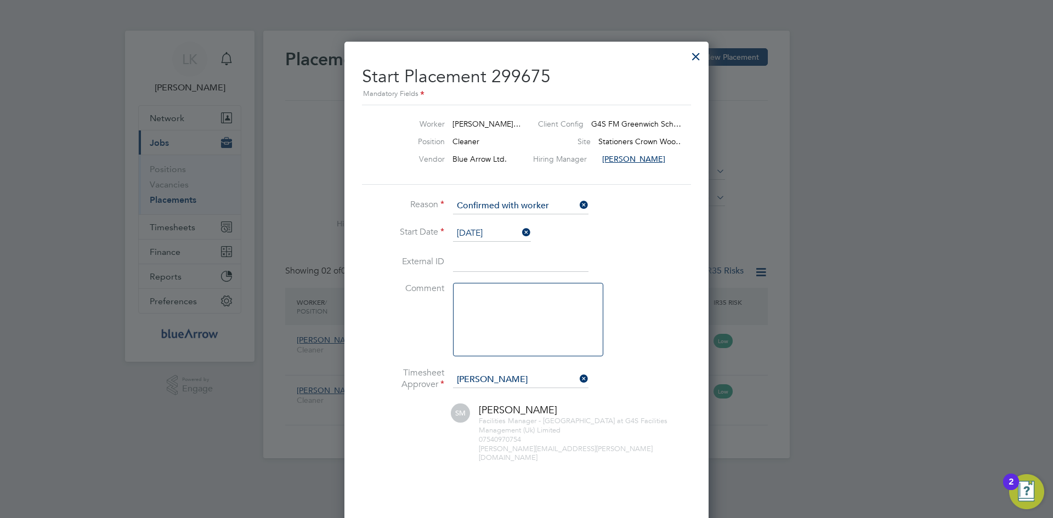
click at [506, 518] on button "Start Placement" at bounding box center [489, 527] width 72 height 18
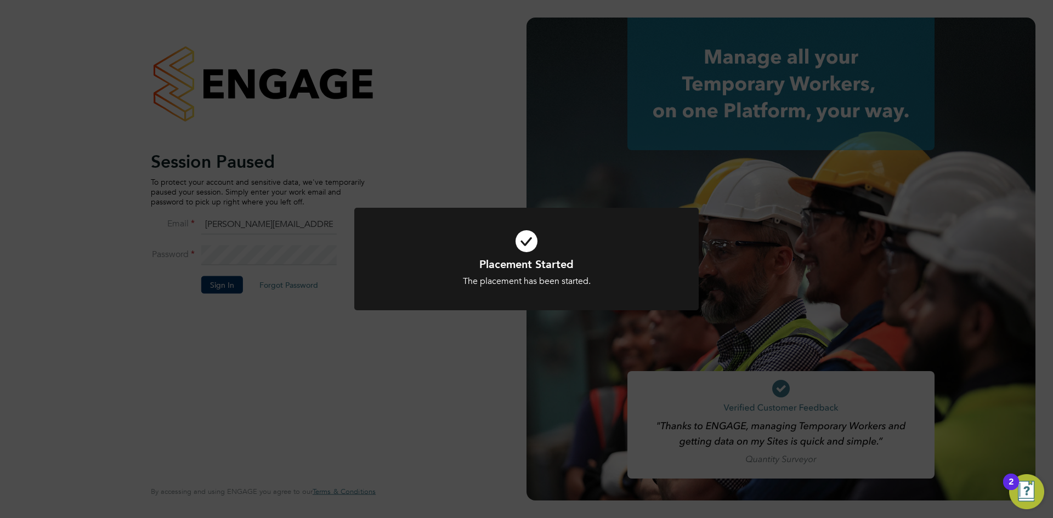
click at [522, 271] on h1 "Placement Started" at bounding box center [526, 264] width 285 height 14
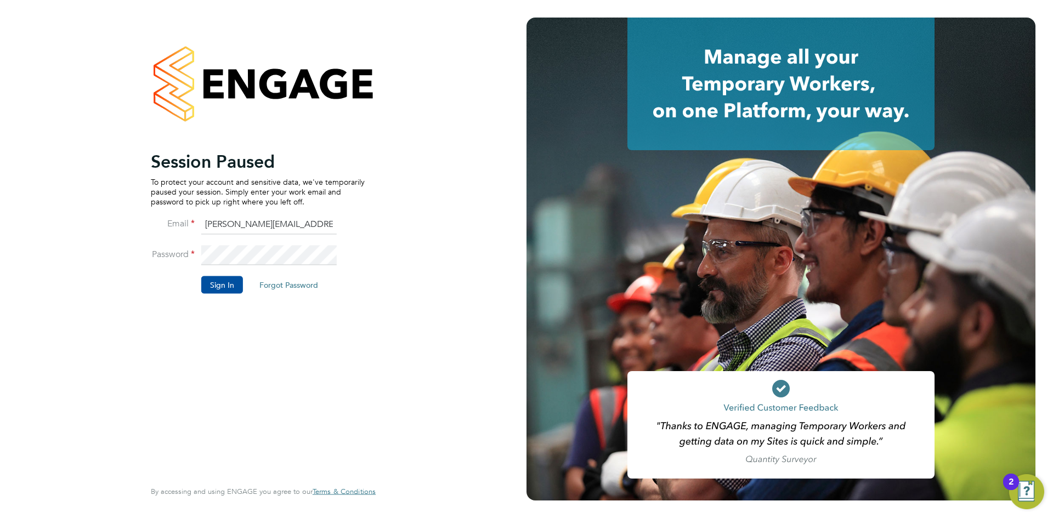
click at [222, 284] on button "Sign In" at bounding box center [222, 285] width 42 height 18
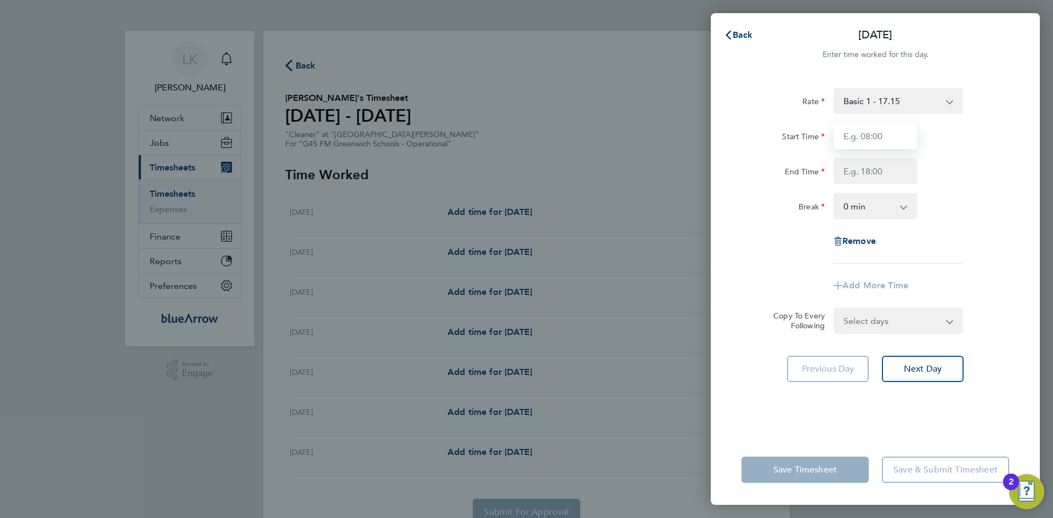
click at [872, 139] on input "Start Time" at bounding box center [875, 136] width 83 height 26
type input "10:00"
type input "16:00"
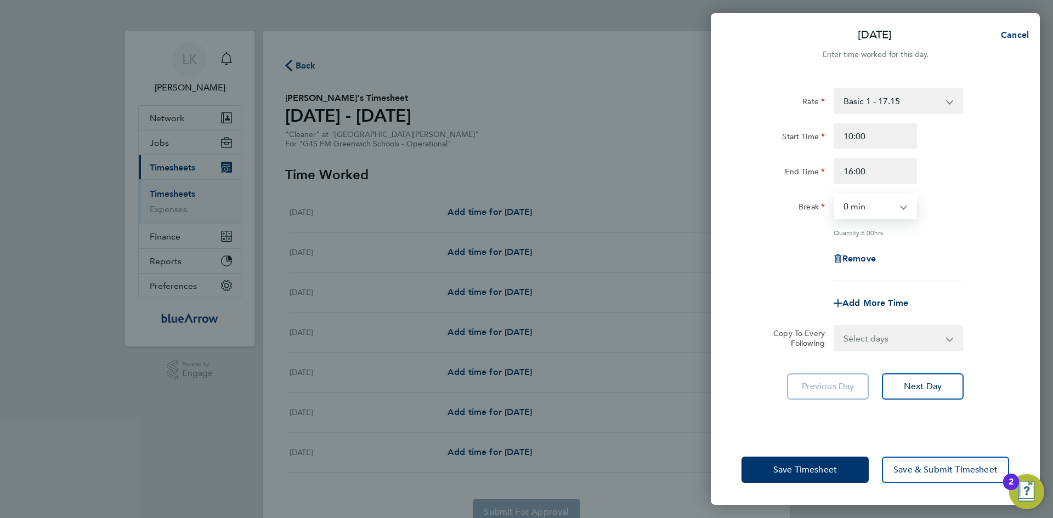
click at [892, 343] on select "Select days Day Weekday (Mon-Fri) Weekend (Sat-Sun) [DATE] [DATE] [DATE] [DATE]…" at bounding box center [892, 338] width 115 height 24
select select "WEEKDAY"
click at [835, 326] on select "Select days Day Weekday (Mon-Fri) Weekend (Sat-Sun) [DATE] [DATE] [DATE] [DATE]…" at bounding box center [892, 338] width 115 height 24
select select "[DATE]"
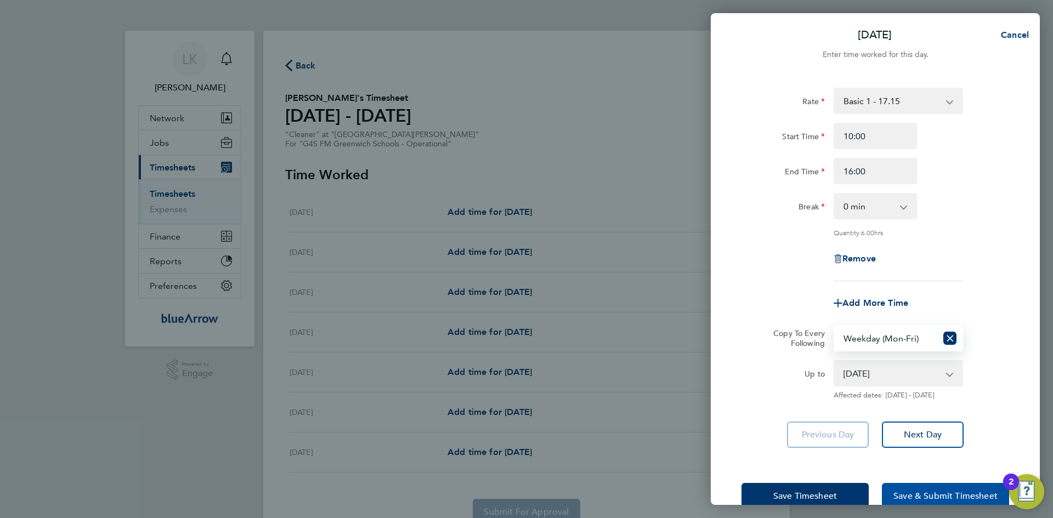
click at [946, 494] on span "Save & Submit Timesheet" at bounding box center [945, 496] width 104 height 11
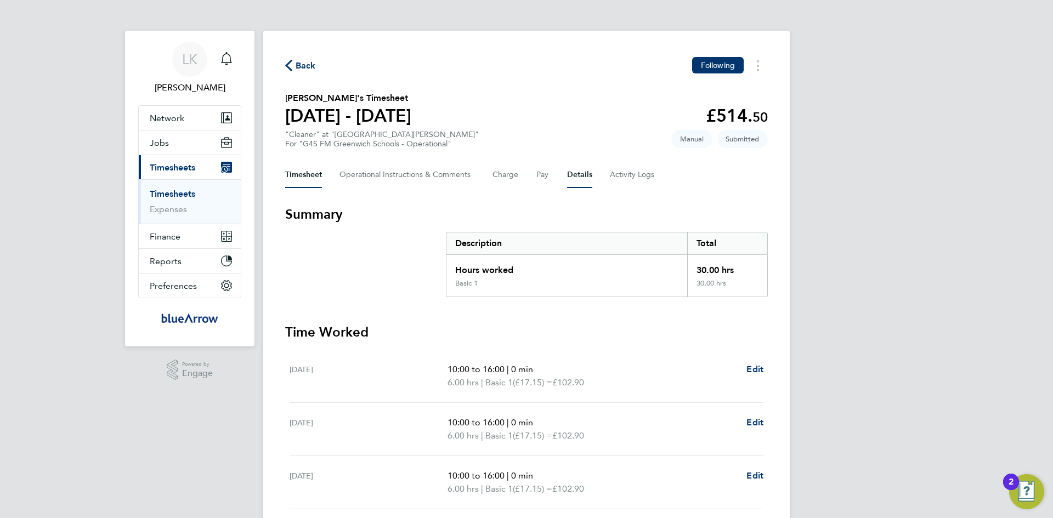
click at [574, 176] on button "Details" at bounding box center [579, 175] width 25 height 26
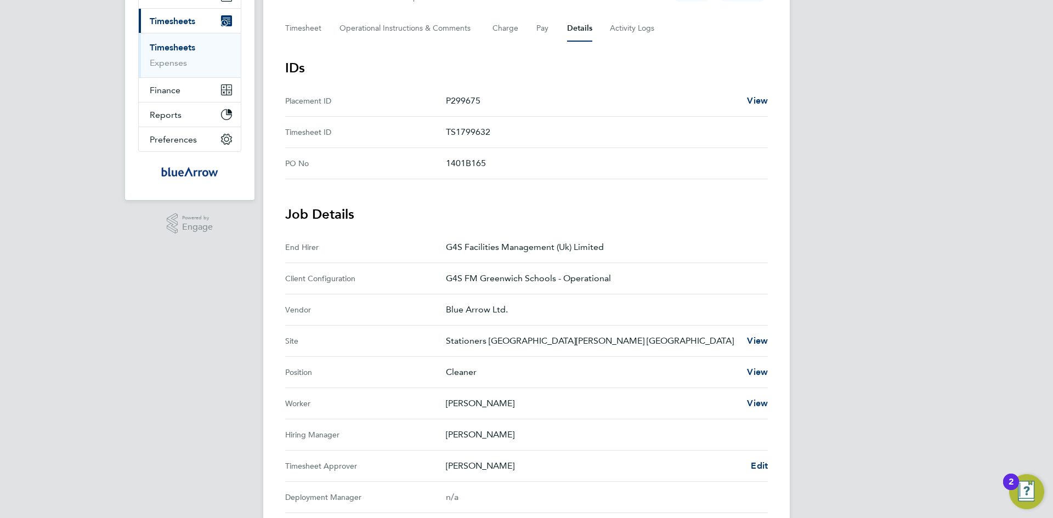
scroll to position [55, 0]
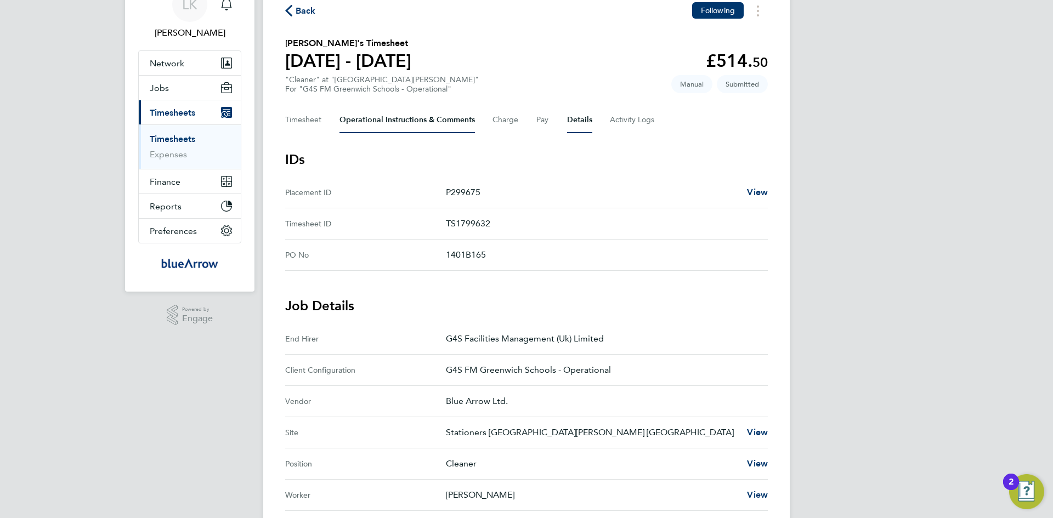
click at [354, 120] on Comments-tab "Operational Instructions & Comments" at bounding box center [406, 120] width 135 height 26
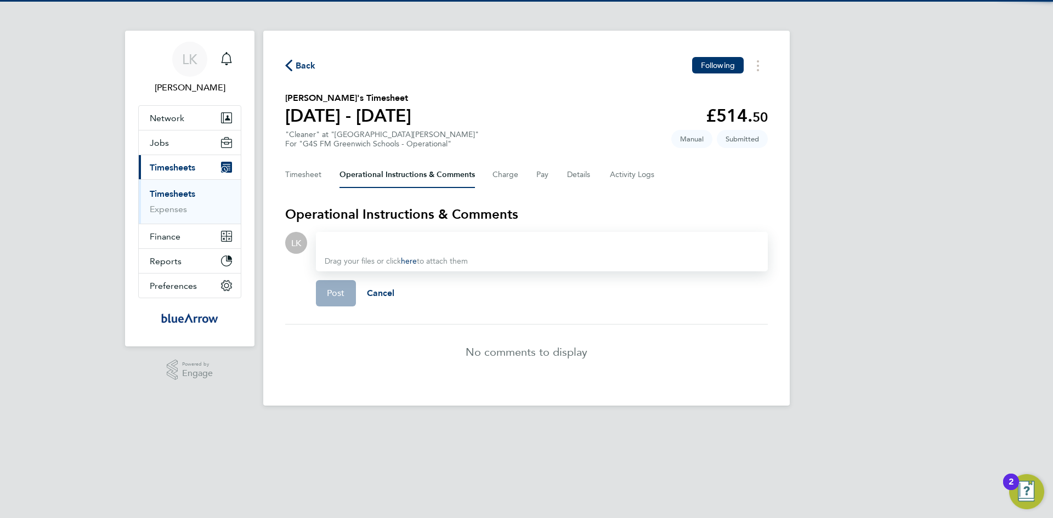
click at [355, 241] on div at bounding box center [542, 242] width 434 height 13
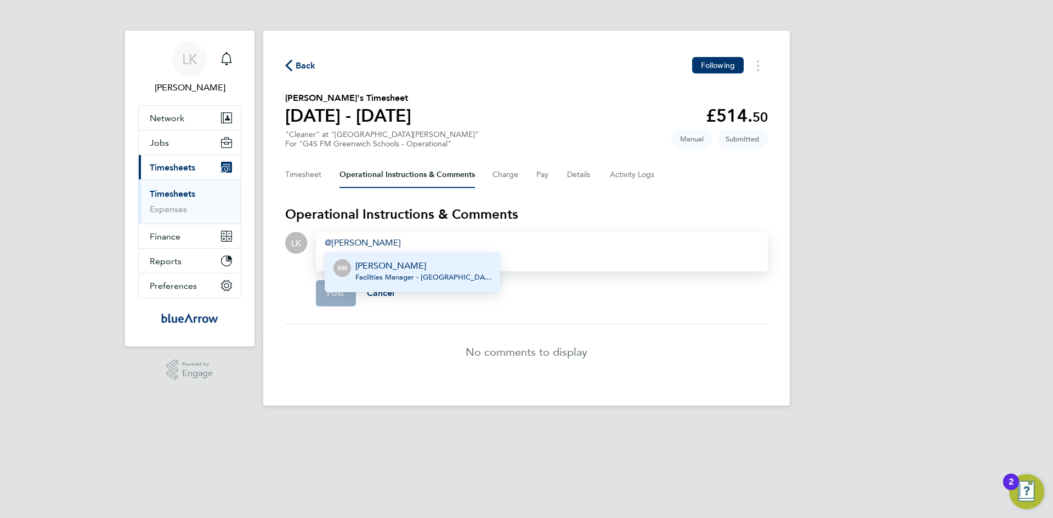
click at [377, 269] on p "[PERSON_NAME]" at bounding box center [423, 265] width 136 height 13
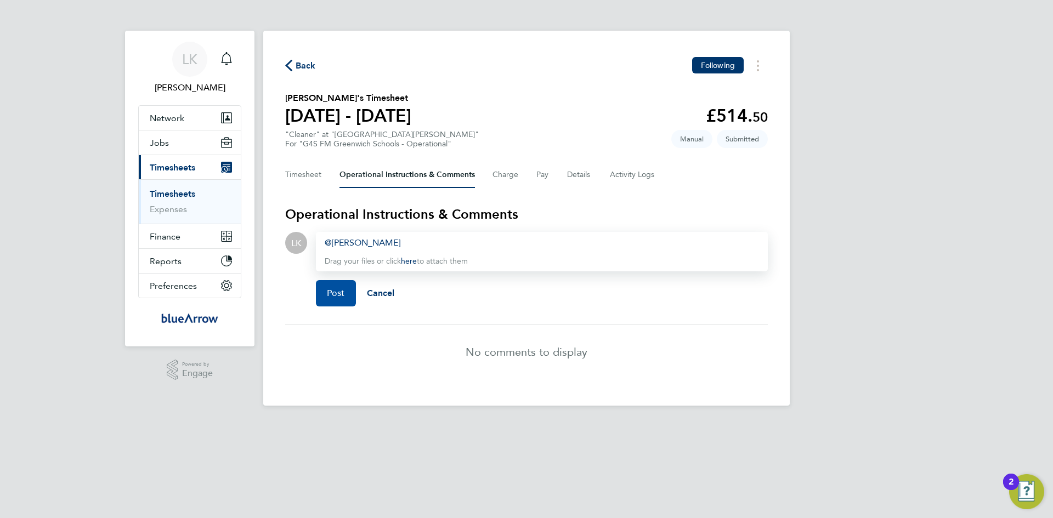
click at [331, 295] on span "Post" at bounding box center [336, 293] width 18 height 11
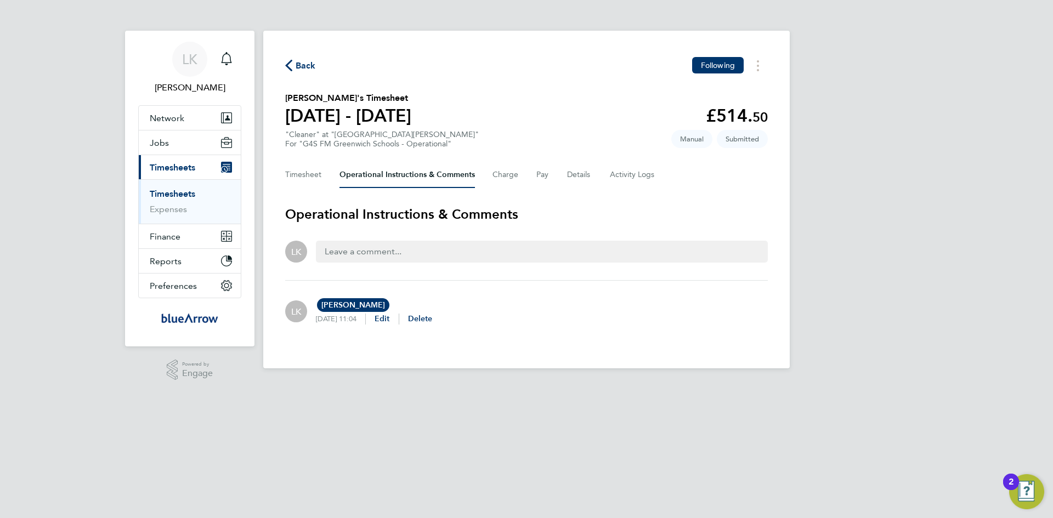
click at [305, 63] on span "Back" at bounding box center [306, 65] width 20 height 13
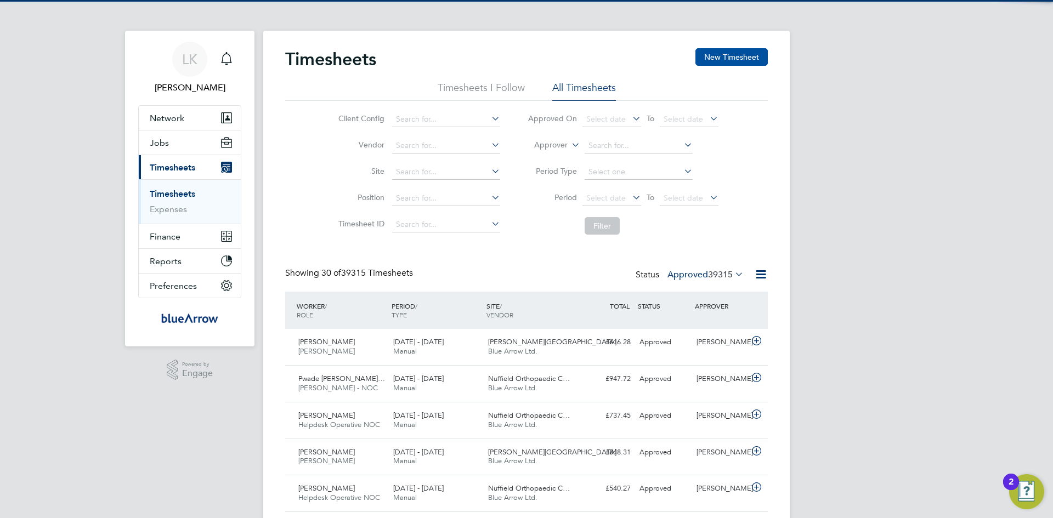
click at [735, 53] on button "New Timesheet" at bounding box center [731, 57] width 72 height 18
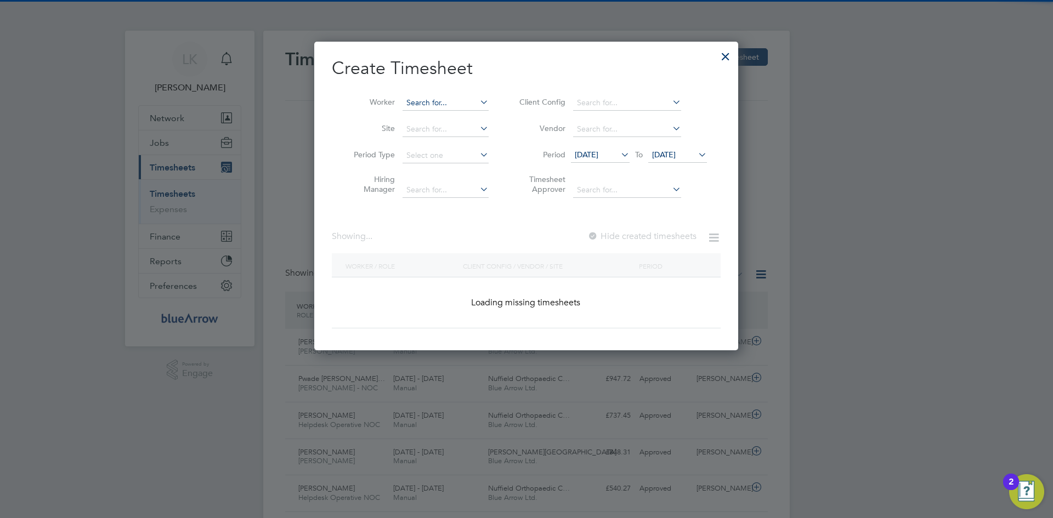
click at [414, 104] on input at bounding box center [446, 102] width 86 height 15
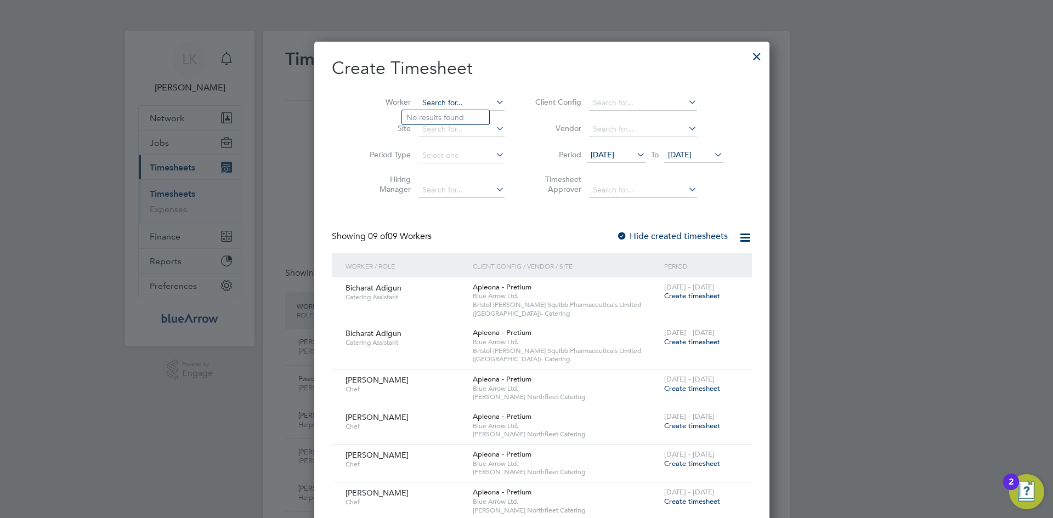
paste input "Serge Le Prince Konan"
drag, startPoint x: 431, startPoint y: 103, endPoint x: 507, endPoint y: 103, distance: 76.2
click at [507, 103] on div "Worker Serge Le Prince Konan Site Period Type Hiring Manager Client Config Vend…" at bounding box center [542, 143] width 420 height 119
click at [465, 111] on li "Serge Le Prince Konan" at bounding box center [466, 117] width 128 height 15
type input "Serge Le Prince Konan"
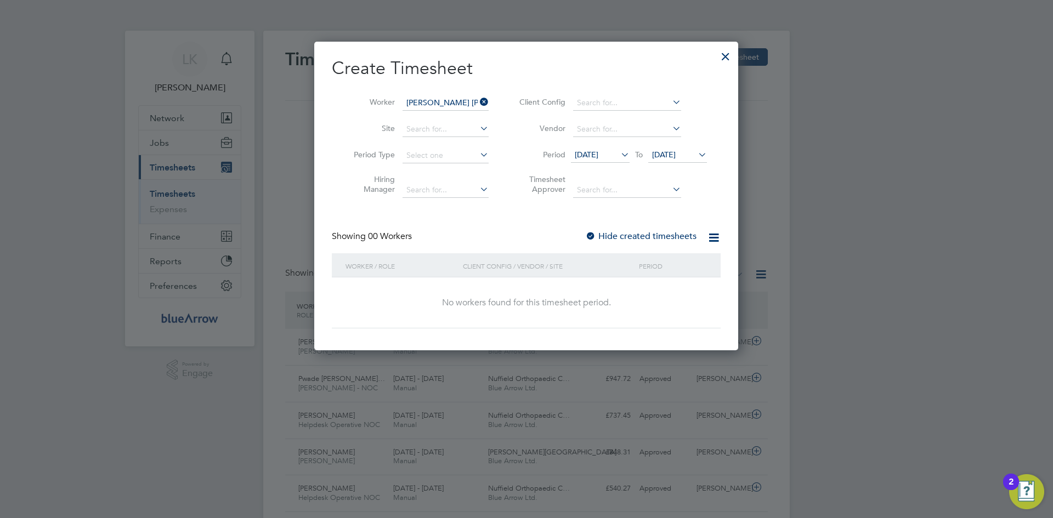
click at [583, 151] on span "[DATE]" at bounding box center [587, 155] width 24 height 10
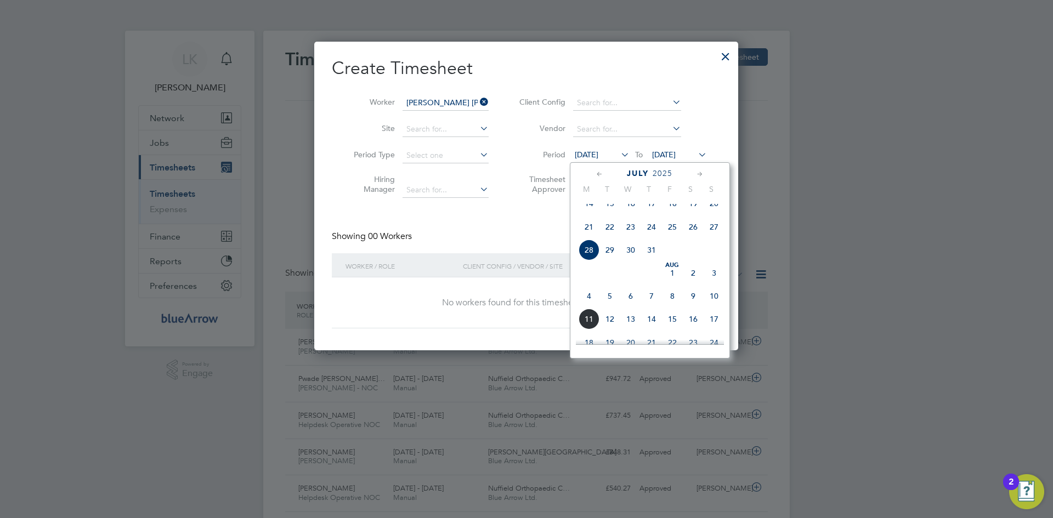
click at [587, 307] on span "4" at bounding box center [589, 296] width 21 height 21
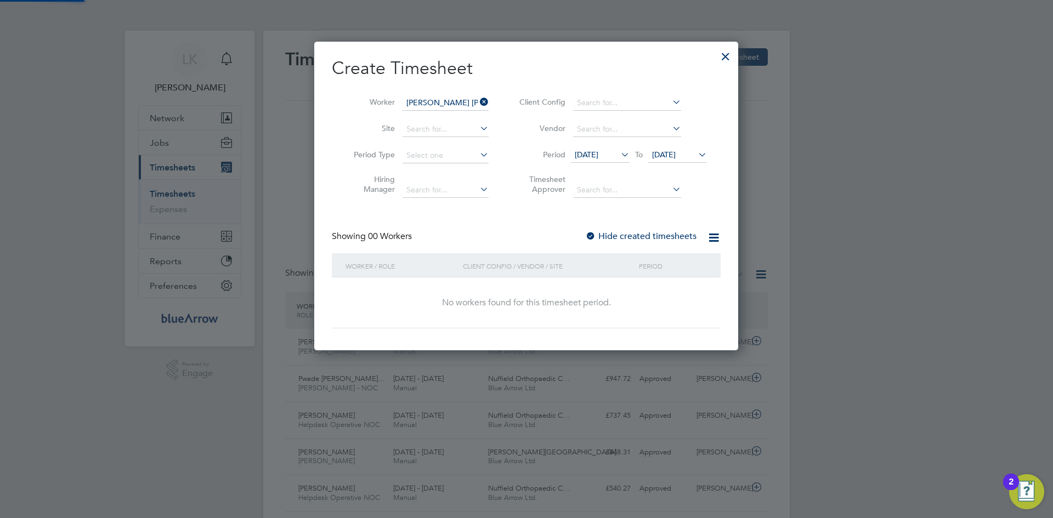
click at [673, 154] on span "[DATE]" at bounding box center [664, 155] width 24 height 10
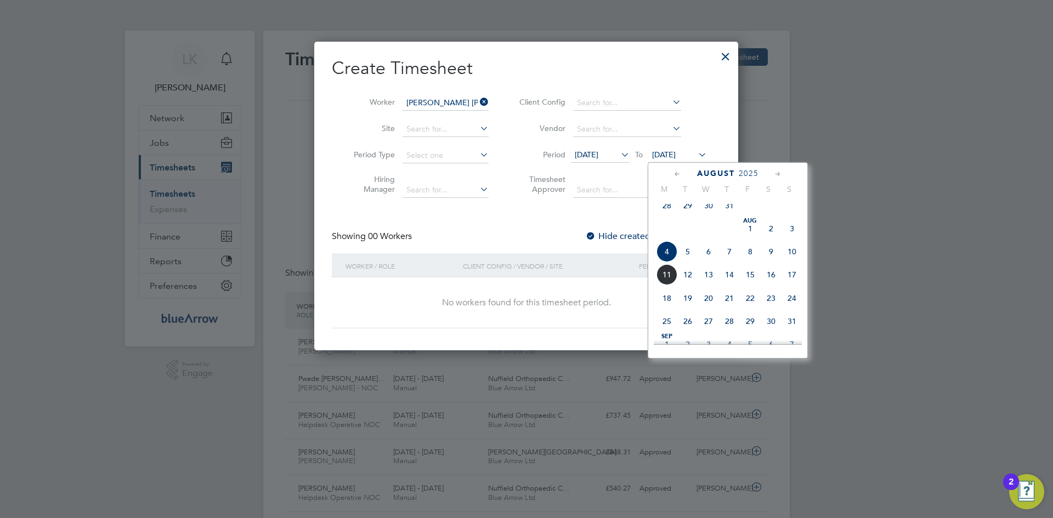
click at [791, 258] on span "10" at bounding box center [792, 251] width 21 height 21
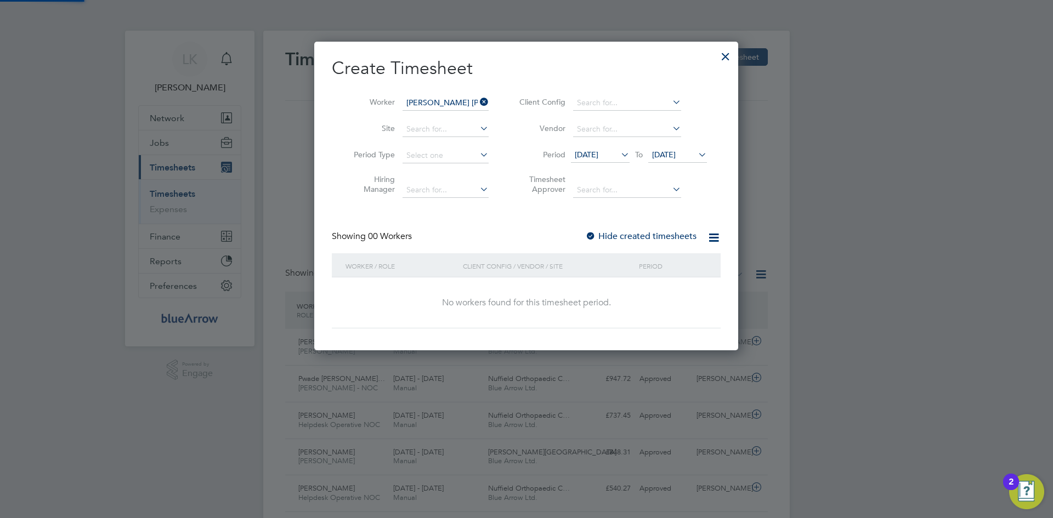
click at [624, 233] on label "Hide created timesheets" at bounding box center [640, 236] width 111 height 11
click at [760, 83] on div at bounding box center [526, 259] width 1053 height 518
click at [726, 54] on div at bounding box center [726, 54] width 20 height 20
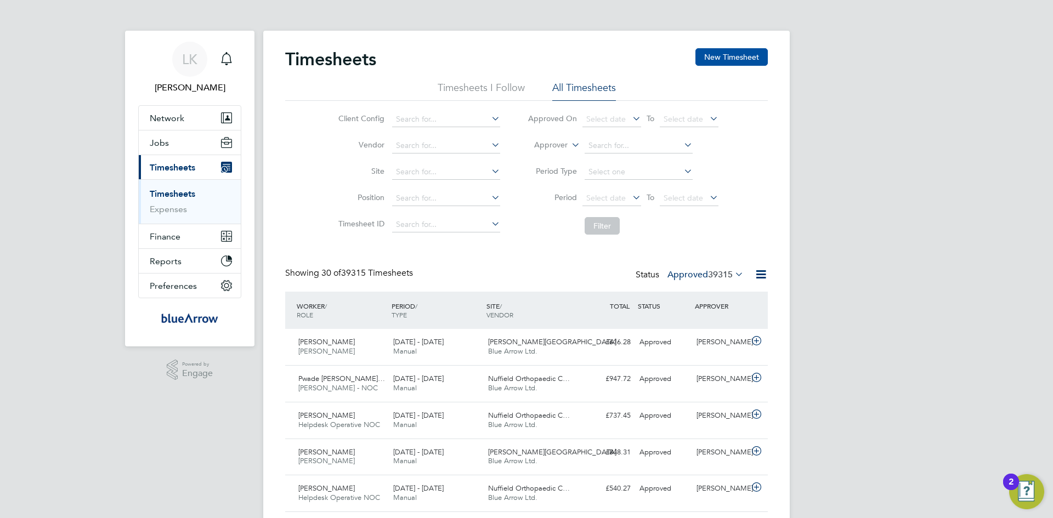
click at [713, 56] on button "New Timesheet" at bounding box center [731, 57] width 72 height 18
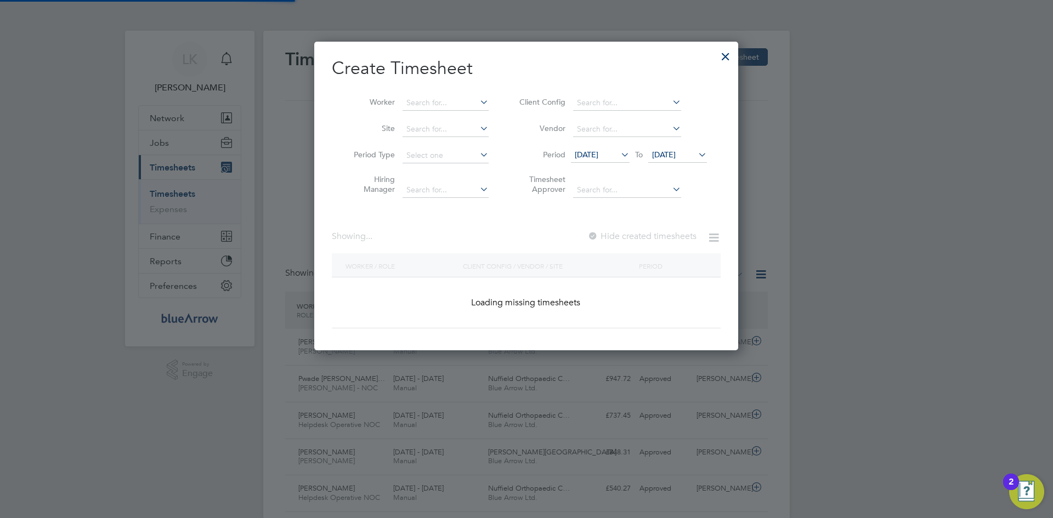
scroll to position [730, 425]
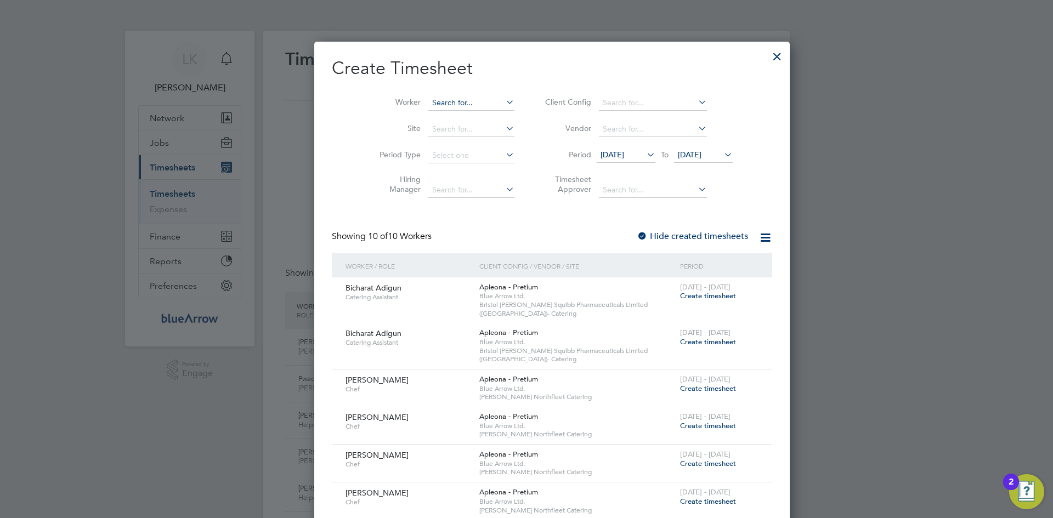
click at [428, 103] on input at bounding box center [471, 102] width 86 height 15
paste input "Serge Le Prince Konan"
click at [431, 115] on li "Serge Le Prince Konan" at bounding box center [466, 117] width 128 height 15
type input "Serge Le Prince Konan"
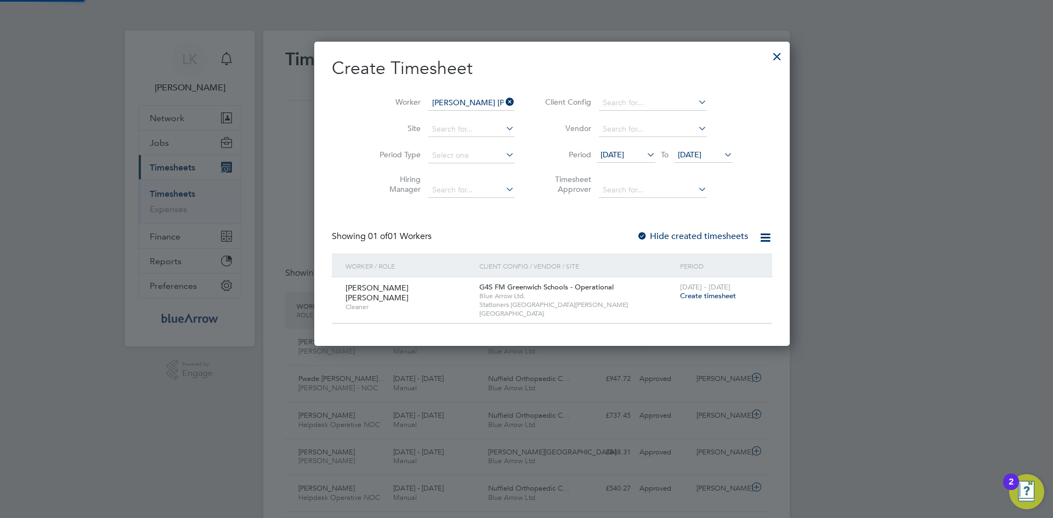
scroll to position [296, 425]
click at [680, 296] on span "Create timesheet" at bounding box center [708, 295] width 56 height 9
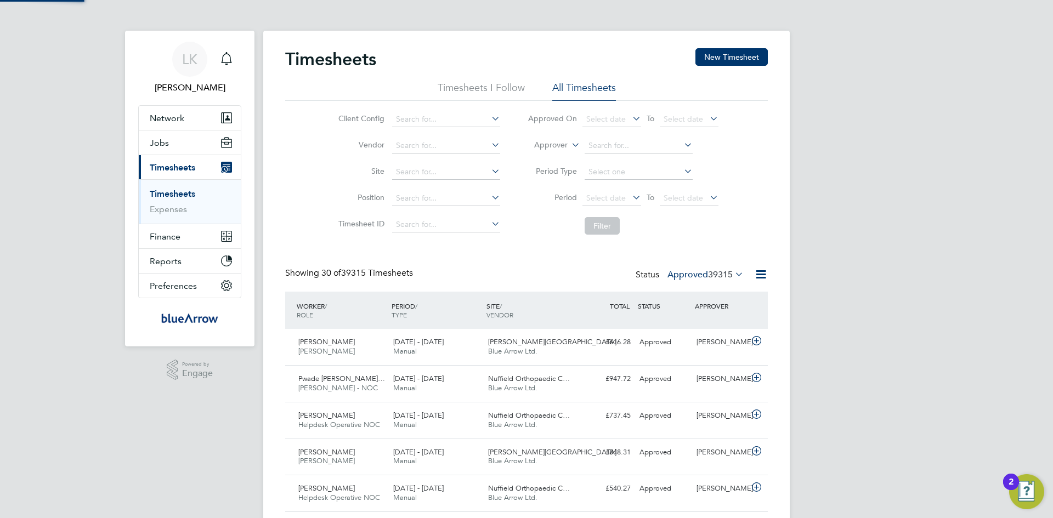
scroll to position [28, 95]
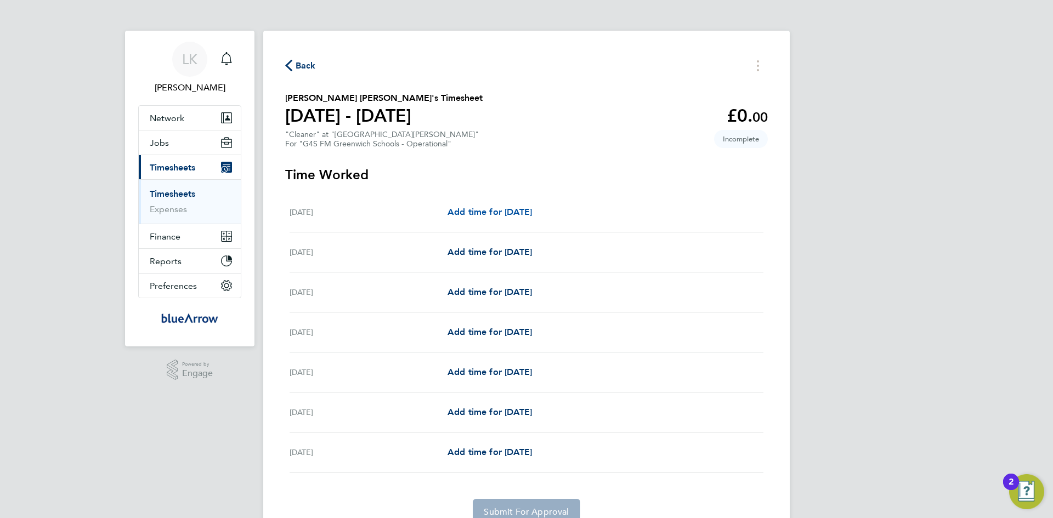
click at [497, 210] on span "Add time for Mon 04 Aug" at bounding box center [490, 212] width 84 height 10
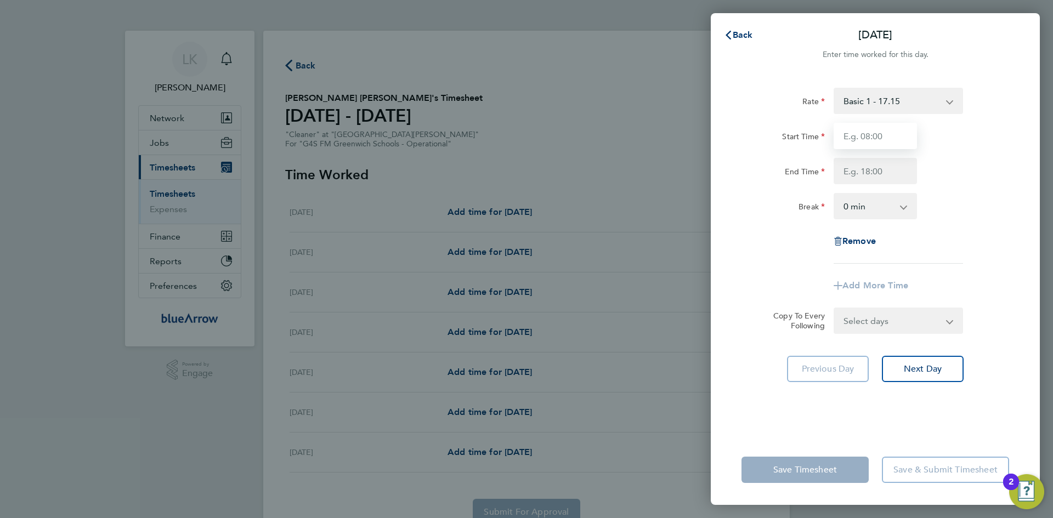
click at [889, 140] on input "Start Time" at bounding box center [875, 136] width 83 height 26
type input "10:00"
type input "16:00"
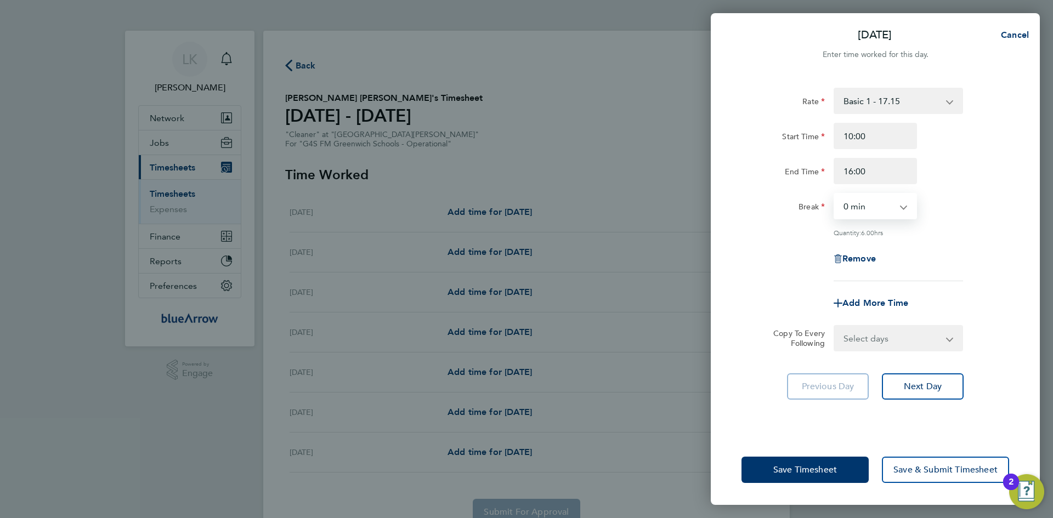
click at [868, 342] on select "Select days Day Weekday (Mon-Fri) Weekend (Sat-Sun) Tuesday Wednesday Thursday …" at bounding box center [892, 338] width 115 height 24
select select "WEEKDAY"
click at [835, 326] on select "Select days Day Weekday (Mon-Fri) Weekend (Sat-Sun) Tuesday Wednesday Thursday …" at bounding box center [892, 338] width 115 height 24
select select "2025-08-10"
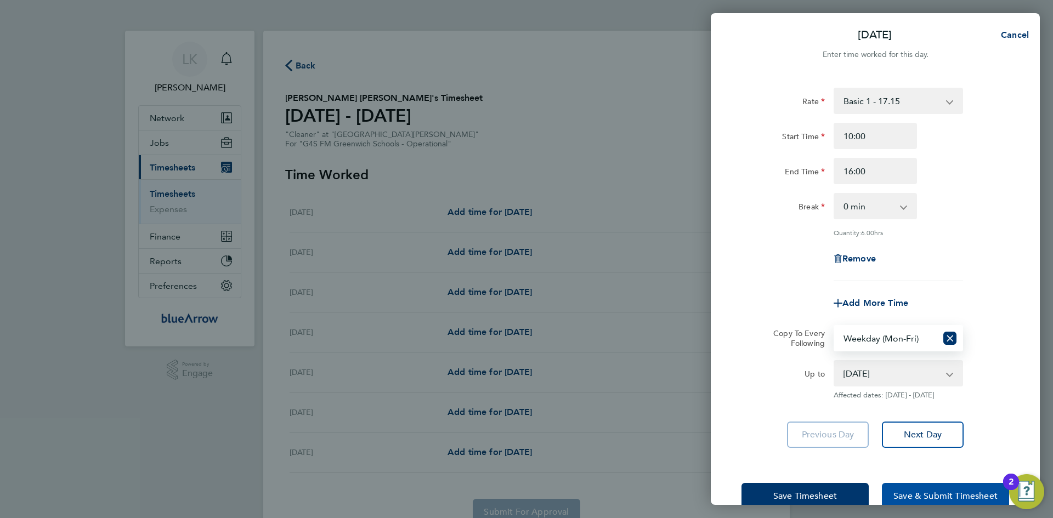
click at [915, 495] on span "Save & Submit Timesheet" at bounding box center [945, 496] width 104 height 11
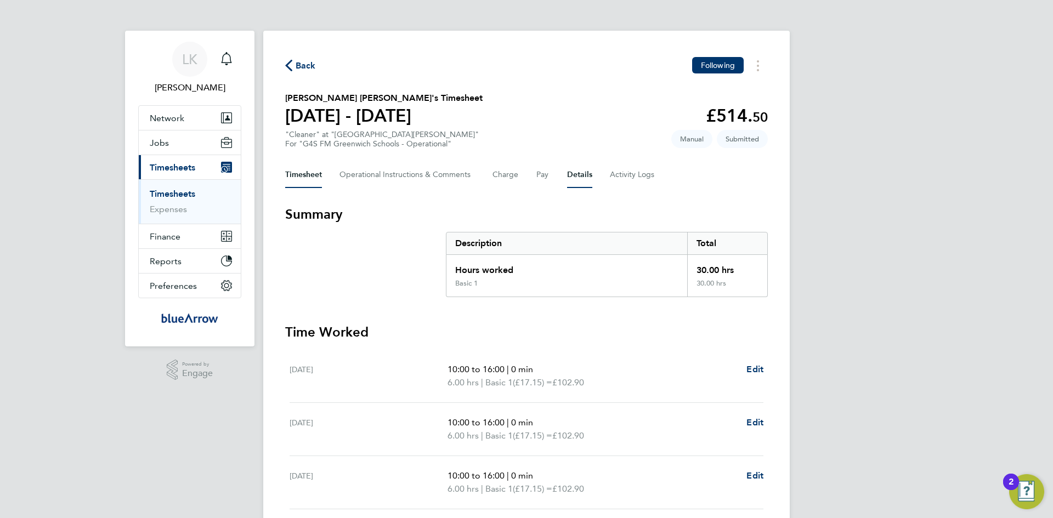
click at [570, 175] on button "Details" at bounding box center [579, 175] width 25 height 26
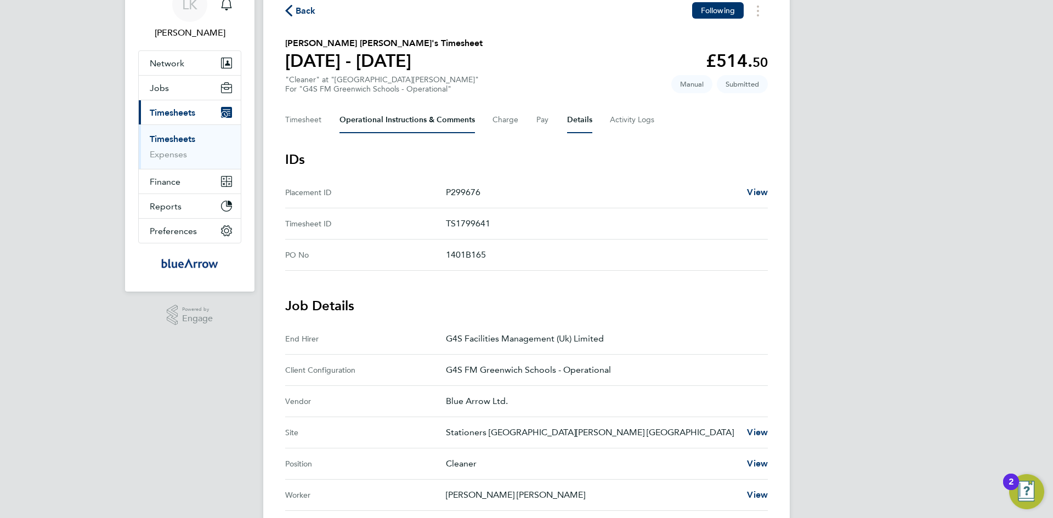
click at [376, 113] on Comments-tab "Operational Instructions & Comments" at bounding box center [406, 120] width 135 height 26
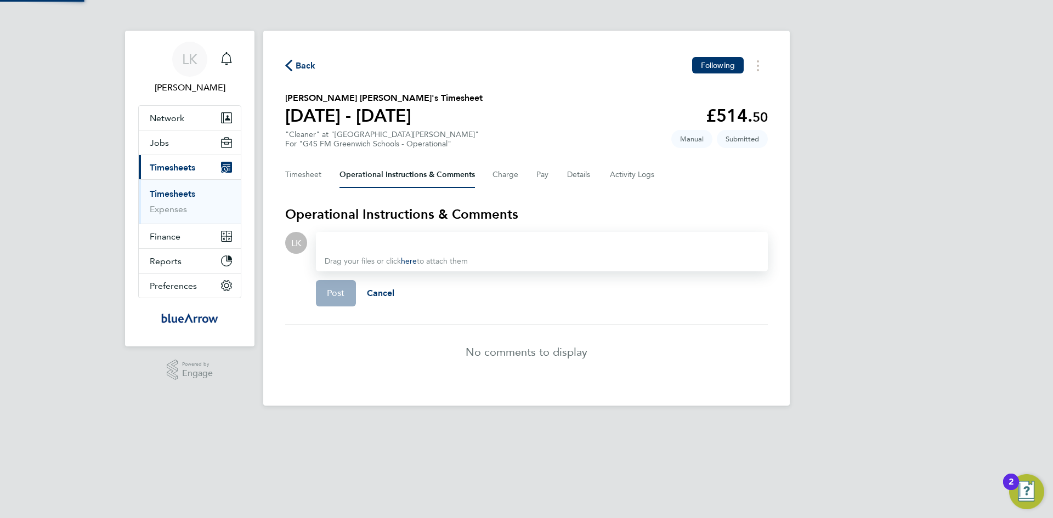
click at [356, 241] on div at bounding box center [542, 242] width 434 height 13
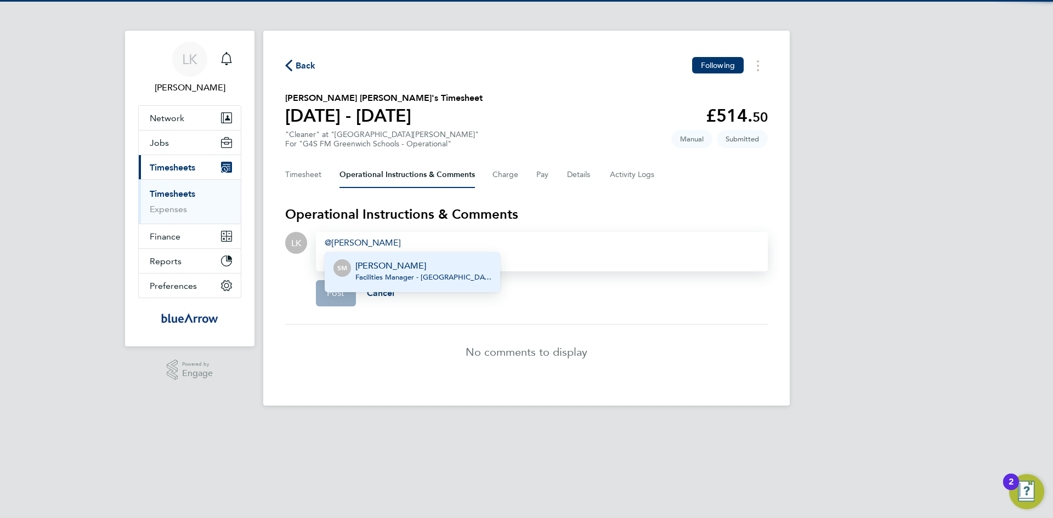
click at [369, 265] on p "[PERSON_NAME]" at bounding box center [423, 265] width 136 height 13
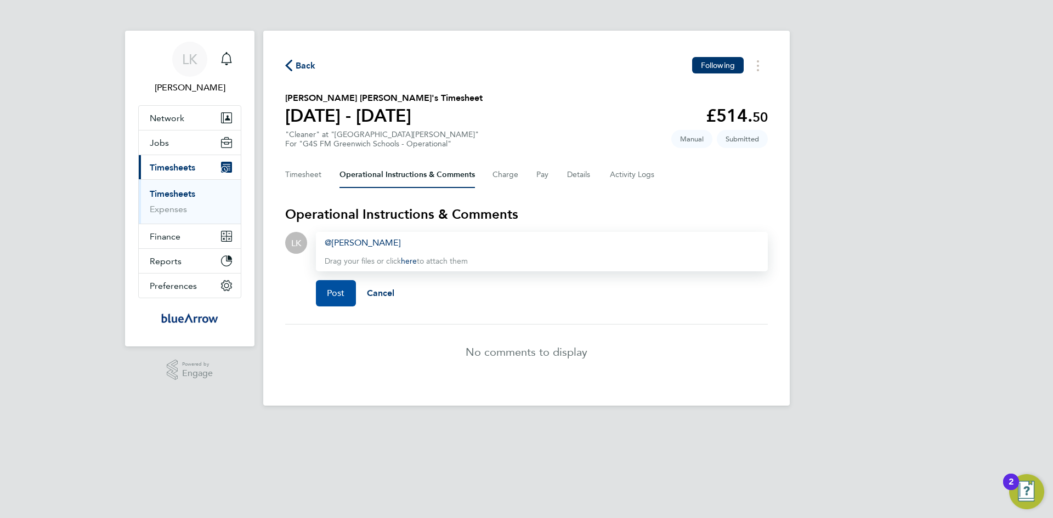
click at [348, 297] on button "Post" at bounding box center [336, 293] width 40 height 26
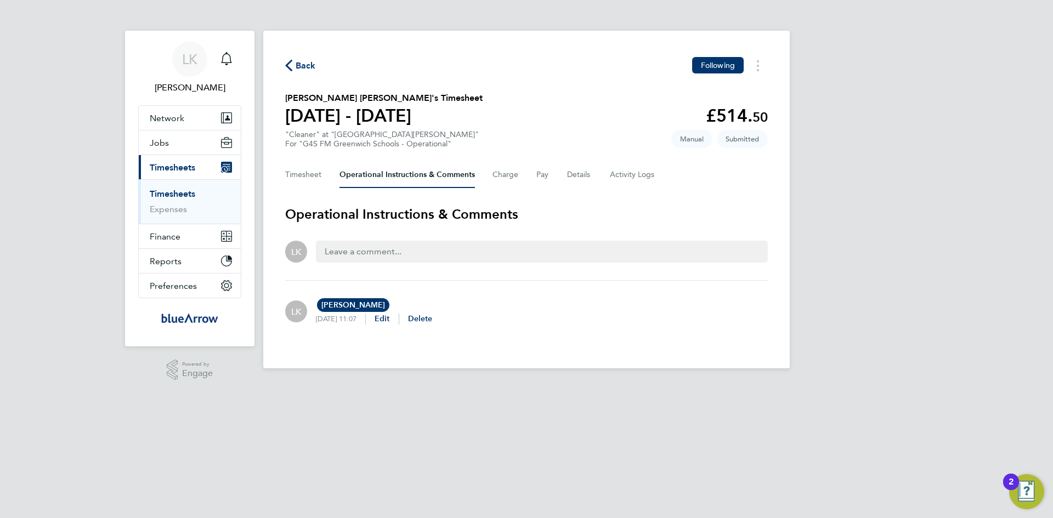
click at [302, 64] on span "Back" at bounding box center [306, 65] width 20 height 13
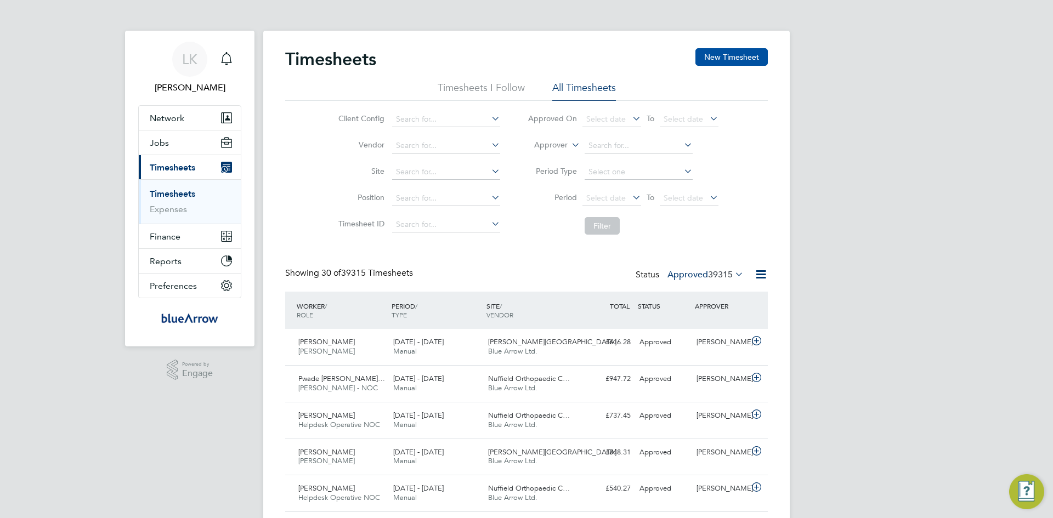
click at [714, 50] on button "New Timesheet" at bounding box center [731, 57] width 72 height 18
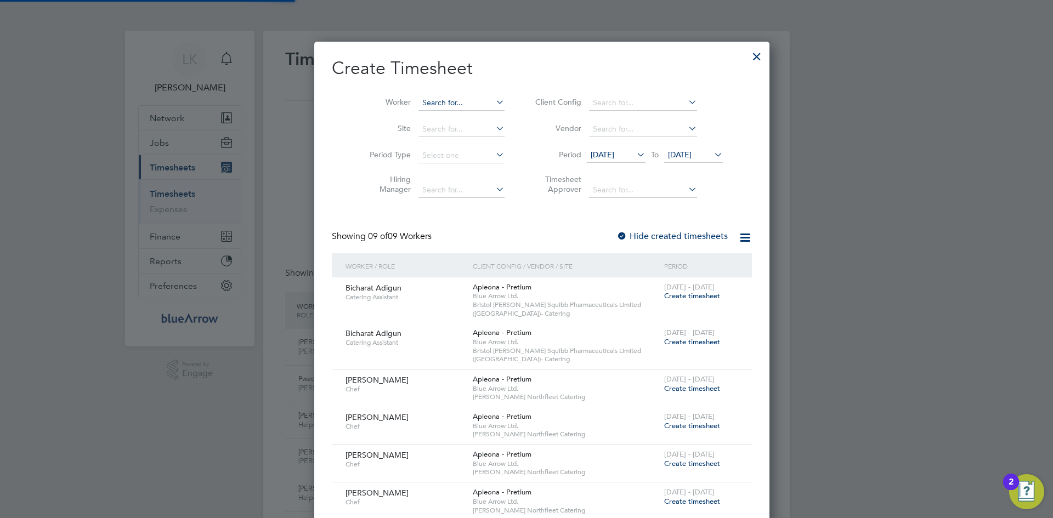
click at [418, 99] on input at bounding box center [461, 102] width 86 height 15
paste input "Shadiat Taofeek"
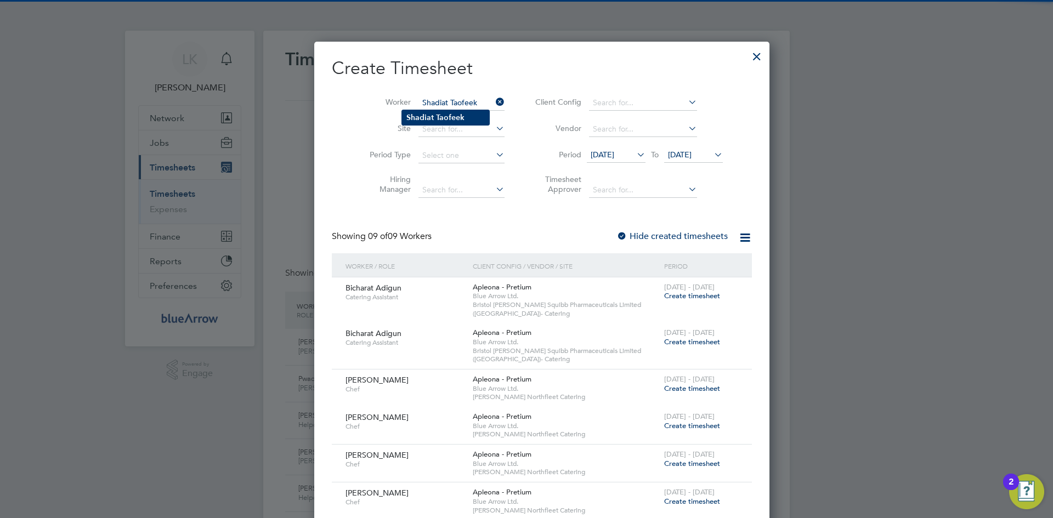
type input "Shadiat Taofeek"
click at [427, 117] on b "Shadiat" at bounding box center [419, 117] width 27 height 9
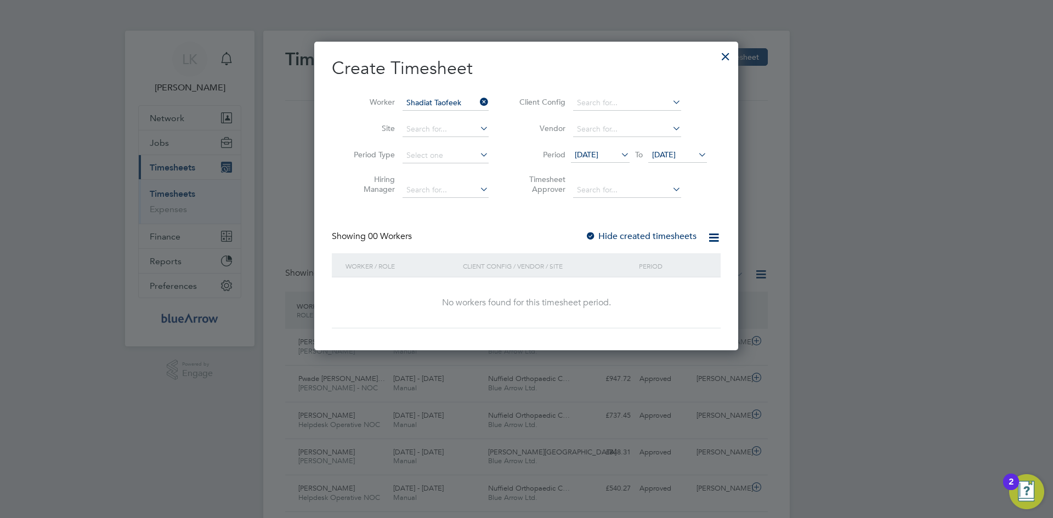
click at [672, 149] on span "[DATE]" at bounding box center [677, 155] width 59 height 15
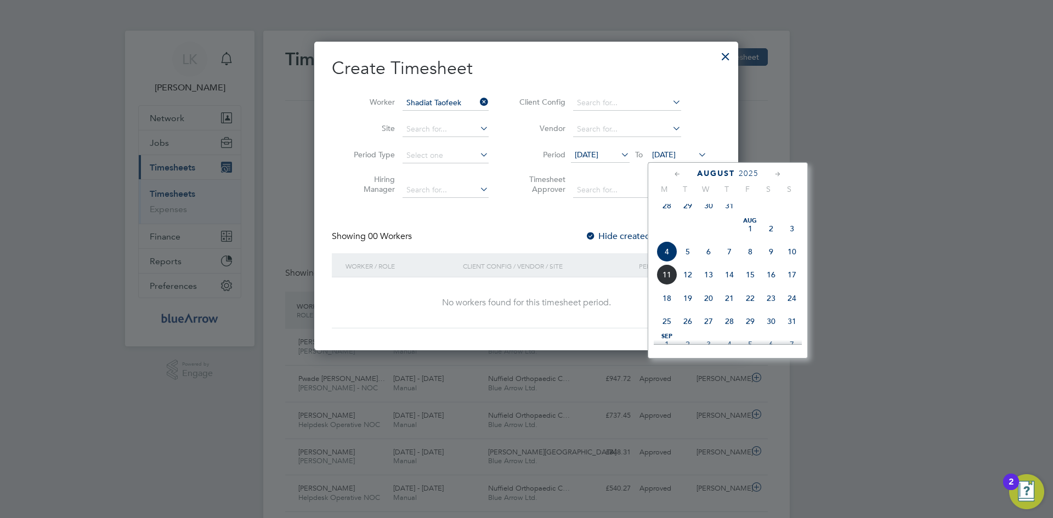
click at [663, 259] on span "4" at bounding box center [666, 251] width 21 height 21
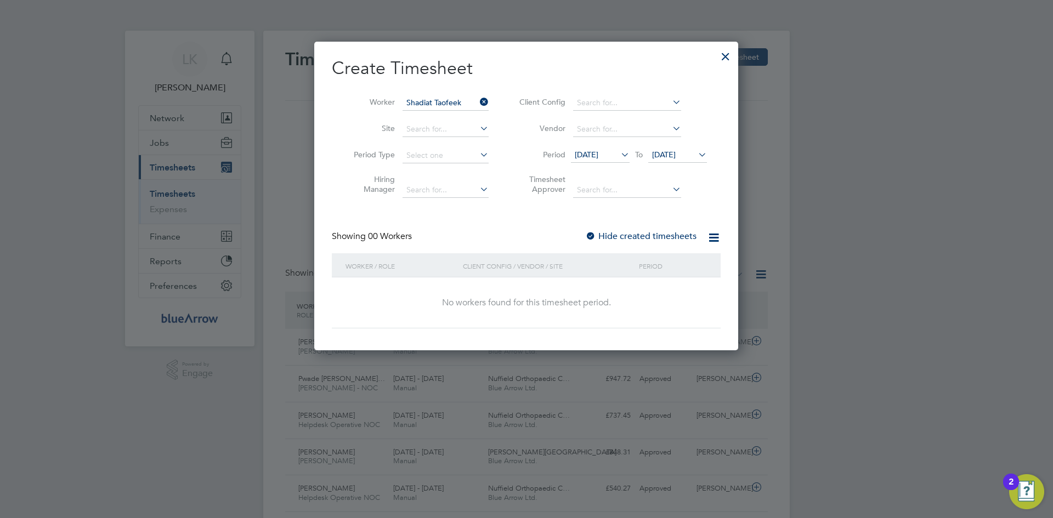
click at [596, 149] on span "[DATE]" at bounding box center [600, 155] width 59 height 15
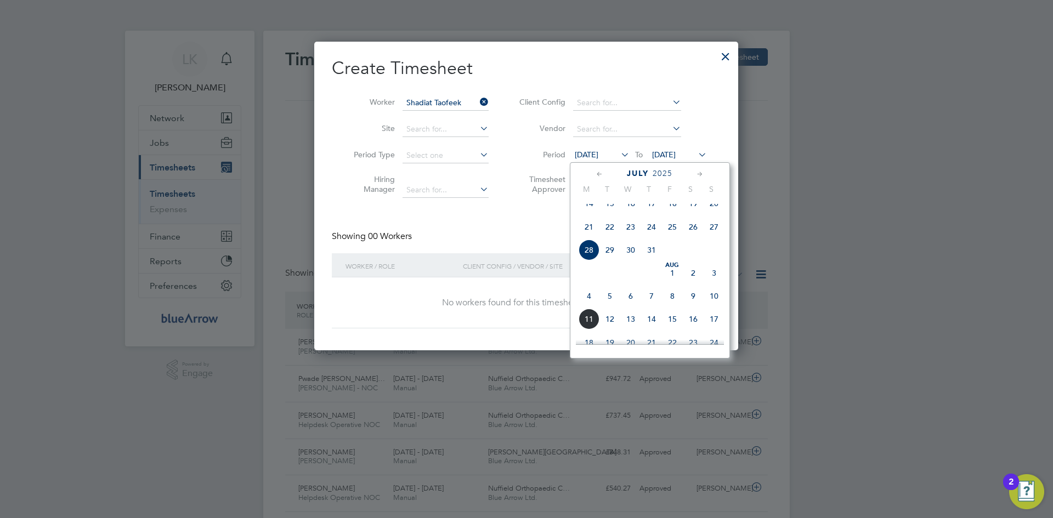
click at [584, 307] on span "4" at bounding box center [589, 296] width 21 height 21
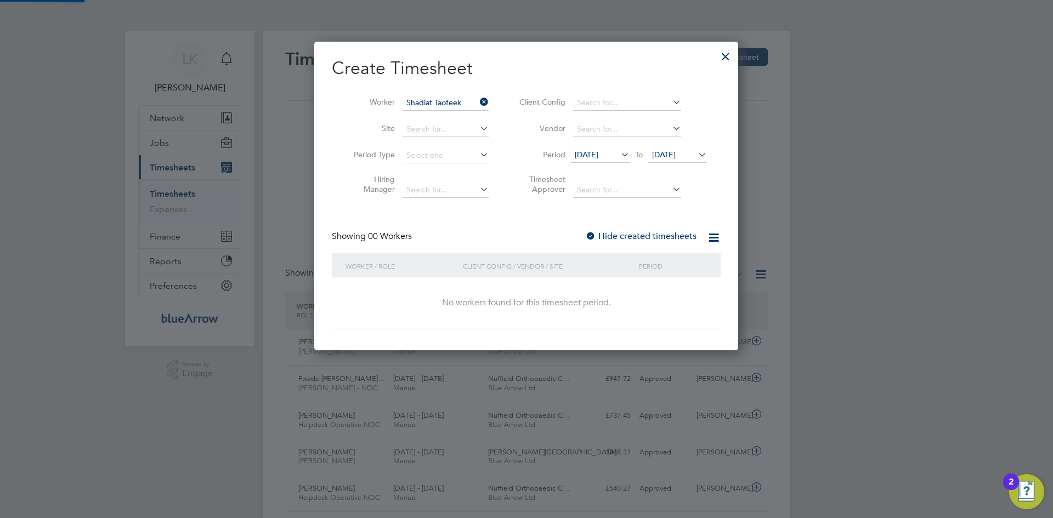
click at [676, 151] on span "[DATE]" at bounding box center [664, 155] width 24 height 10
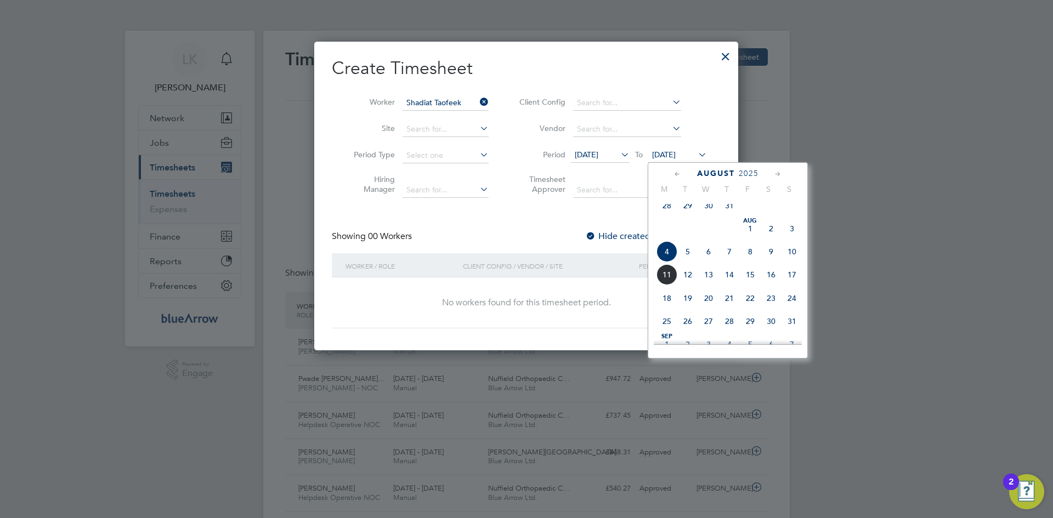
click at [794, 261] on span "10" at bounding box center [792, 251] width 21 height 21
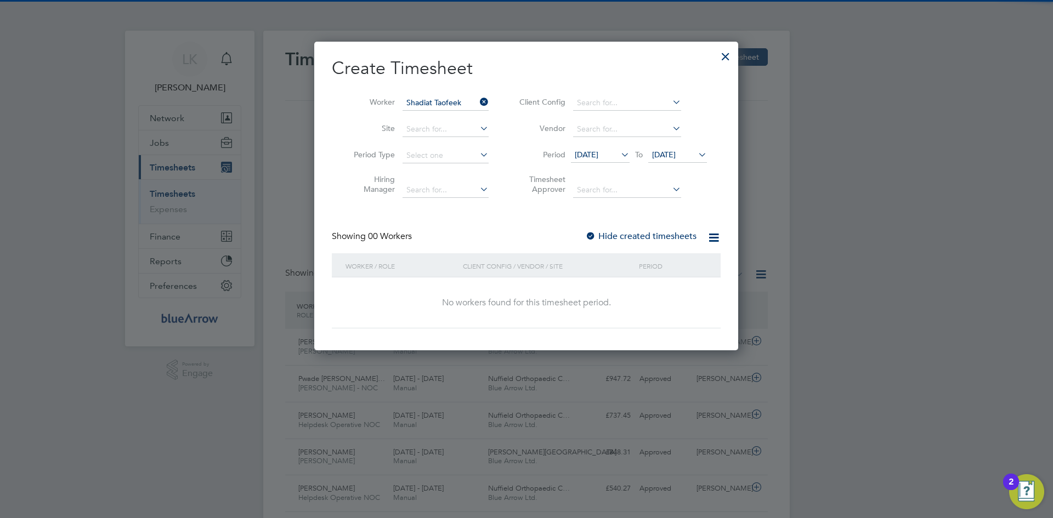
click at [620, 237] on label "Hide created timesheets" at bounding box center [640, 236] width 111 height 11
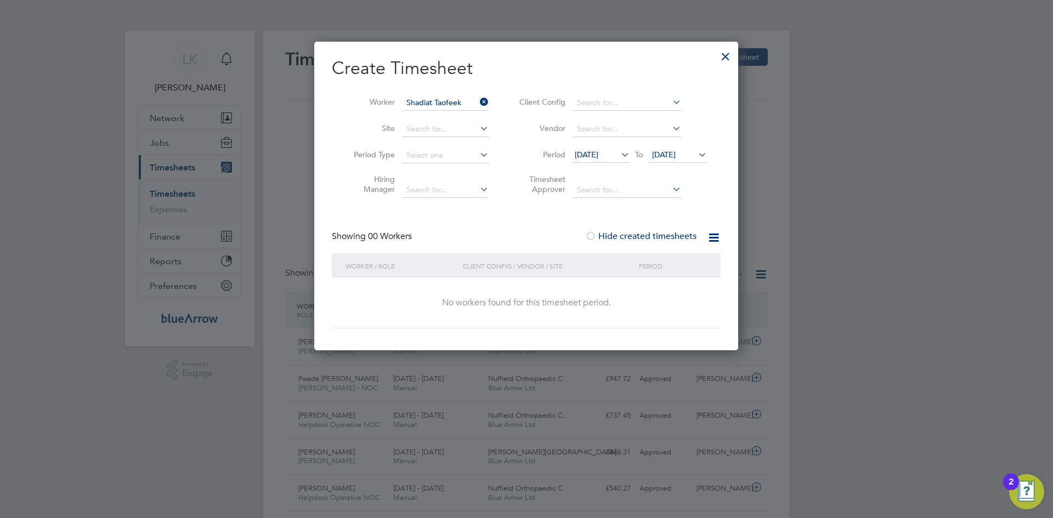
click at [618, 238] on label "Hide created timesheets" at bounding box center [640, 236] width 111 height 11
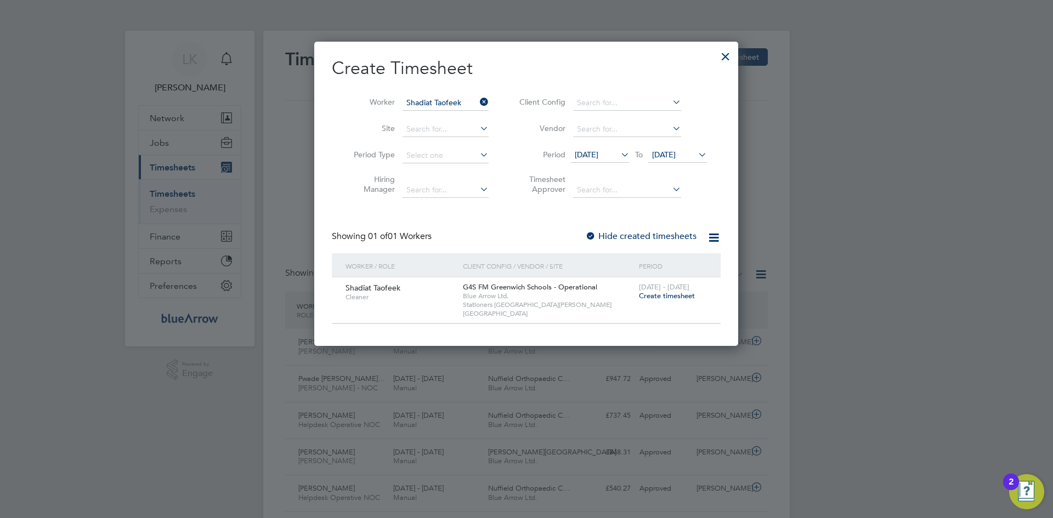
click at [653, 298] on span "Create timesheet" at bounding box center [667, 295] width 56 height 9
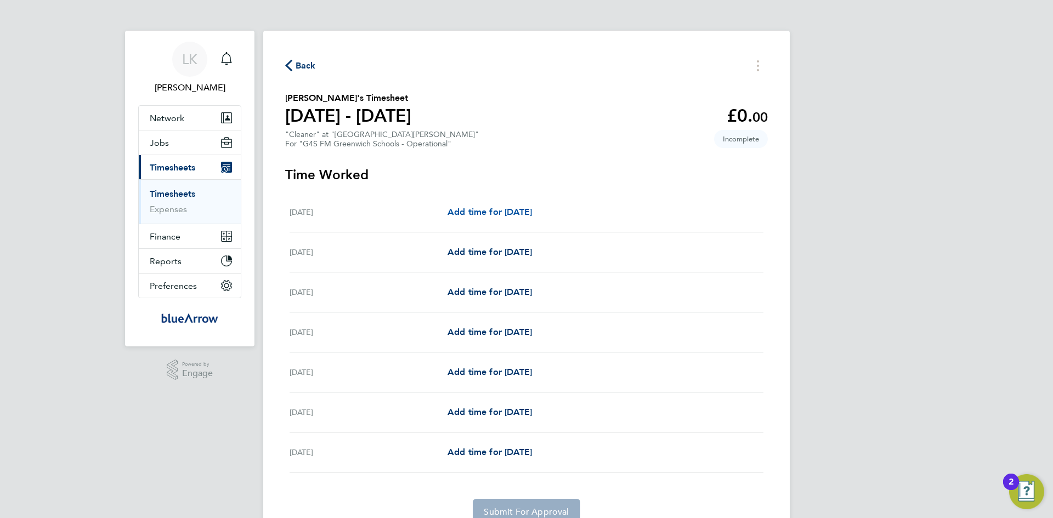
click at [494, 208] on span "Add time for Mon 04 Aug" at bounding box center [490, 212] width 84 height 10
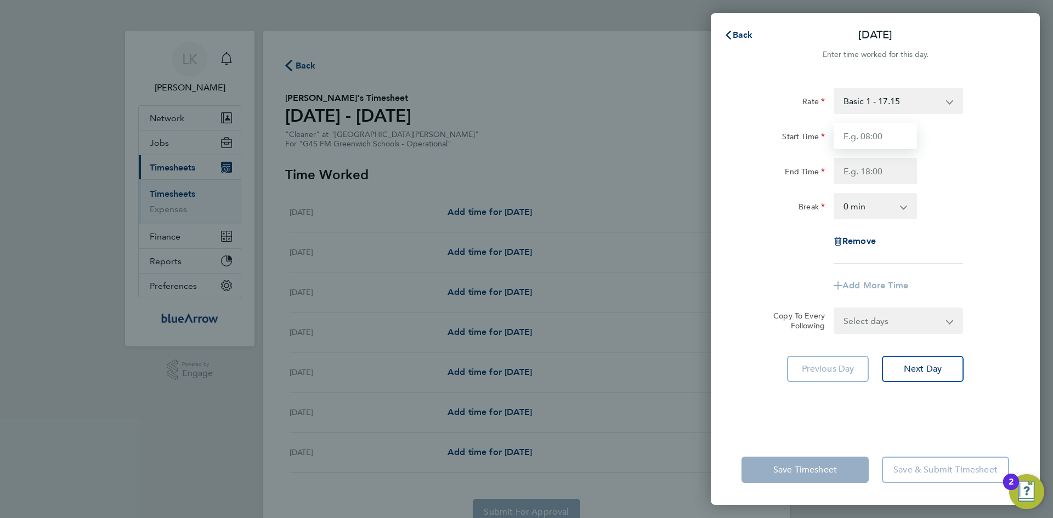
click at [878, 143] on input "Start Time" at bounding box center [875, 136] width 83 height 26
type input "10:00"
type input "16:00"
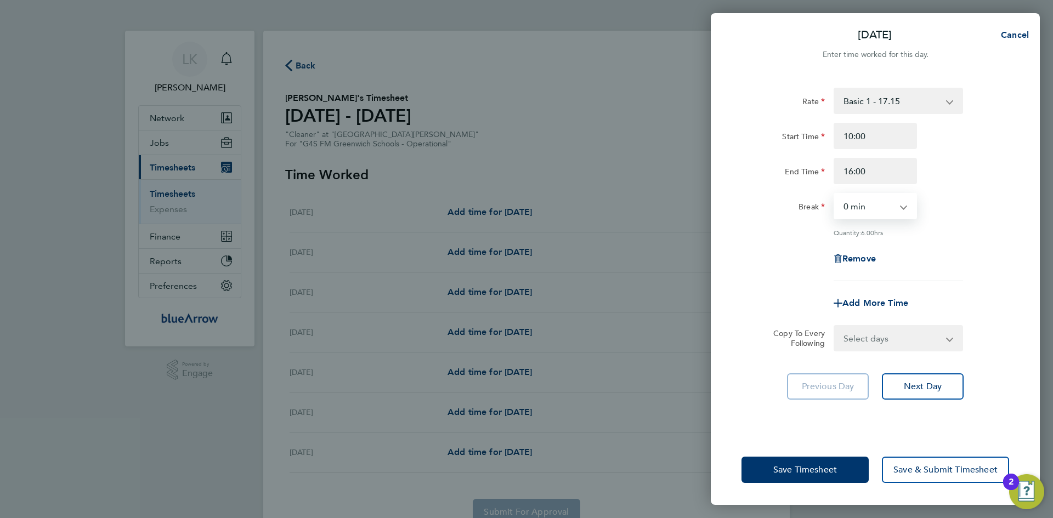
drag, startPoint x: 874, startPoint y: 336, endPoint x: 895, endPoint y: 347, distance: 23.3
click at [874, 336] on select "Select days Day Weekday (Mon-Fri) Weekend (Sat-Sun) Tuesday Wednesday Thursday …" at bounding box center [892, 338] width 115 height 24
select select "WEEKDAY"
click at [835, 326] on select "Select days Day Weekday (Mon-Fri) Weekend (Sat-Sun) Tuesday Wednesday Thursday …" at bounding box center [892, 338] width 115 height 24
select select "2025-08-10"
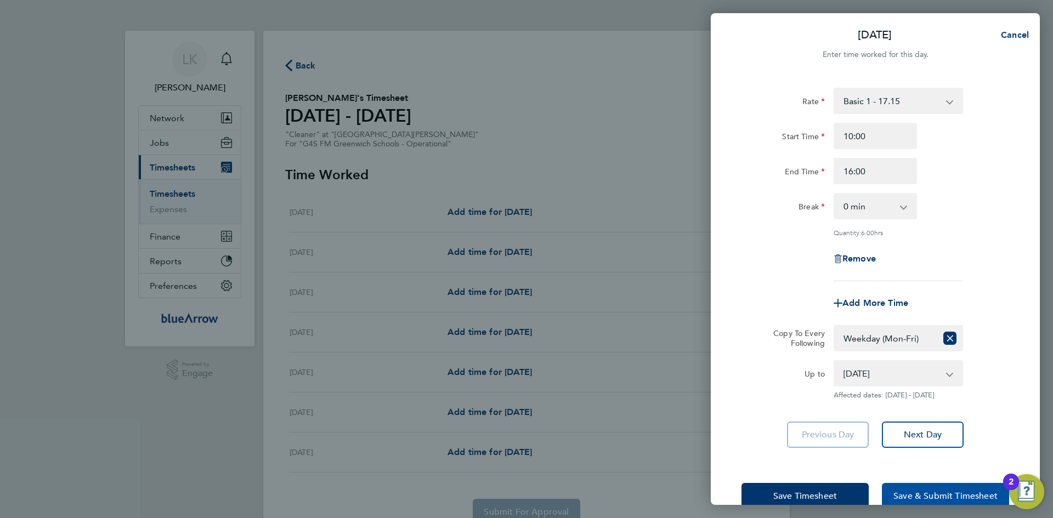
click at [932, 493] on span "Save & Submit Timesheet" at bounding box center [945, 496] width 104 height 11
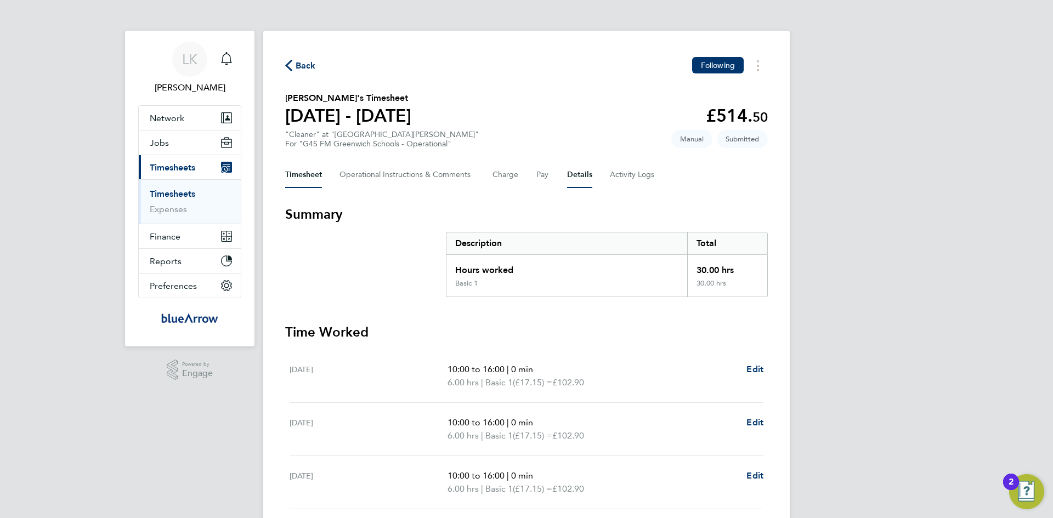
click at [584, 172] on button "Details" at bounding box center [579, 175] width 25 height 26
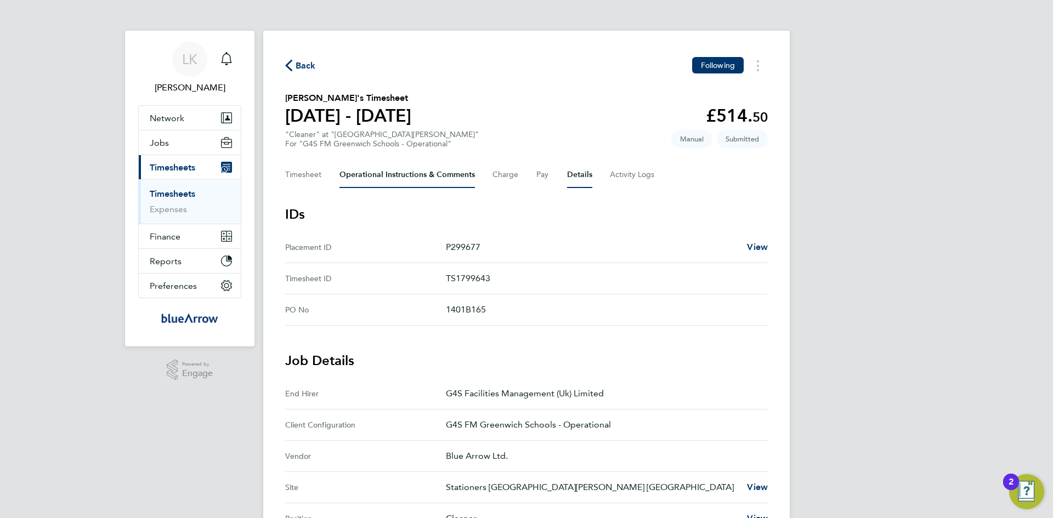
click at [367, 173] on Comments-tab "Operational Instructions & Comments" at bounding box center [406, 175] width 135 height 26
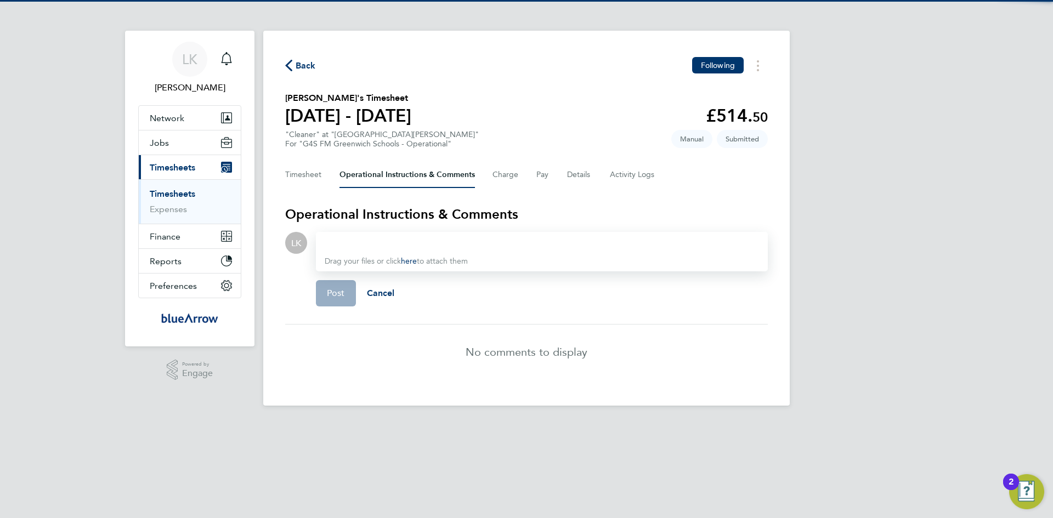
click at [348, 244] on div at bounding box center [542, 242] width 434 height 13
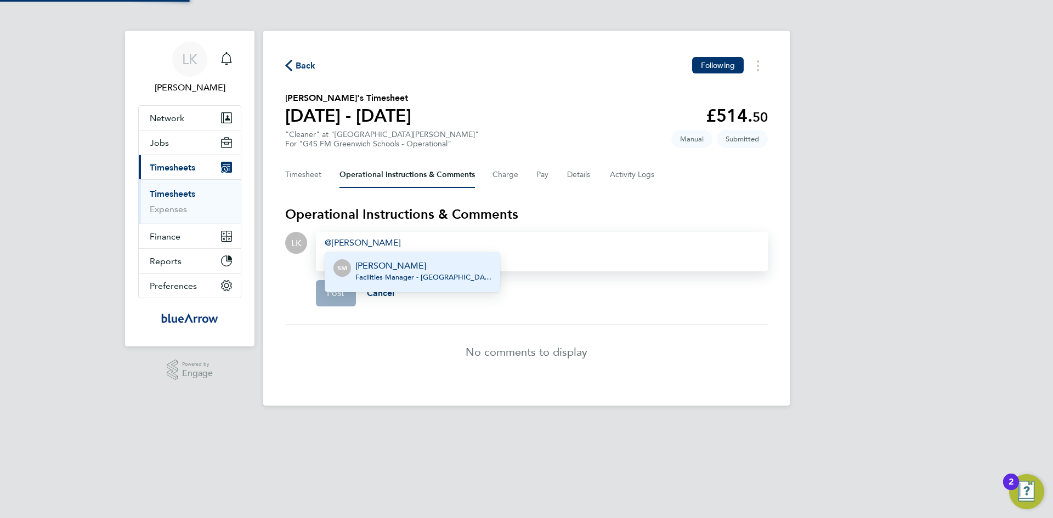
click at [379, 271] on p "[PERSON_NAME]" at bounding box center [423, 265] width 136 height 13
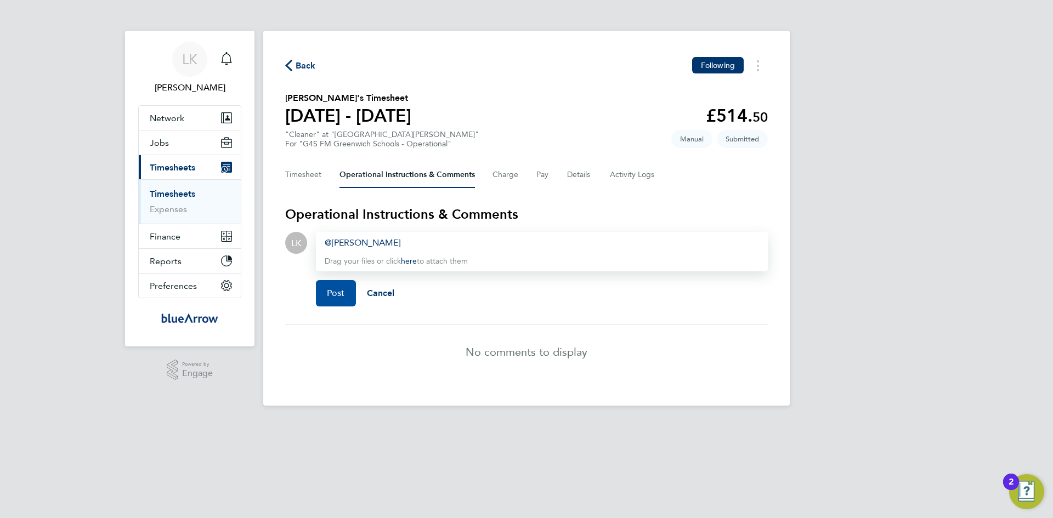
click at [336, 302] on button "Post" at bounding box center [336, 293] width 40 height 26
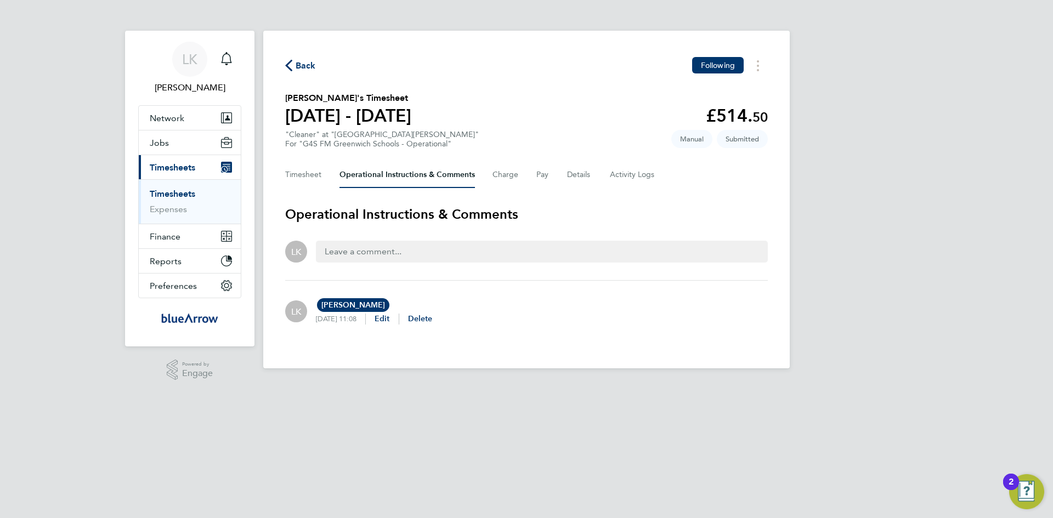
click at [305, 63] on span "Back" at bounding box center [306, 65] width 20 height 13
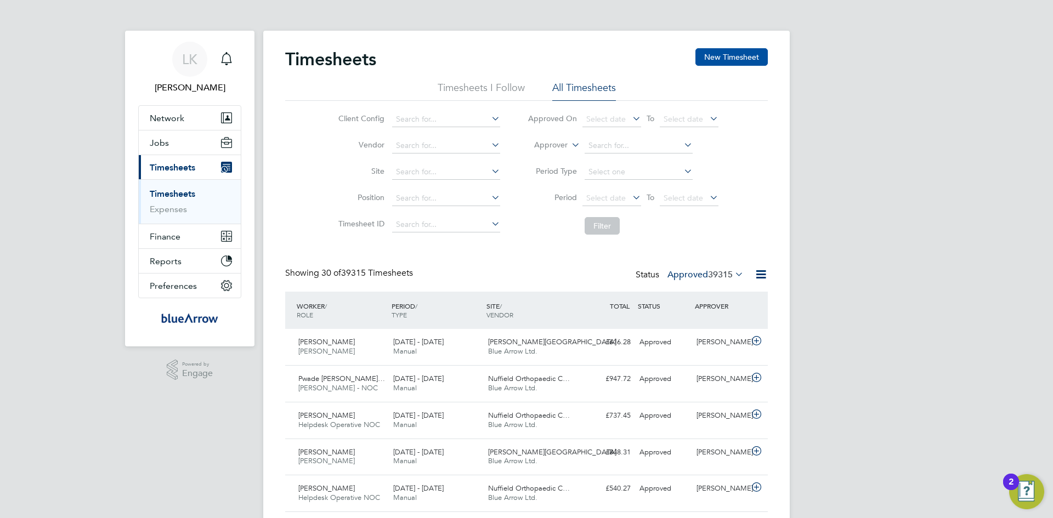
click at [723, 59] on button "New Timesheet" at bounding box center [731, 57] width 72 height 18
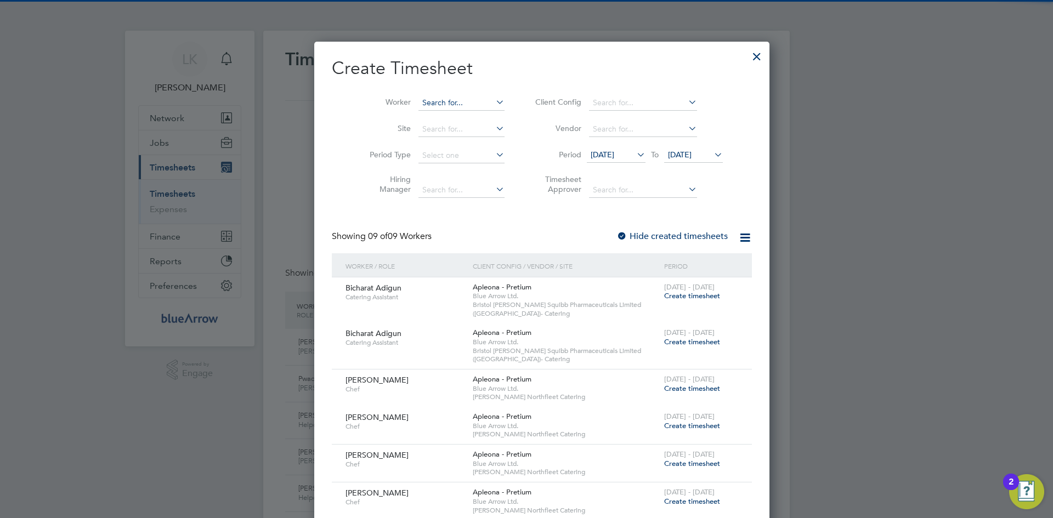
click at [428, 96] on input at bounding box center [461, 102] width 86 height 15
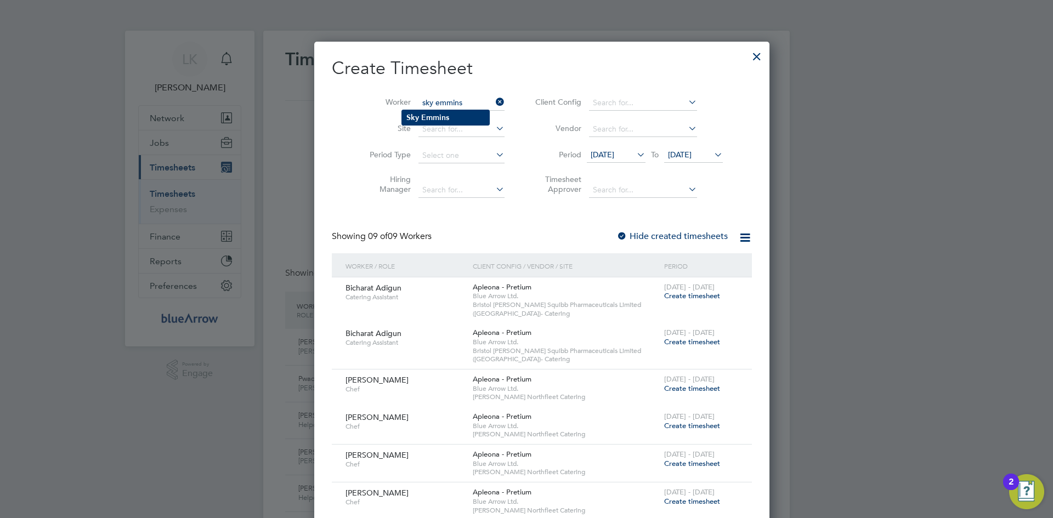
click at [420, 122] on li "Sky Emmins" at bounding box center [445, 117] width 87 height 15
type input "Sky Emmins"
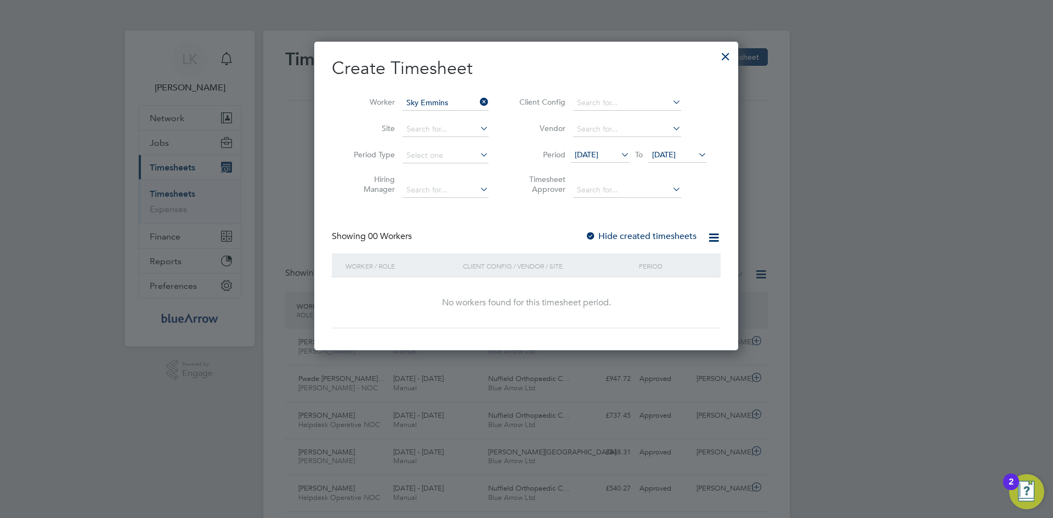
click at [641, 237] on label "Hide created timesheets" at bounding box center [640, 236] width 111 height 11
click at [592, 154] on span "[DATE]" at bounding box center [587, 155] width 24 height 10
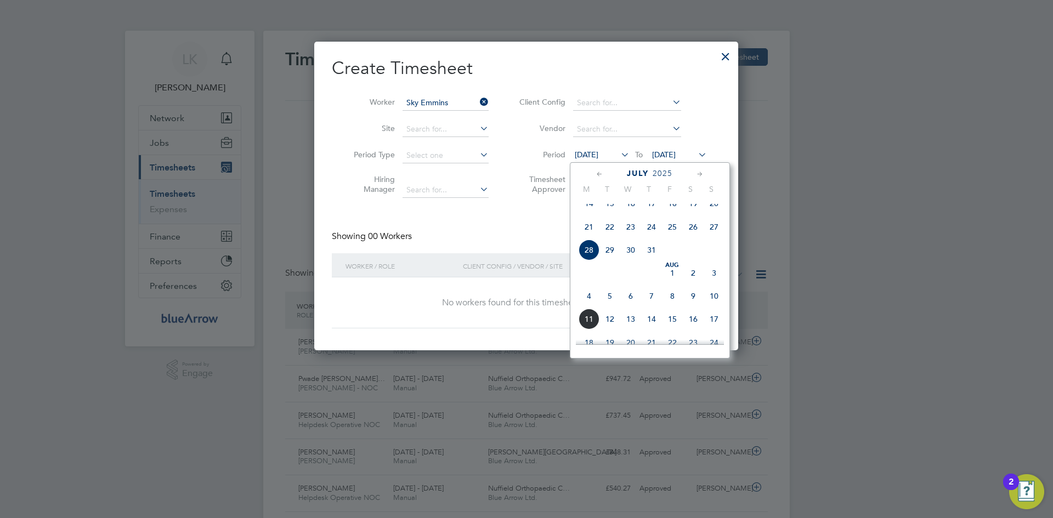
click at [588, 307] on span "4" at bounding box center [589, 296] width 21 height 21
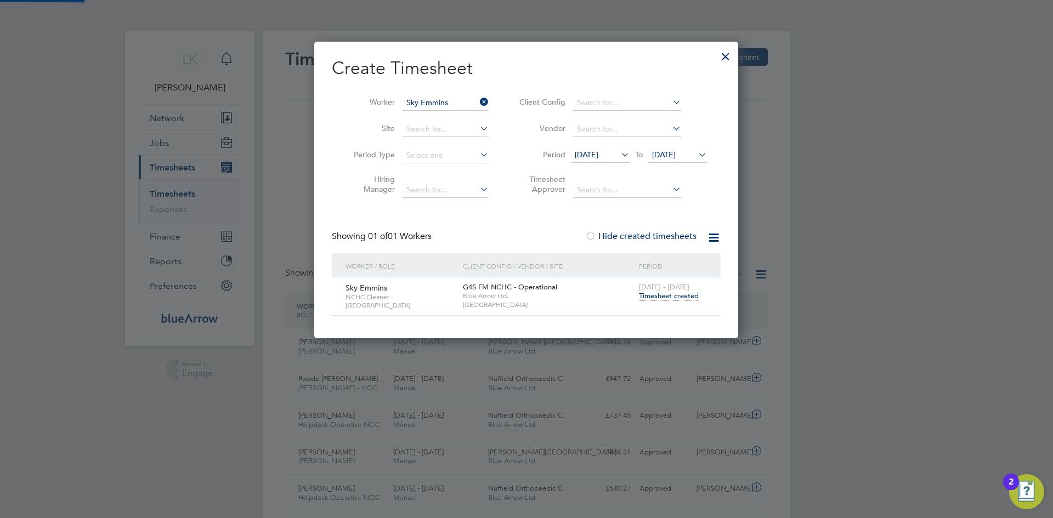
click at [664, 150] on span "[DATE]" at bounding box center [664, 155] width 24 height 10
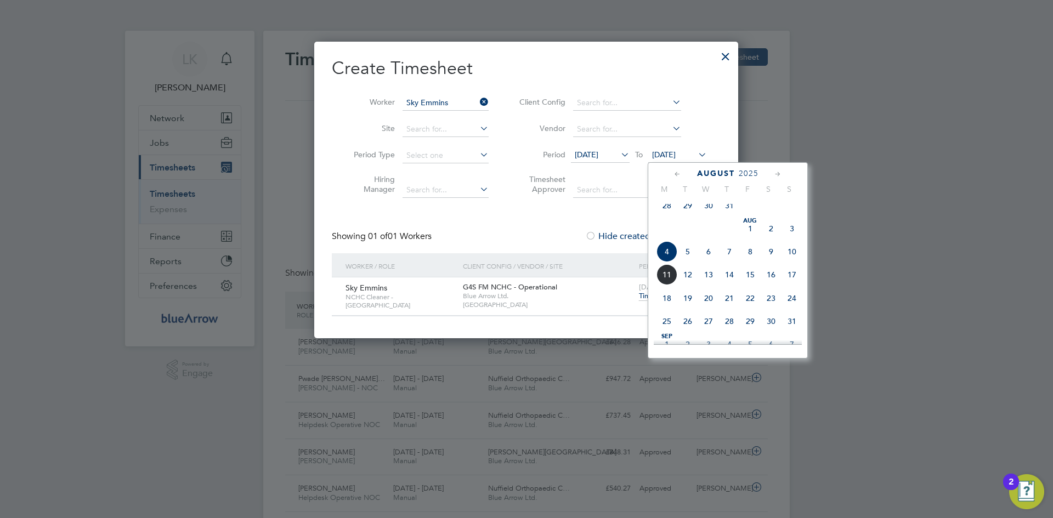
click at [791, 261] on span "10" at bounding box center [792, 251] width 21 height 21
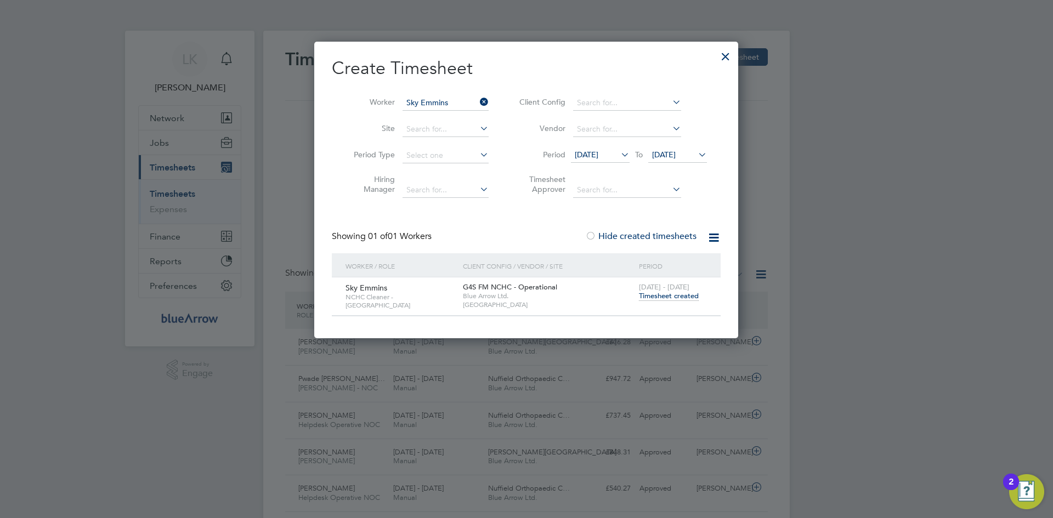
click at [665, 293] on span "Timesheet created" at bounding box center [669, 296] width 60 height 10
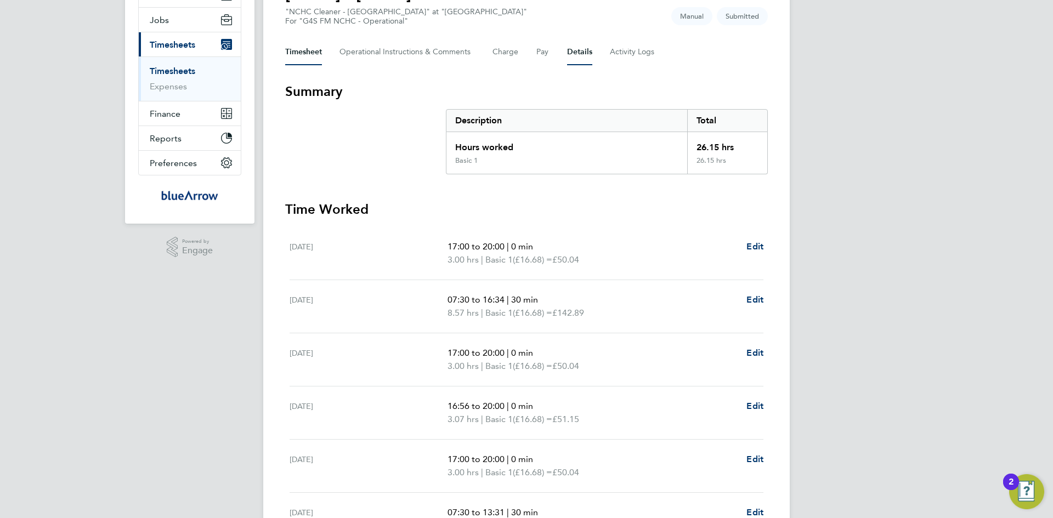
click at [578, 51] on button "Details" at bounding box center [579, 52] width 25 height 26
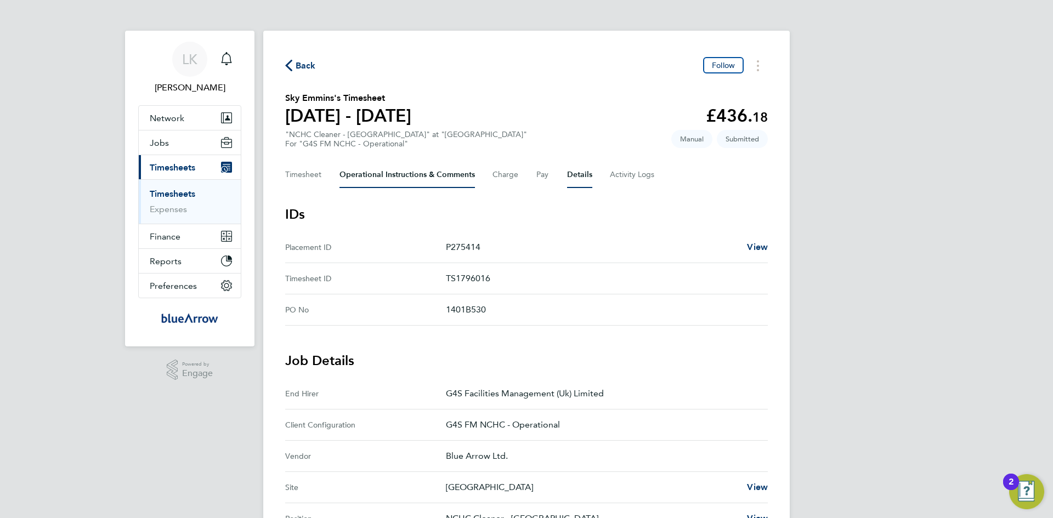
click at [366, 172] on Comments-tab "Operational Instructions & Comments" at bounding box center [406, 175] width 135 height 26
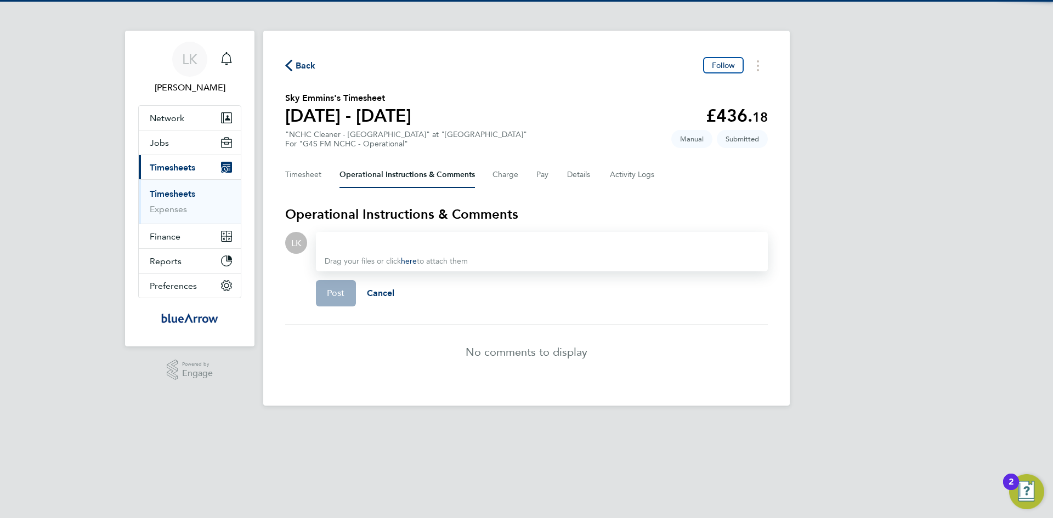
click at [381, 244] on div at bounding box center [542, 242] width 434 height 13
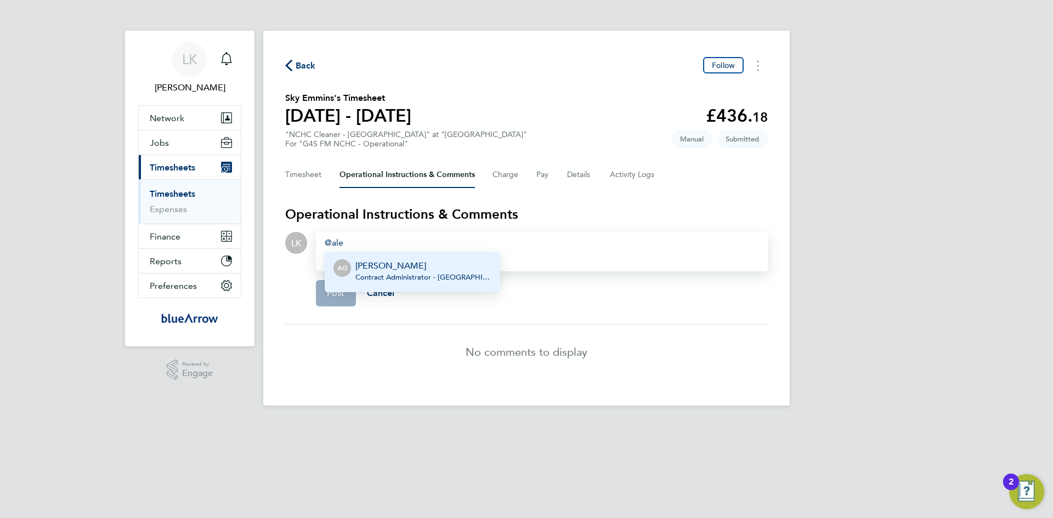
click at [381, 277] on span "Contract Administrator - NCHC - G4S Facilities Management (Uk) Limited" at bounding box center [423, 277] width 136 height 9
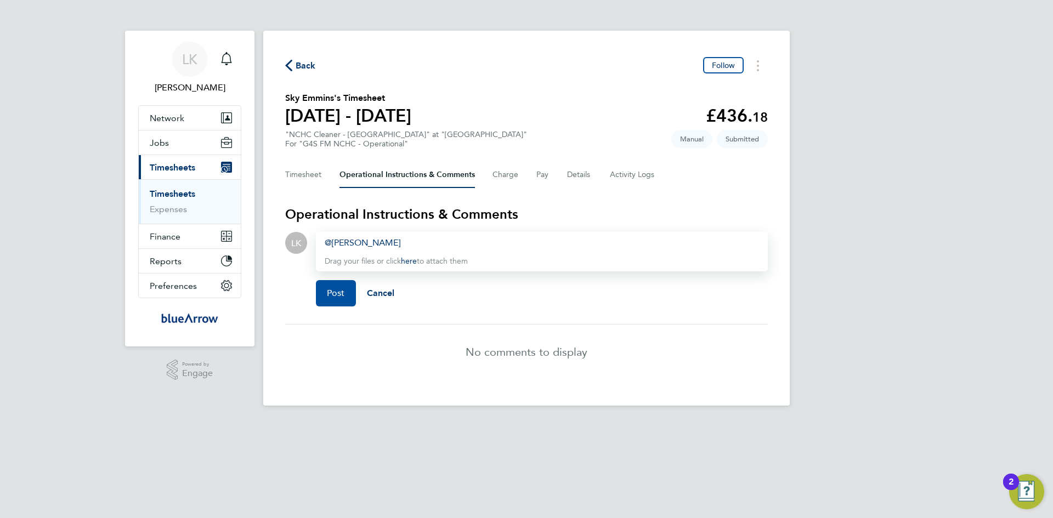
click at [342, 295] on span "Post" at bounding box center [336, 293] width 18 height 11
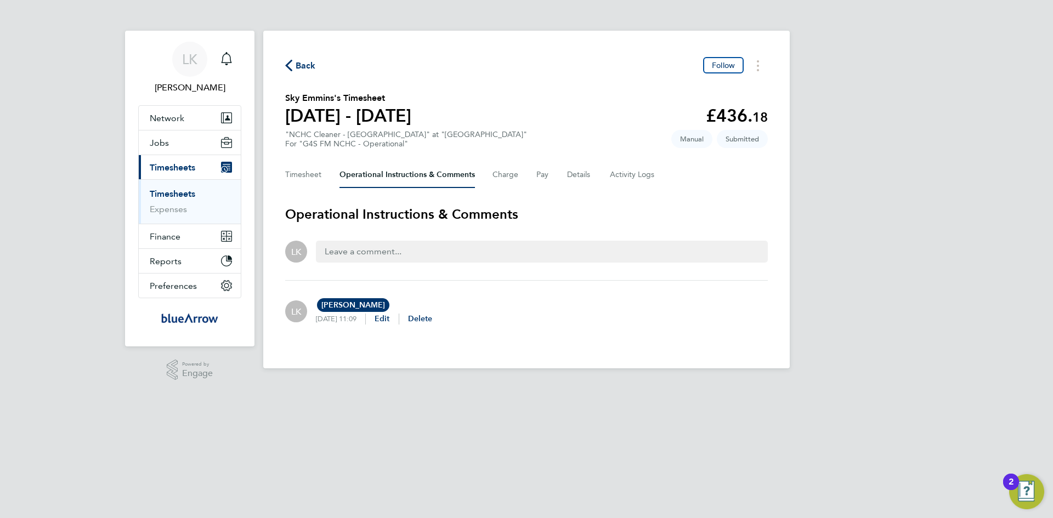
click at [308, 60] on span "Back" at bounding box center [306, 65] width 20 height 13
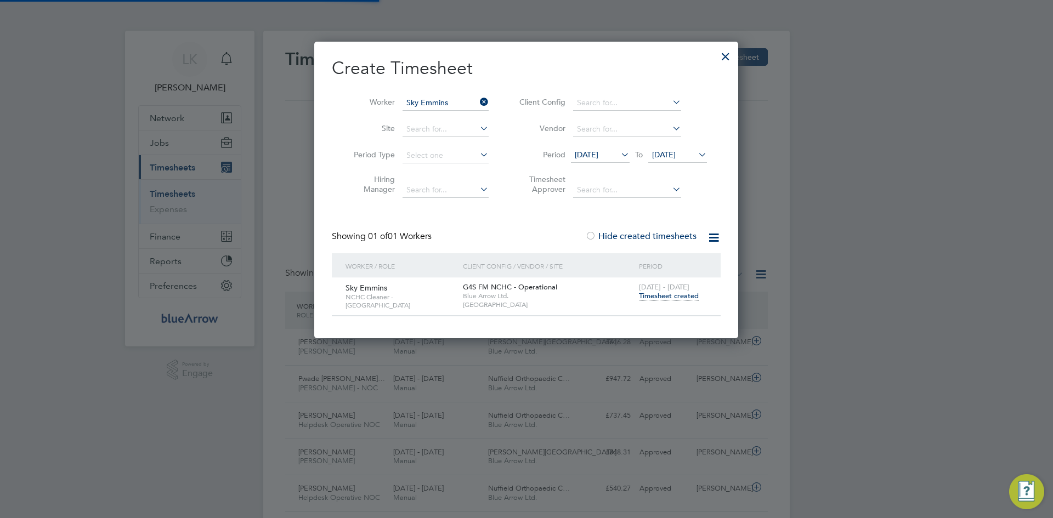
scroll to position [28, 95]
click at [458, 101] on input at bounding box center [446, 102] width 86 height 15
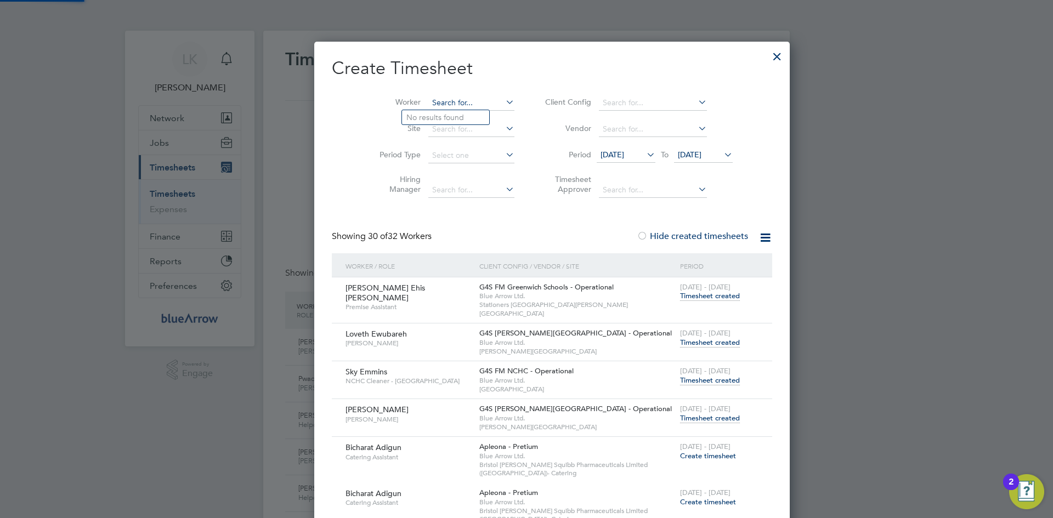
scroll to position [2050, 425]
paste input "[PERSON_NAME]"
type input "[PERSON_NAME]"
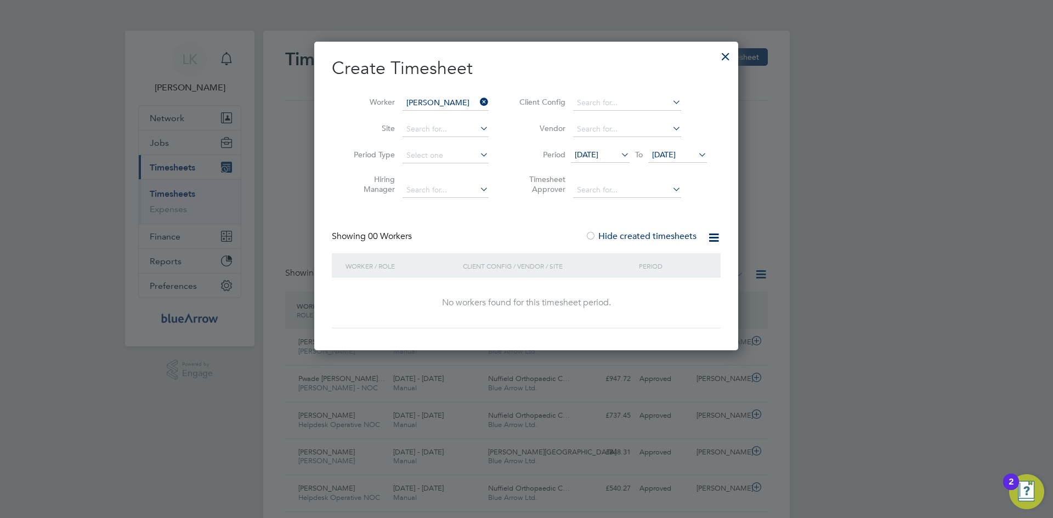
scroll to position [309, 425]
click at [457, 102] on input at bounding box center [446, 102] width 86 height 15
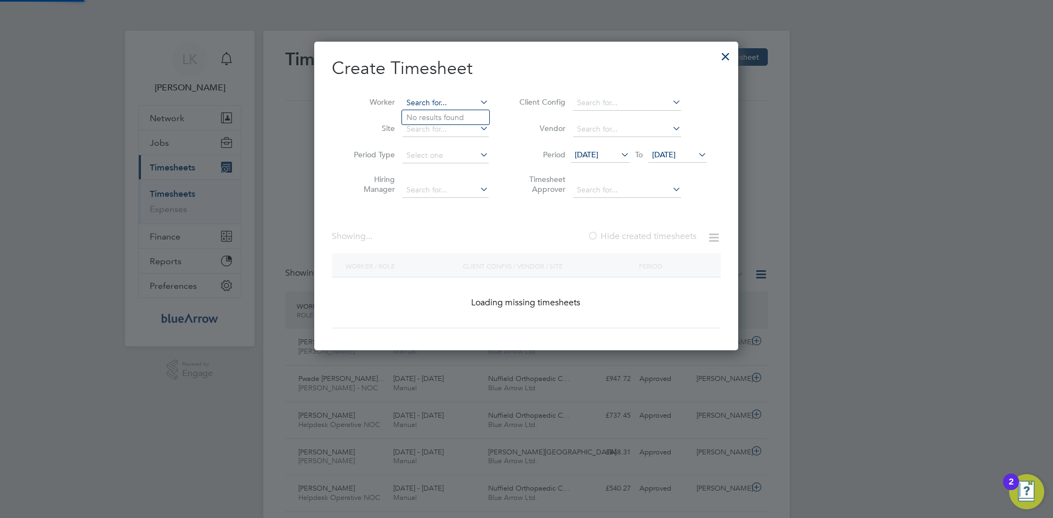
scroll to position [2050, 425]
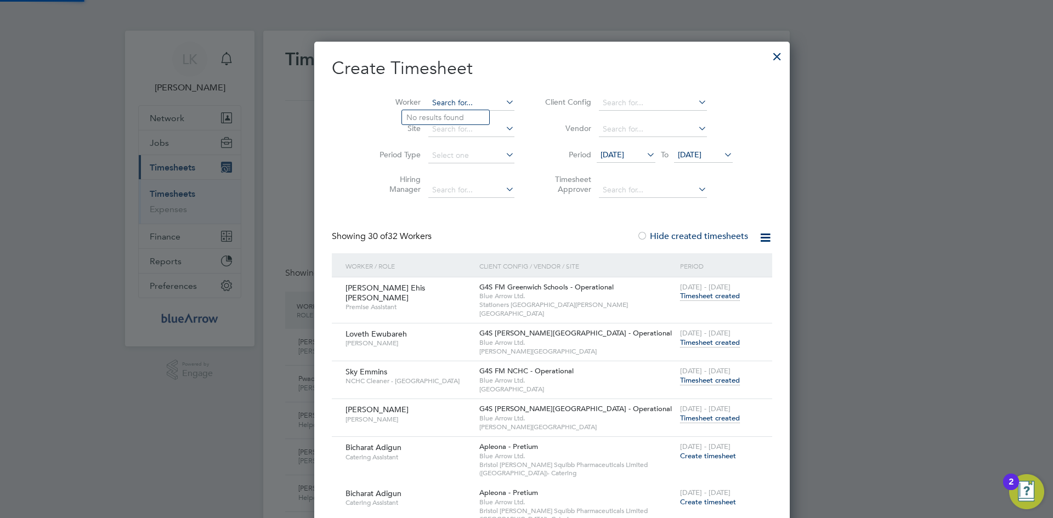
click at [457, 102] on input at bounding box center [471, 102] width 86 height 15
type input "lawerence"
click at [457, 102] on input at bounding box center [471, 102] width 86 height 15
type input "lawerence"
click at [457, 102] on input at bounding box center [471, 102] width 86 height 15
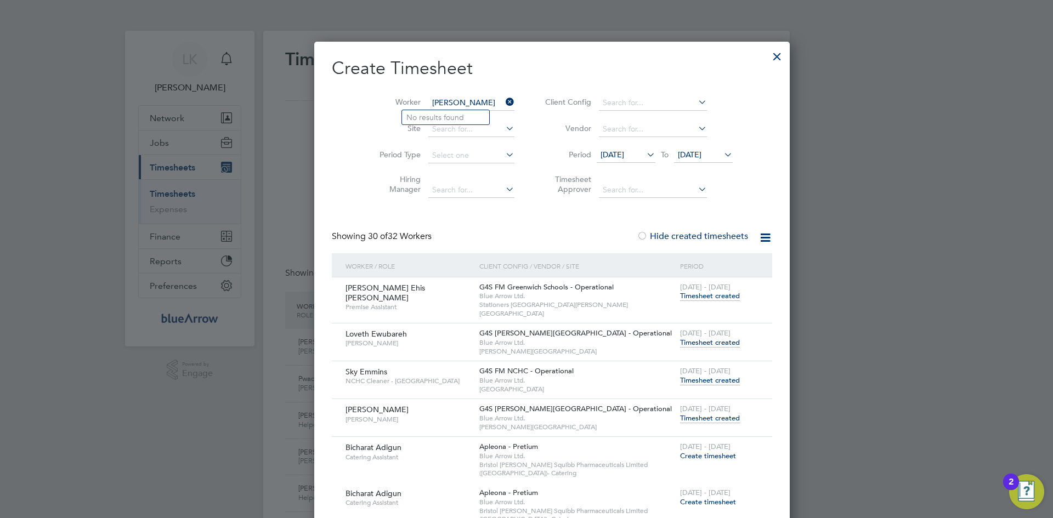
click at [447, 104] on input "lawerence" at bounding box center [471, 102] width 86 height 15
type input "l"
click at [435, 98] on input at bounding box center [471, 102] width 86 height 15
paste input "[PERSON_NAME]"
type input "[PERSON_NAME]"
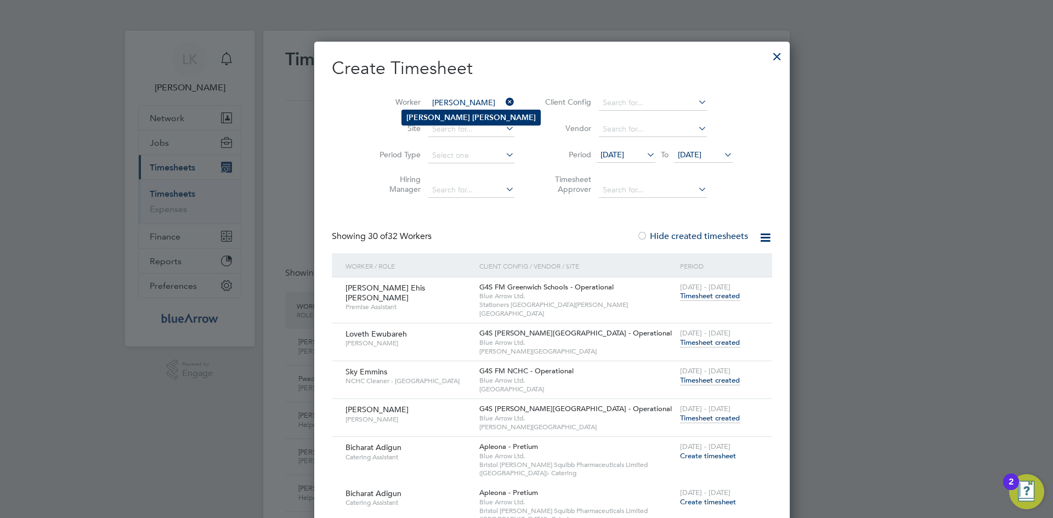
click at [435, 117] on b "[PERSON_NAME]" at bounding box center [438, 117] width 64 height 9
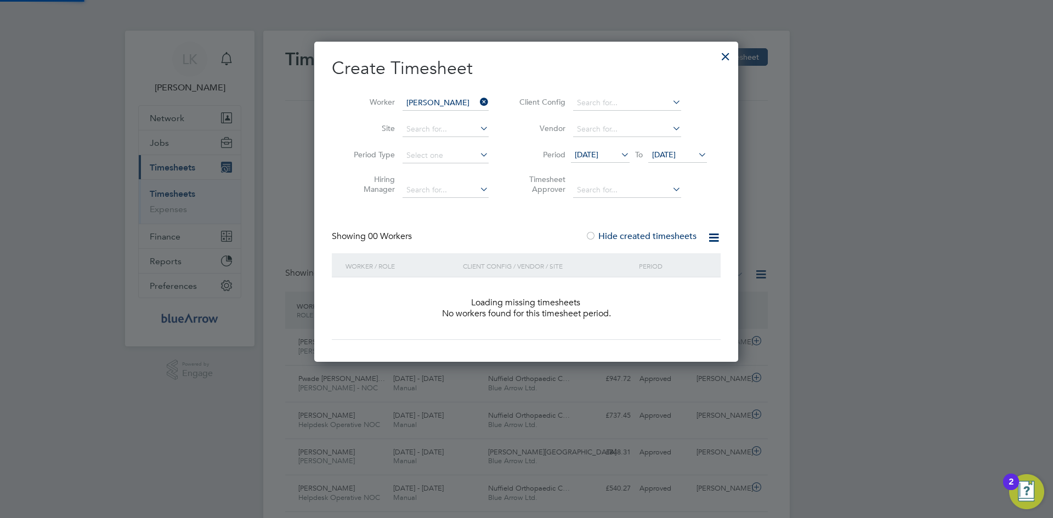
scroll to position [309, 425]
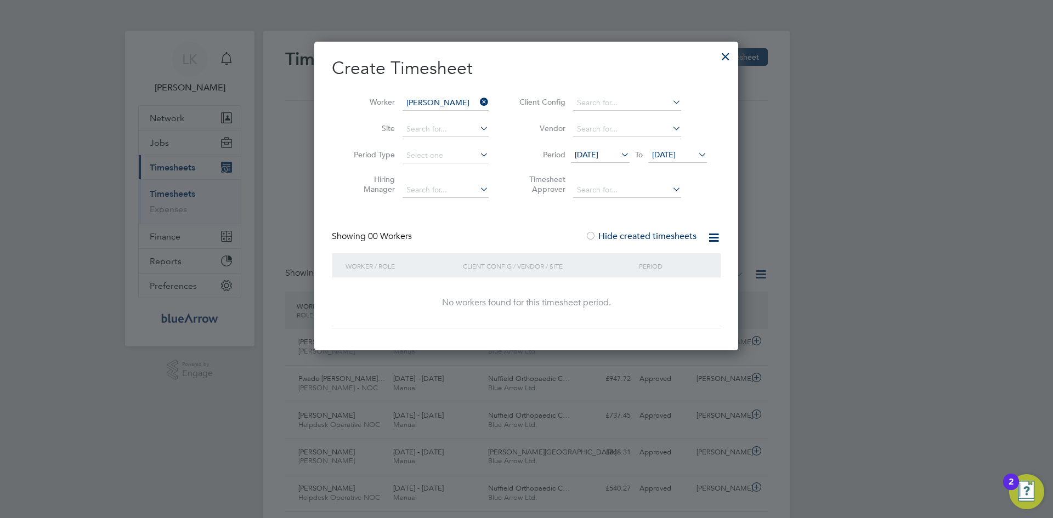
click at [621, 237] on label "Hide created timesheets" at bounding box center [640, 236] width 111 height 11
click at [628, 235] on label "Hide created timesheets" at bounding box center [640, 236] width 111 height 11
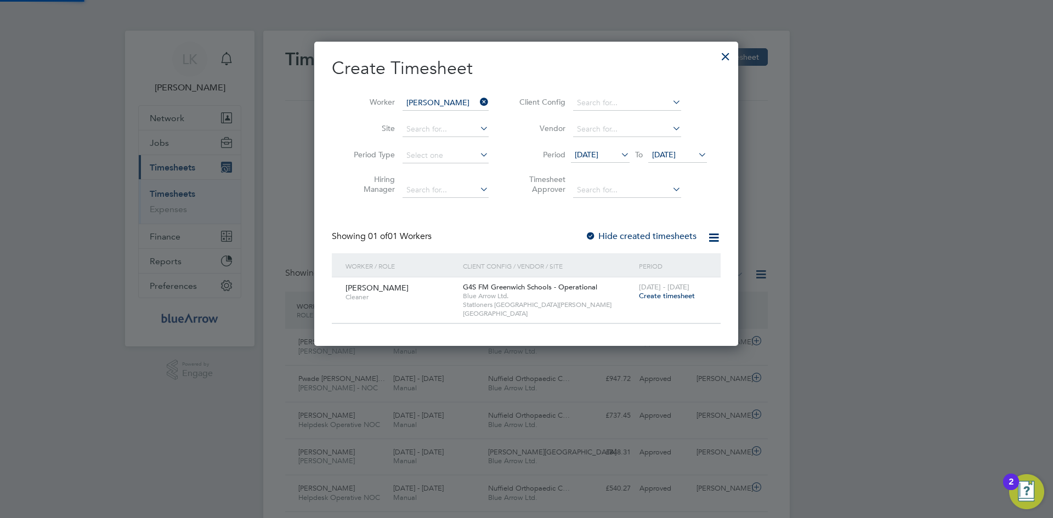
scroll to position [296, 425]
click at [663, 296] on span "Create timesheet" at bounding box center [667, 295] width 56 height 9
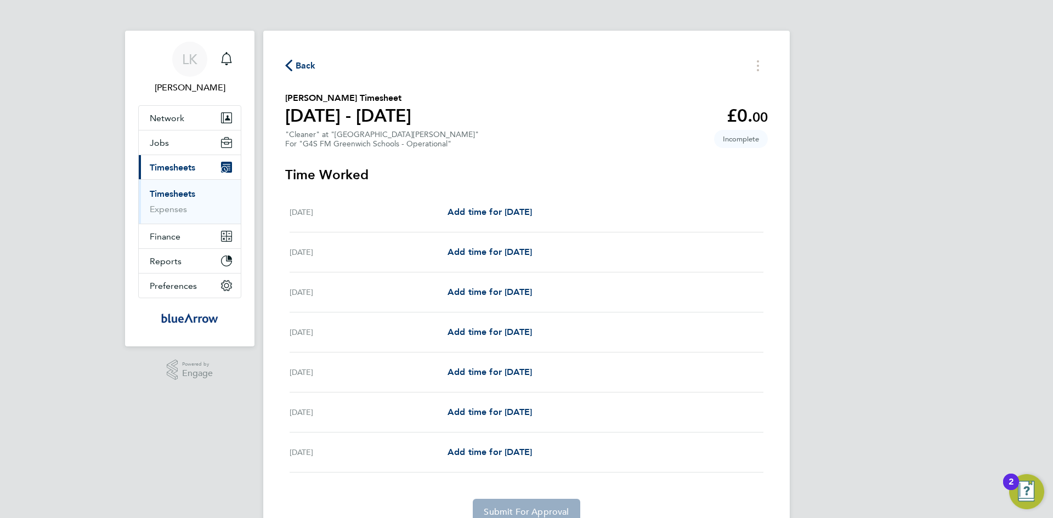
click at [490, 203] on div "Mon 04 Aug Add time for Mon 04 Aug Add time for Mon 04 Aug" at bounding box center [527, 213] width 474 height 40
click at [490, 207] on span "Add time for Mon 04 Aug" at bounding box center [490, 212] width 84 height 10
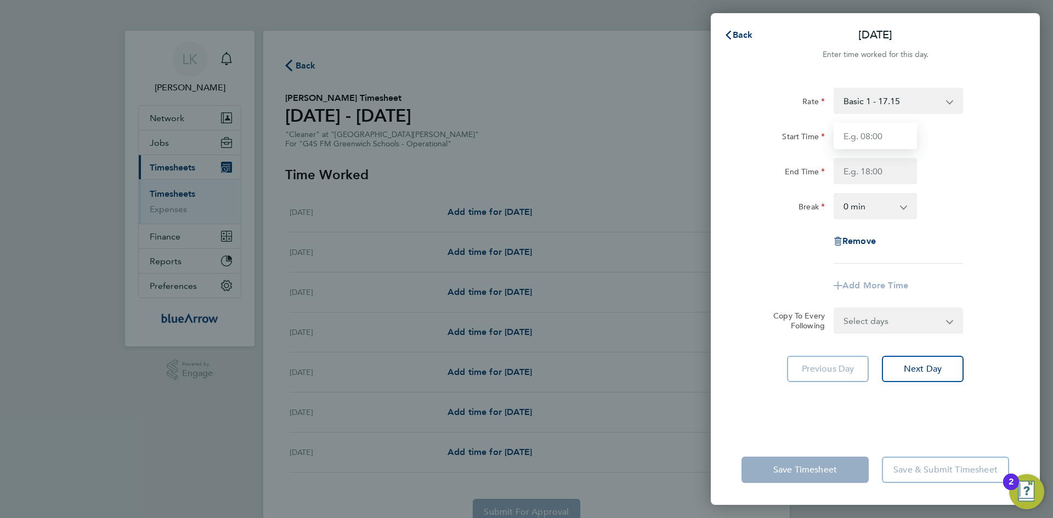
click at [856, 141] on input "Start Time" at bounding box center [875, 136] width 83 height 26
type input "10:00"
type input "16:00"
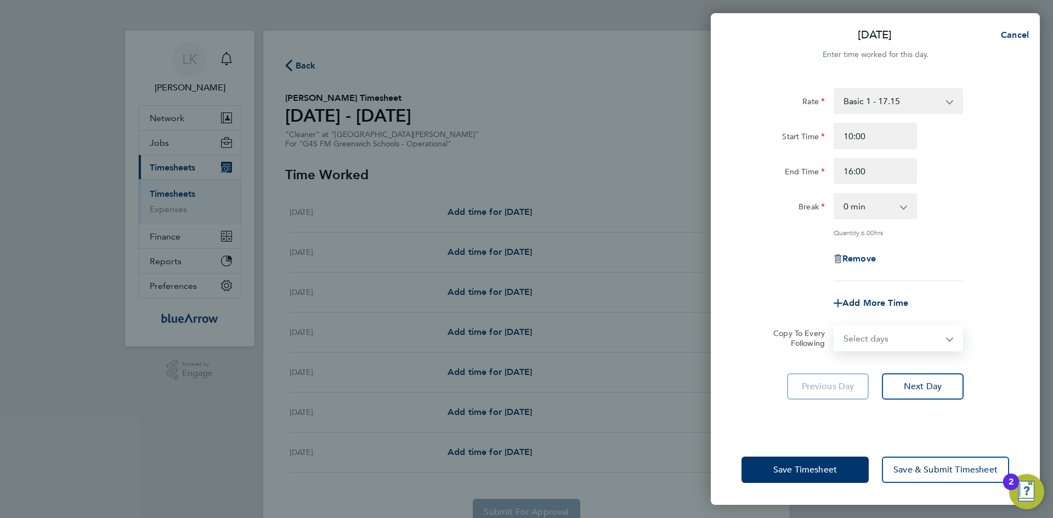
click at [875, 333] on select "Select days Day Weekday (Mon-Fri) Weekend (Sat-Sun) Tuesday Wednesday Thursday …" at bounding box center [892, 338] width 115 height 24
select select "WEEKDAY"
click at [835, 326] on select "Select days Day Weekday (Mon-Fri) Weekend (Sat-Sun) Tuesday Wednesday Thursday …" at bounding box center [892, 338] width 115 height 24
select select "2025-08-10"
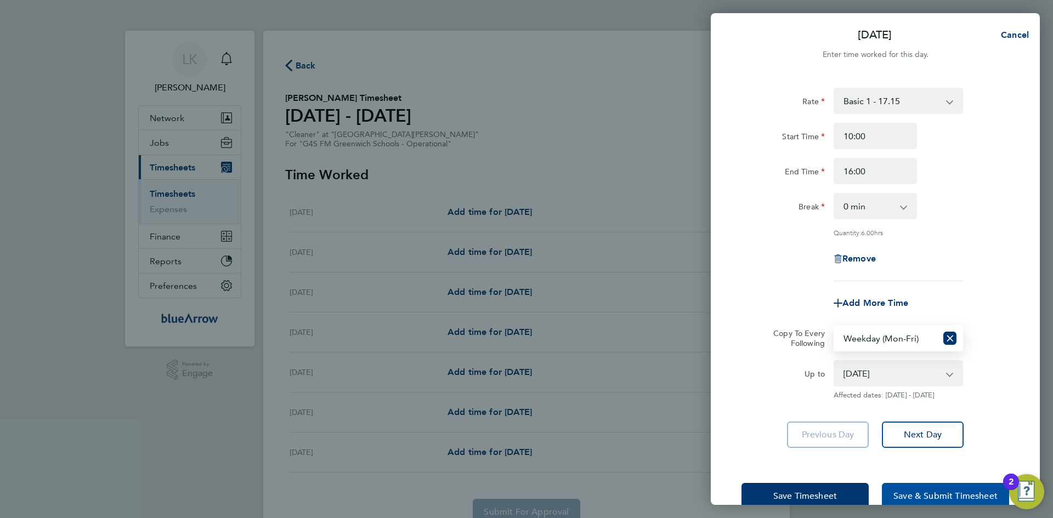
click at [919, 494] on span "Save & Submit Timesheet" at bounding box center [945, 496] width 104 height 11
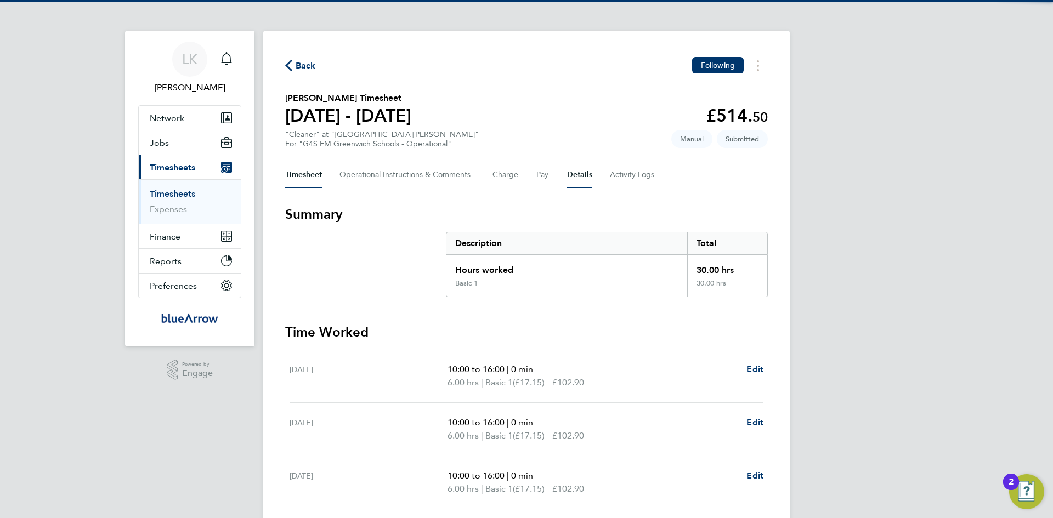
click at [574, 176] on button "Details" at bounding box center [579, 175] width 25 height 26
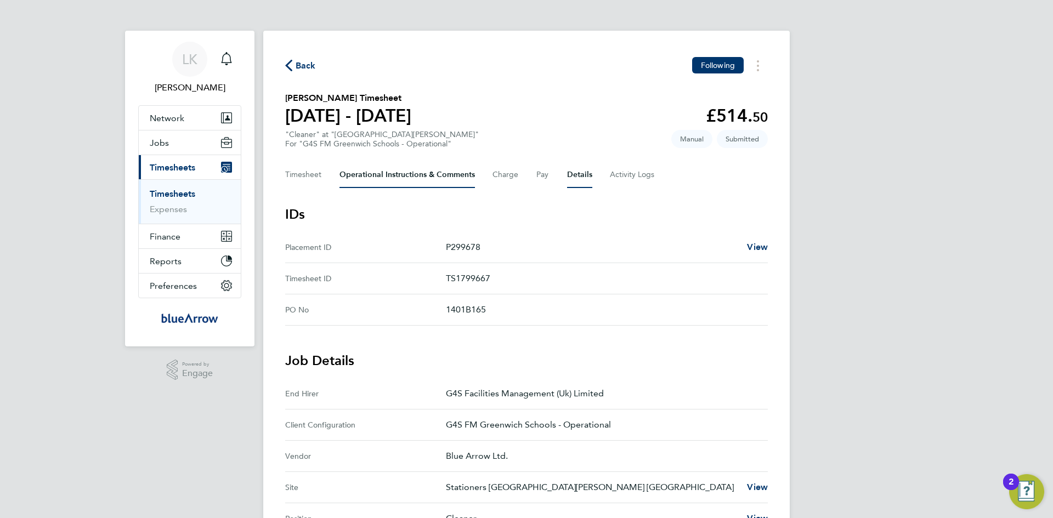
click at [375, 178] on Comments-tab "Operational Instructions & Comments" at bounding box center [406, 175] width 135 height 26
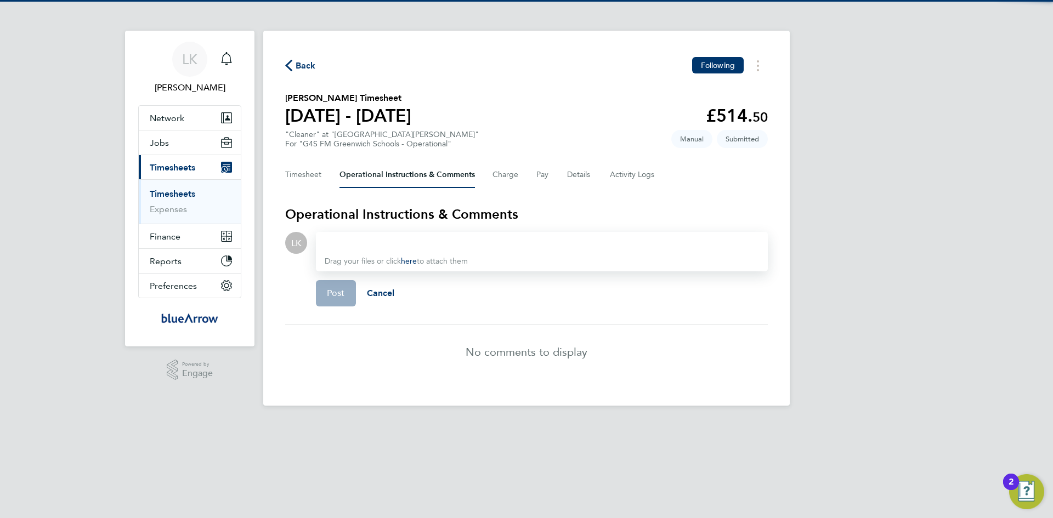
click at [372, 245] on div at bounding box center [542, 242] width 434 height 13
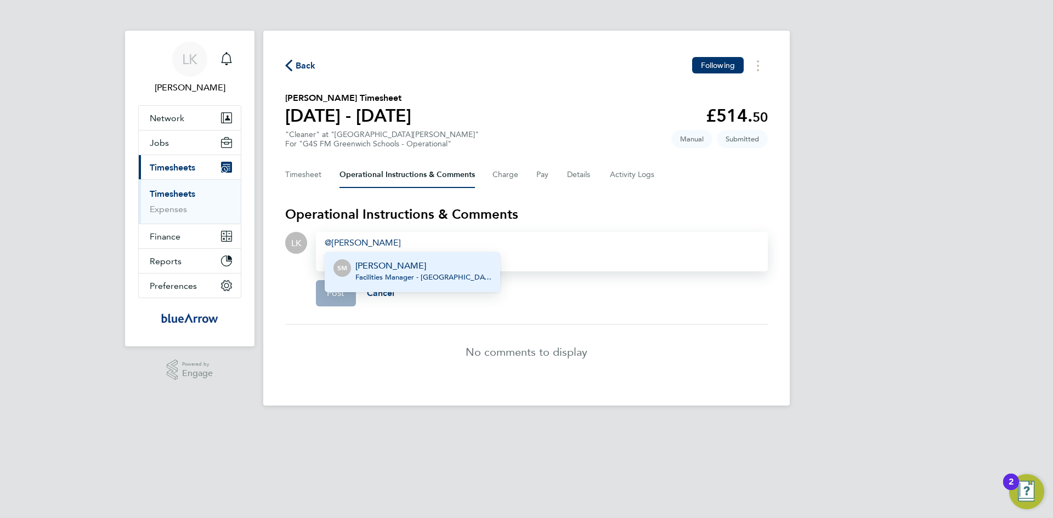
click at [366, 270] on p "[PERSON_NAME]" at bounding box center [423, 265] width 136 height 13
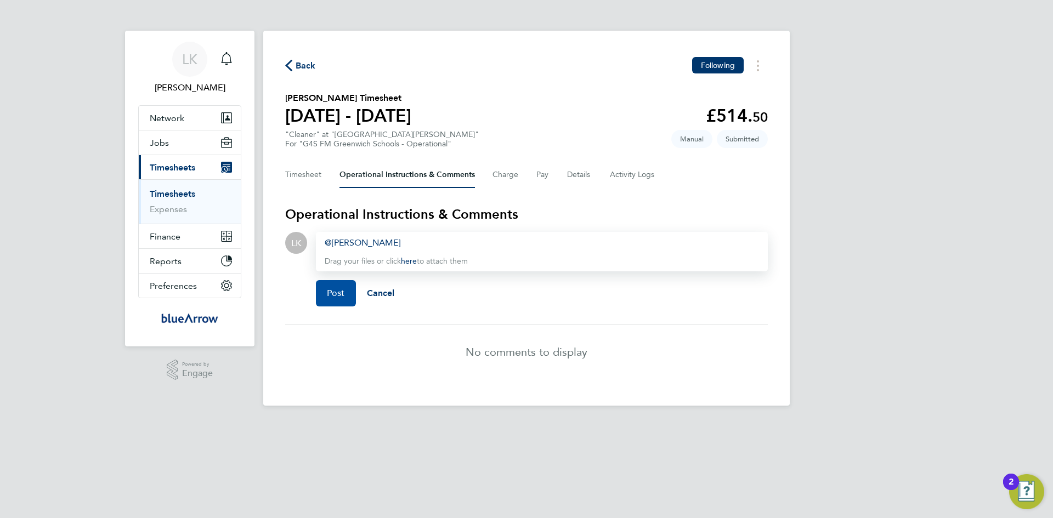
click at [322, 295] on button "Post" at bounding box center [336, 293] width 40 height 26
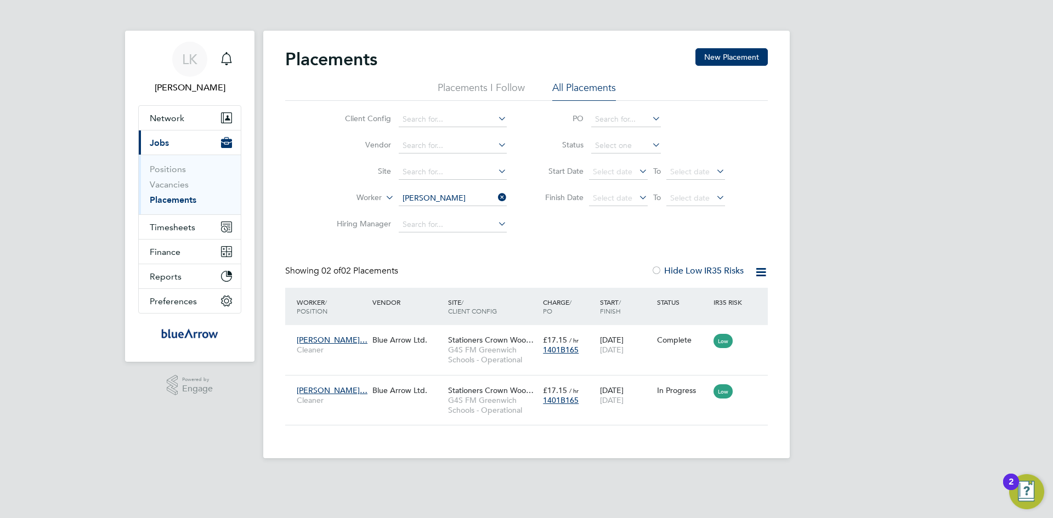
click at [496, 196] on icon at bounding box center [496, 197] width 0 height 15
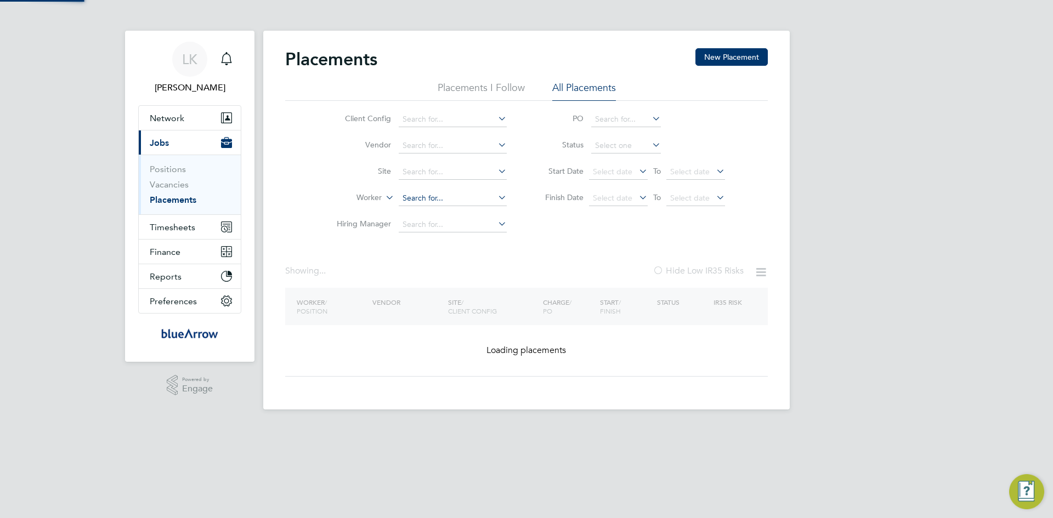
click at [476, 197] on input at bounding box center [453, 198] width 108 height 15
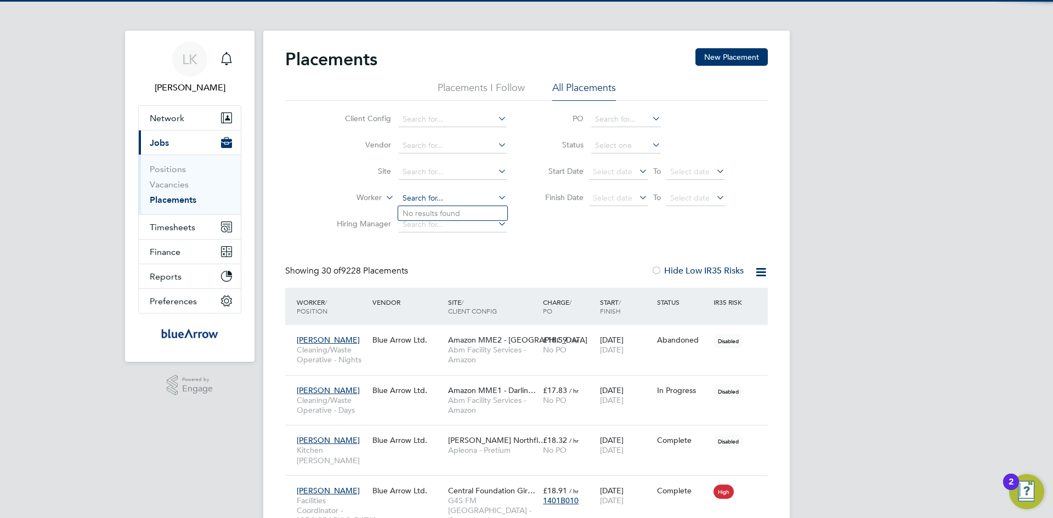
scroll to position [32, 76]
paste input "[PERSON_NAME] [PERSON_NAME]"
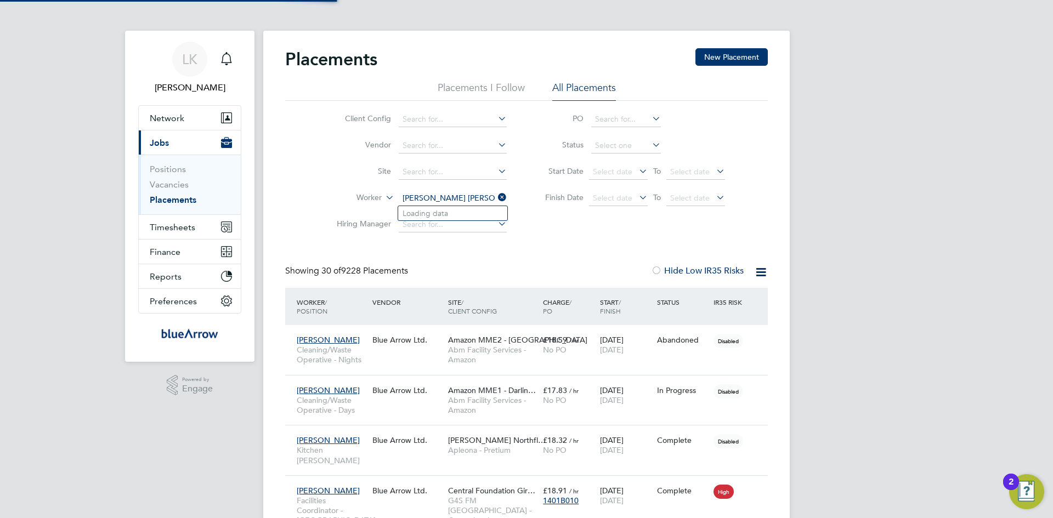
drag, startPoint x: 426, startPoint y: 196, endPoint x: 496, endPoint y: 194, distance: 69.7
click at [496, 194] on li "Worker [PERSON_NAME] [PERSON_NAME]" at bounding box center [417, 198] width 206 height 26
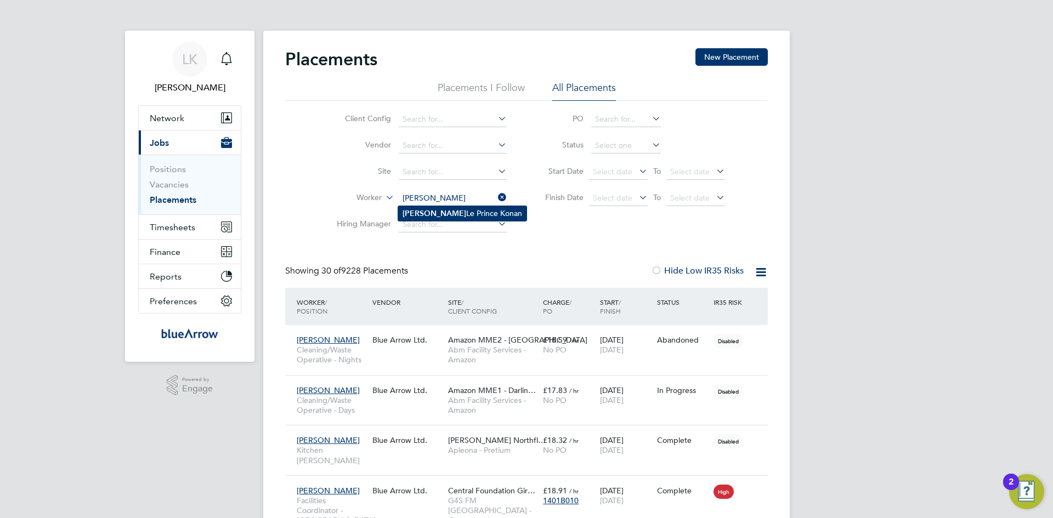
click at [445, 214] on li "[PERSON_NAME] [PERSON_NAME]" at bounding box center [462, 213] width 128 height 15
type input "[PERSON_NAME] [PERSON_NAME]"
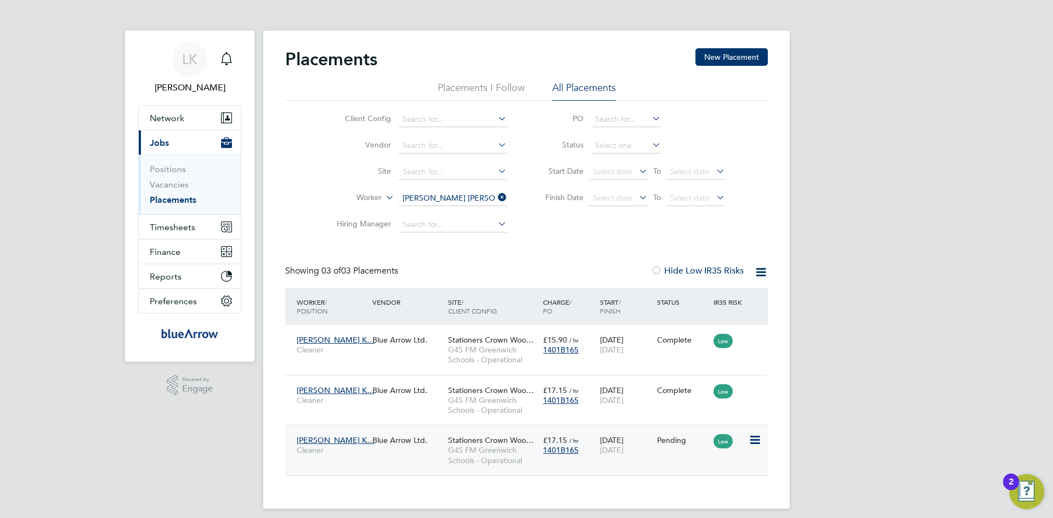
click at [754, 440] on icon at bounding box center [754, 440] width 11 height 13
click at [697, 507] on li "Start" at bounding box center [721, 508] width 78 height 15
type input "[PERSON_NAME]"
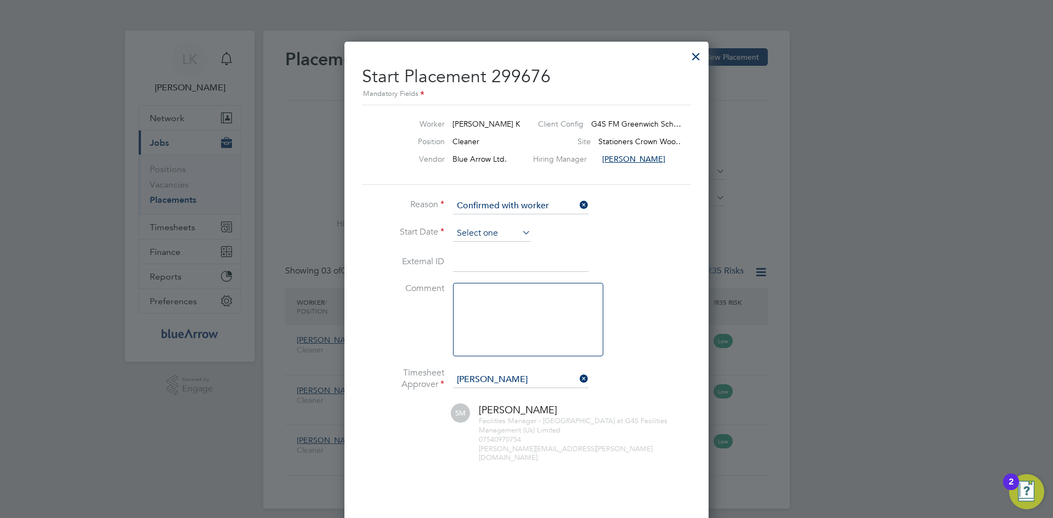
click at [479, 234] on input at bounding box center [492, 233] width 78 height 16
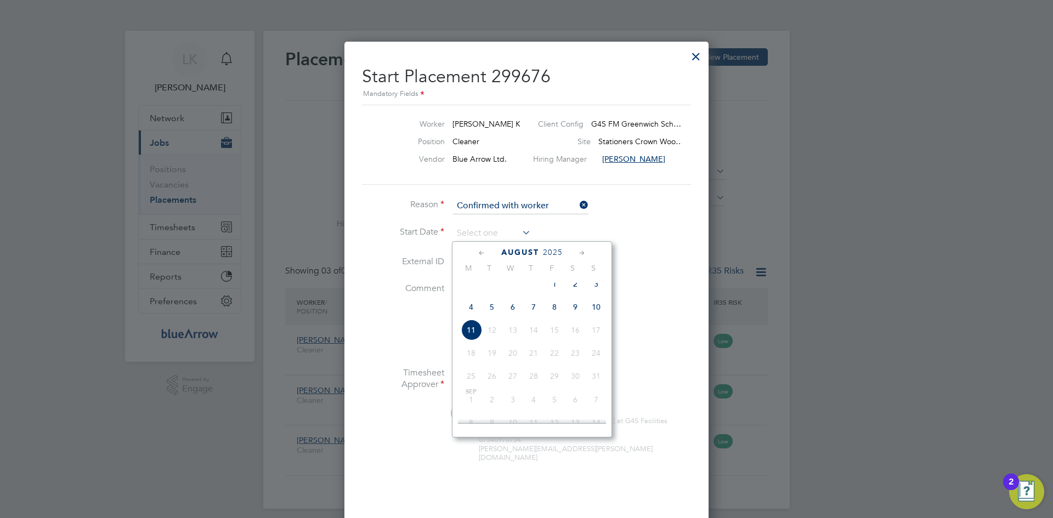
click at [473, 316] on span "4" at bounding box center [471, 307] width 21 height 21
type input "[DATE]"
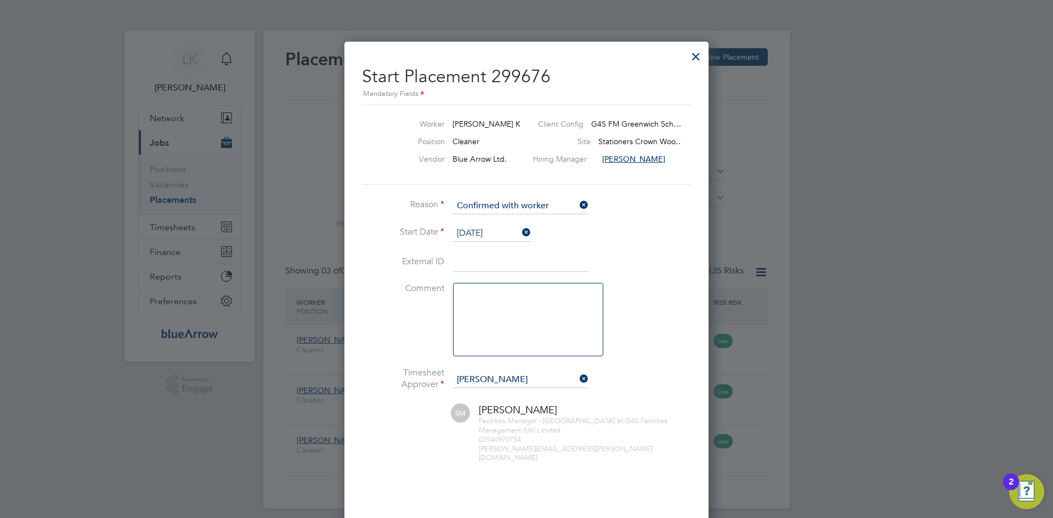
click at [496, 518] on button "Start Placement" at bounding box center [489, 527] width 72 height 18
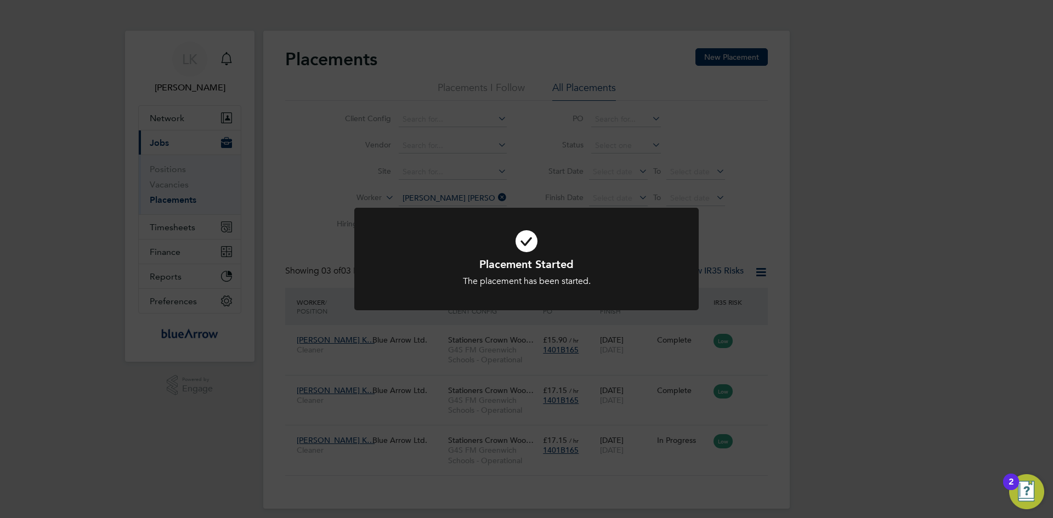
click at [522, 372] on div "Placement Started The placement has been started. Cancel Okay" at bounding box center [526, 259] width 1053 height 518
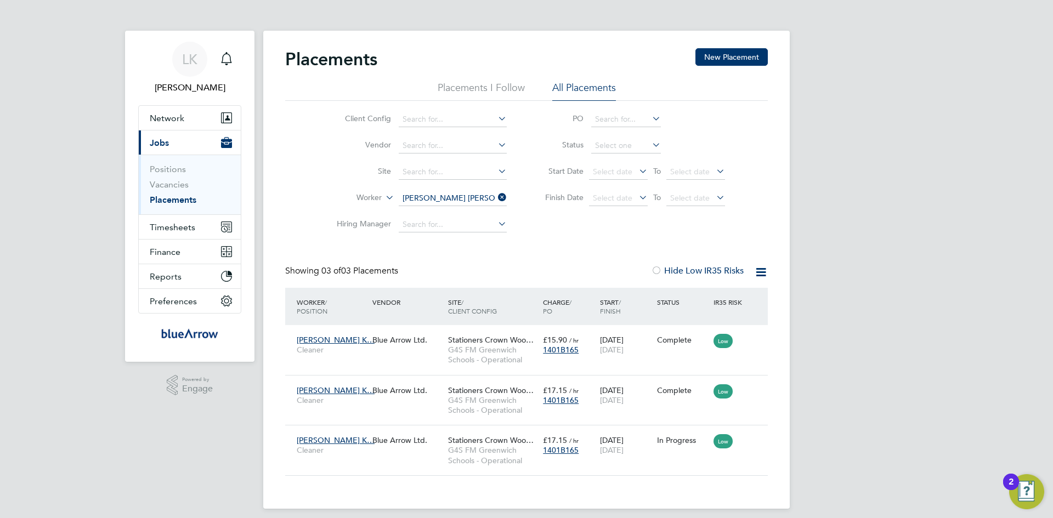
click at [496, 196] on icon at bounding box center [496, 197] width 0 height 15
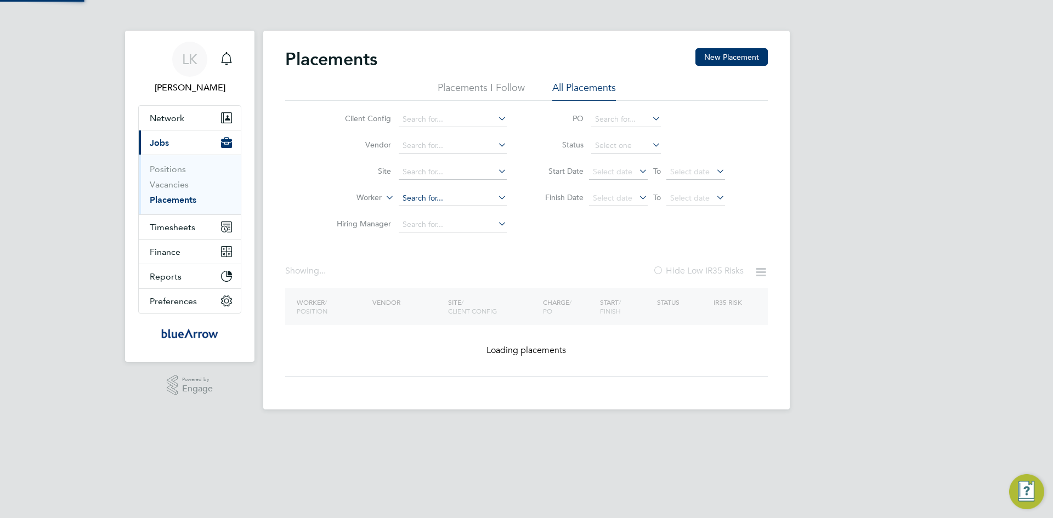
click at [449, 197] on input at bounding box center [453, 198] width 108 height 15
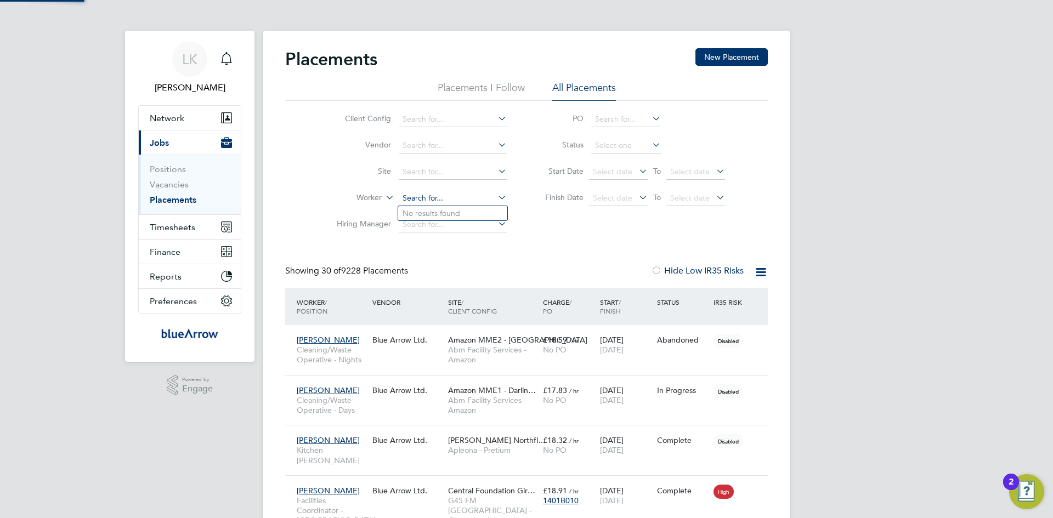
scroll to position [32, 76]
paste input "Shadiat Taofeek"
type input "Shadiat Taofeek"
click at [432, 212] on b "Taofeek" at bounding box center [446, 213] width 29 height 9
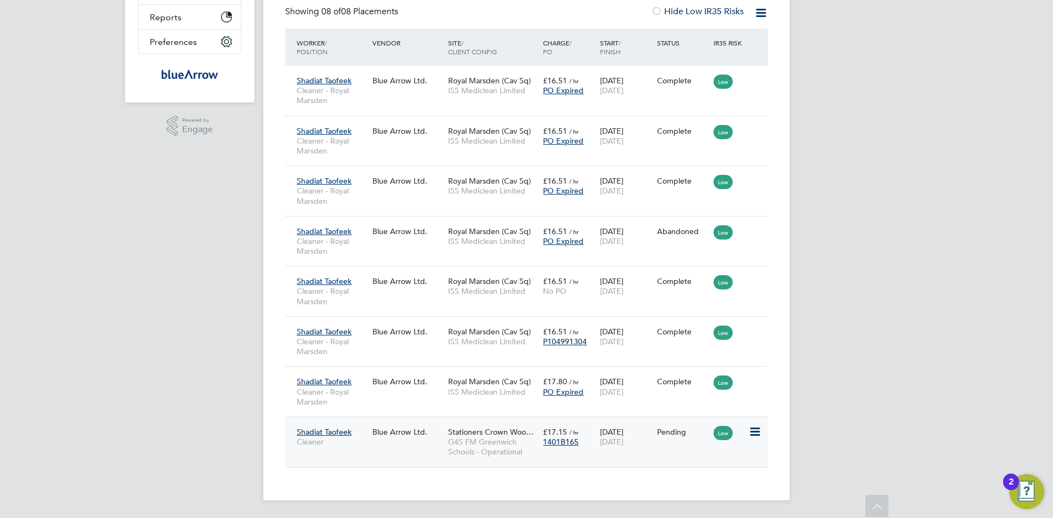
click at [760, 435] on icon at bounding box center [754, 432] width 11 height 13
click at [700, 500] on li "Start" at bounding box center [721, 500] width 78 height 15
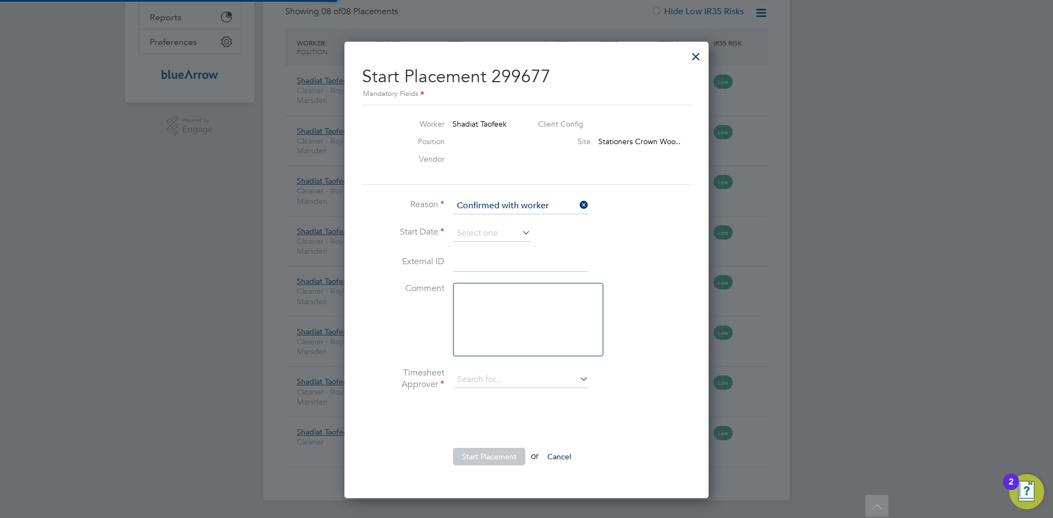
type input "[PERSON_NAME]"
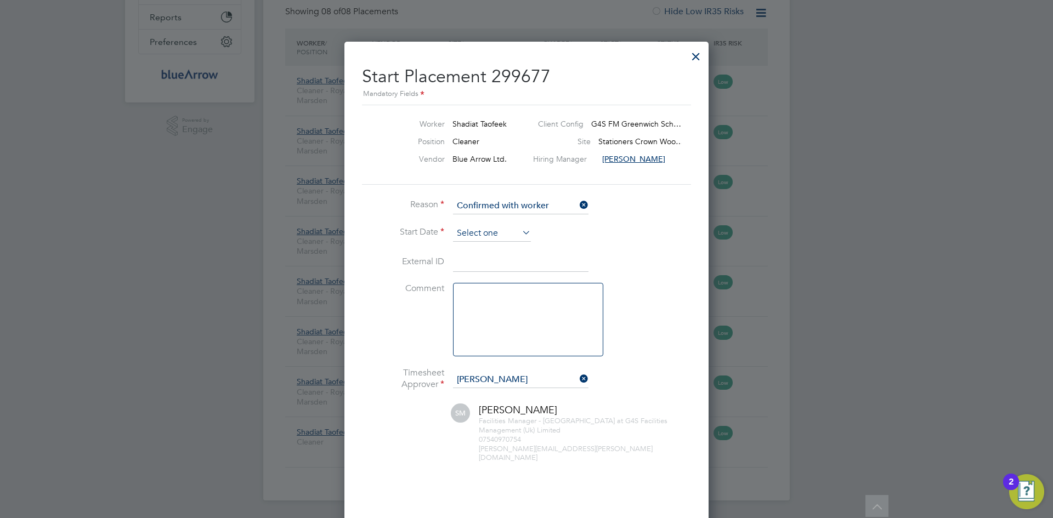
click at [469, 233] on input at bounding box center [492, 233] width 78 height 16
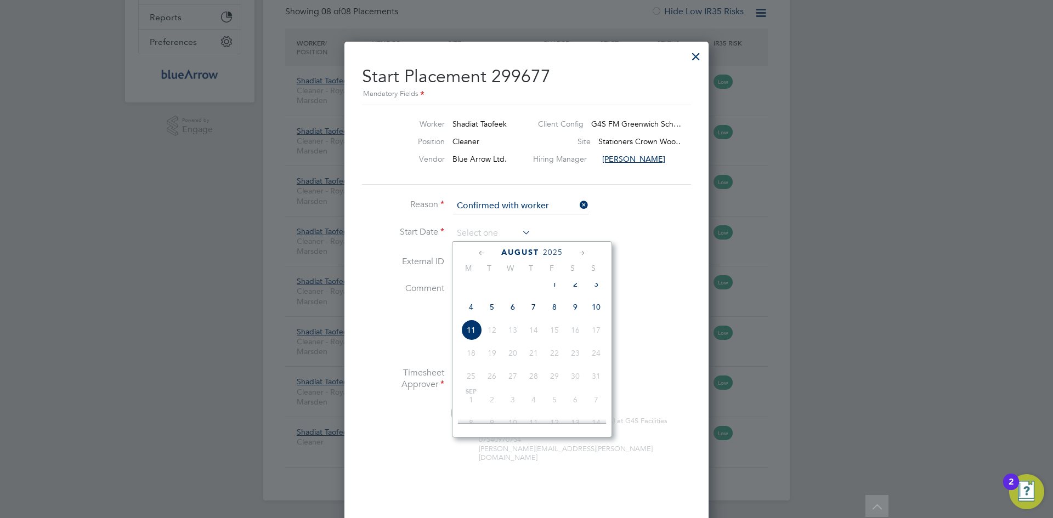
click at [471, 318] on span "4" at bounding box center [471, 307] width 21 height 21
type input "[DATE]"
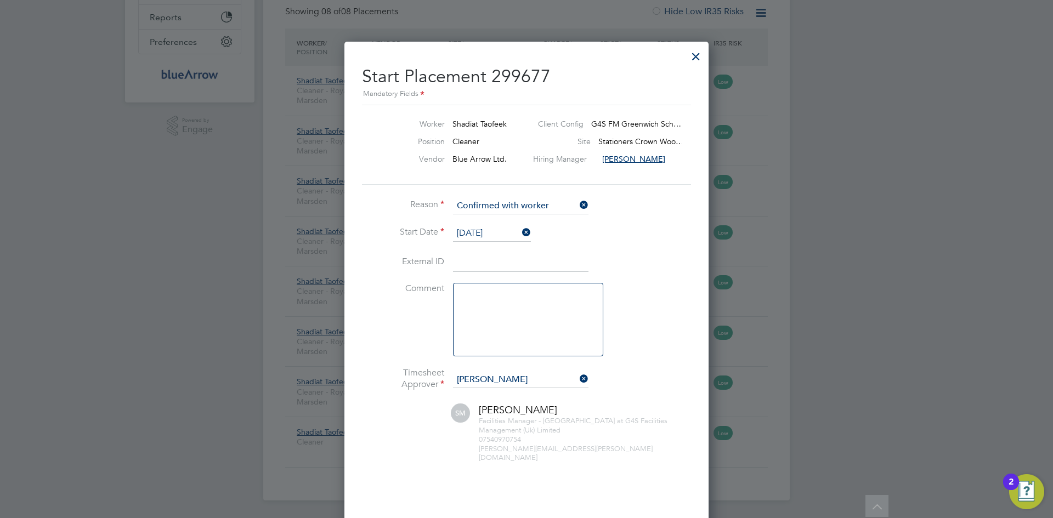
click at [479, 518] on button "Start Placement" at bounding box center [489, 527] width 72 height 18
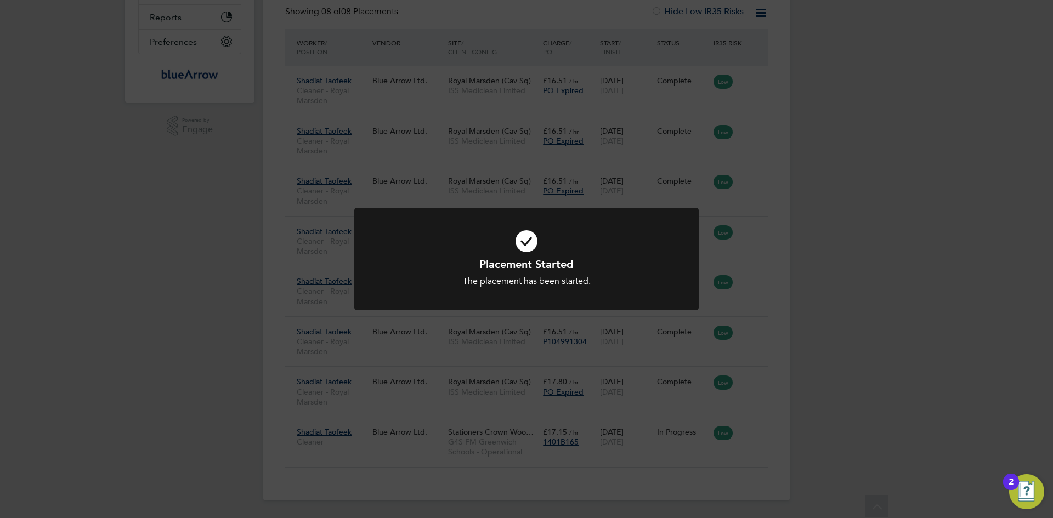
click at [474, 468] on div "Placement Started The placement has been started. Cancel Okay" at bounding box center [526, 259] width 1053 height 518
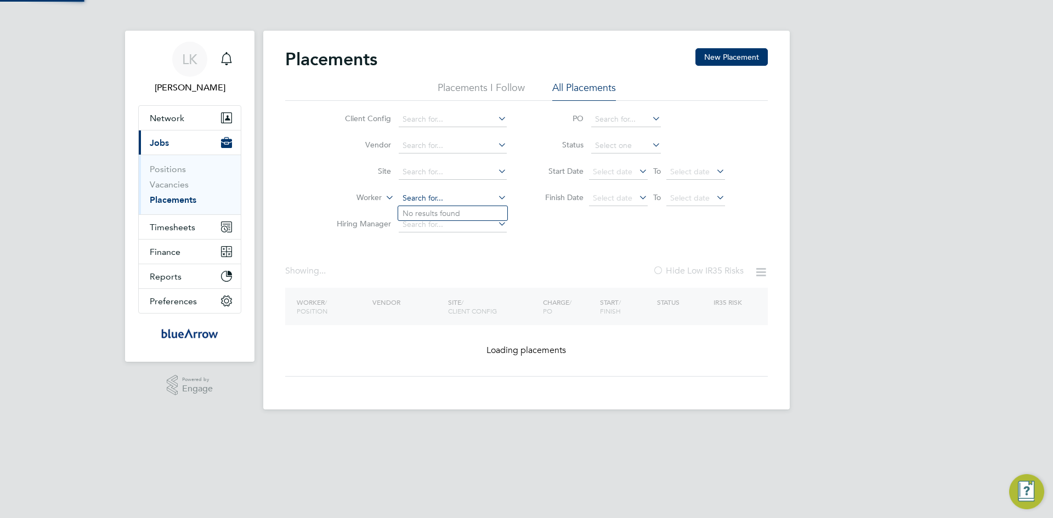
drag, startPoint x: 466, startPoint y: 199, endPoint x: 405, endPoint y: 197, distance: 60.9
click at [405, 197] on input at bounding box center [453, 198] width 108 height 15
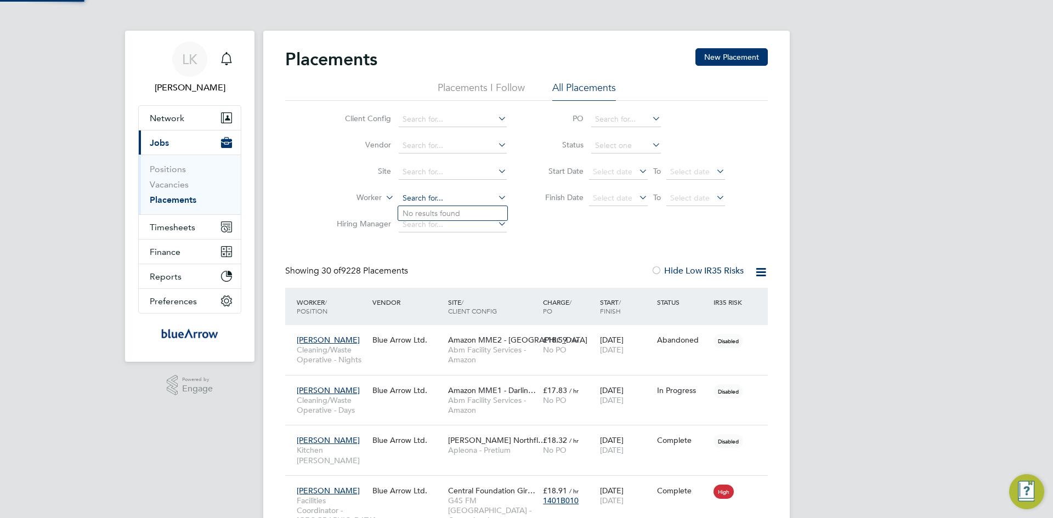
scroll to position [32, 76]
type input "[PERSON_NAME]"
click at [429, 213] on b "[PERSON_NAME]" at bounding box center [435, 213] width 64 height 9
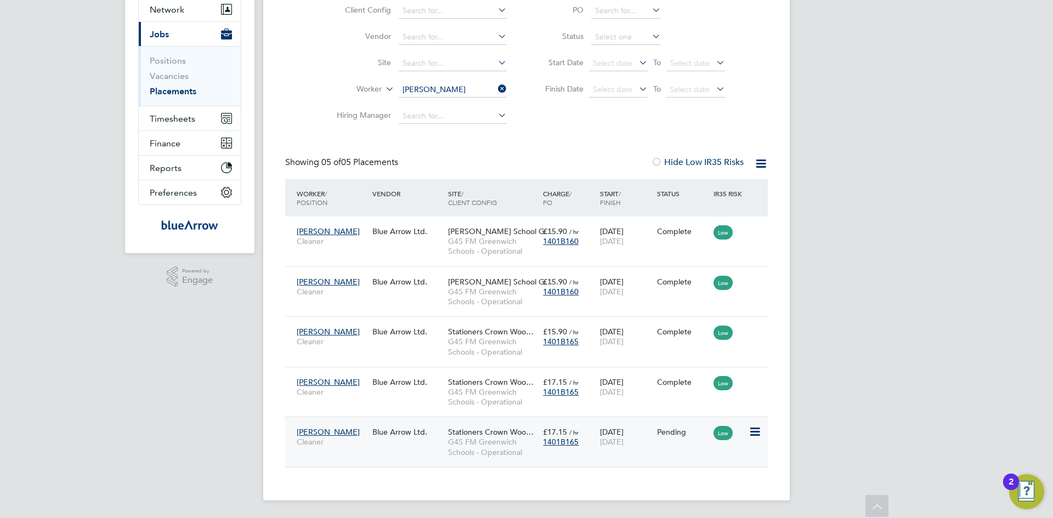
click at [752, 430] on icon at bounding box center [754, 432] width 11 height 13
click at [699, 496] on li "Start" at bounding box center [721, 500] width 78 height 15
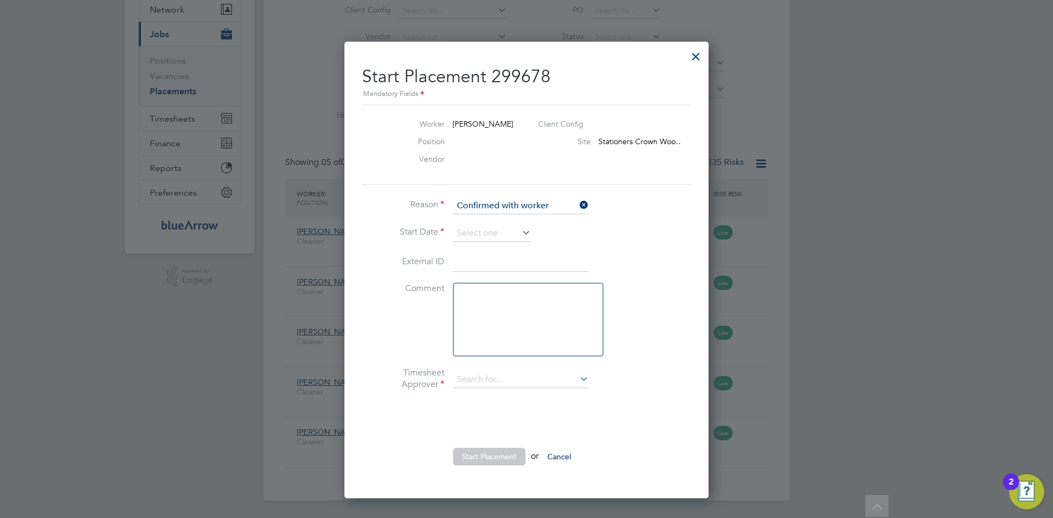
type input "[PERSON_NAME]"
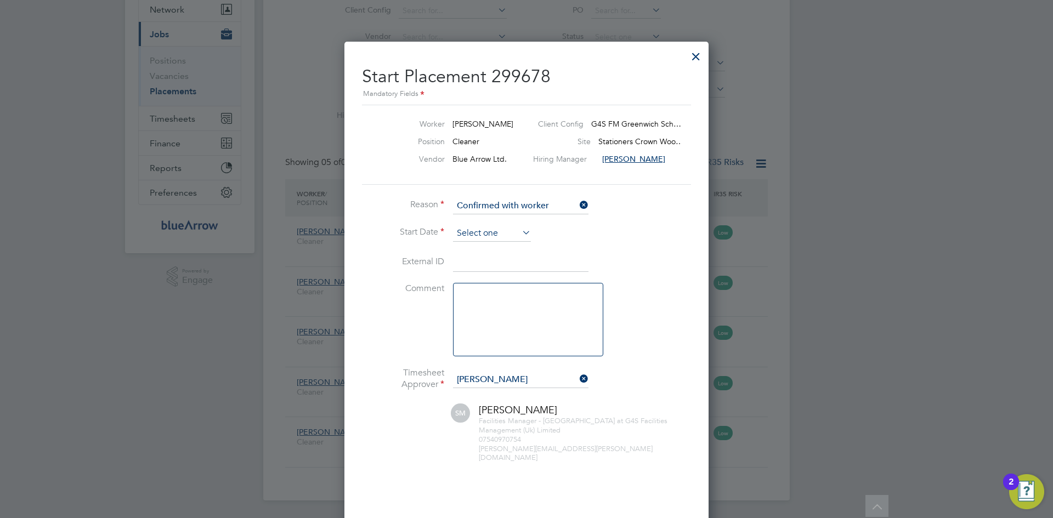
click at [473, 229] on input at bounding box center [492, 233] width 78 height 16
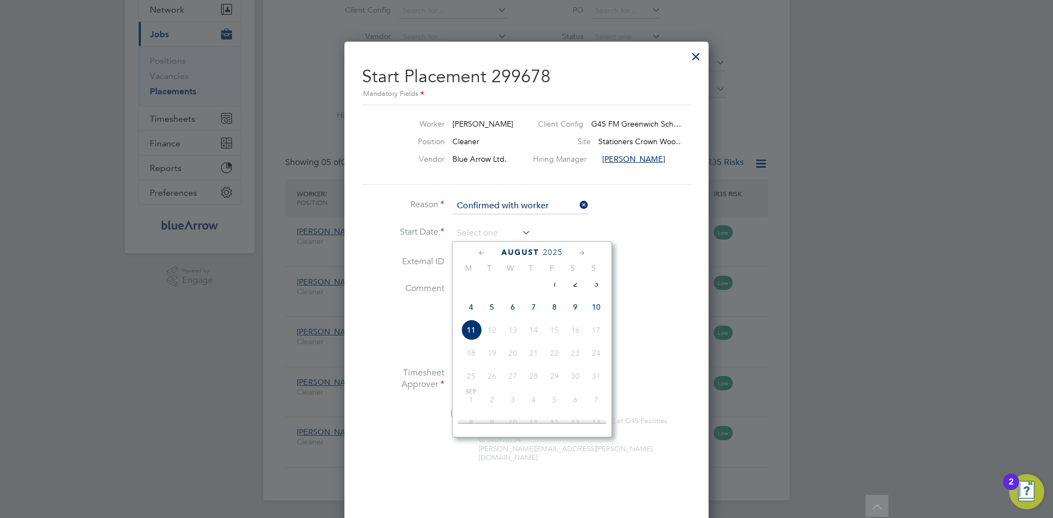
click at [469, 316] on span "4" at bounding box center [471, 307] width 21 height 21
type input "[DATE]"
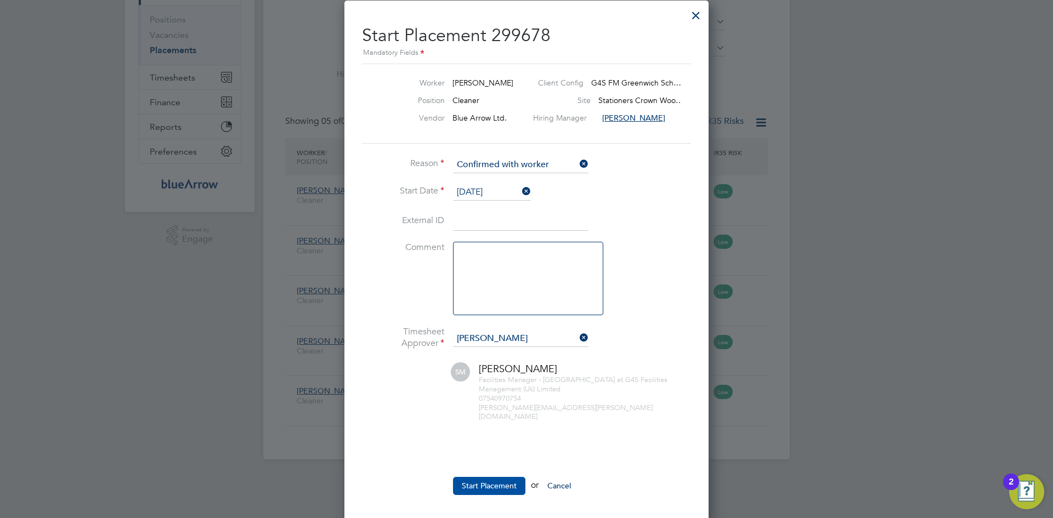
click at [502, 477] on button "Start Placement" at bounding box center [489, 486] width 72 height 18
